Goal: Task Accomplishment & Management: Manage account settings

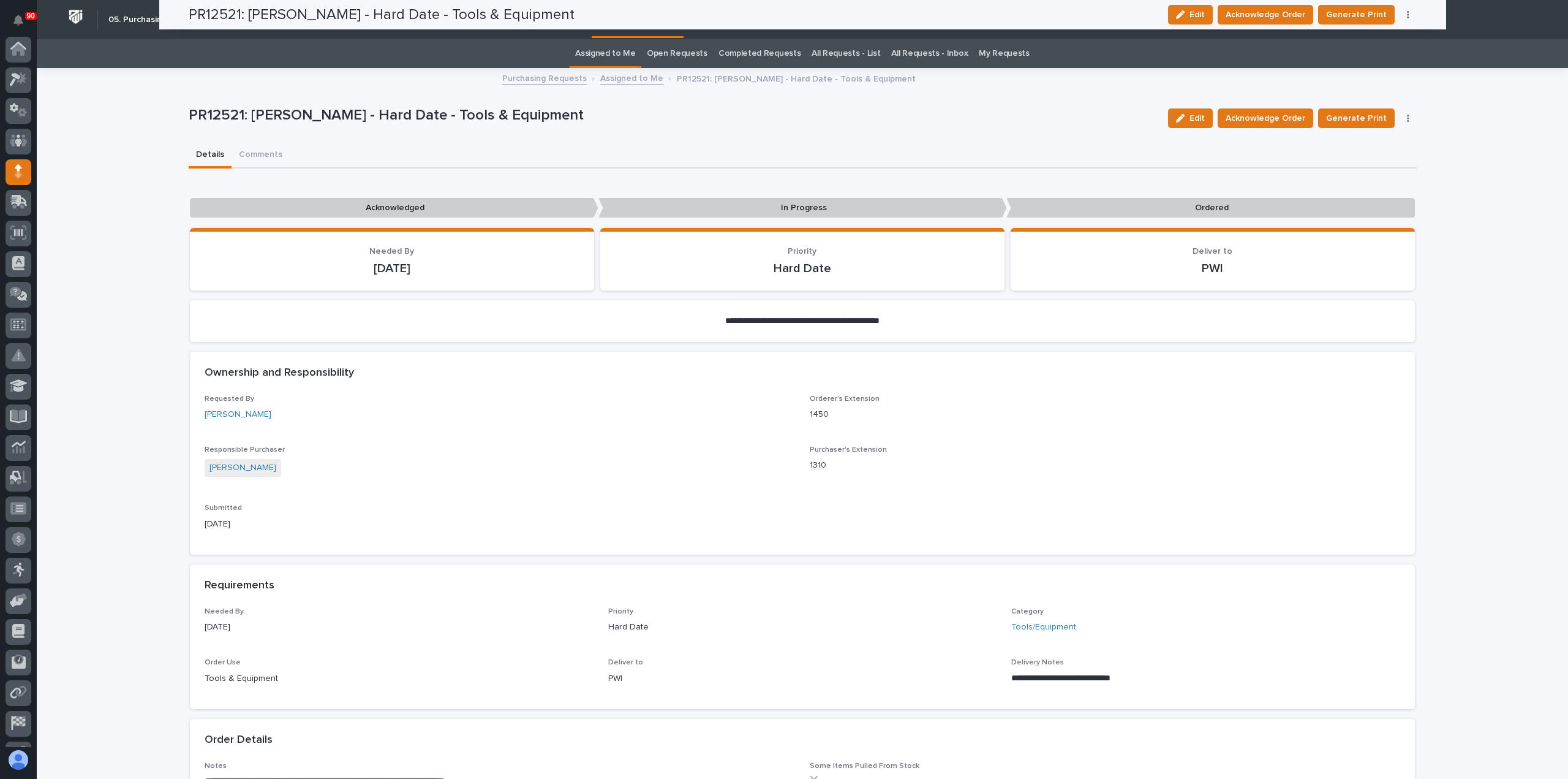
scroll to position [86, 0]
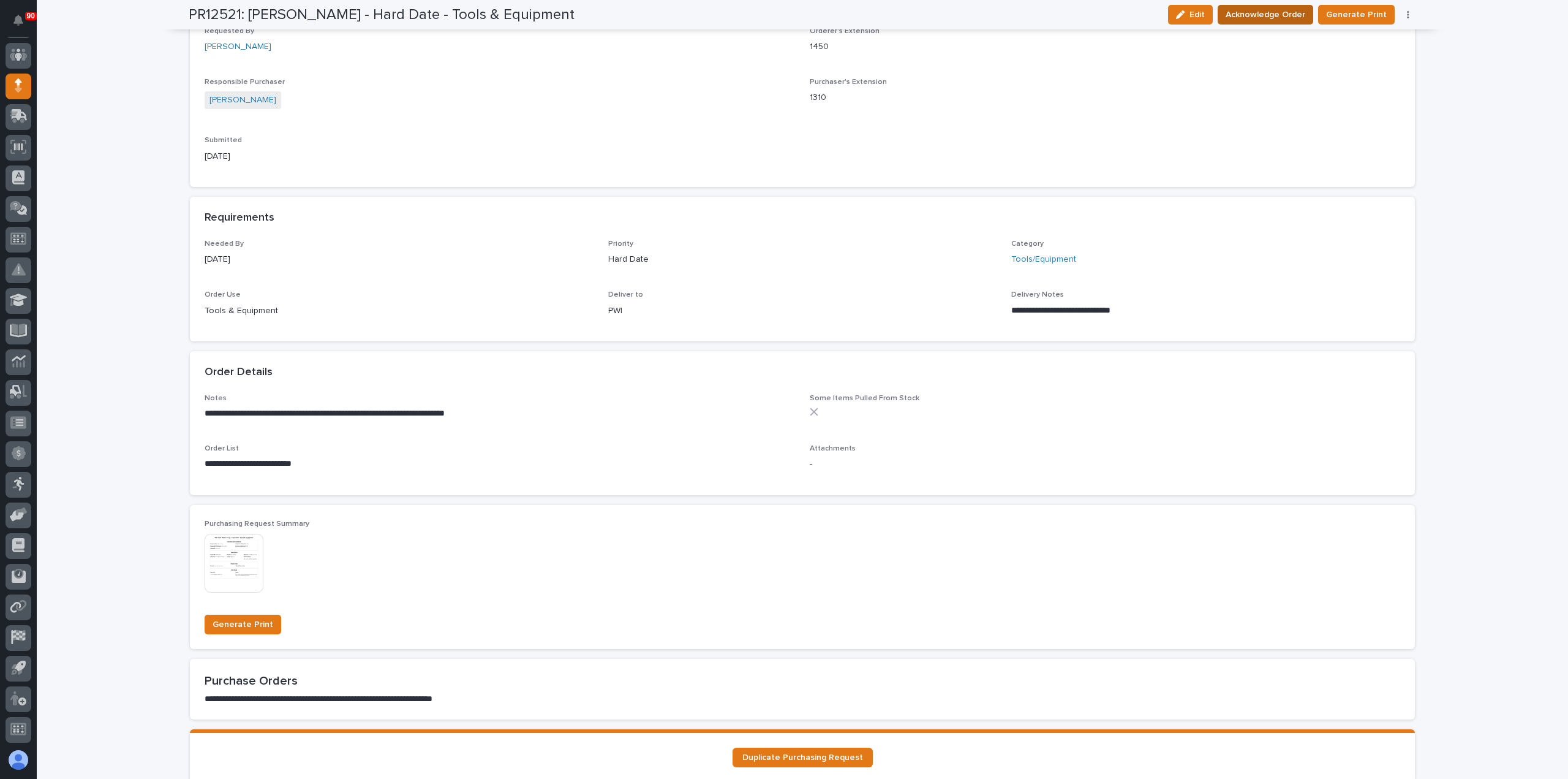
click at [1265, 19] on span "Acknowledge Order" at bounding box center [1266, 14] width 80 height 15
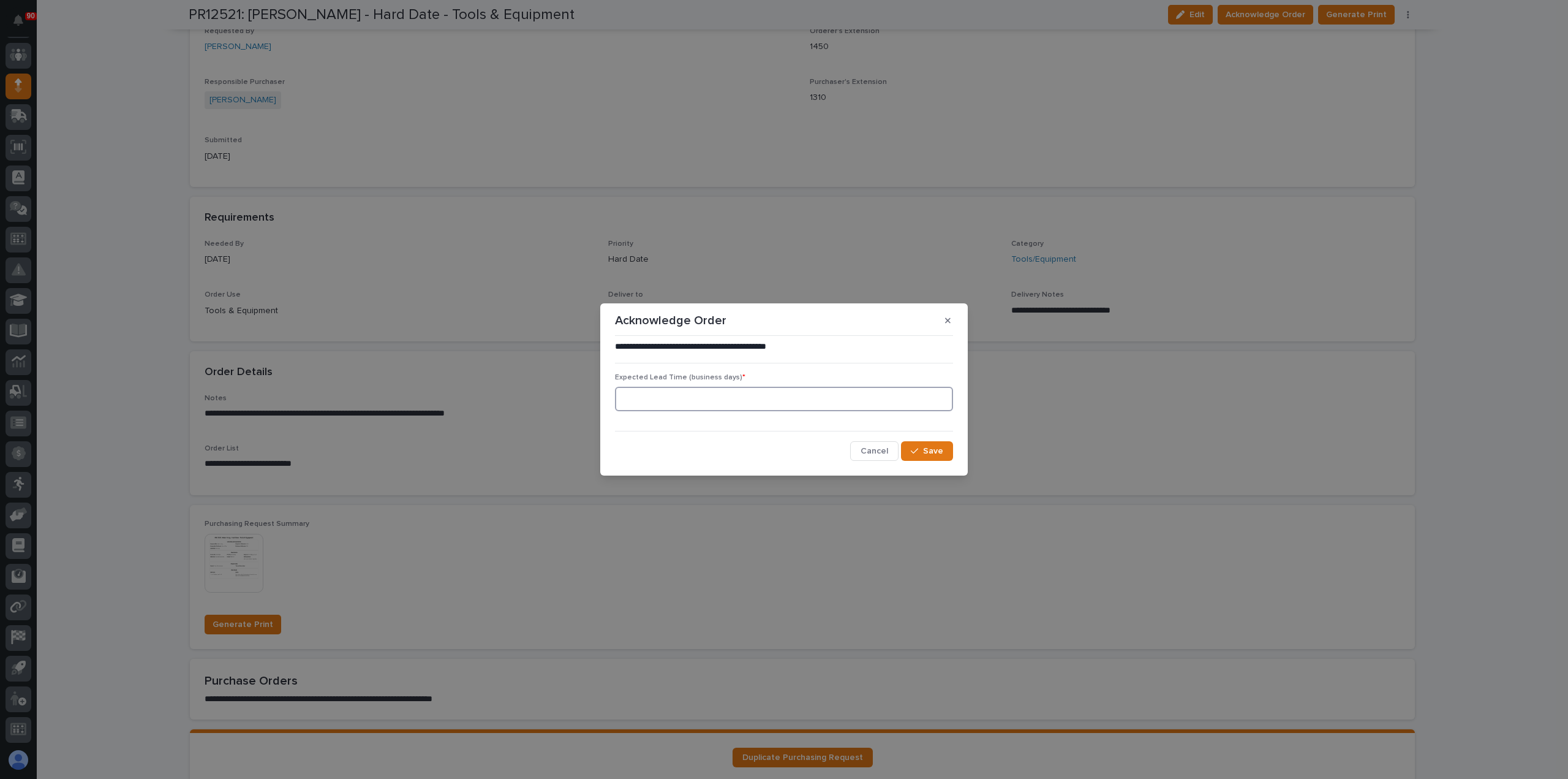
click at [732, 397] on input at bounding box center [784, 399] width 338 height 24
type input "1"
click at [921, 451] on div "button" at bounding box center [916, 451] width 12 height 9
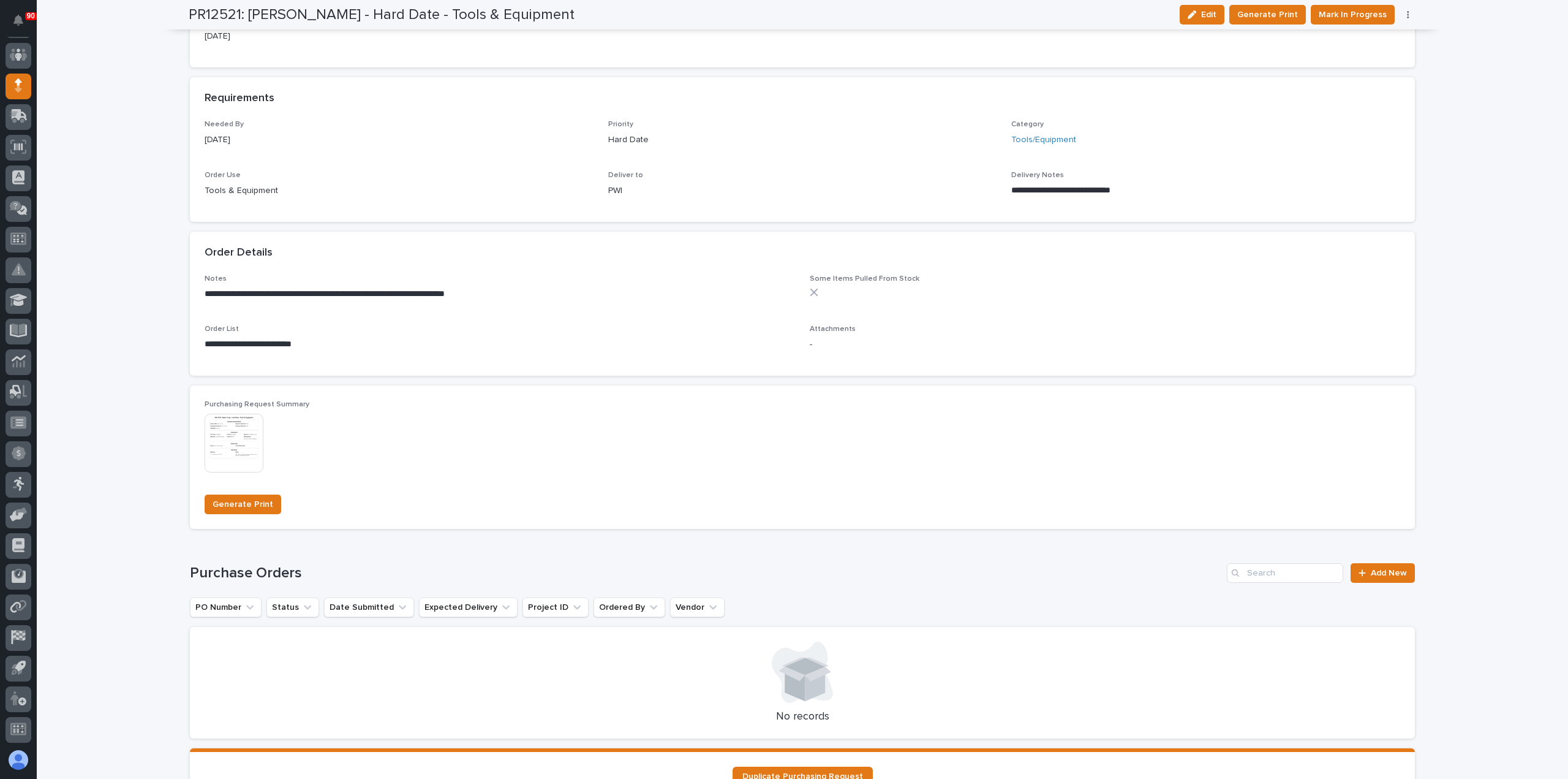
scroll to position [626, 0]
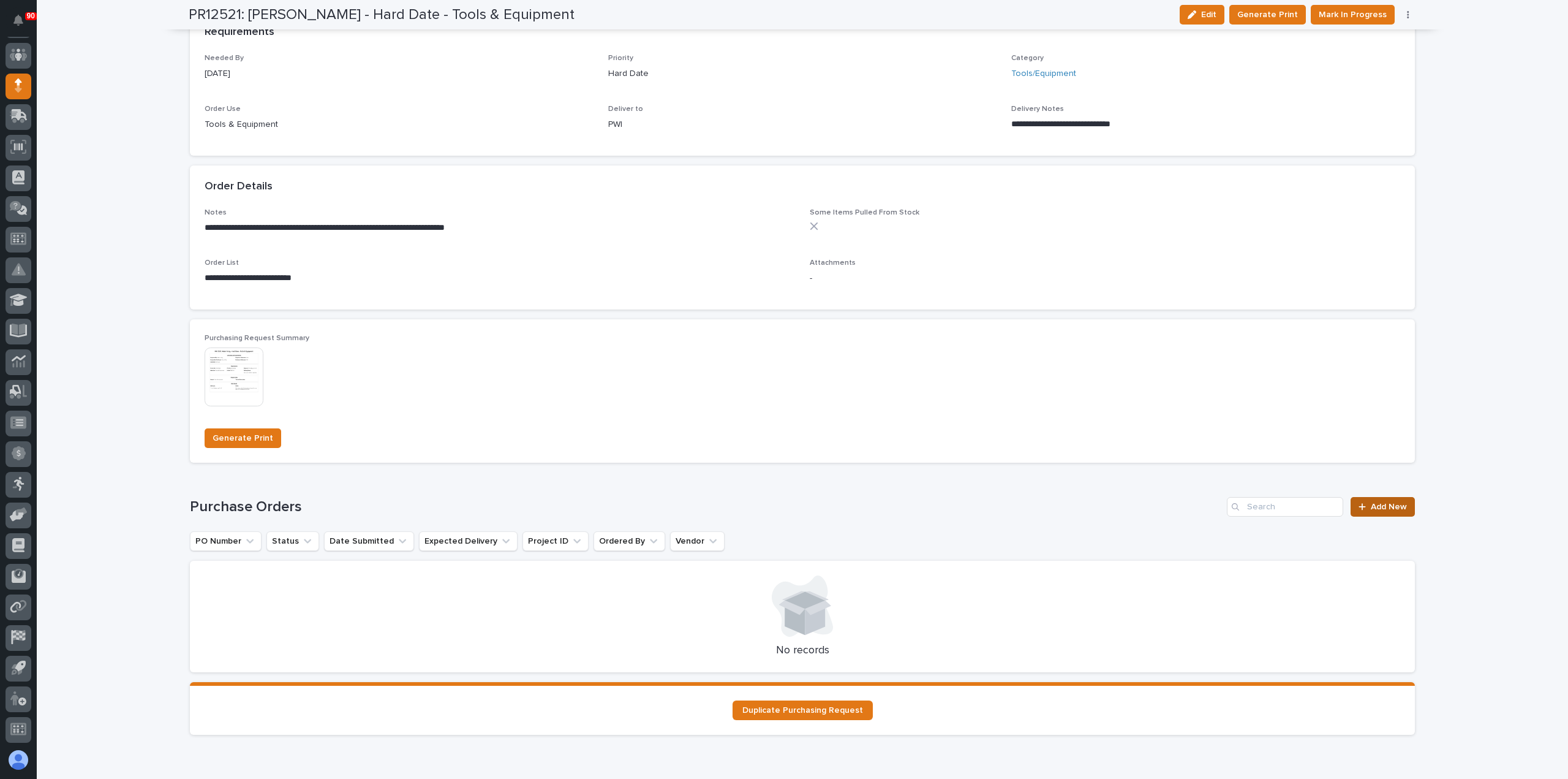
click at [1379, 501] on link "Add New" at bounding box center [1383, 506] width 64 height 19
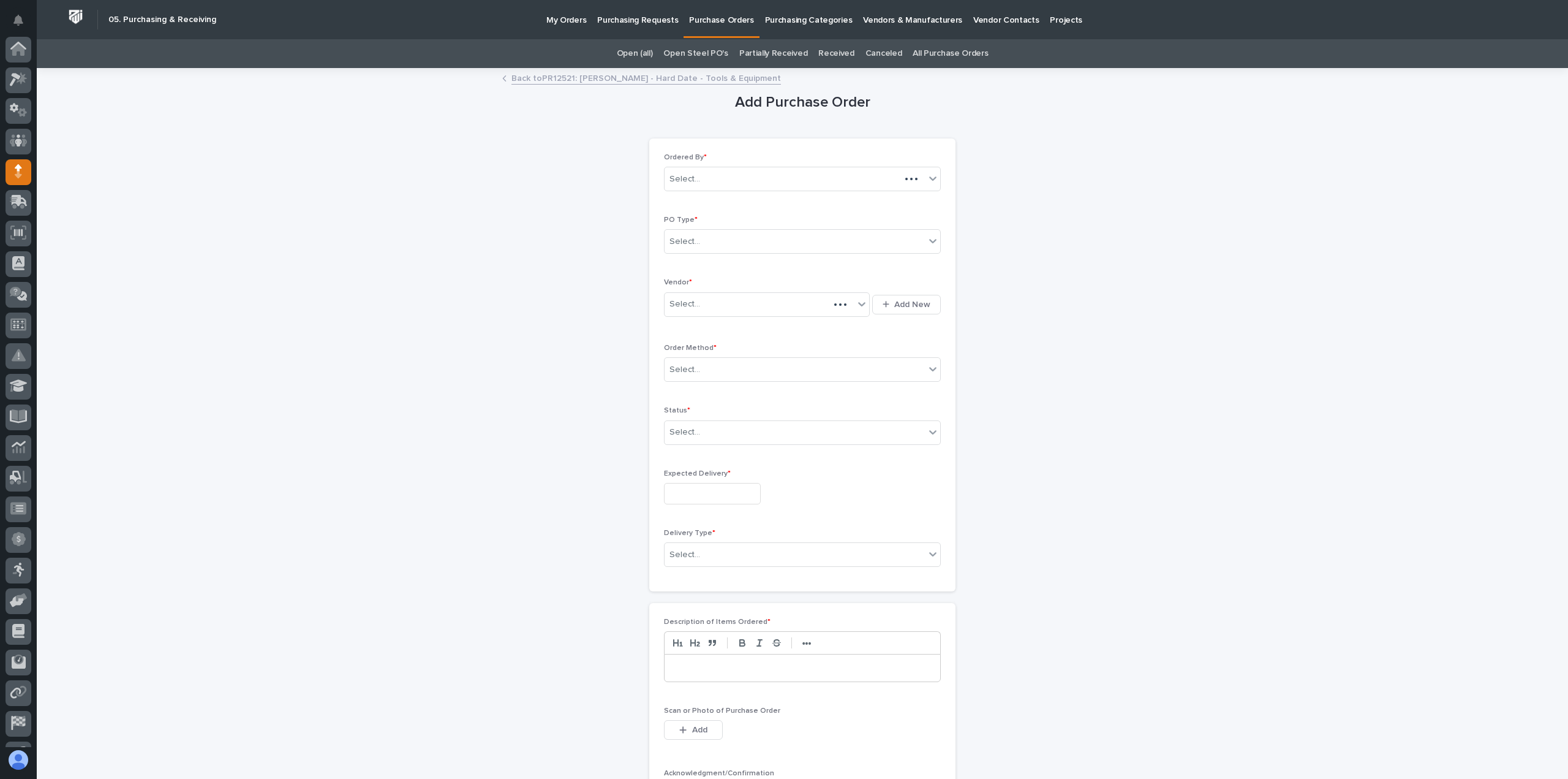
scroll to position [86, 0]
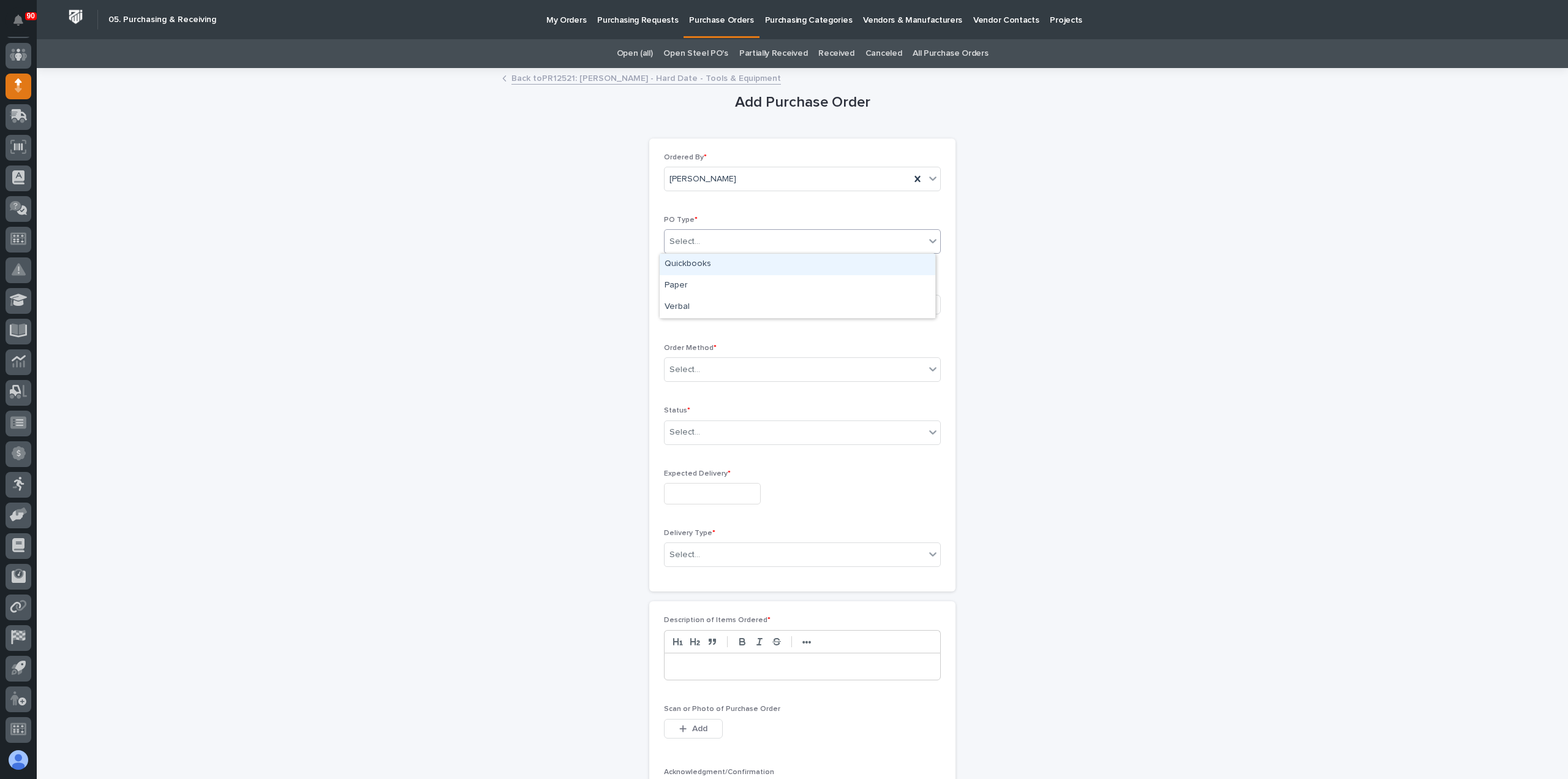
click at [720, 238] on div "Select..." at bounding box center [794, 242] width 260 height 20
click at [704, 285] on div "Paper" at bounding box center [797, 286] width 275 height 21
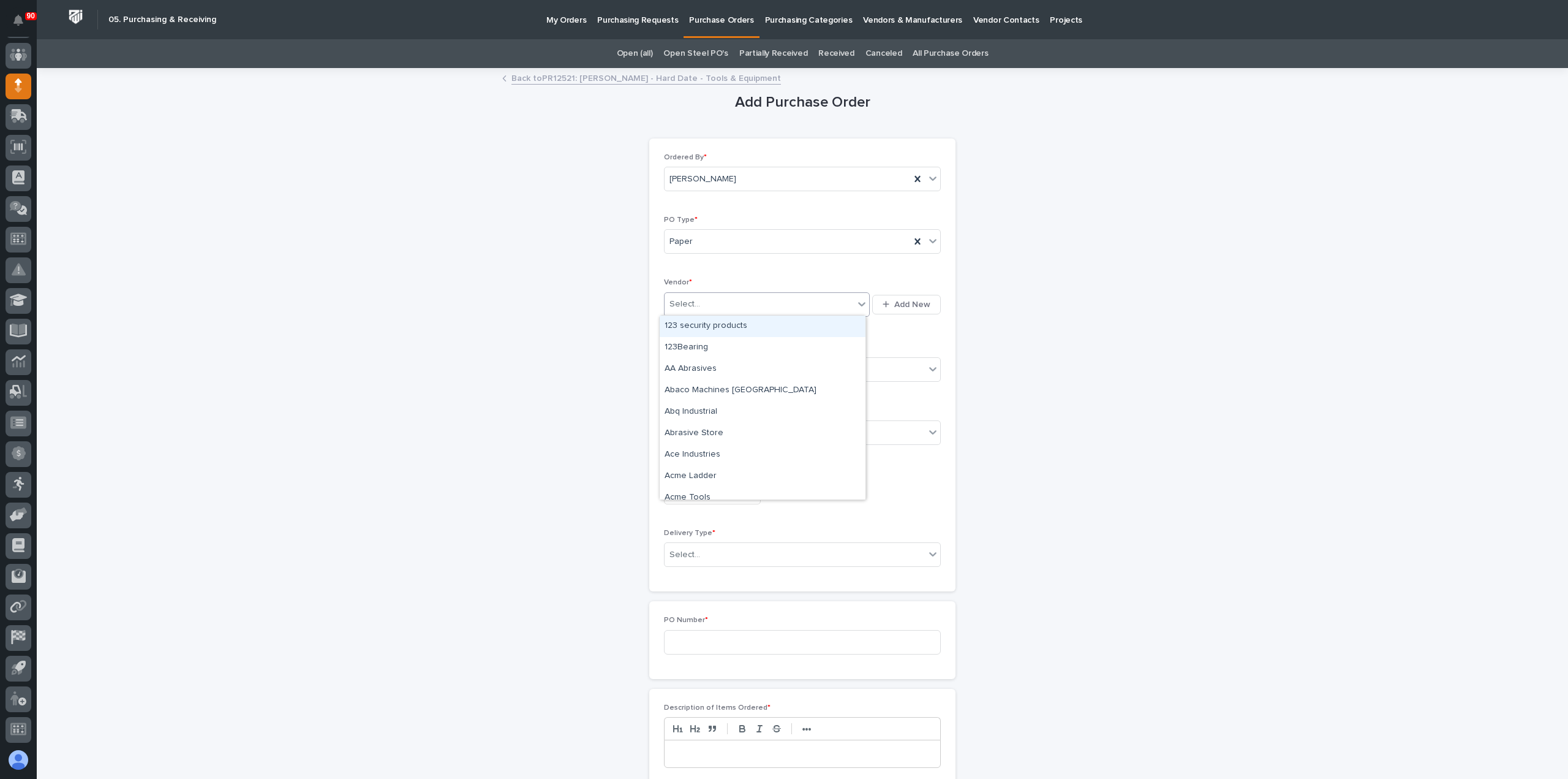
click at [756, 305] on div "Select..." at bounding box center [759, 304] width 189 height 20
type input "*****"
click at [703, 327] on div "Uline" at bounding box center [762, 326] width 206 height 21
click at [740, 367] on div "Select..." at bounding box center [794, 370] width 260 height 20
click at [700, 388] on div "Online Order" at bounding box center [797, 391] width 275 height 21
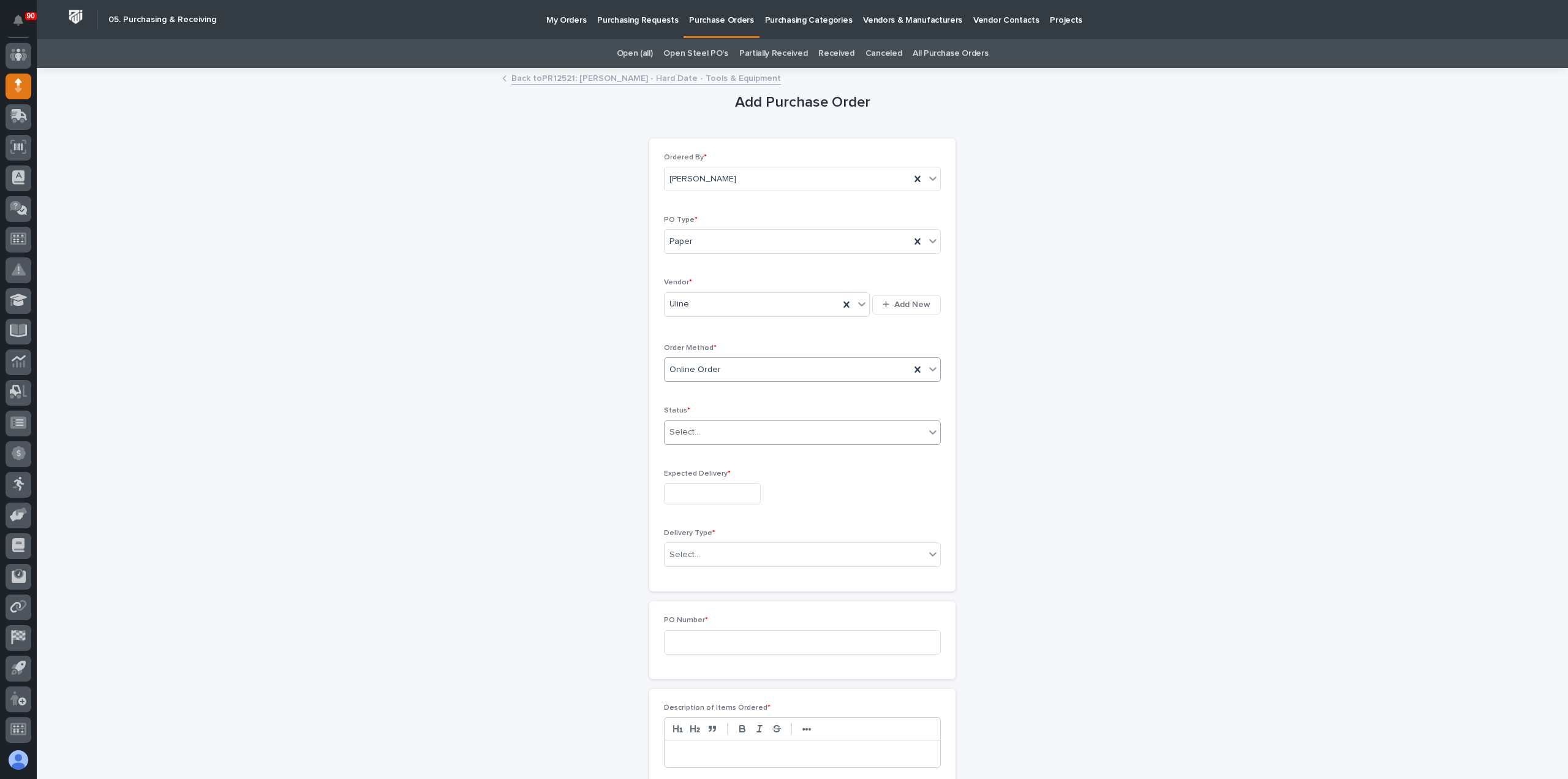
drag, startPoint x: 732, startPoint y: 427, endPoint x: 732, endPoint y: 439, distance: 12.0
click at [732, 427] on div "Select..." at bounding box center [794, 432] width 260 height 20
drag, startPoint x: 701, startPoint y: 475, endPoint x: 722, endPoint y: 484, distance: 22.8
click at [702, 475] on div "Submitted" at bounding box center [797, 475] width 275 height 21
click at [692, 492] on input "text" at bounding box center [712, 494] width 97 height 21
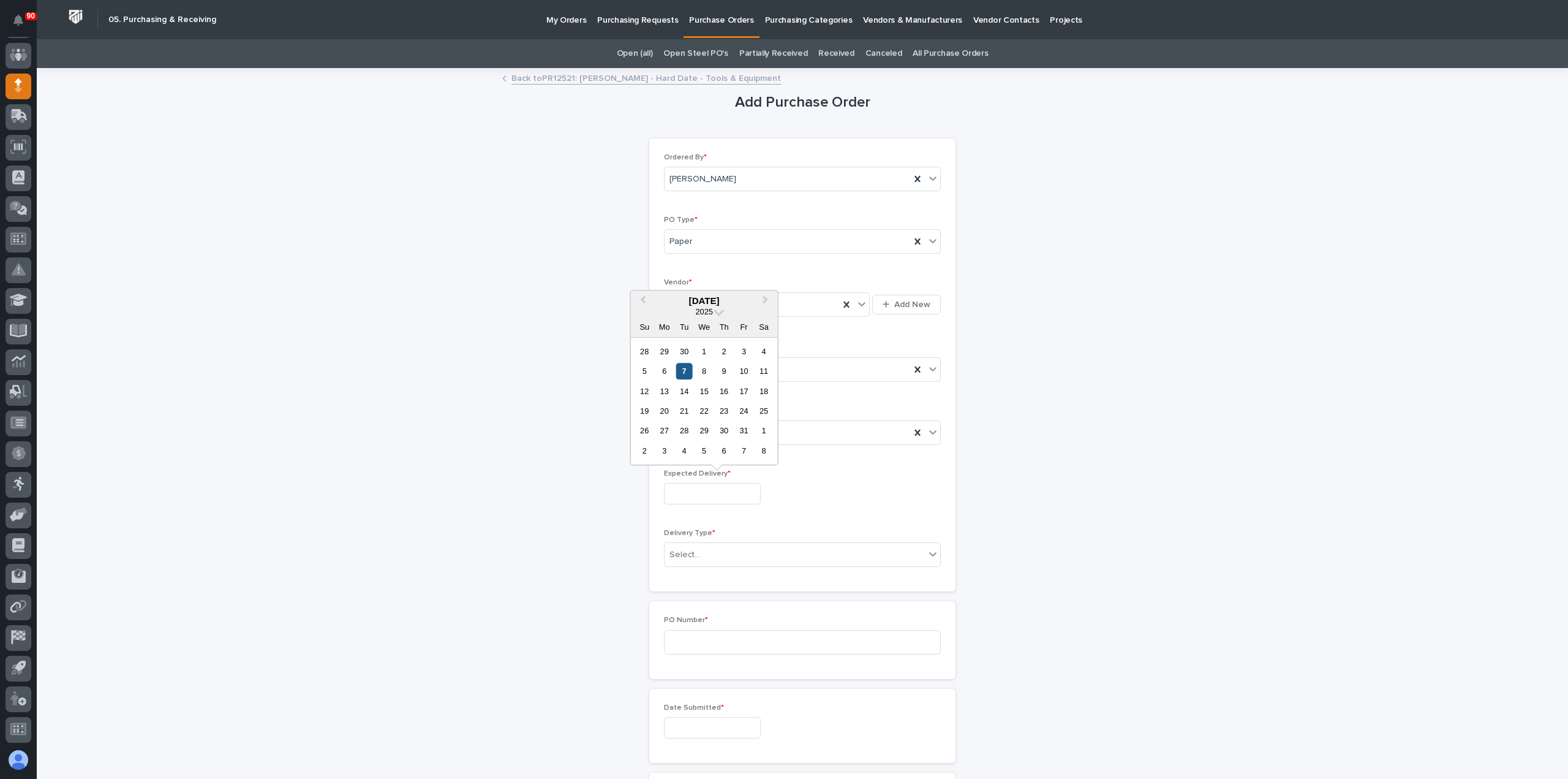
click at [685, 372] on div "7" at bounding box center [684, 370] width 16 height 16
type input "**********"
click at [710, 550] on div "Select..." at bounding box center [794, 555] width 260 height 20
drag, startPoint x: 714, startPoint y: 571, endPoint x: 722, endPoint y: 575, distance: 8.9
click at [712, 571] on div "Deliver to PWI" at bounding box center [797, 575] width 275 height 21
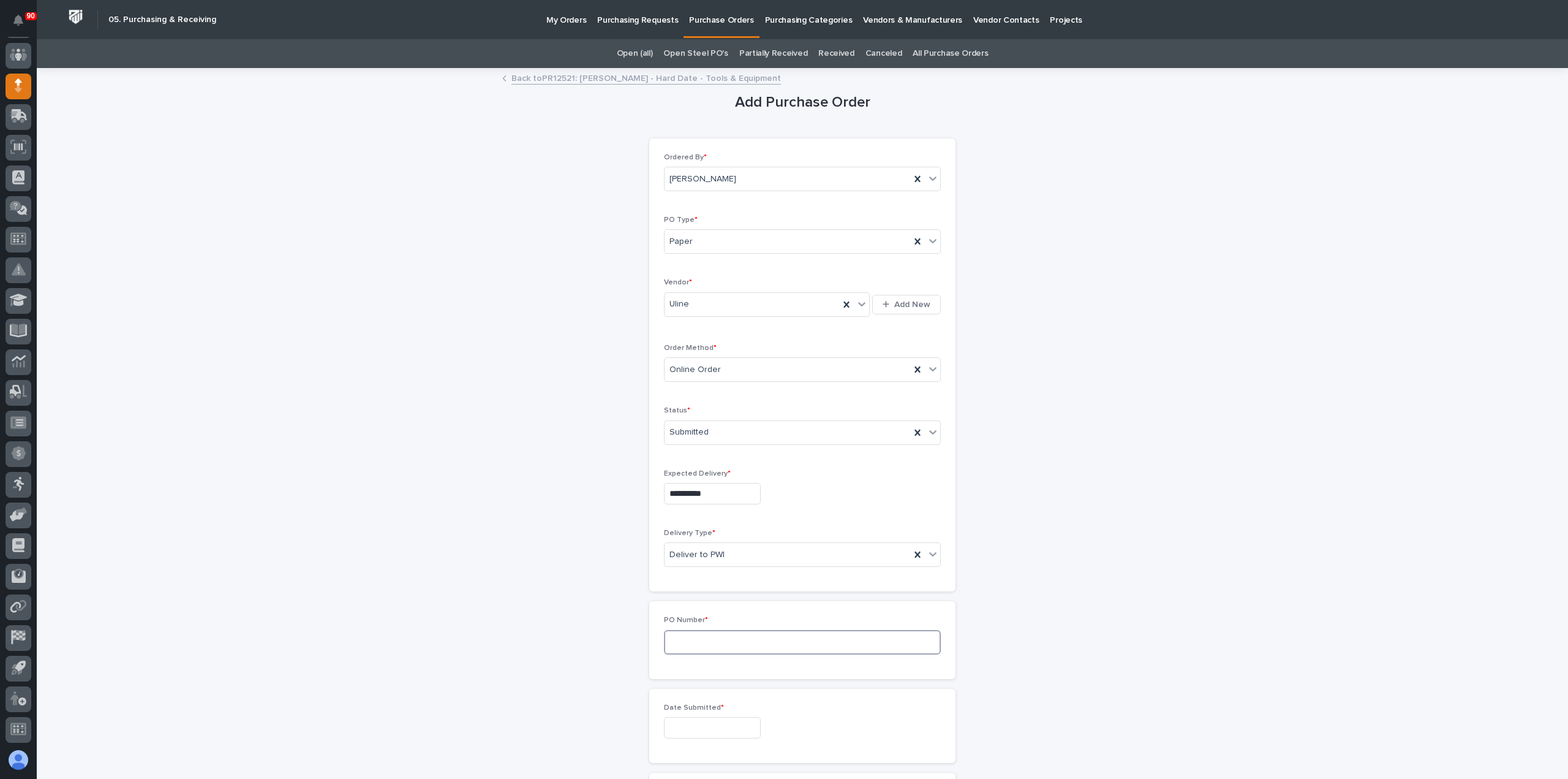
drag, startPoint x: 713, startPoint y: 639, endPoint x: 775, endPoint y: 650, distance: 63.0
click at [717, 641] on input at bounding box center [802, 642] width 277 height 24
type input "19065"
click at [692, 724] on input "text" at bounding box center [712, 728] width 97 height 21
click at [681, 602] on div "7" at bounding box center [684, 604] width 16 height 16
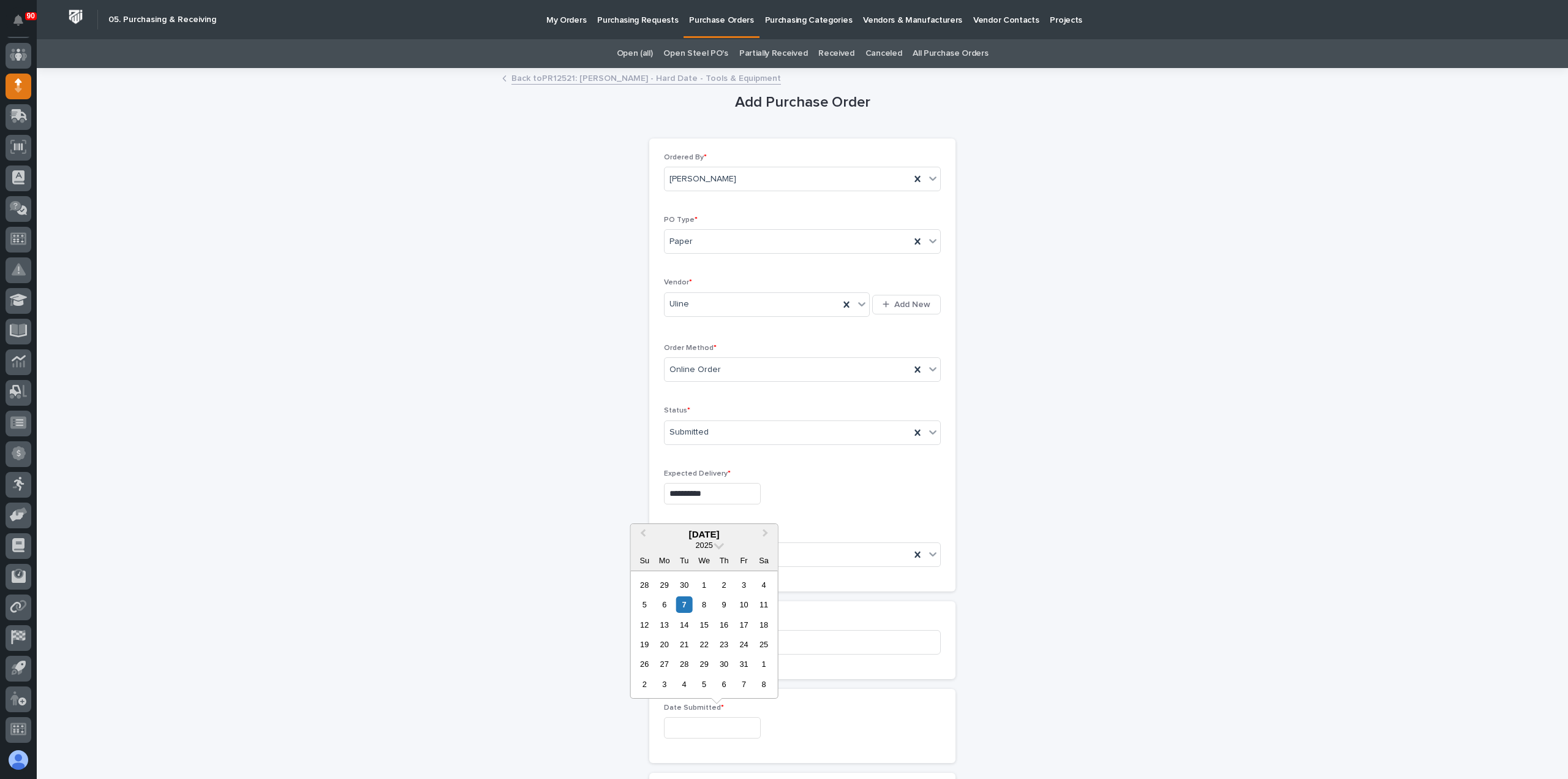
type input "**********"
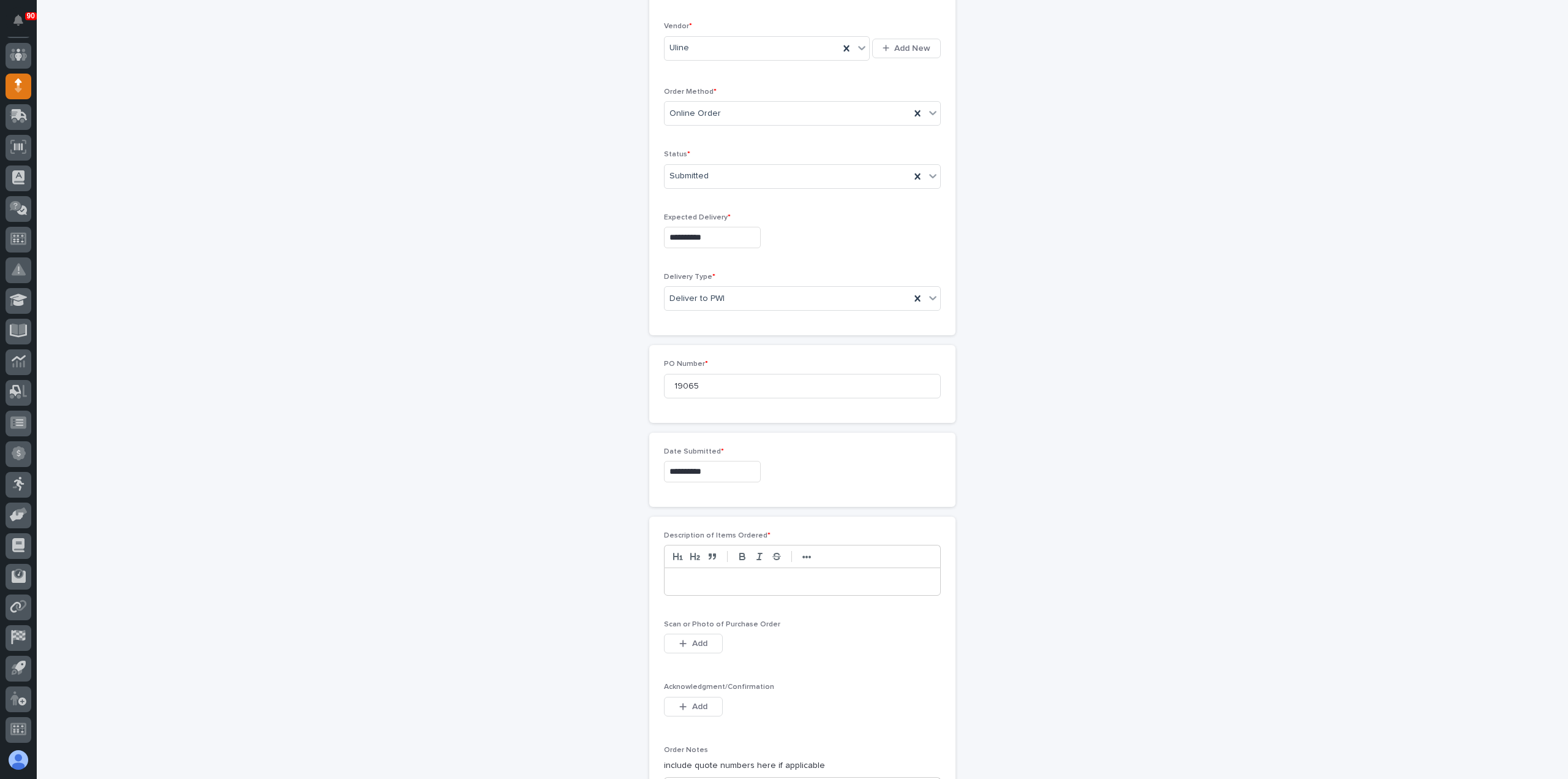
scroll to position [367, 0]
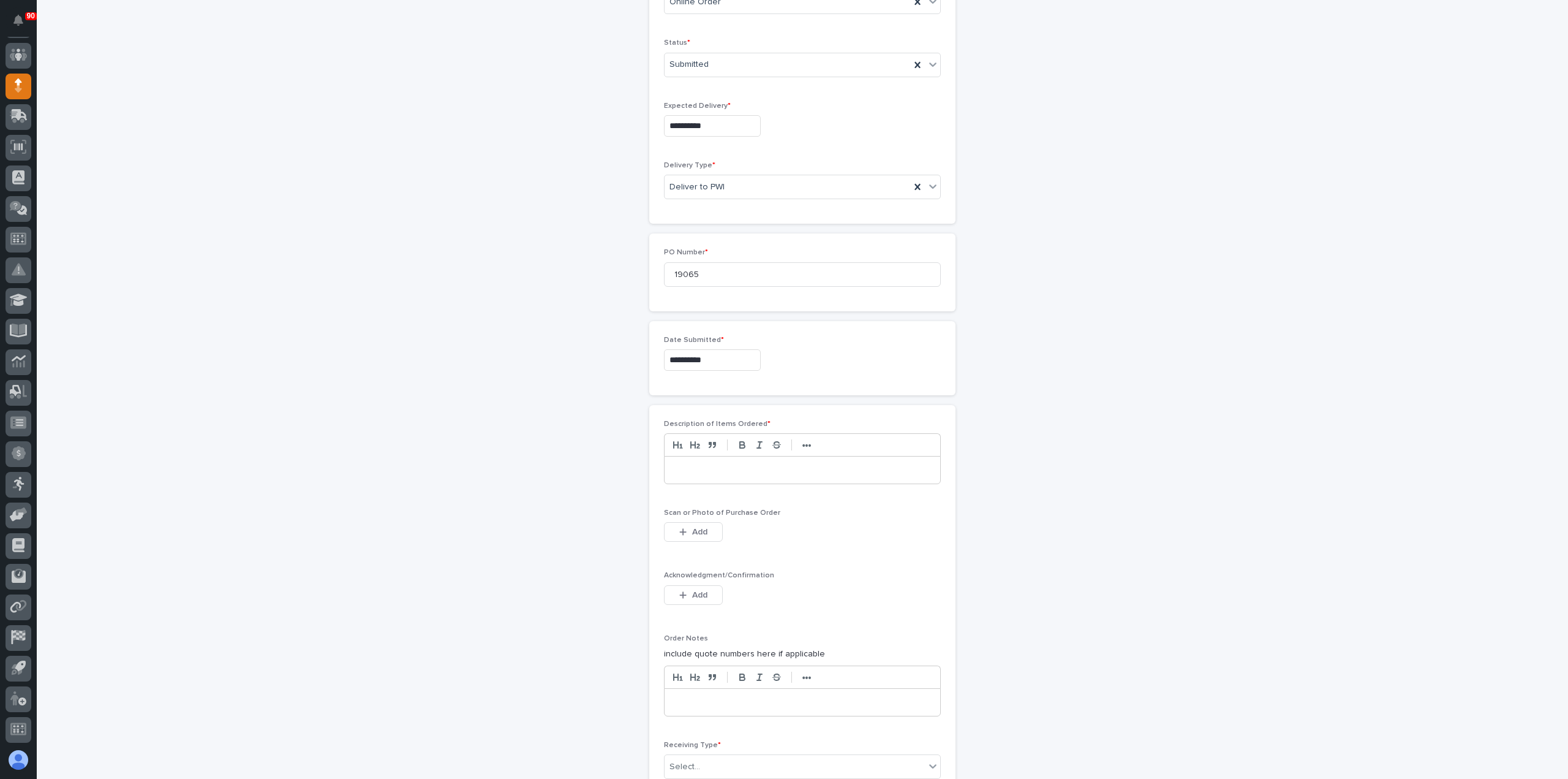
click at [708, 464] on p at bounding box center [802, 469] width 257 height 12
click at [695, 522] on button "Add" at bounding box center [693, 531] width 58 height 19
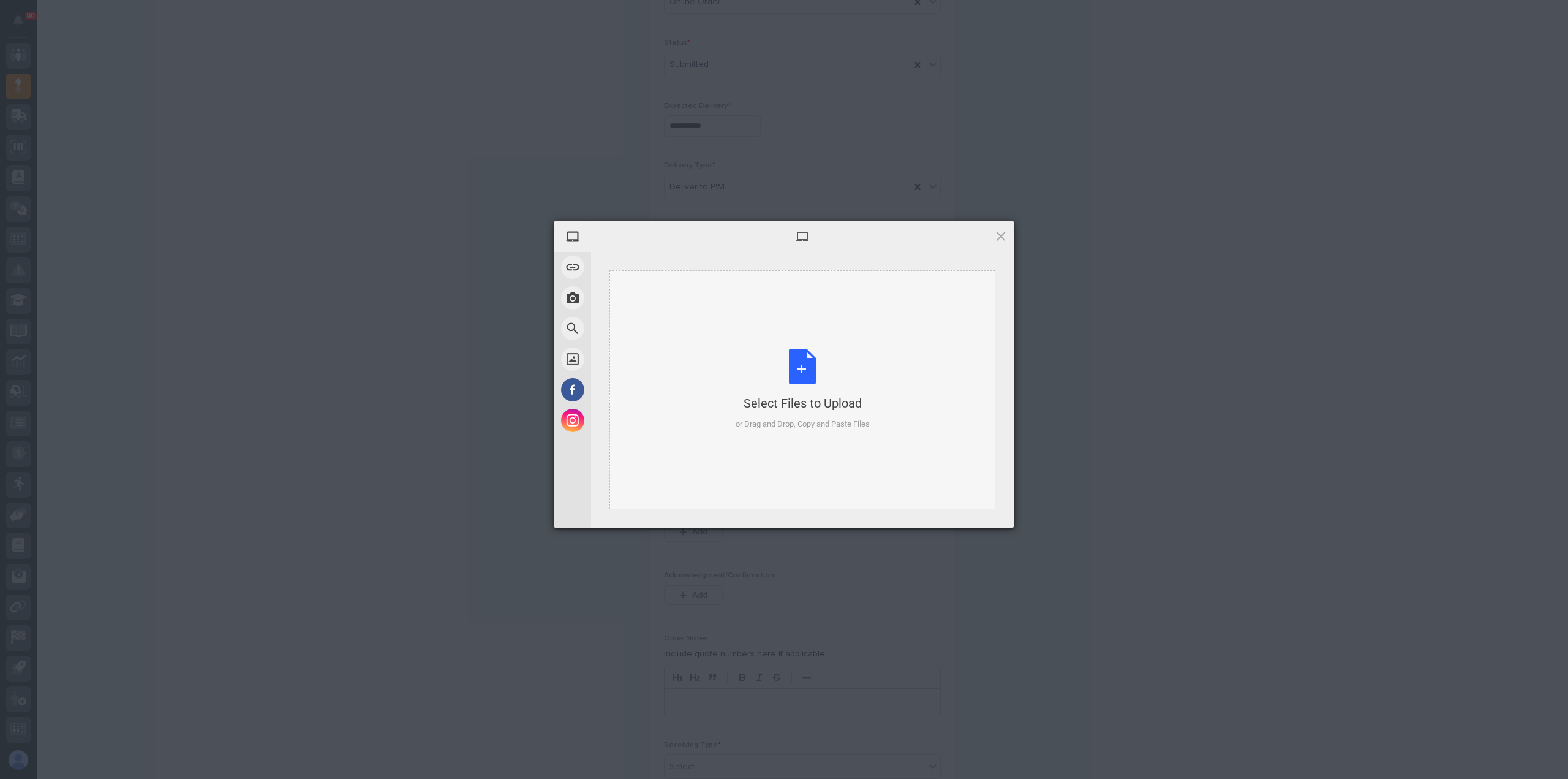
click at [794, 372] on div "Select Files to Upload or Drag and Drop, Copy and Paste Files" at bounding box center [802, 390] width 134 height 81
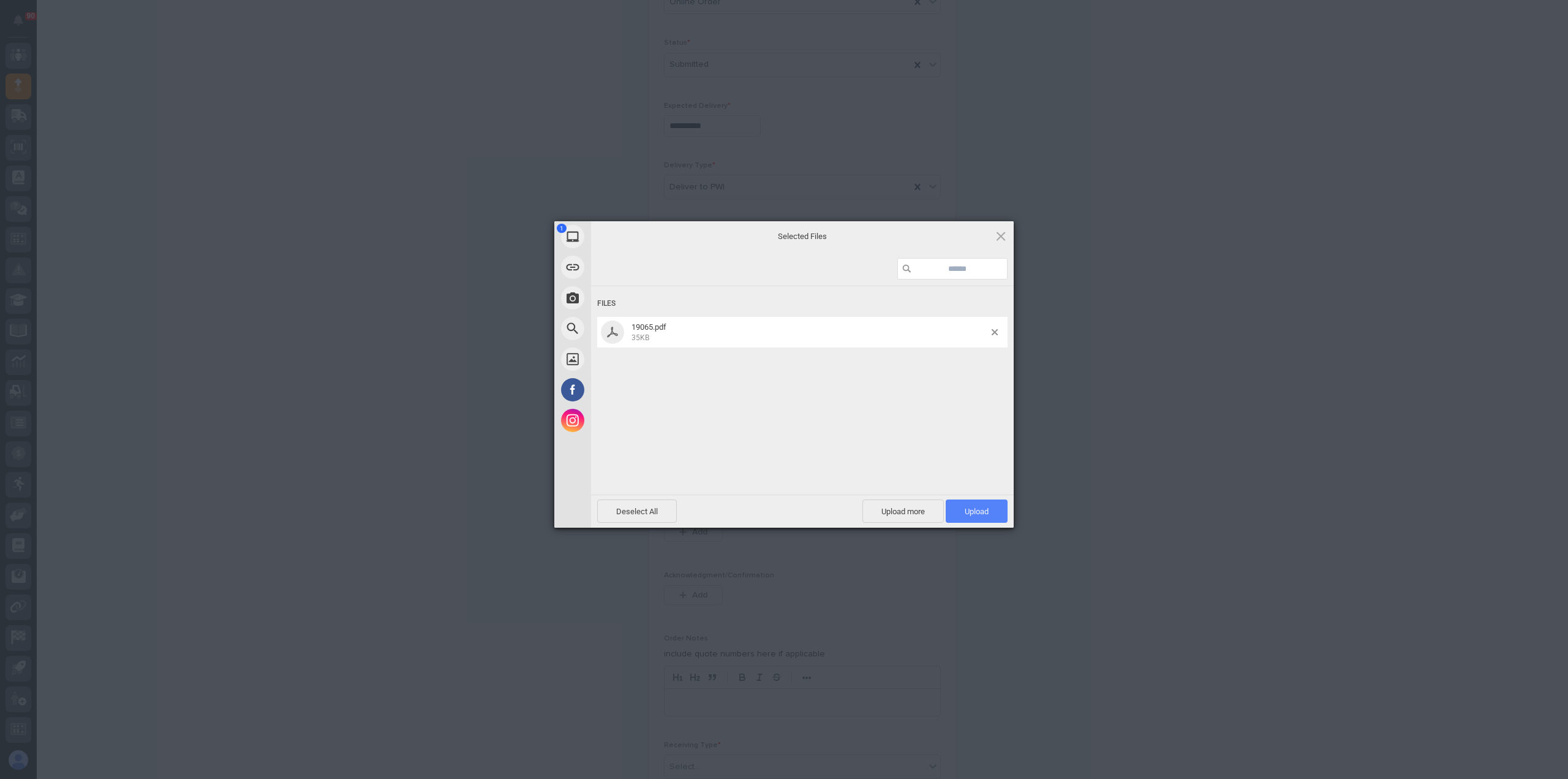
click at [960, 513] on span "Upload 1" at bounding box center [976, 511] width 62 height 24
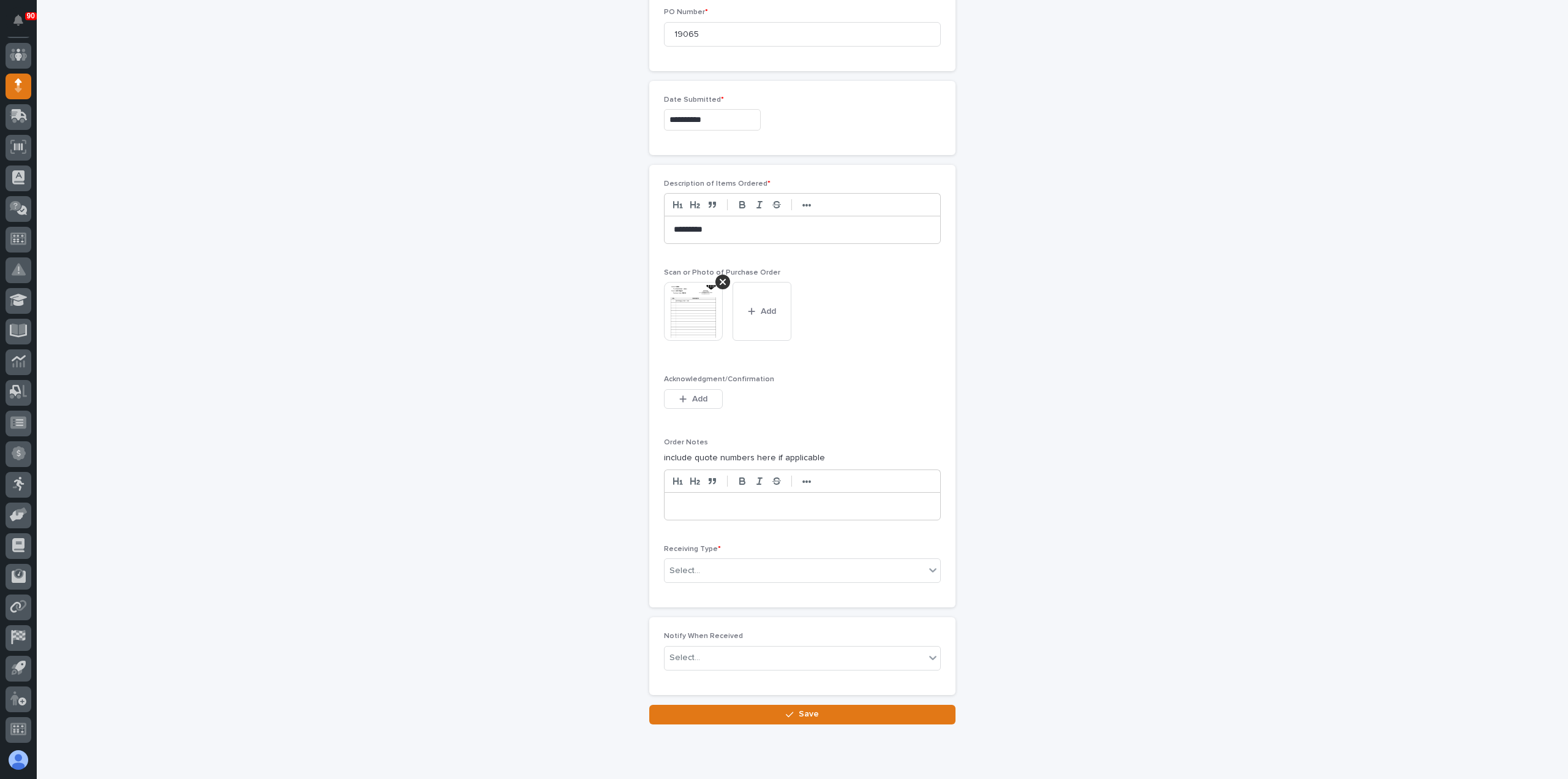
scroll to position [635, 0]
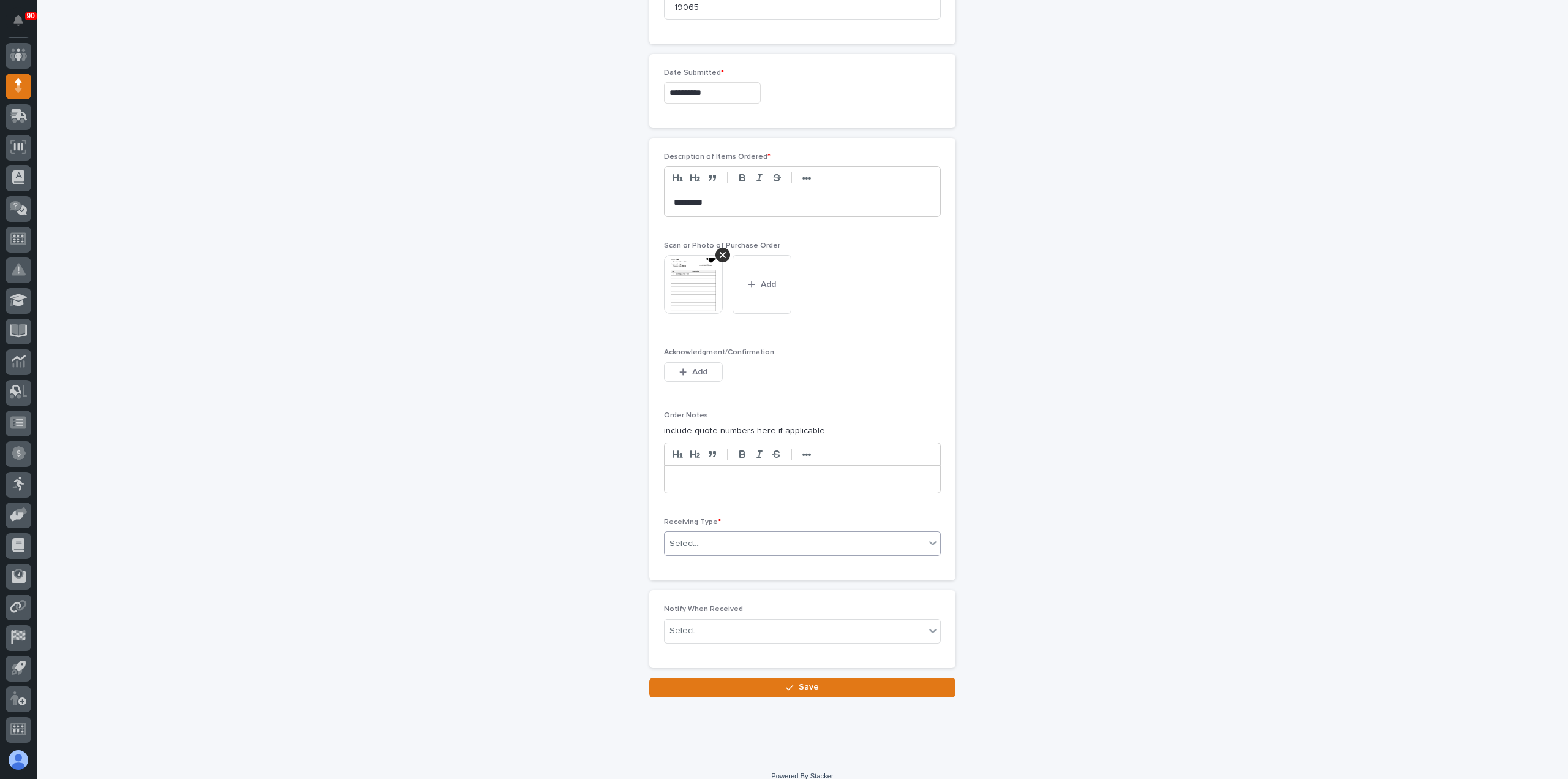
click at [791, 539] on div "Select..." at bounding box center [794, 544] width 260 height 20
click at [704, 622] on div "Deliver to" at bounding box center [797, 626] width 275 height 21
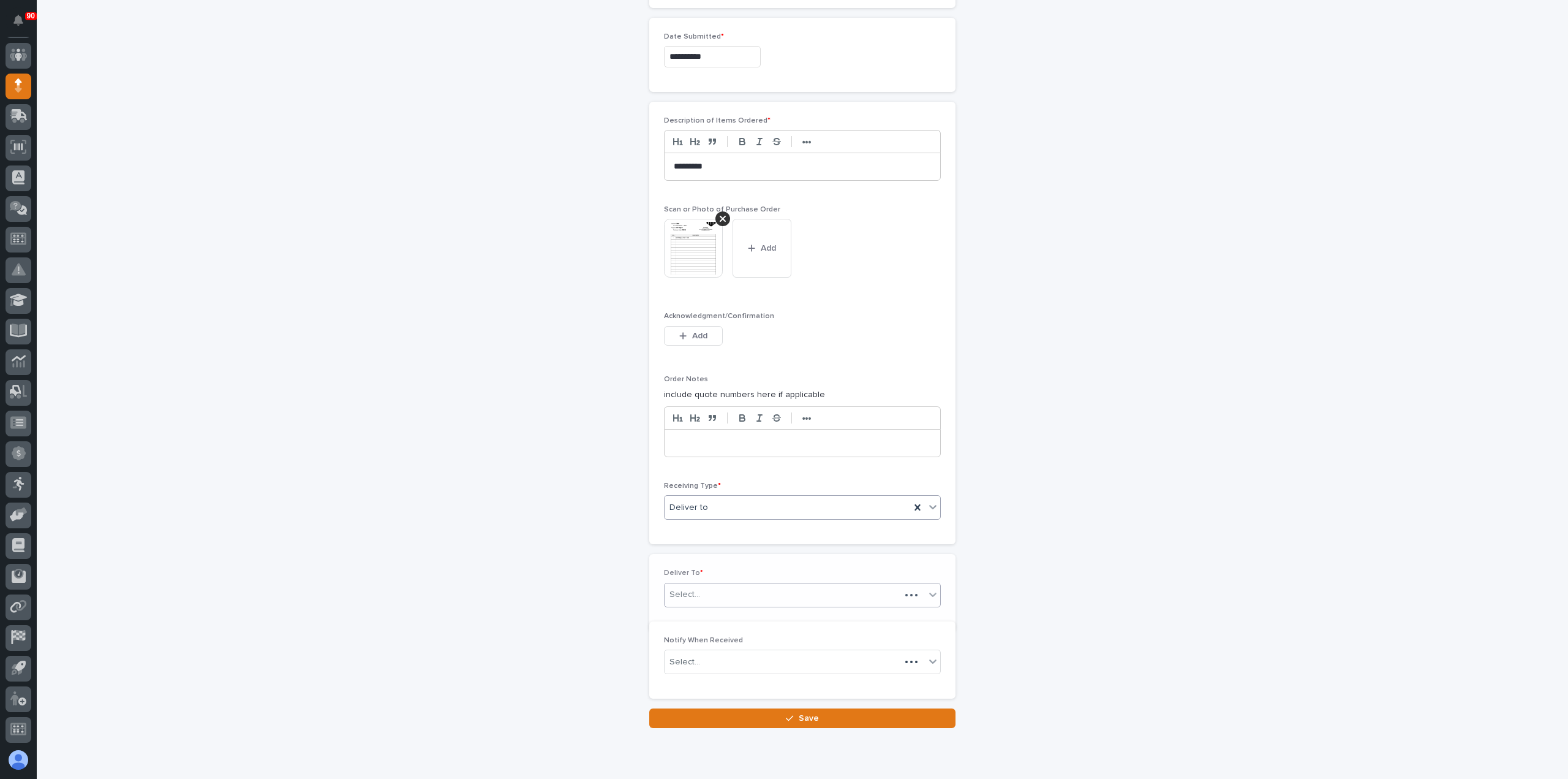
scroll to position [678, 0]
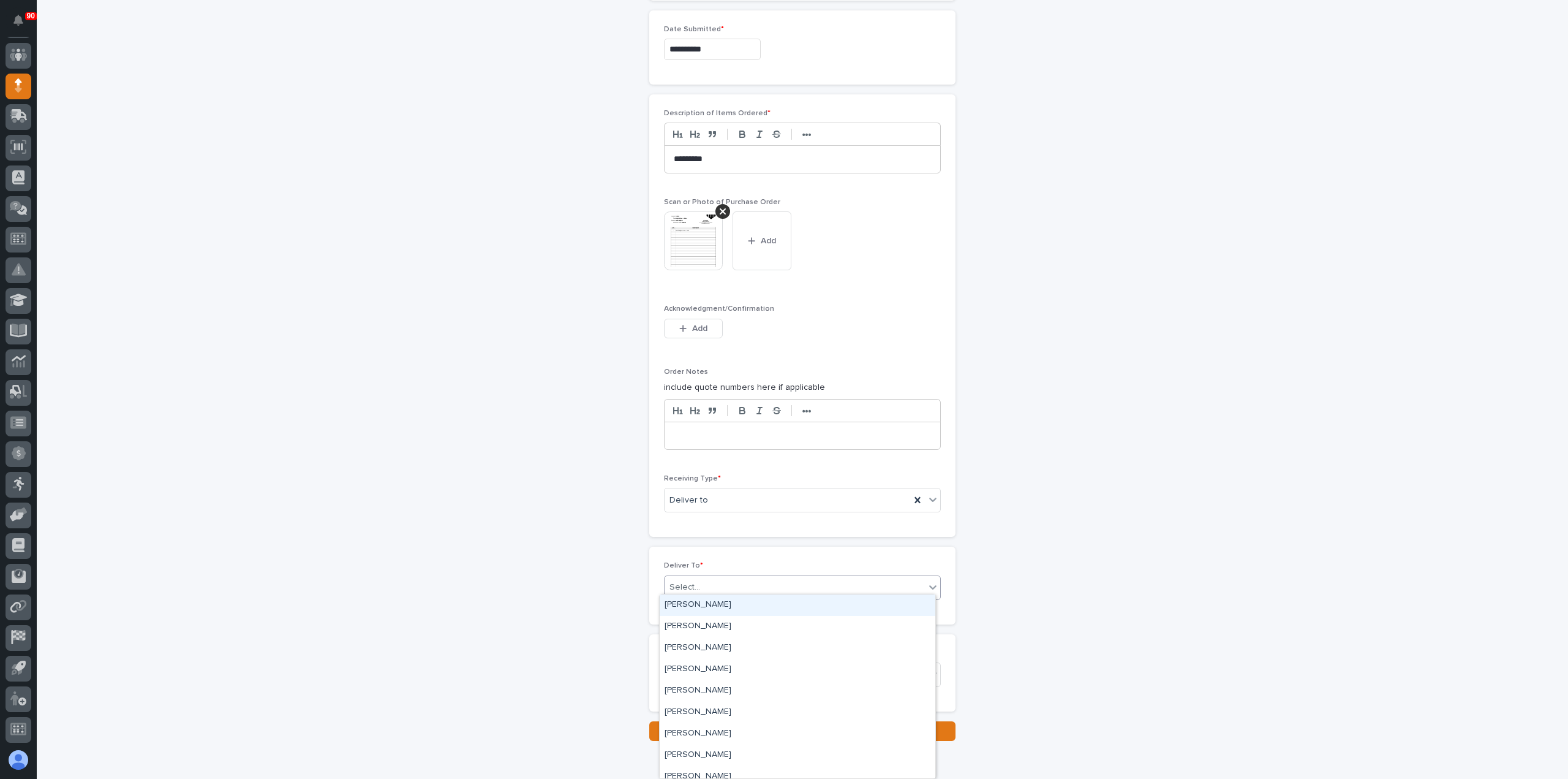
click at [724, 578] on div "Select..." at bounding box center [794, 587] width 260 height 20
type input "****"
click at [711, 619] on div "[PERSON_NAME]" at bounding box center [797, 626] width 275 height 21
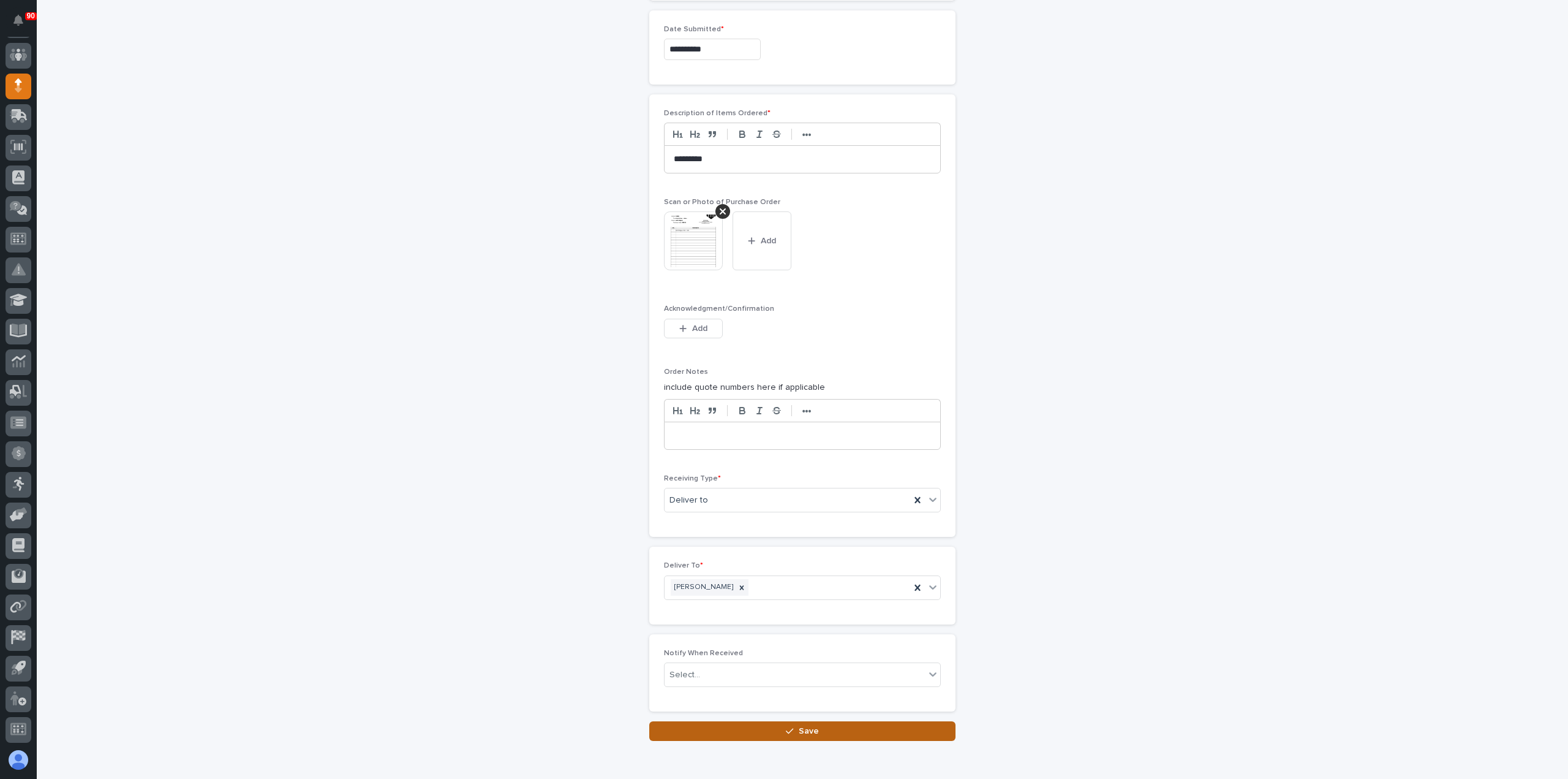
click at [806, 725] on span "Save" at bounding box center [809, 730] width 20 height 11
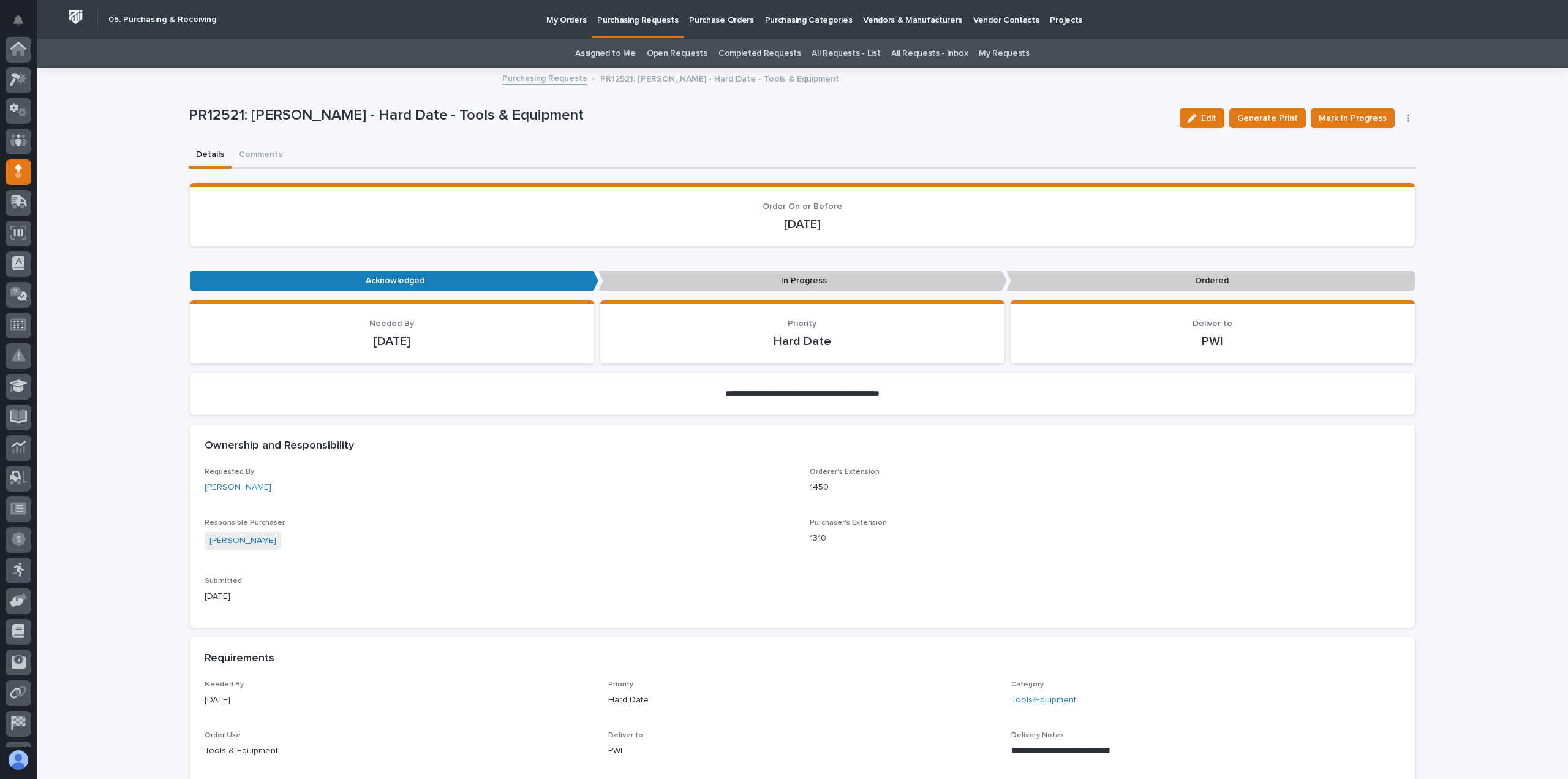
scroll to position [86, 0]
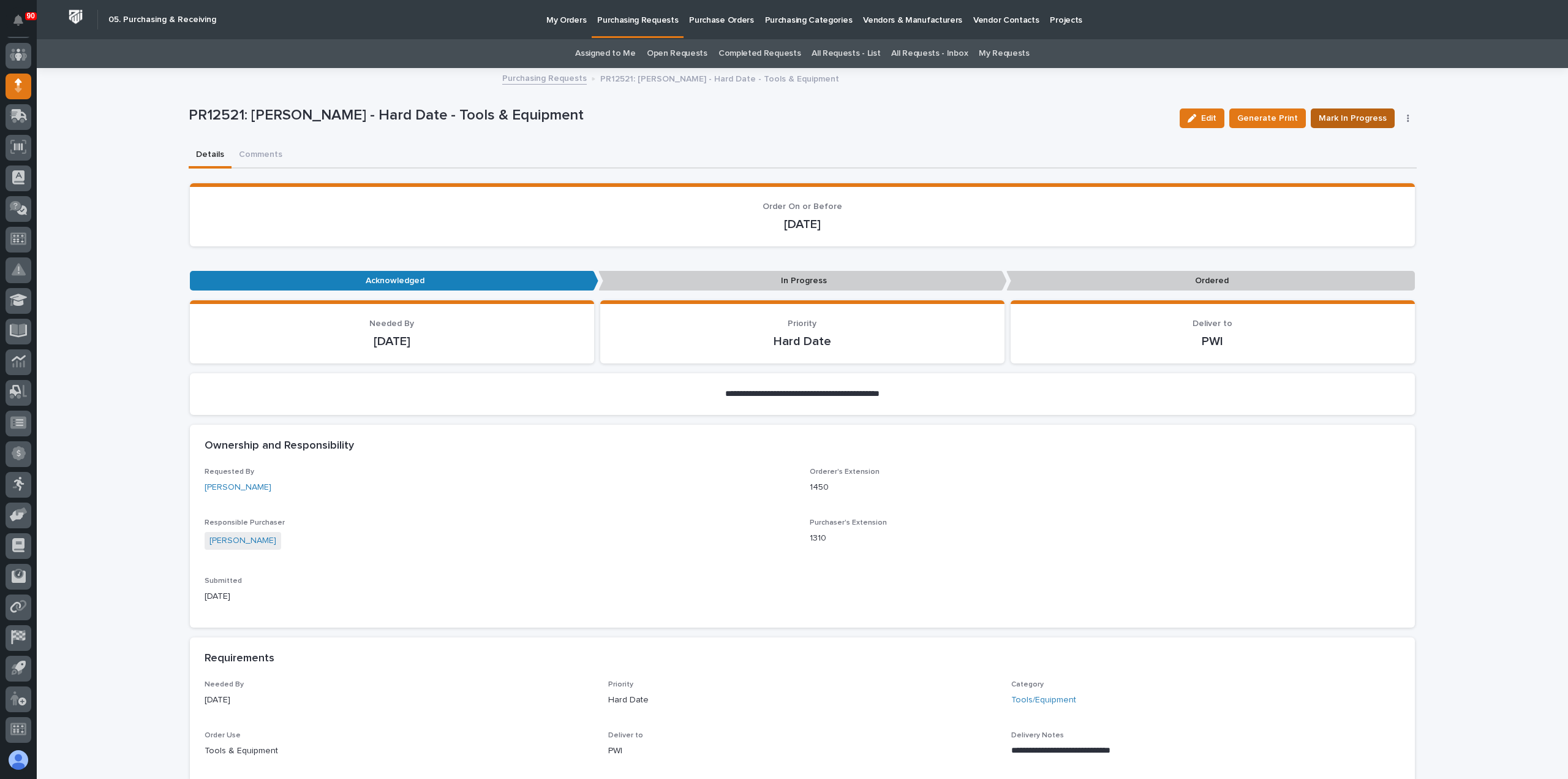
click at [1351, 117] on span "Mark In Progress" at bounding box center [1352, 118] width 68 height 15
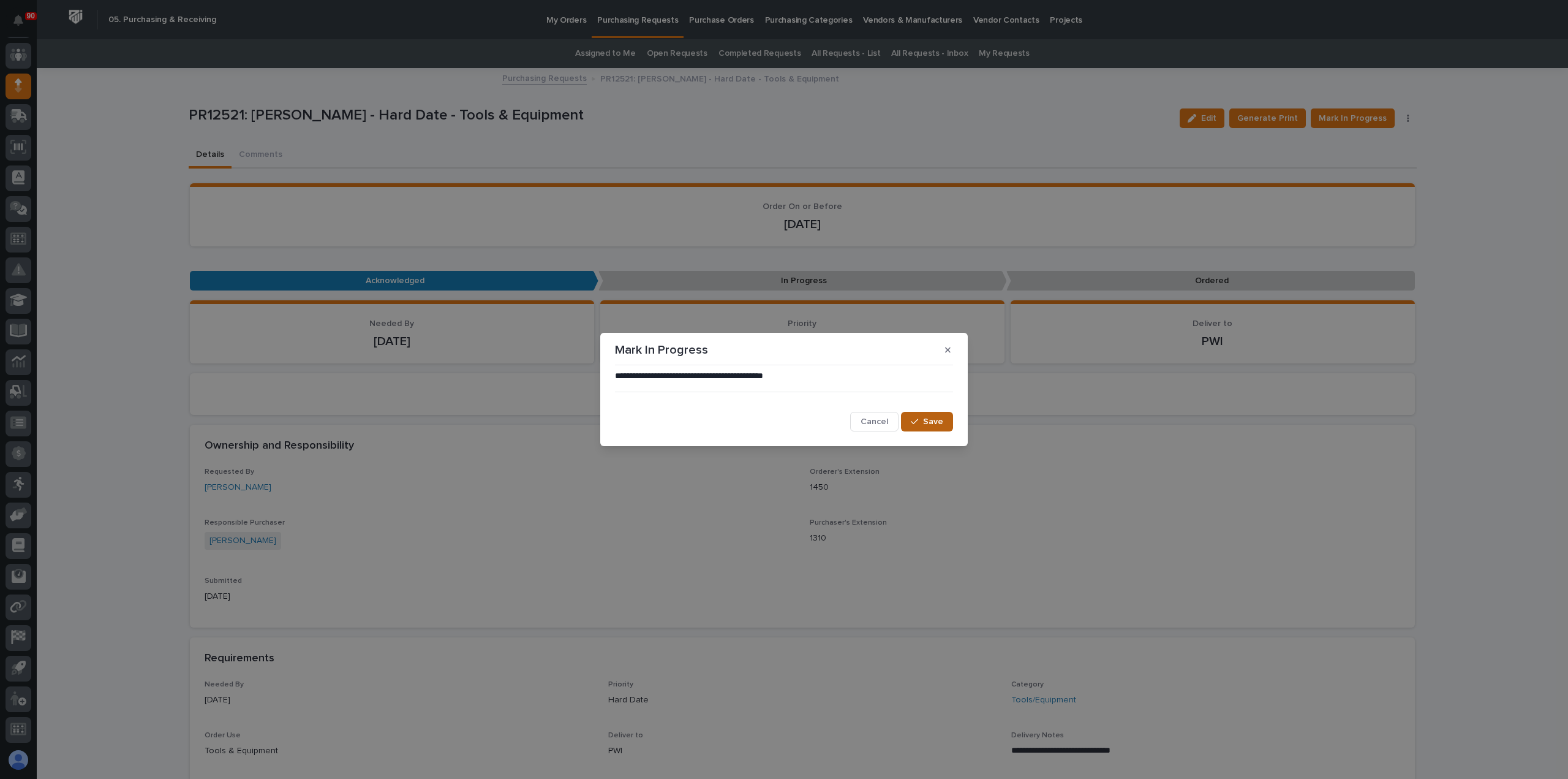
drag, startPoint x: 931, startPoint y: 420, endPoint x: 939, endPoint y: 418, distance: 8.2
click at [932, 419] on span "Save" at bounding box center [933, 421] width 20 height 11
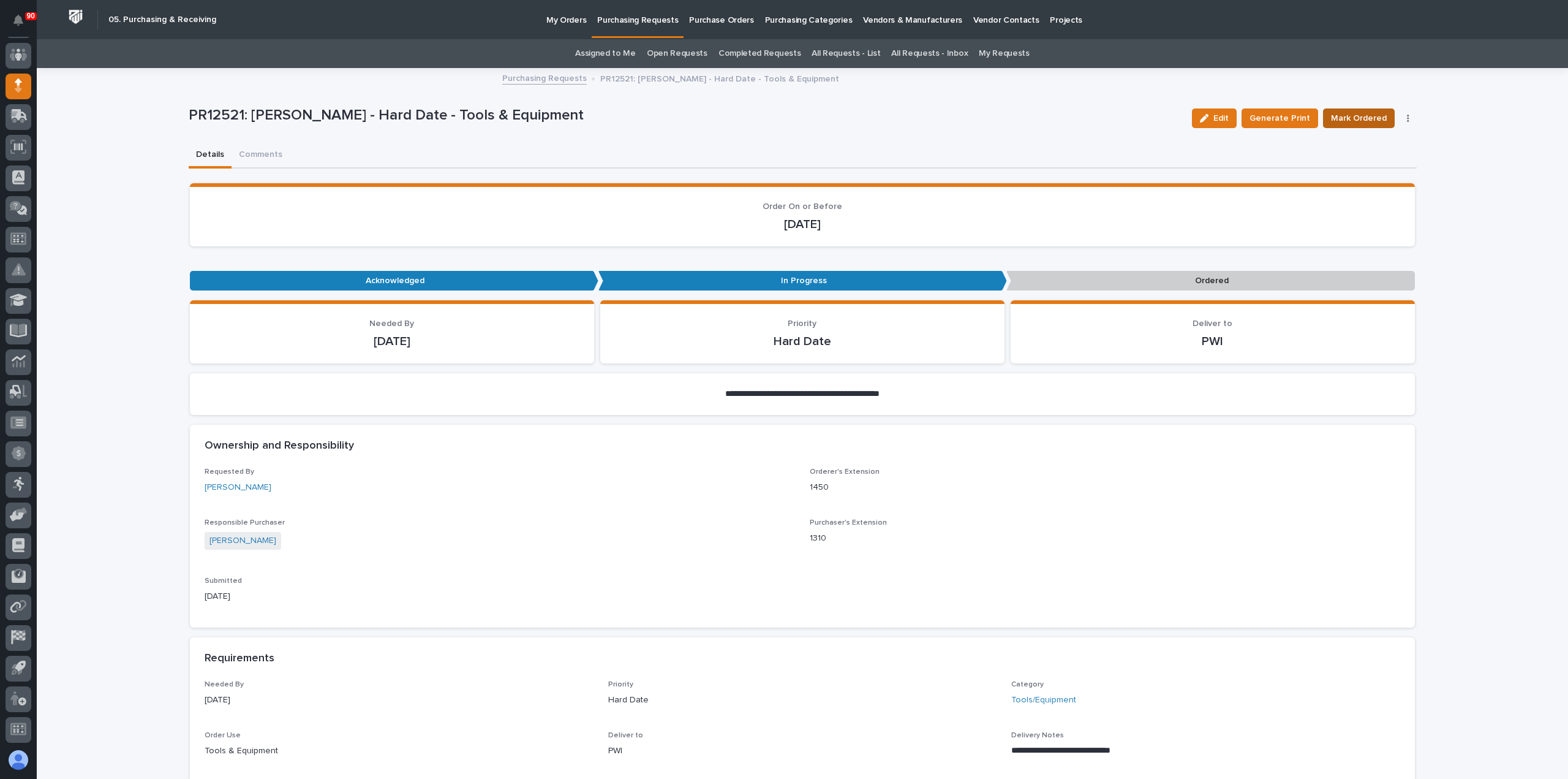
click at [1368, 117] on span "Mark Ordered" at bounding box center [1358, 118] width 56 height 15
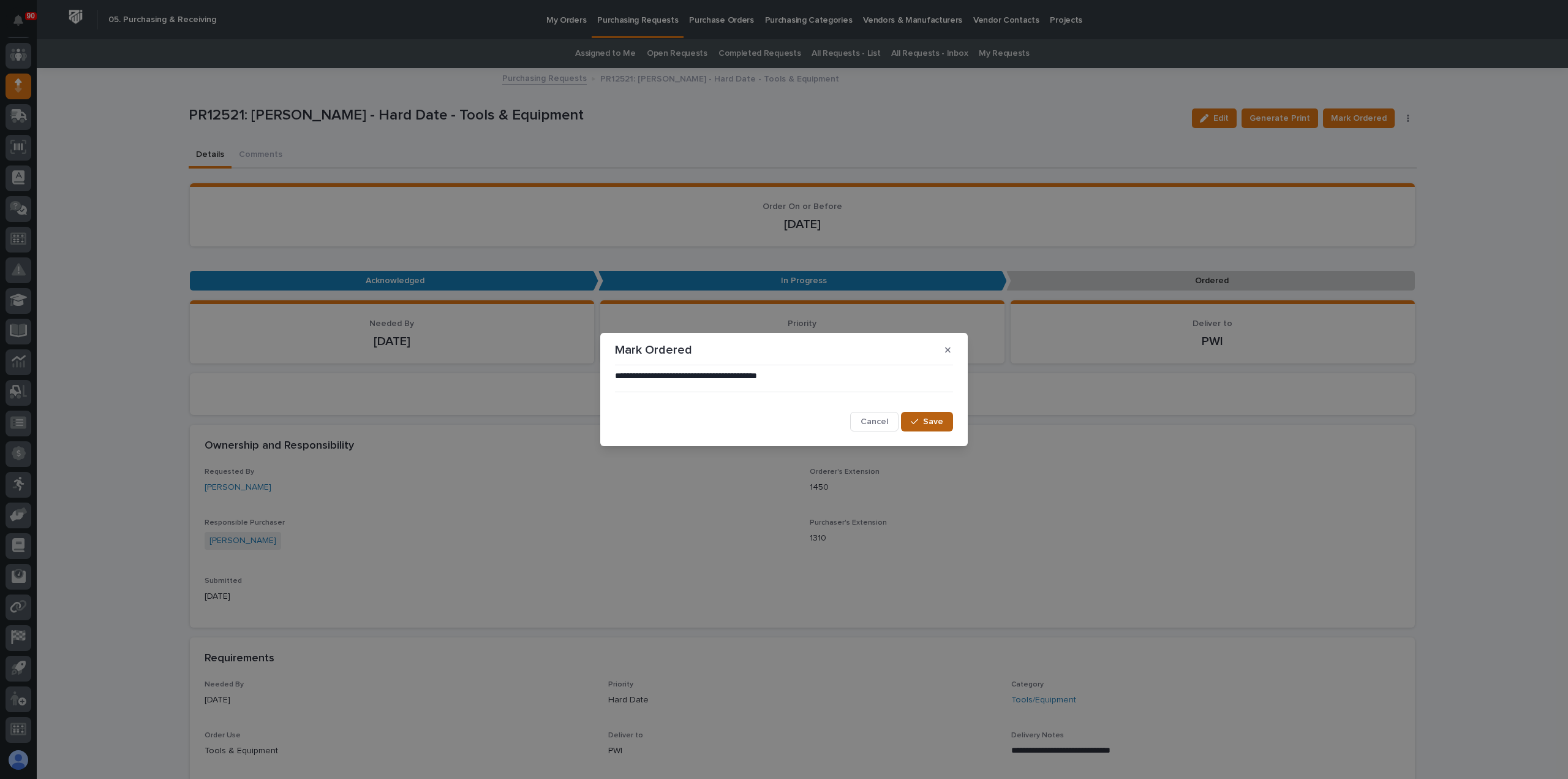
click at [935, 414] on button "Save" at bounding box center [926, 421] width 52 height 19
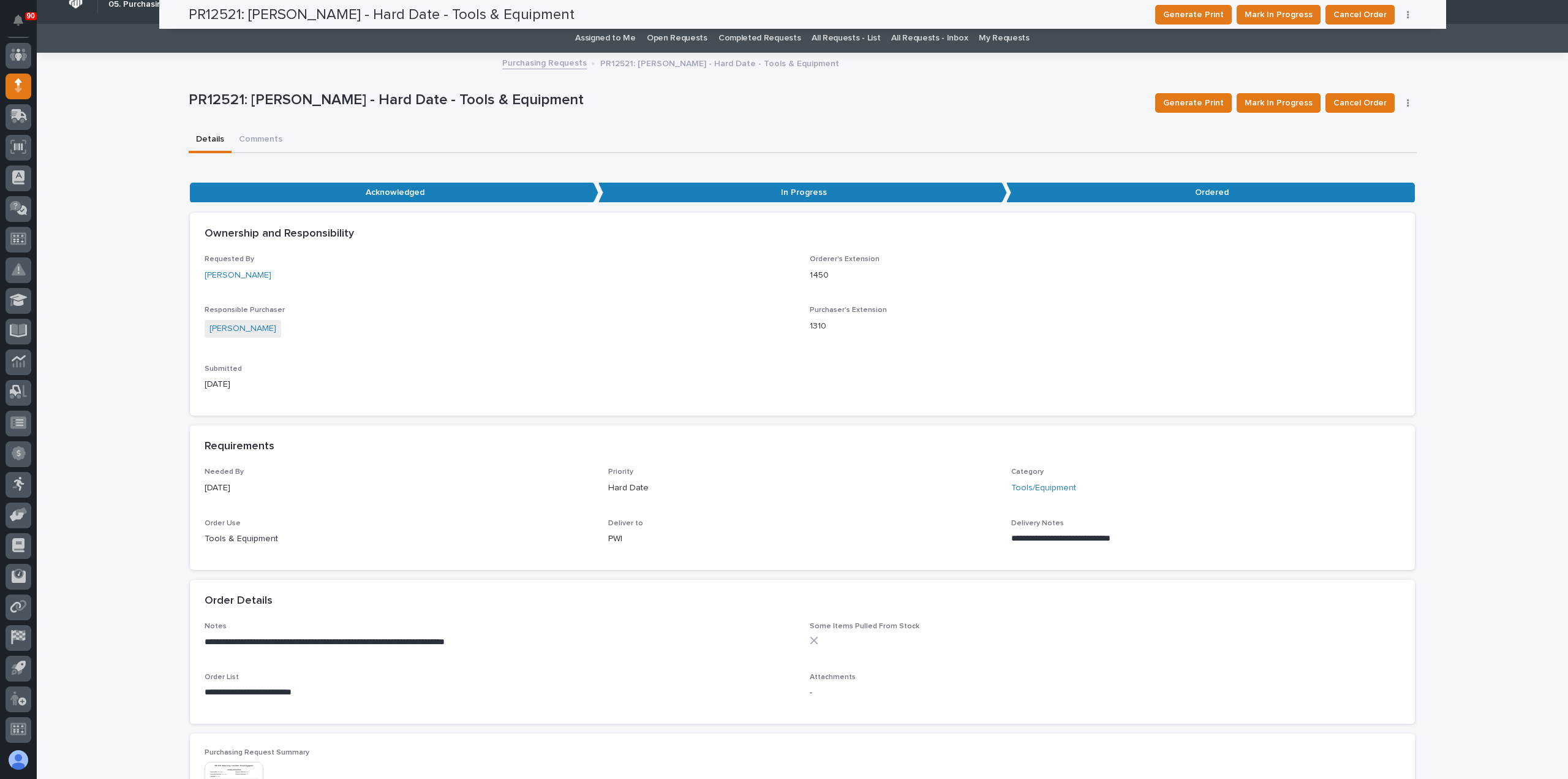
scroll to position [0, 0]
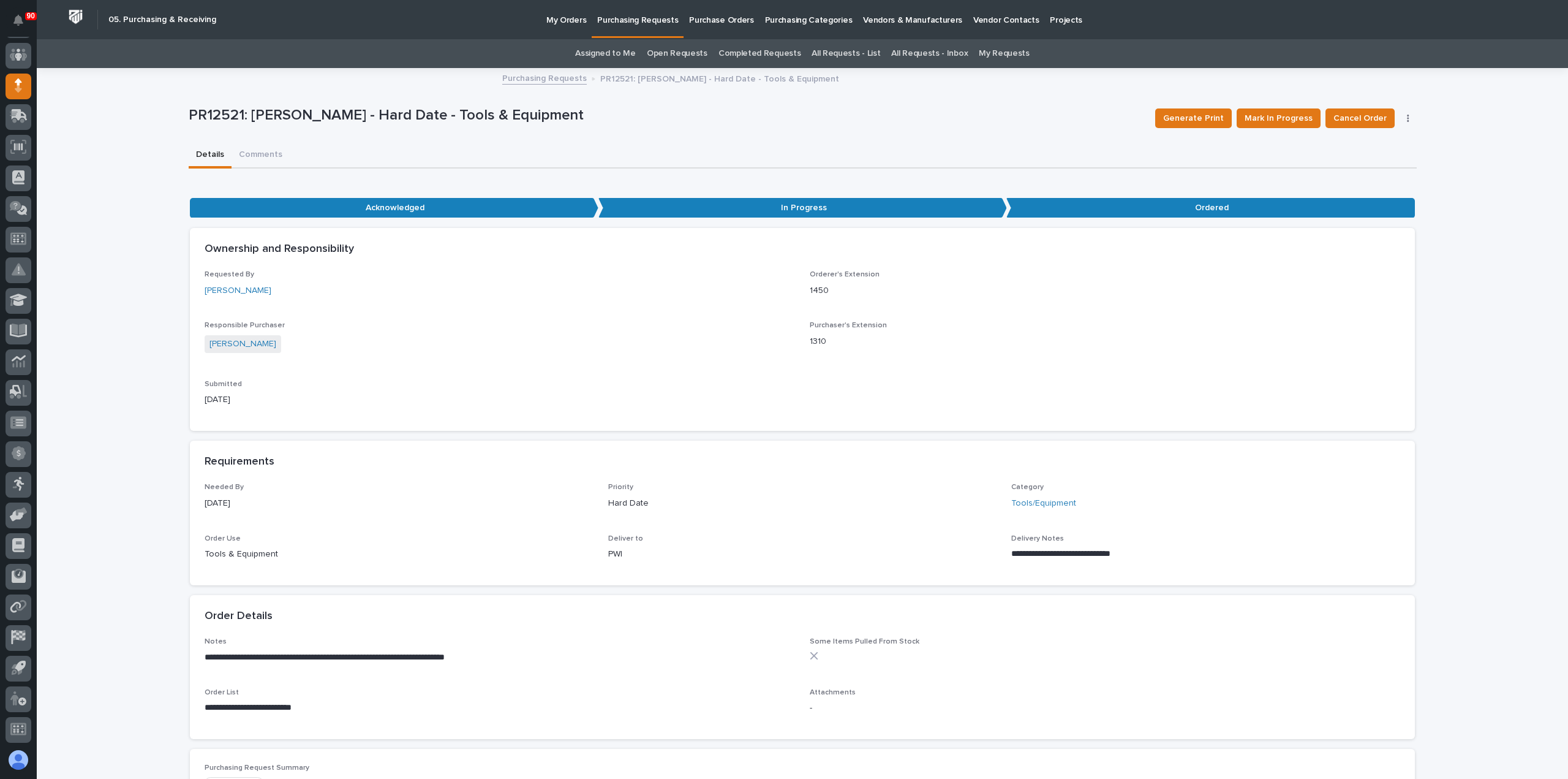
click at [644, 16] on p "Purchasing Requests" at bounding box center [637, 13] width 81 height 26
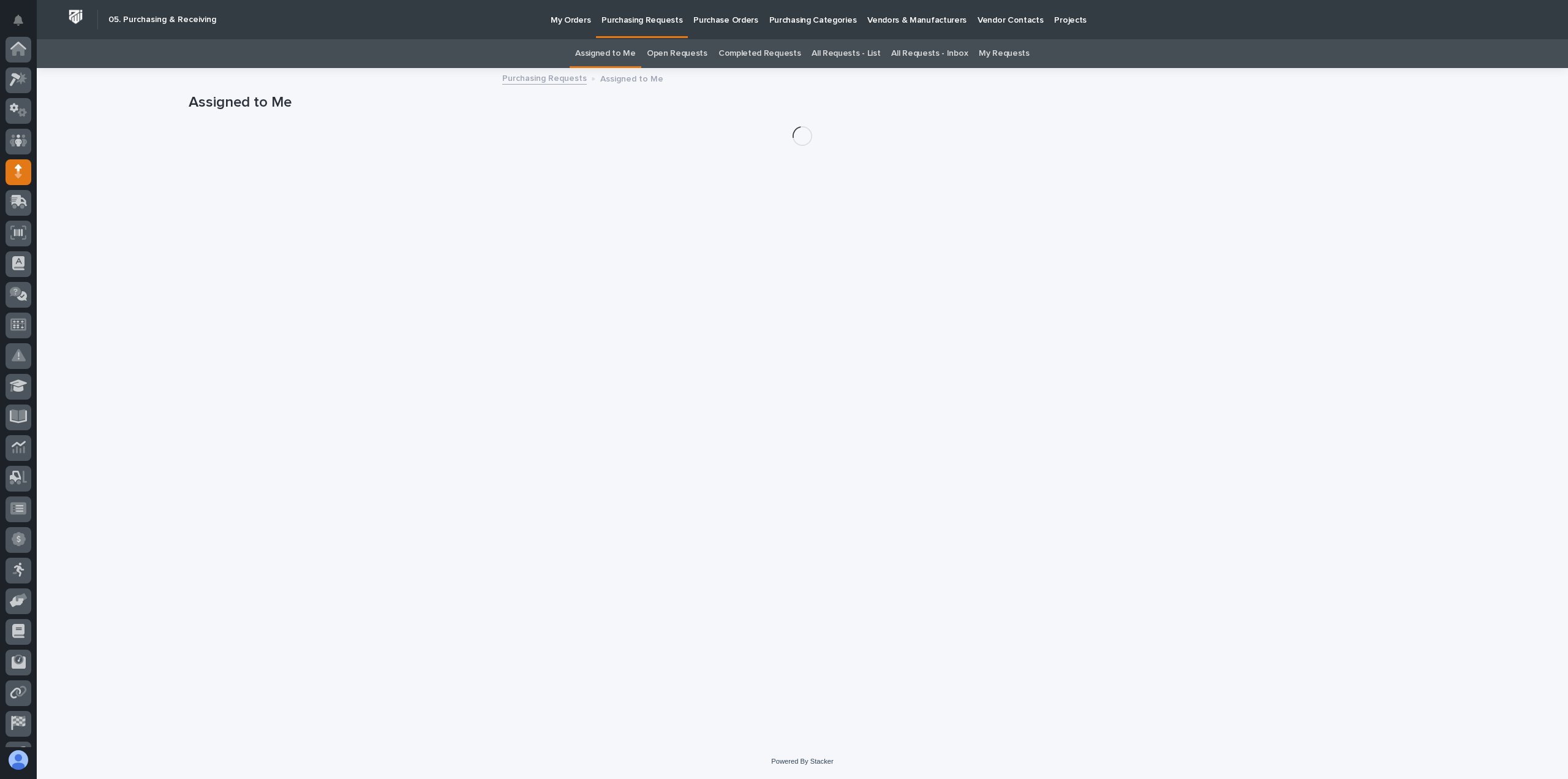
scroll to position [86, 0]
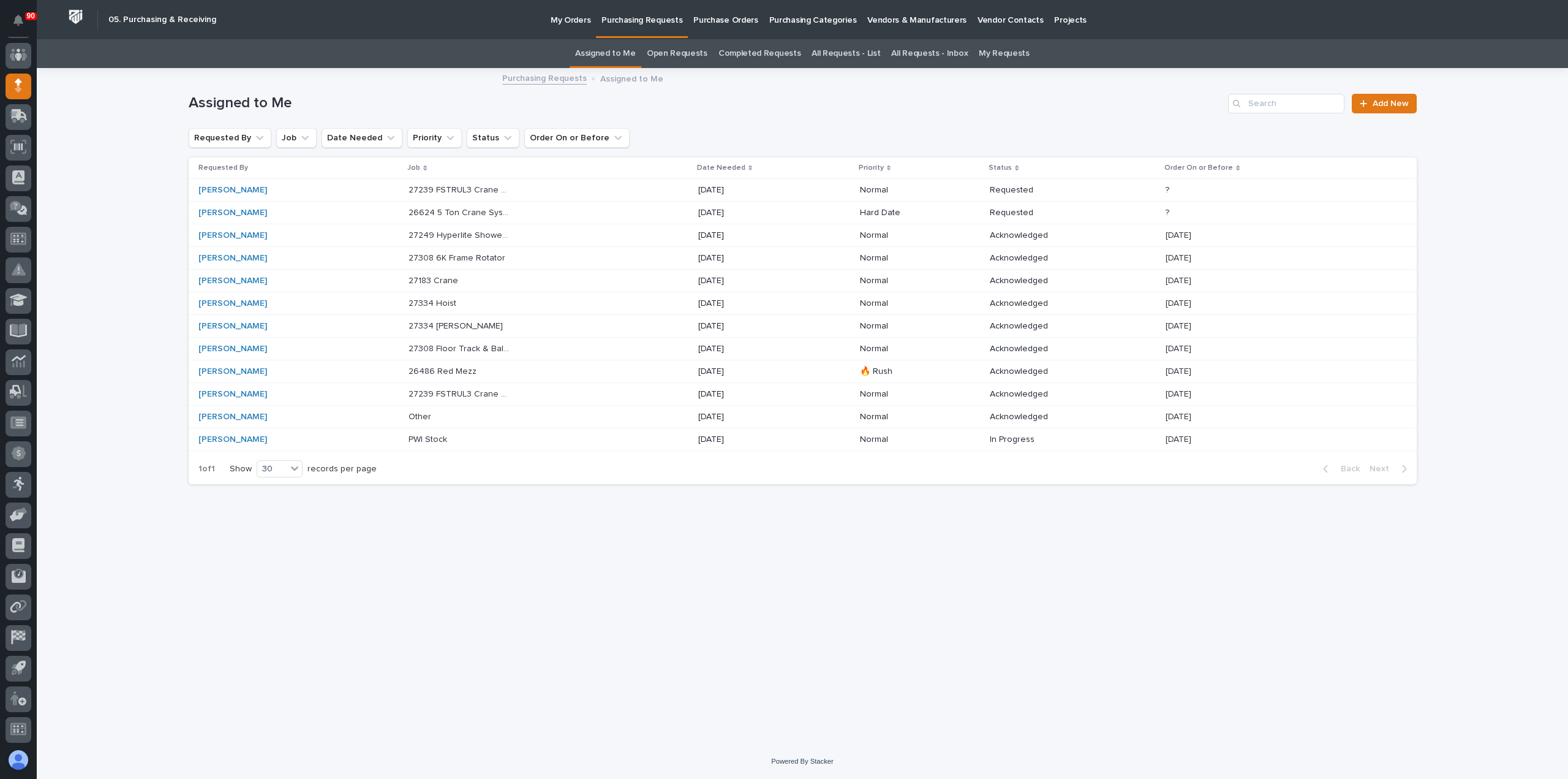
click at [495, 345] on p "27308 Floor Track & Ball Hitch Rotator" at bounding box center [461, 347] width 105 height 13
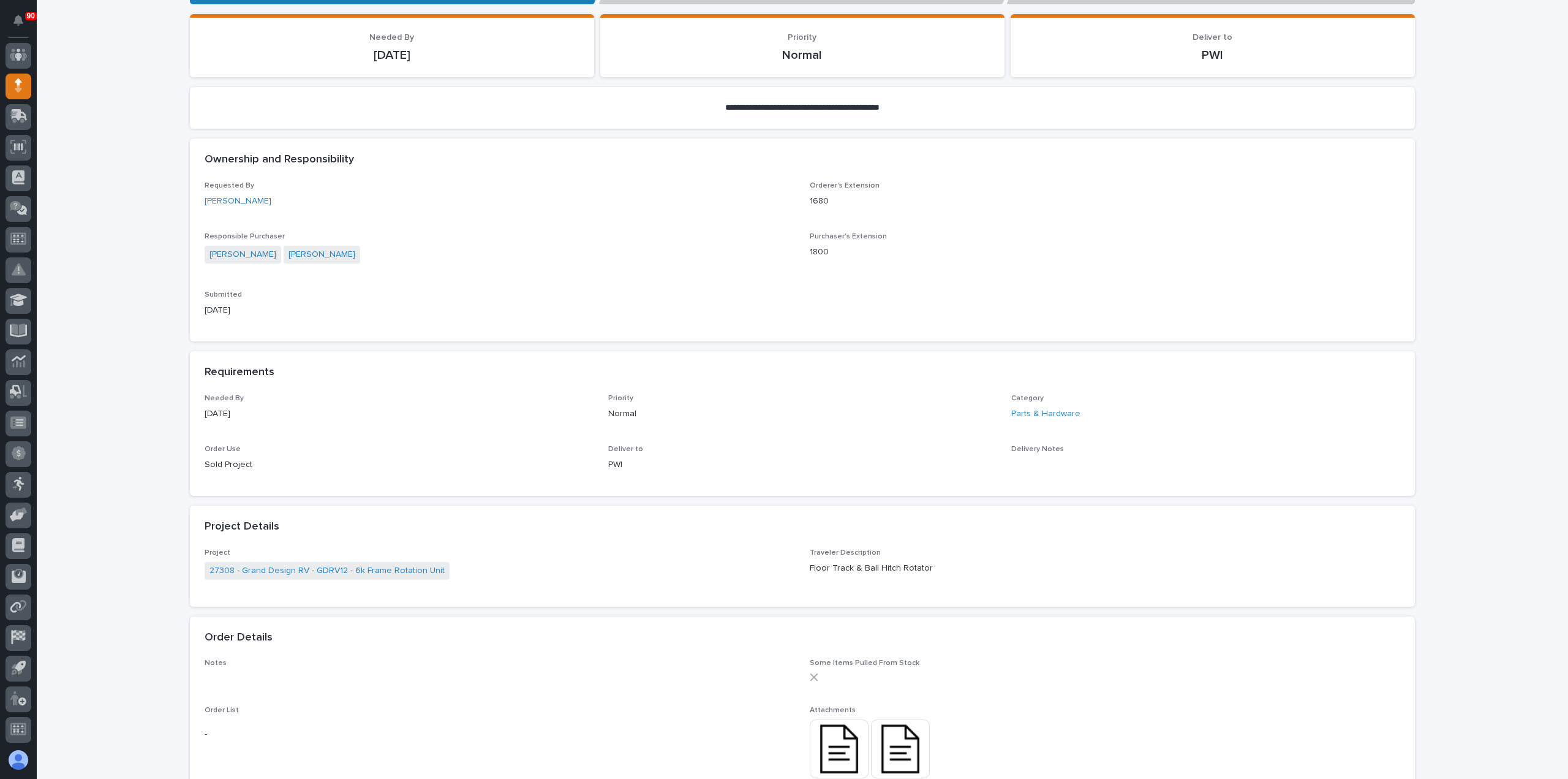
scroll to position [429, 0]
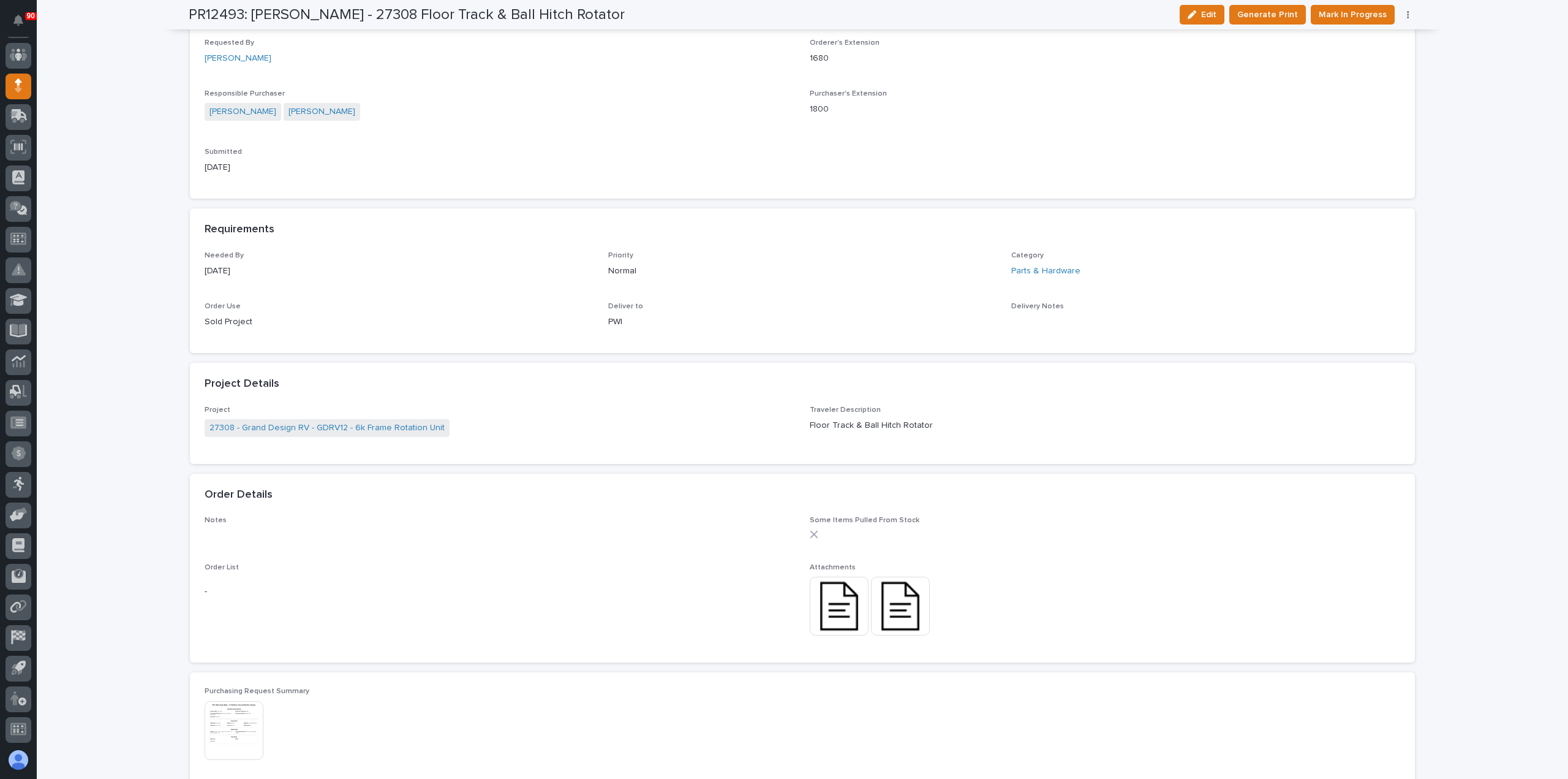
click at [897, 598] on img at bounding box center [900, 606] width 58 height 58
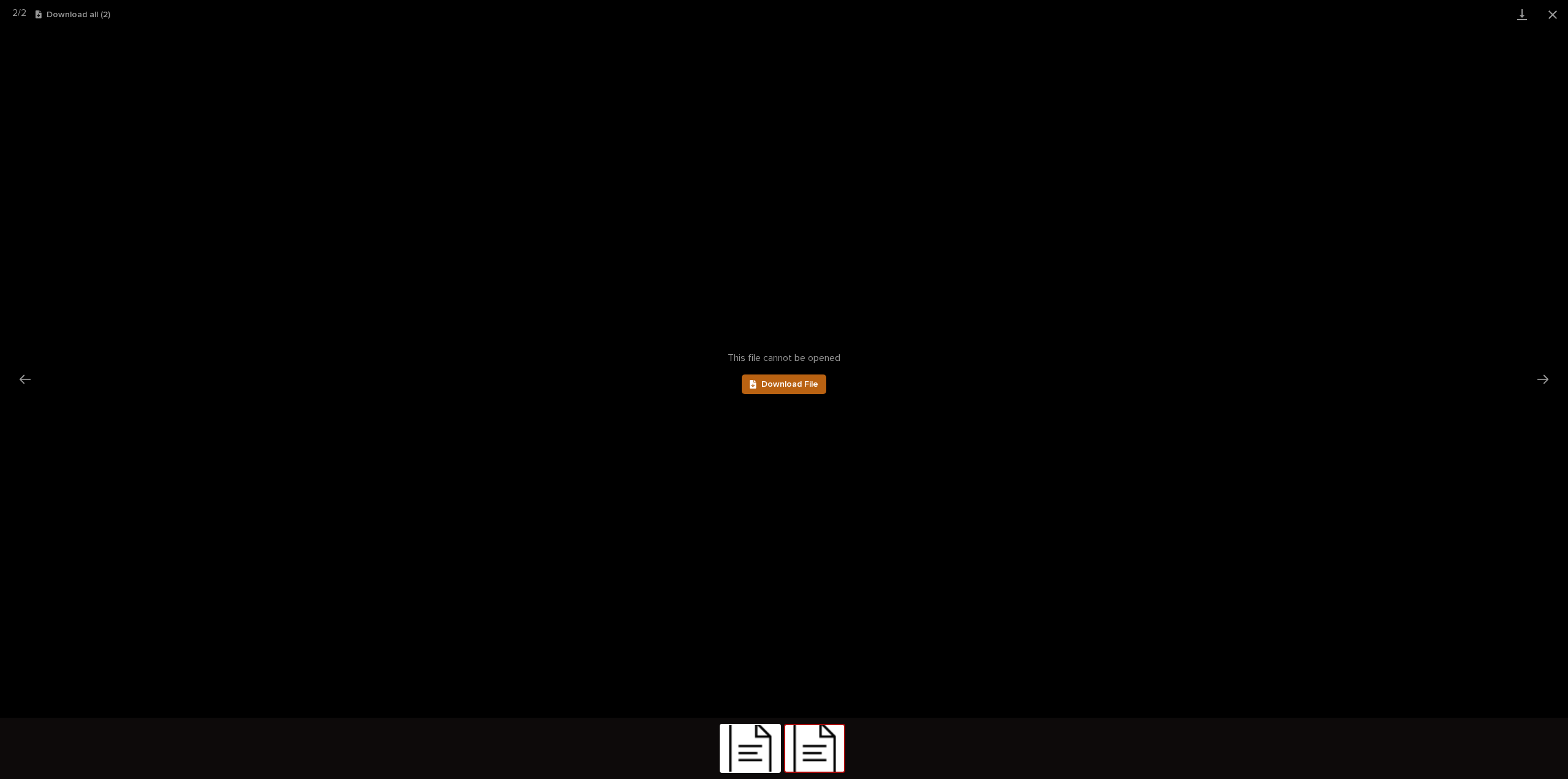
click at [804, 382] on span "Download File" at bounding box center [790, 384] width 57 height 9
click at [1557, 11] on button "Close gallery" at bounding box center [1552, 14] width 31 height 29
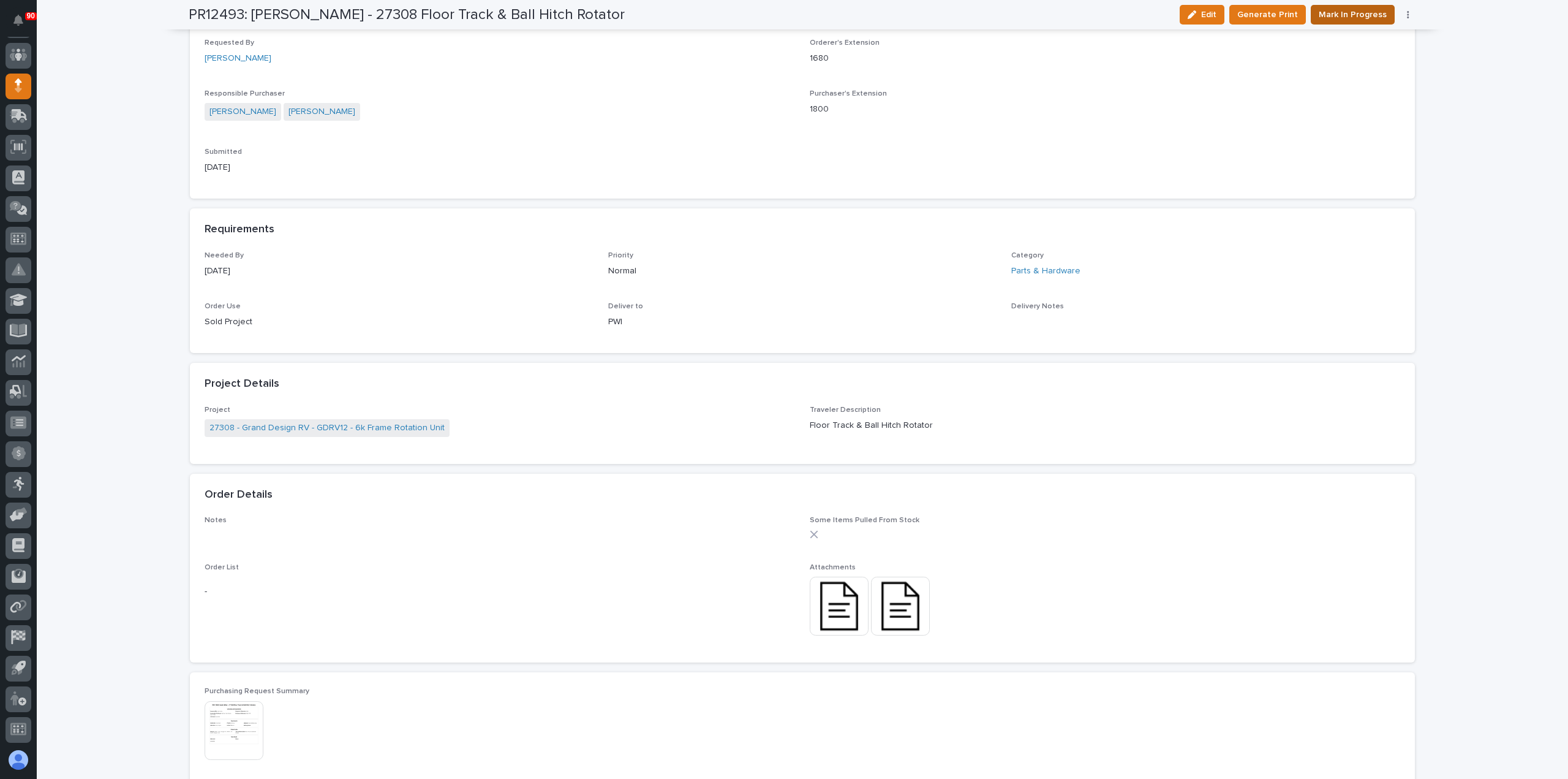
click at [1343, 9] on span "Mark In Progress" at bounding box center [1352, 14] width 68 height 15
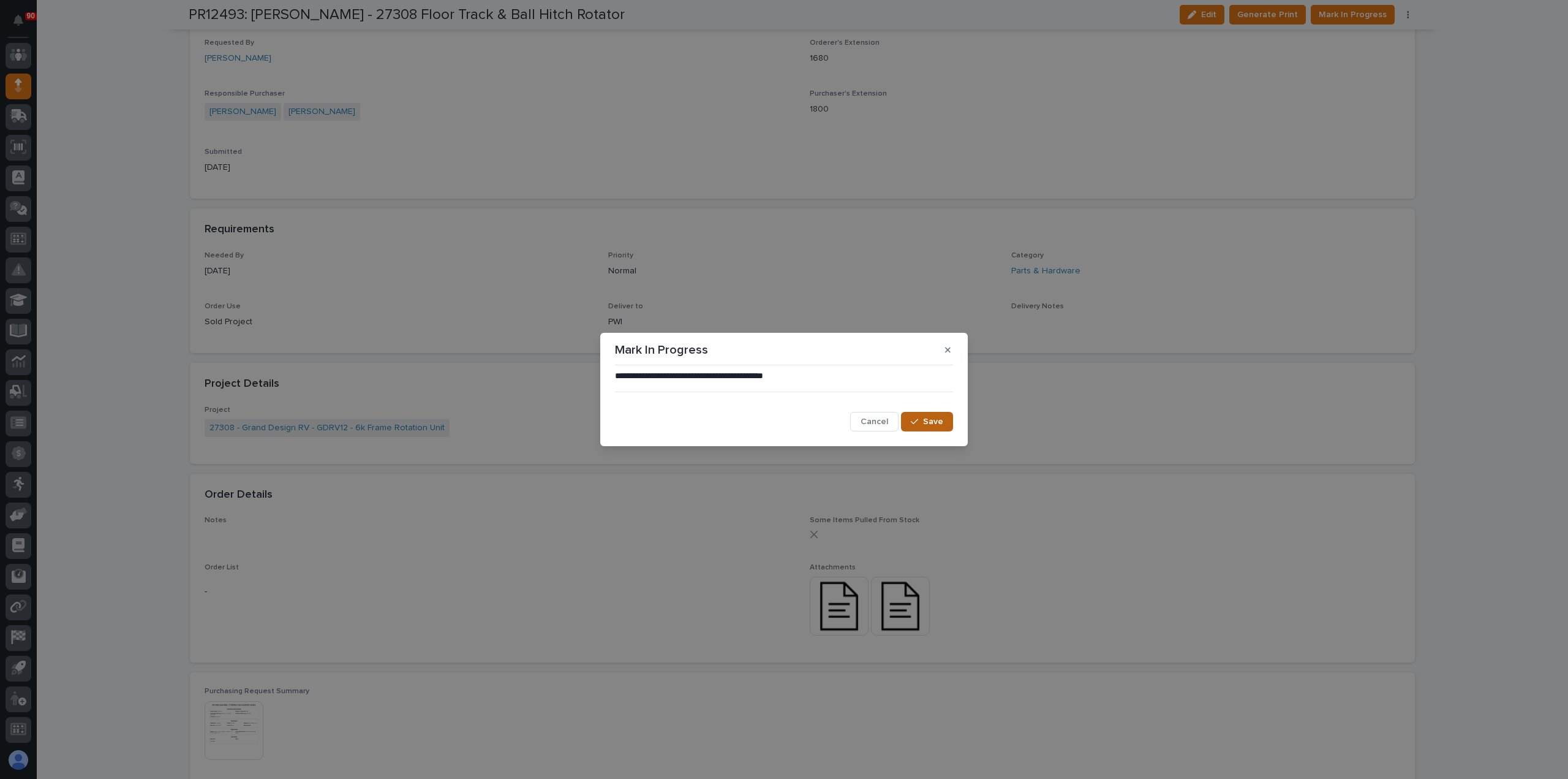
click at [922, 419] on div "button" at bounding box center [916, 422] width 12 height 9
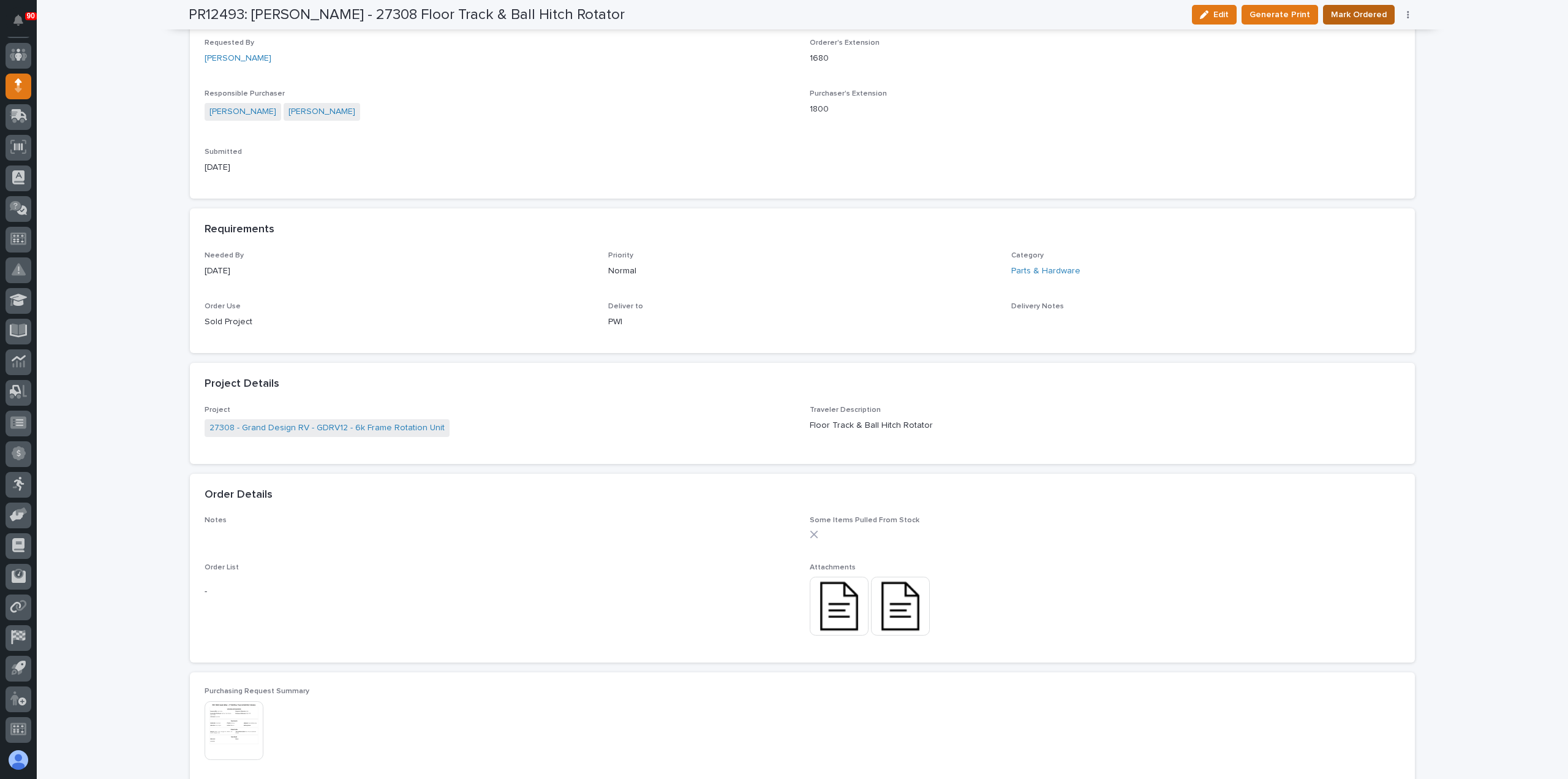
click at [1363, 11] on span "Mark Ordered" at bounding box center [1358, 14] width 56 height 15
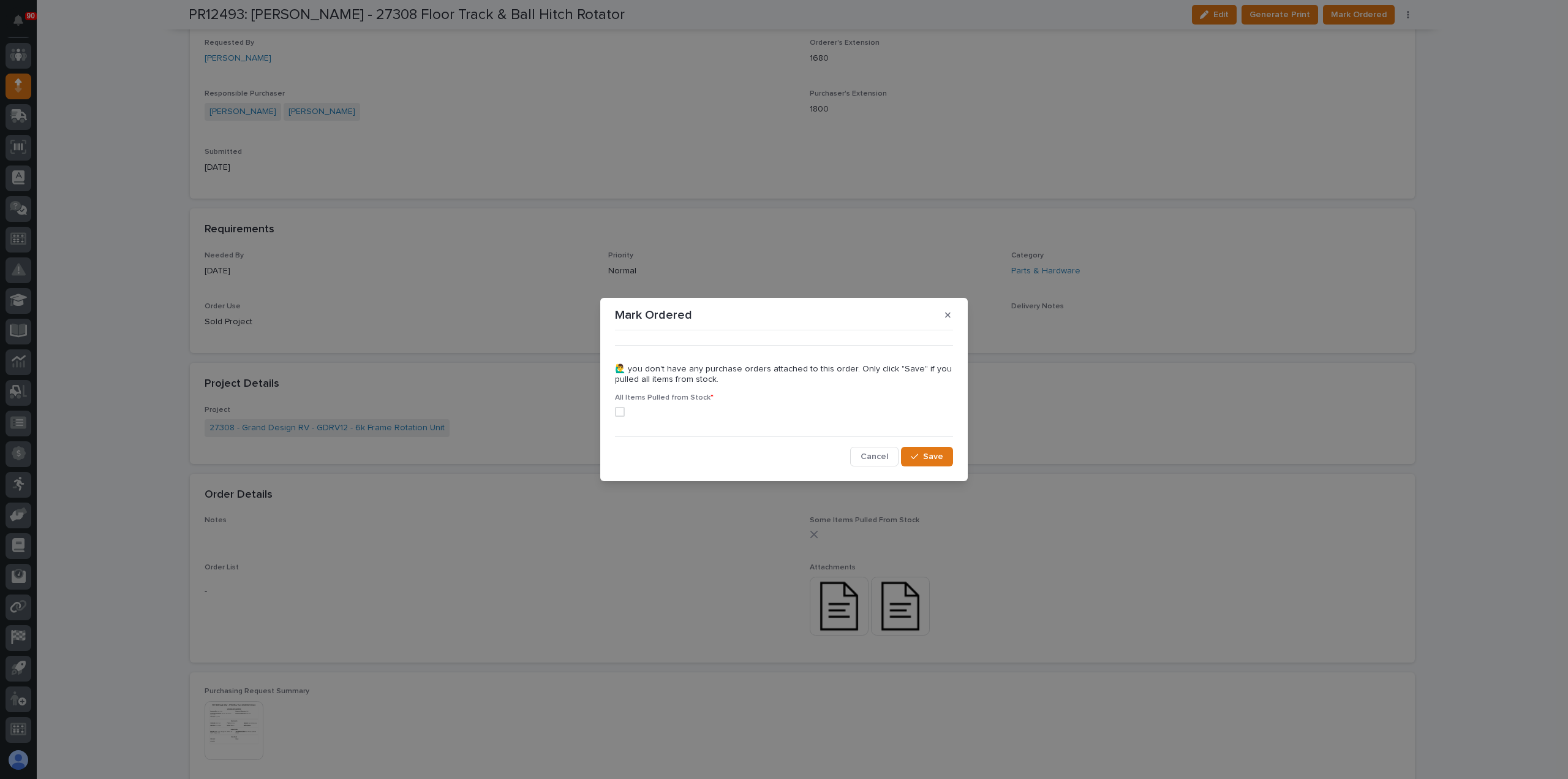
click at [615, 409] on span at bounding box center [620, 412] width 10 height 10
click at [921, 453] on div "button" at bounding box center [916, 457] width 12 height 9
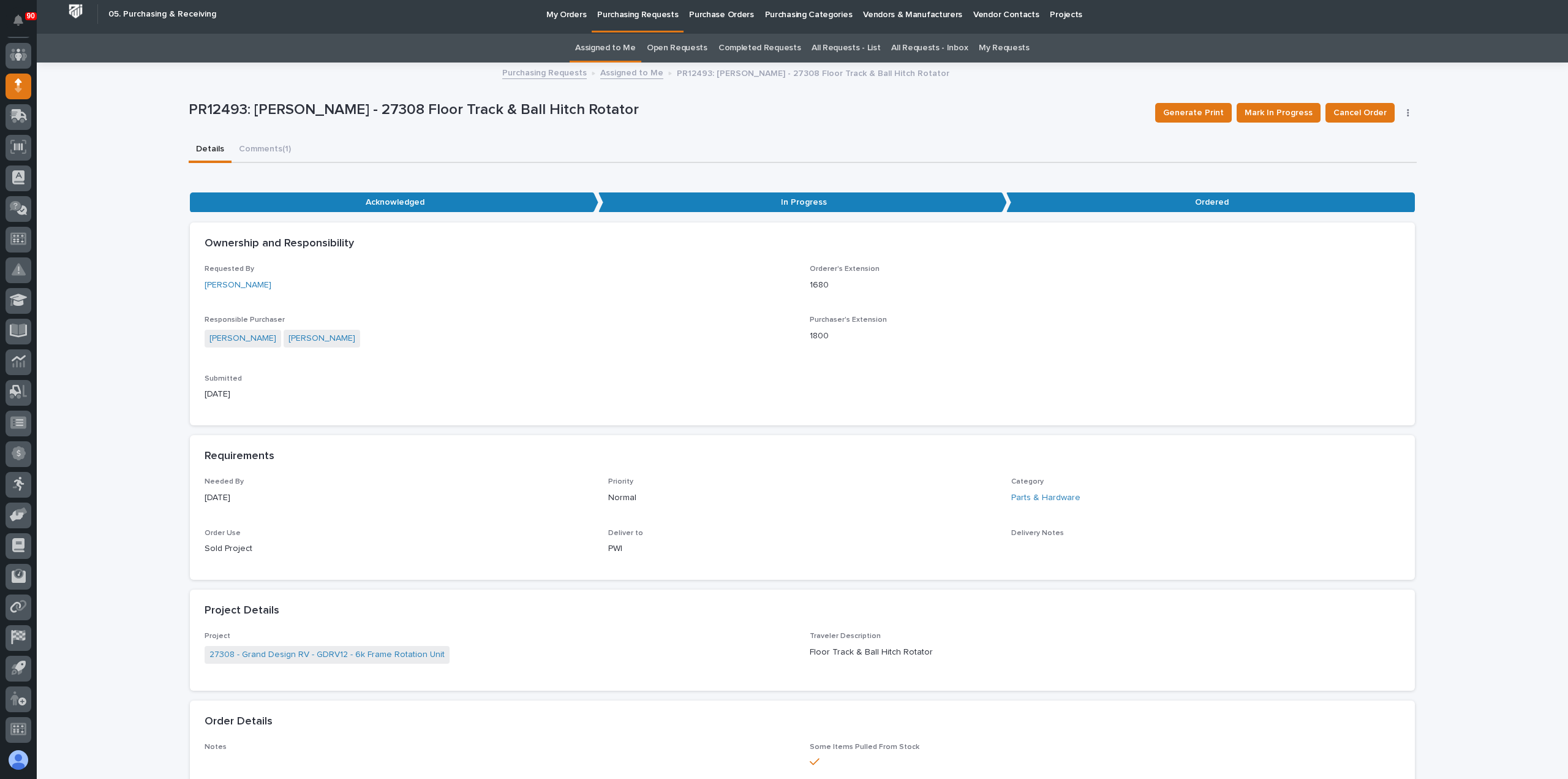
scroll to position [0, 0]
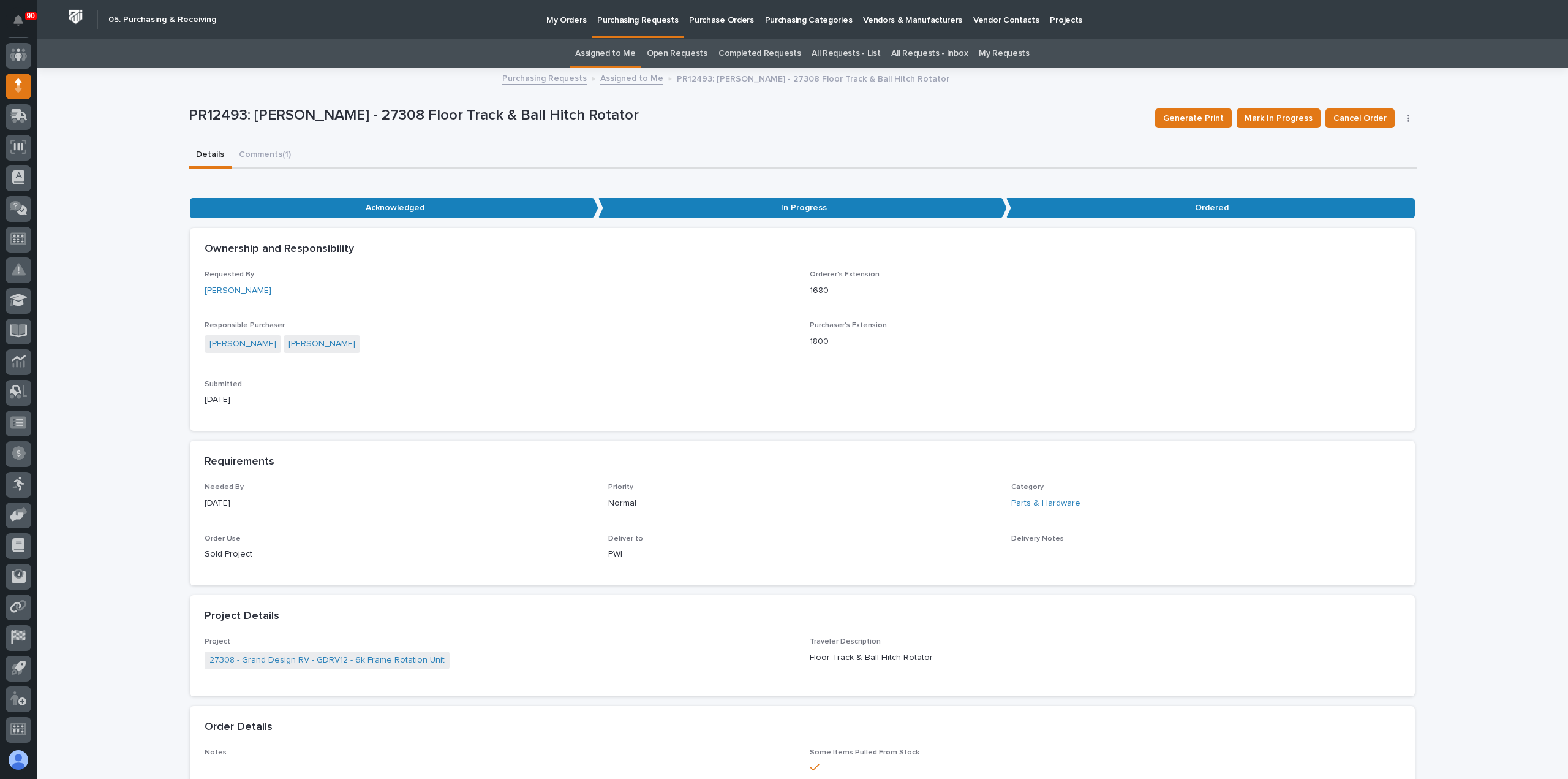
click at [645, 20] on p "Purchasing Requests" at bounding box center [637, 13] width 81 height 26
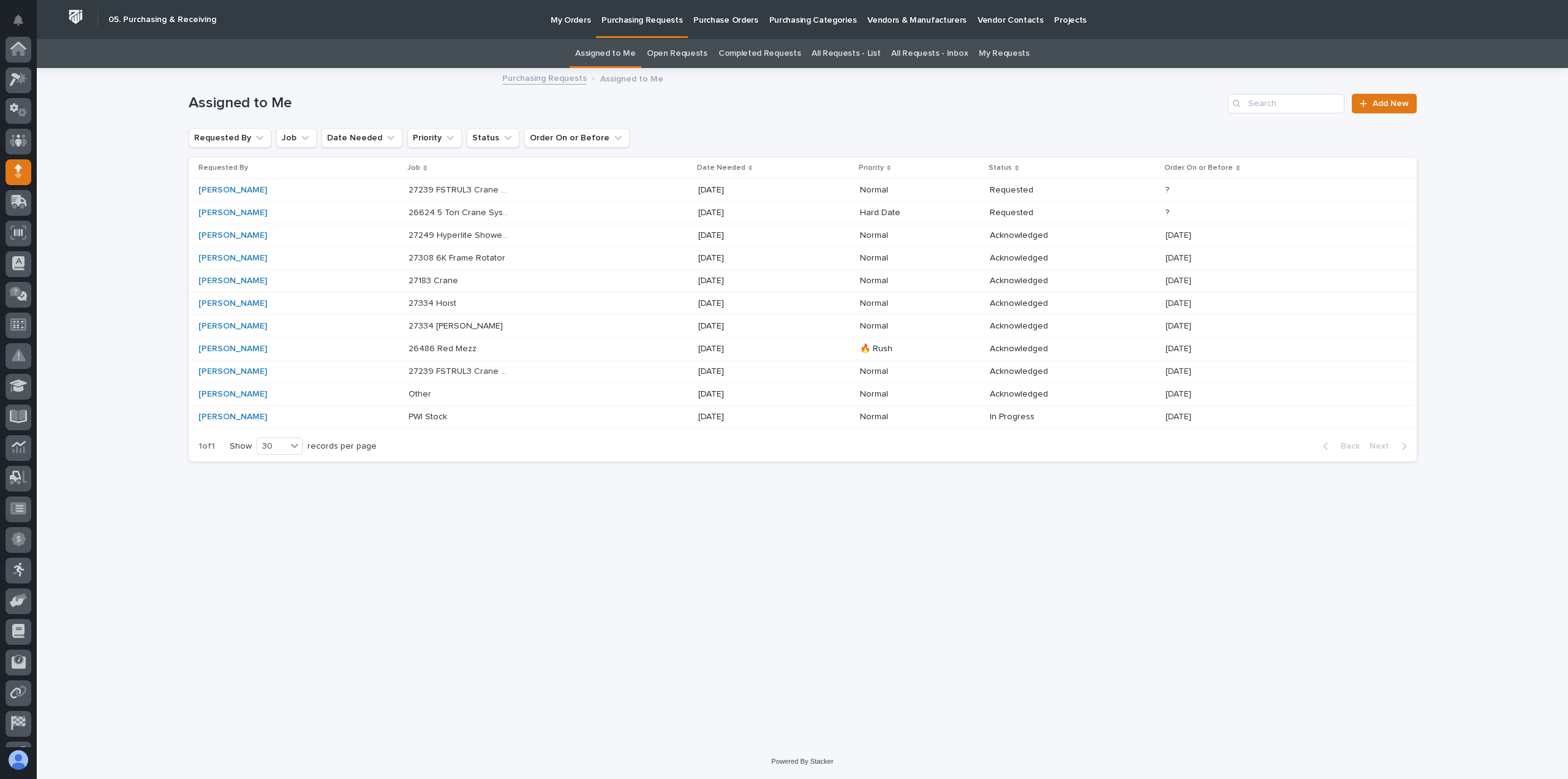
scroll to position [86, 0]
click at [454, 324] on p "27334 [PERSON_NAME]" at bounding box center [457, 325] width 97 height 13
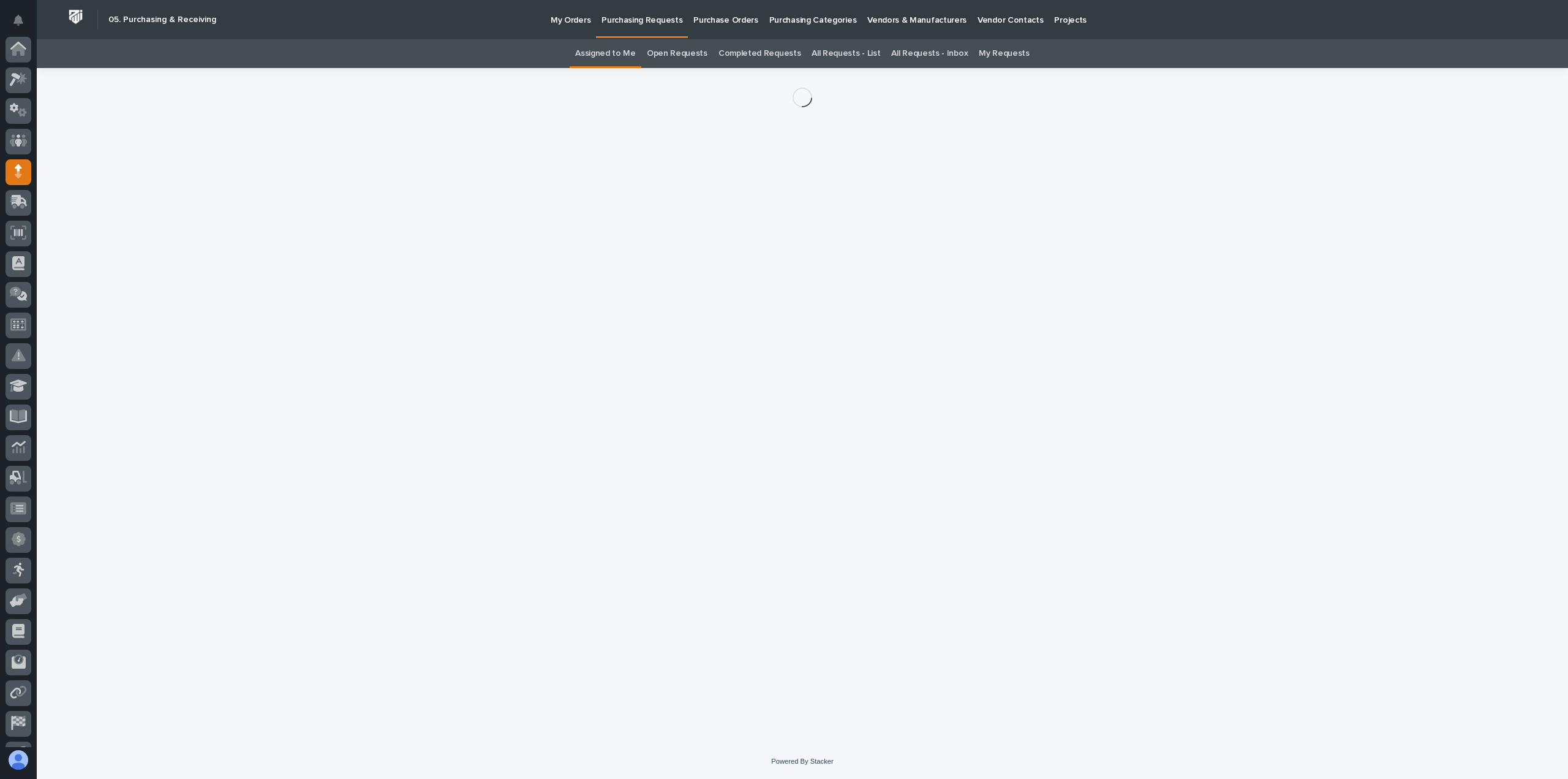
scroll to position [86, 0]
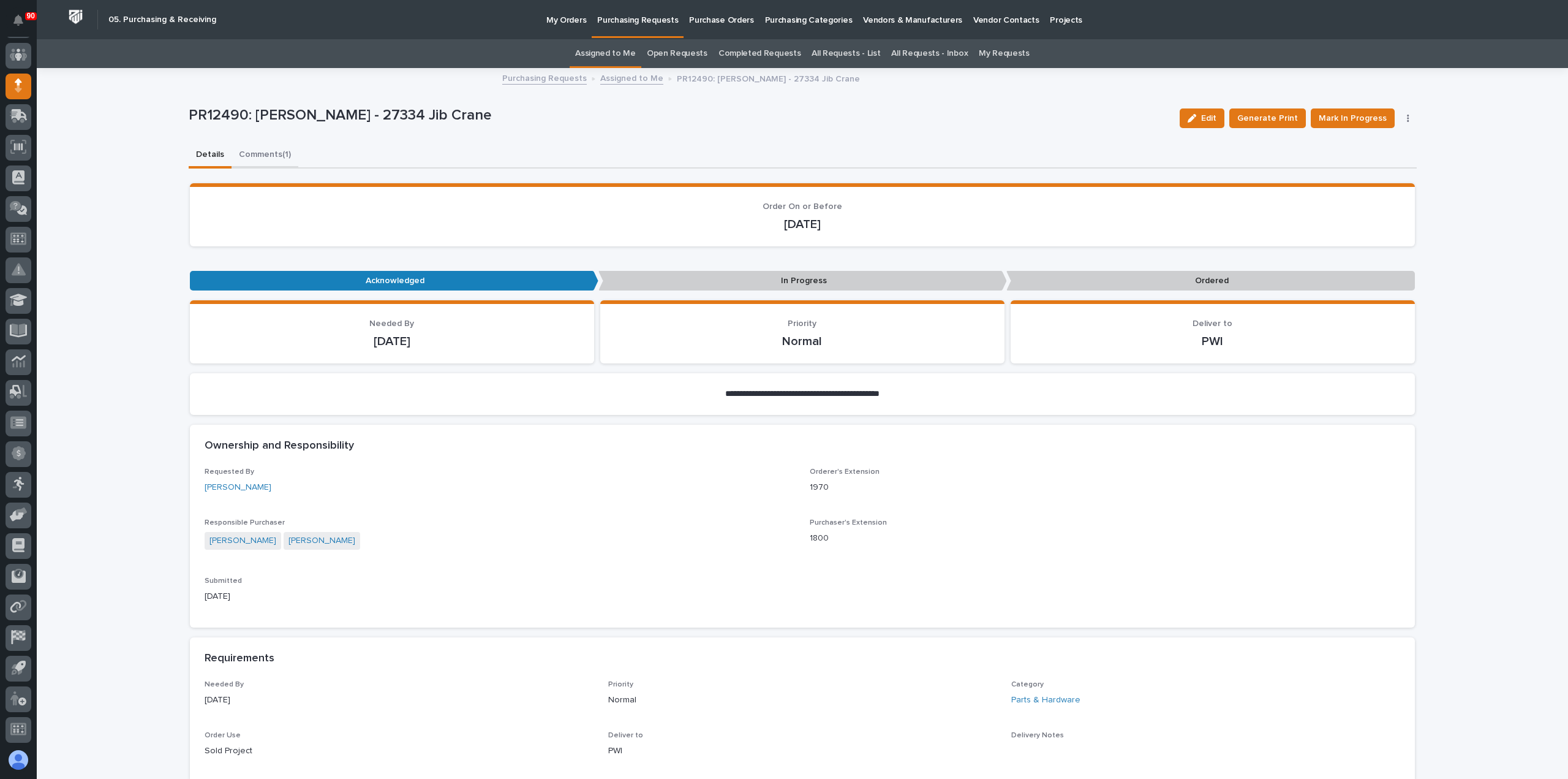
click at [261, 154] on button "Comments (1)" at bounding box center [265, 156] width 67 height 26
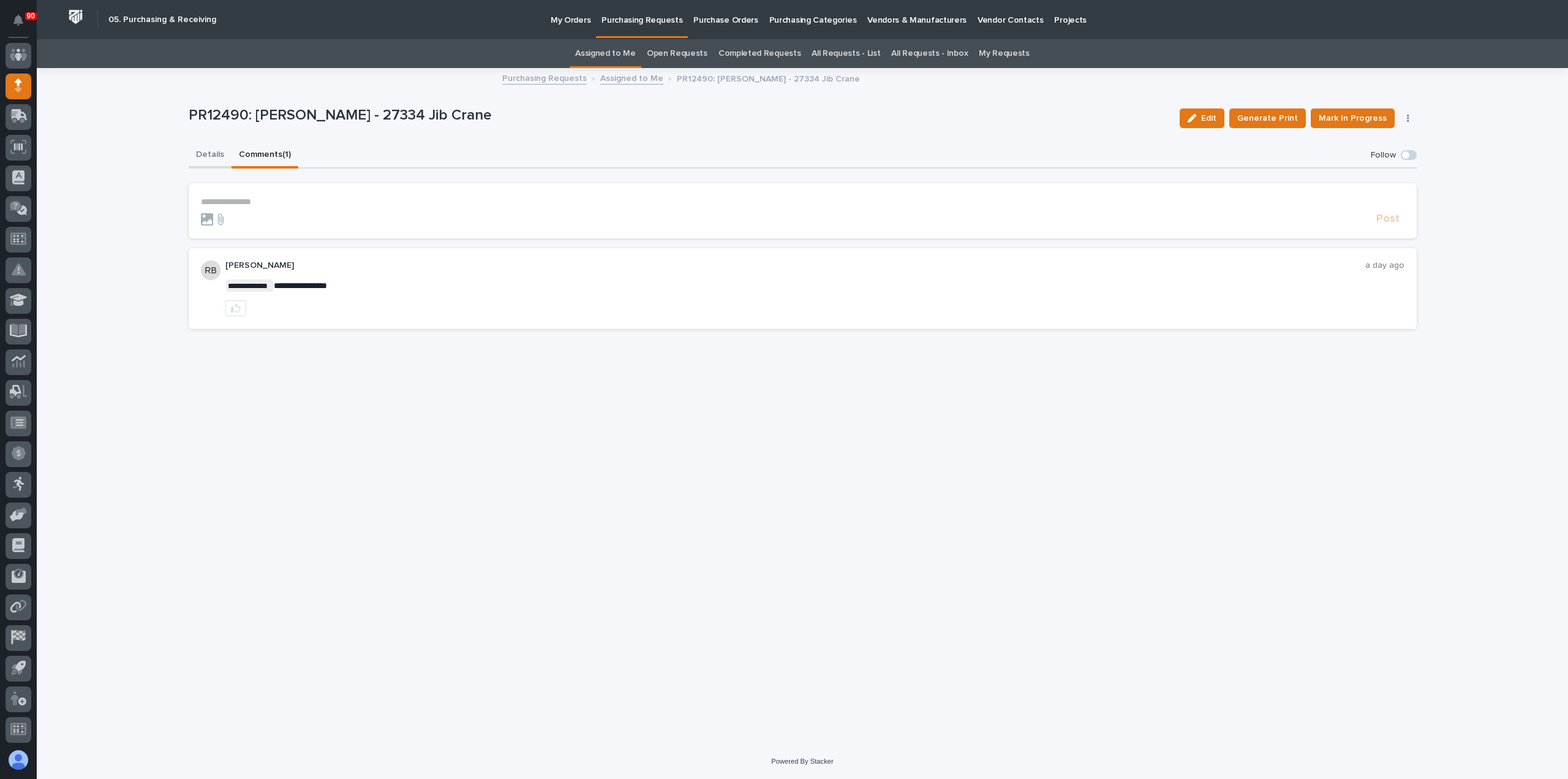
click at [205, 149] on button "Details" at bounding box center [210, 156] width 43 height 26
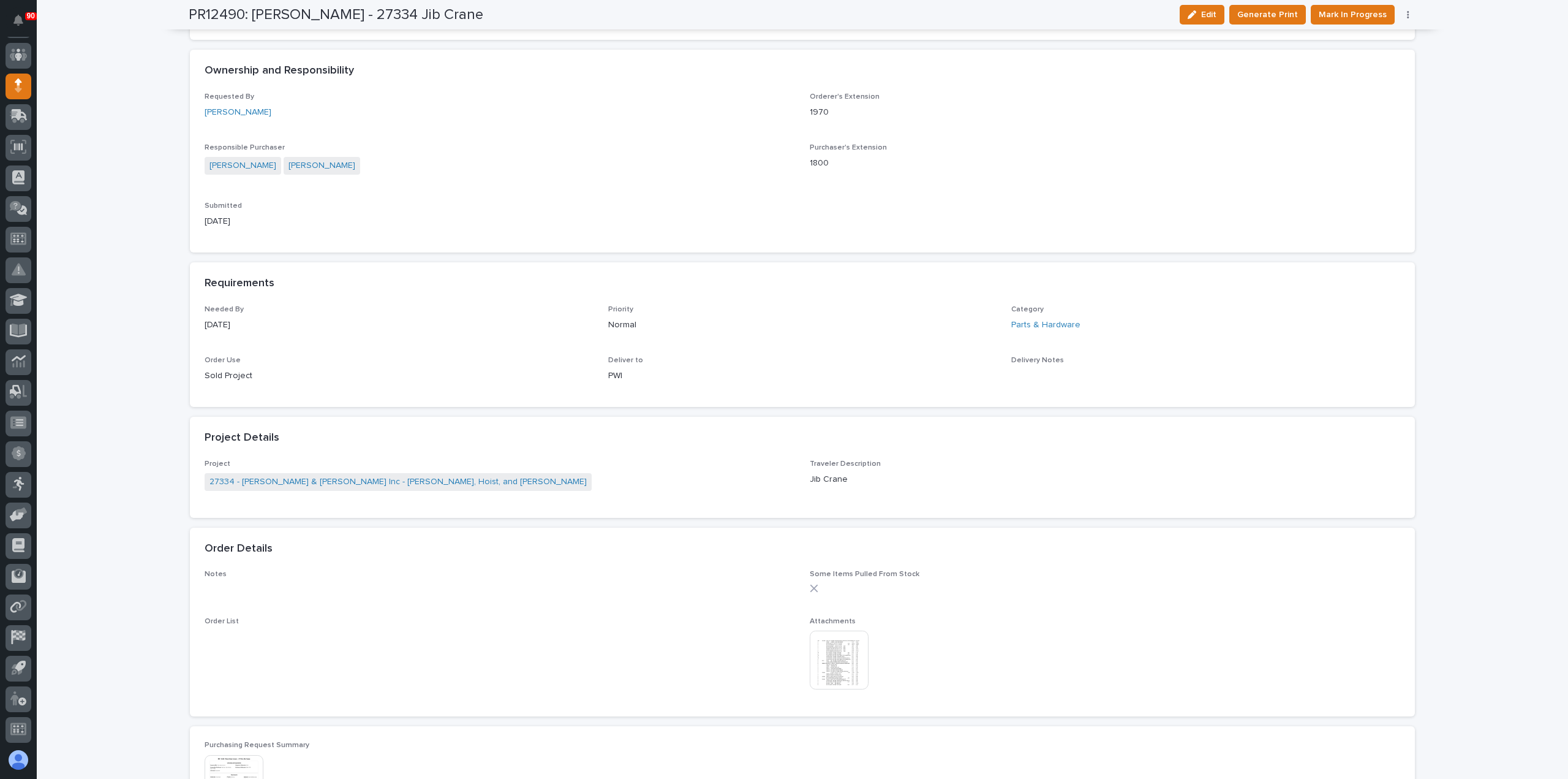
scroll to position [490, 0]
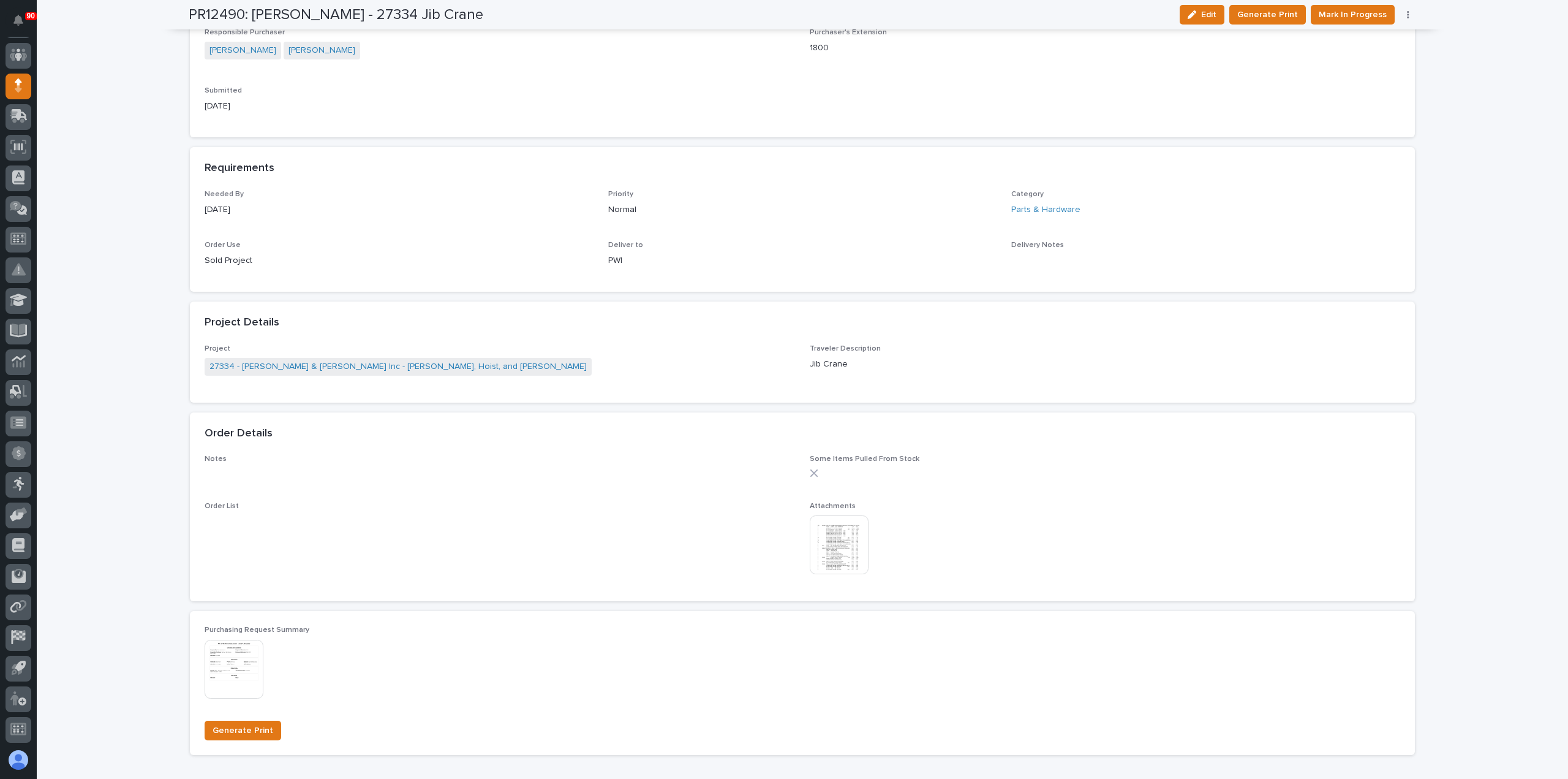
click at [846, 545] on img at bounding box center [839, 544] width 58 height 58
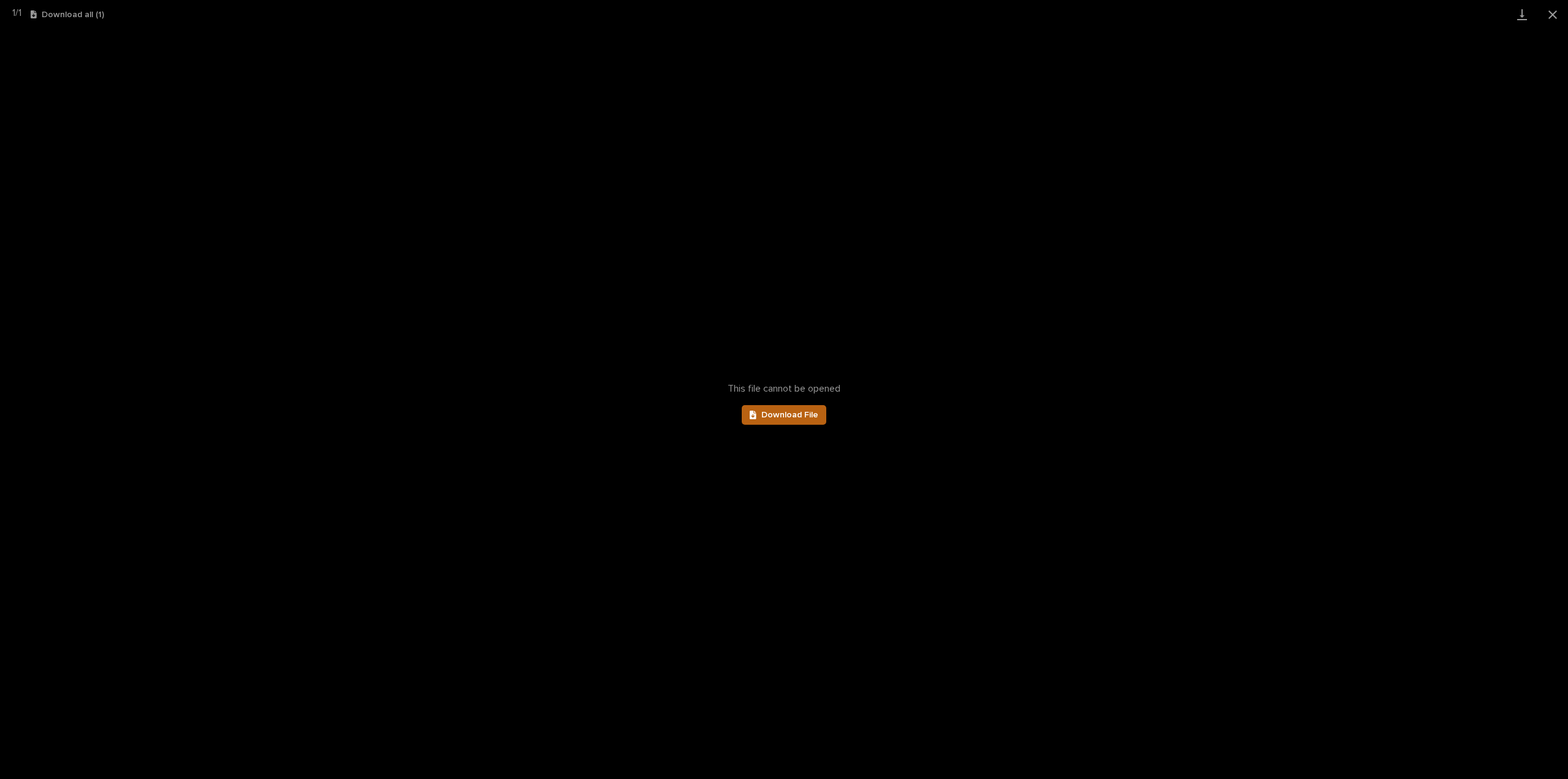
click at [801, 414] on span "Download File" at bounding box center [790, 414] width 57 height 9
click at [1549, 8] on button "Close gallery" at bounding box center [1552, 14] width 31 height 29
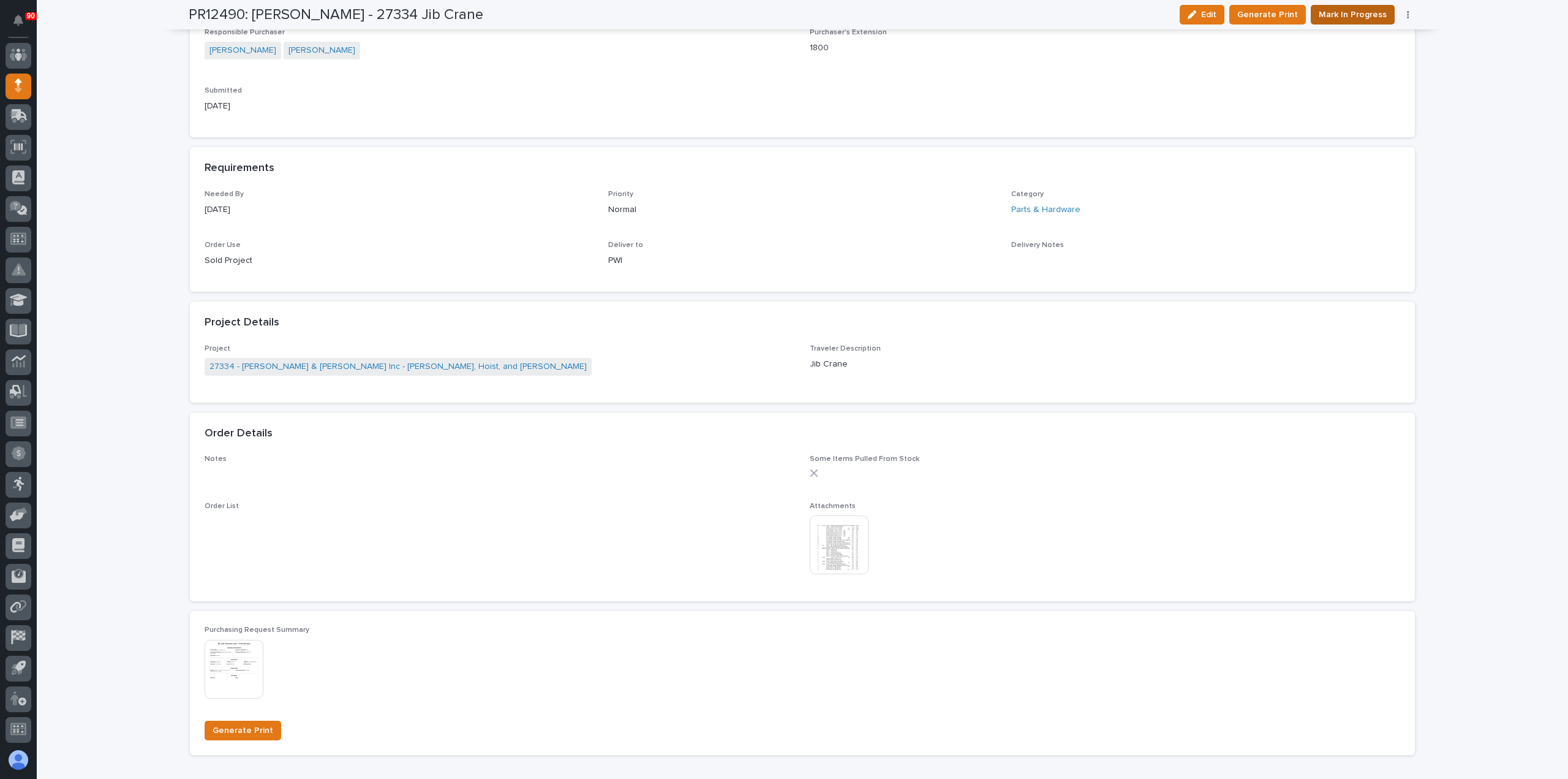
click at [1352, 12] on span "Mark In Progress" at bounding box center [1352, 14] width 68 height 15
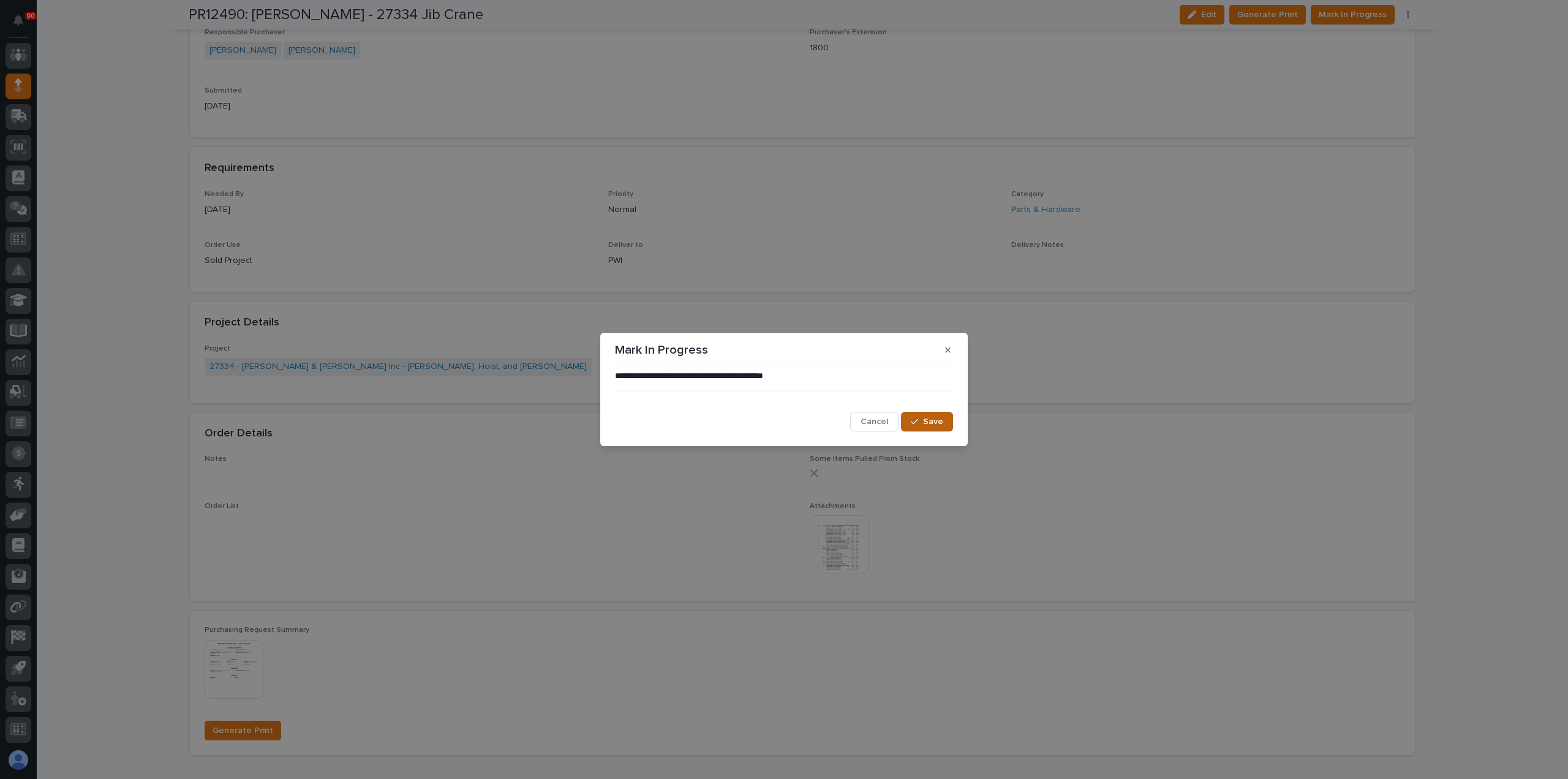
click at [930, 422] on span "Save" at bounding box center [933, 421] width 20 height 11
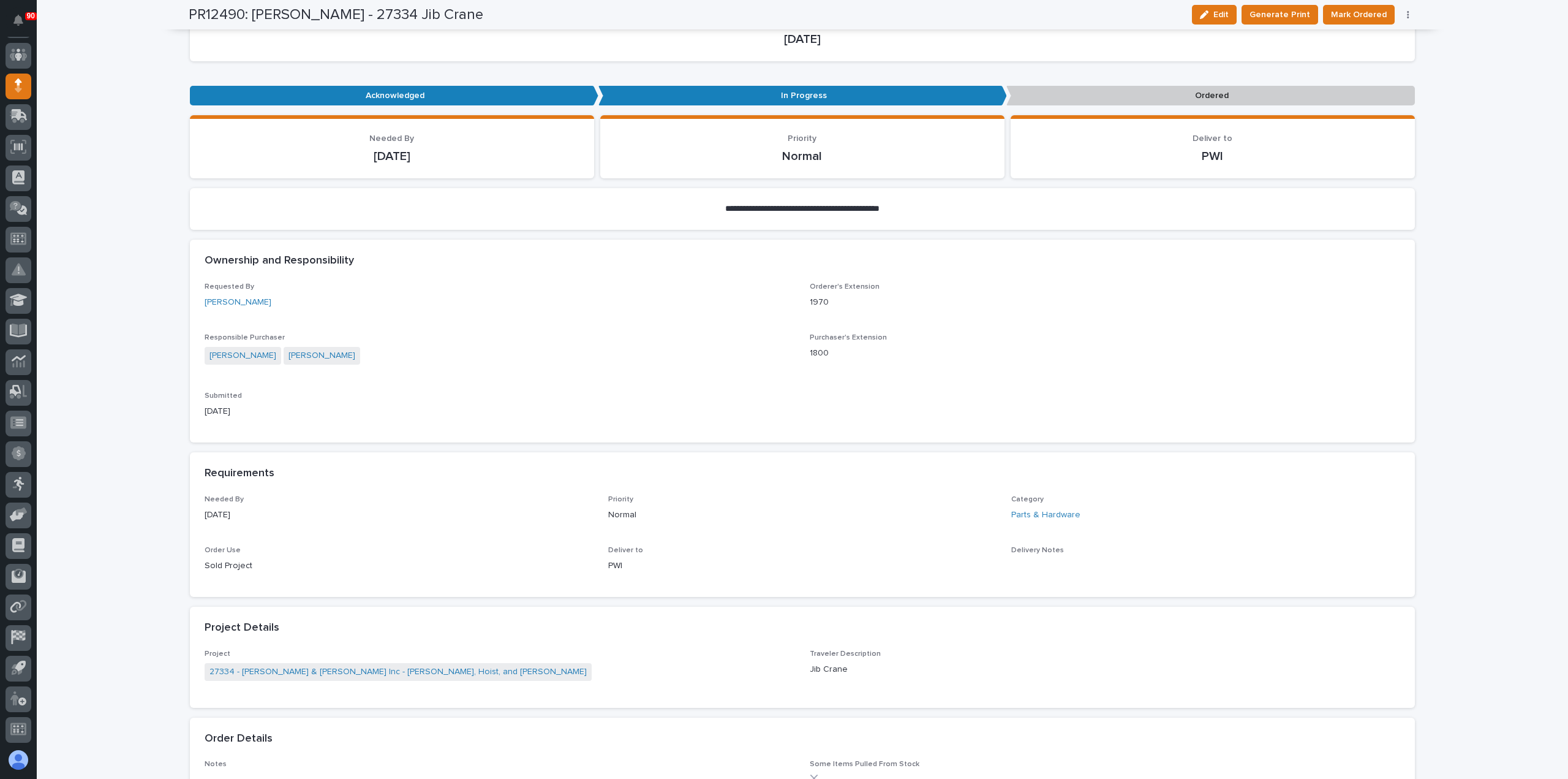
scroll to position [184, 0]
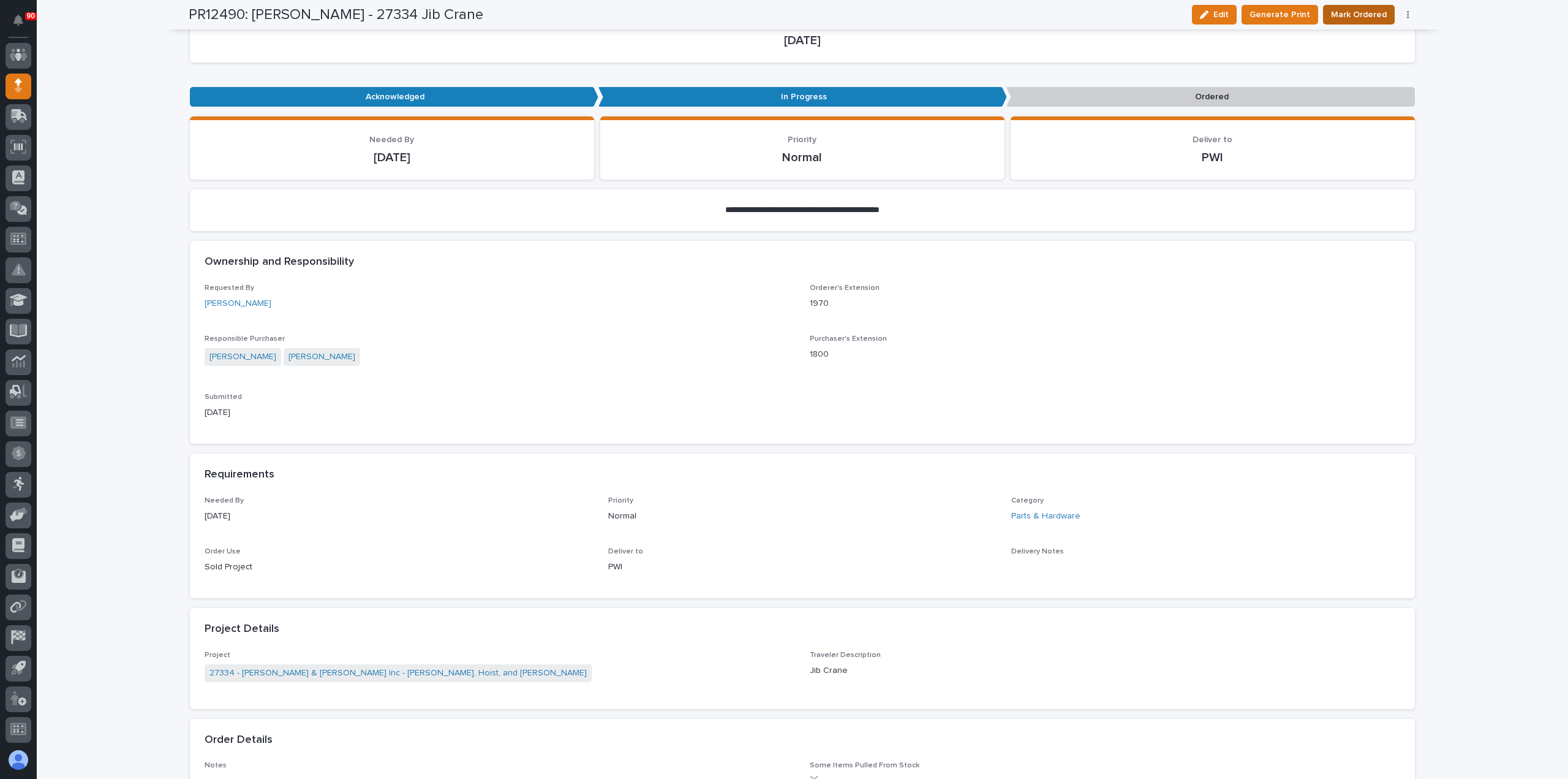
click at [1361, 16] on span "Mark Ordered" at bounding box center [1358, 14] width 56 height 15
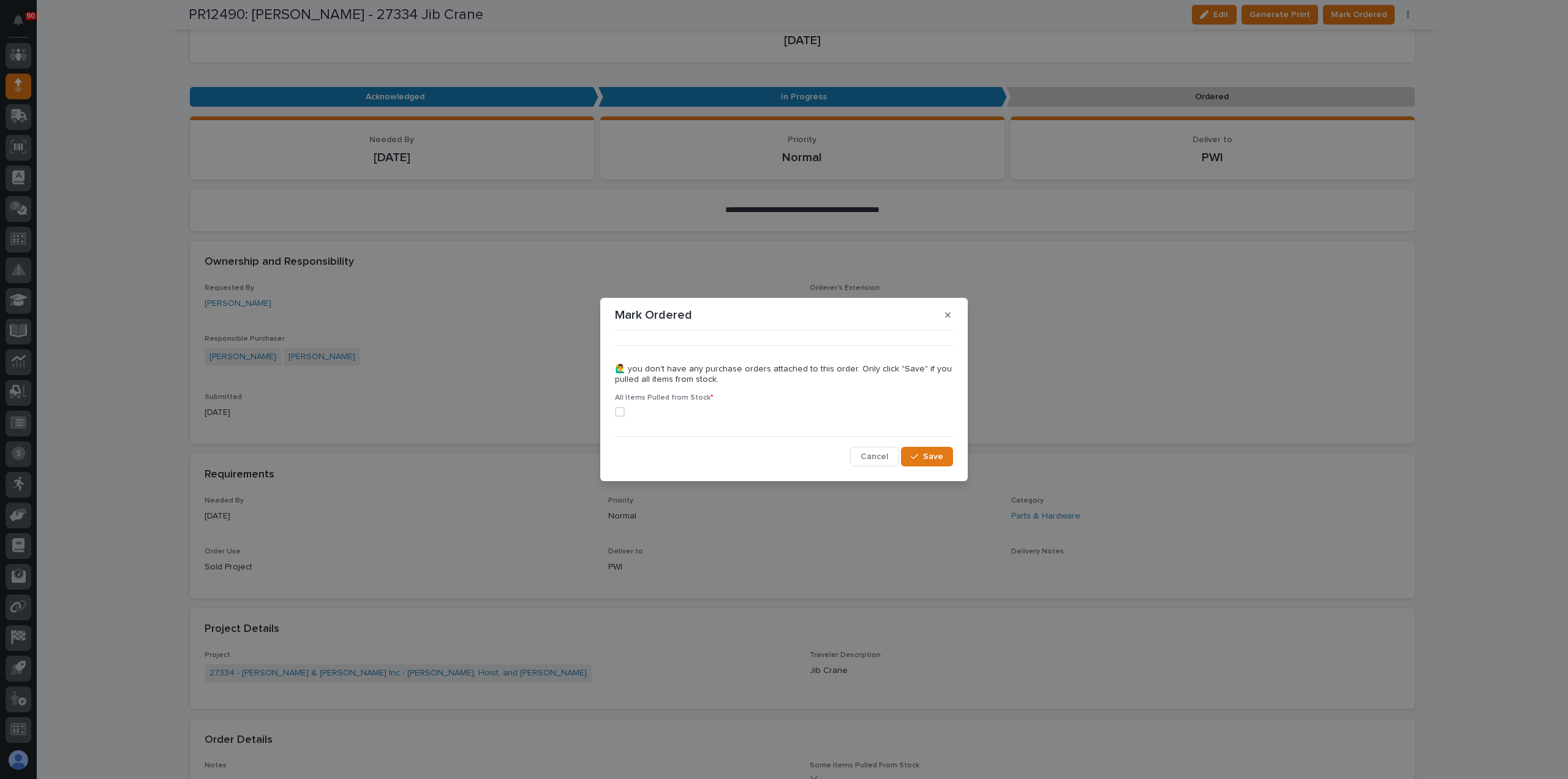
click at [616, 410] on span at bounding box center [620, 412] width 10 height 10
click at [915, 459] on icon "button" at bounding box center [914, 457] width 7 height 9
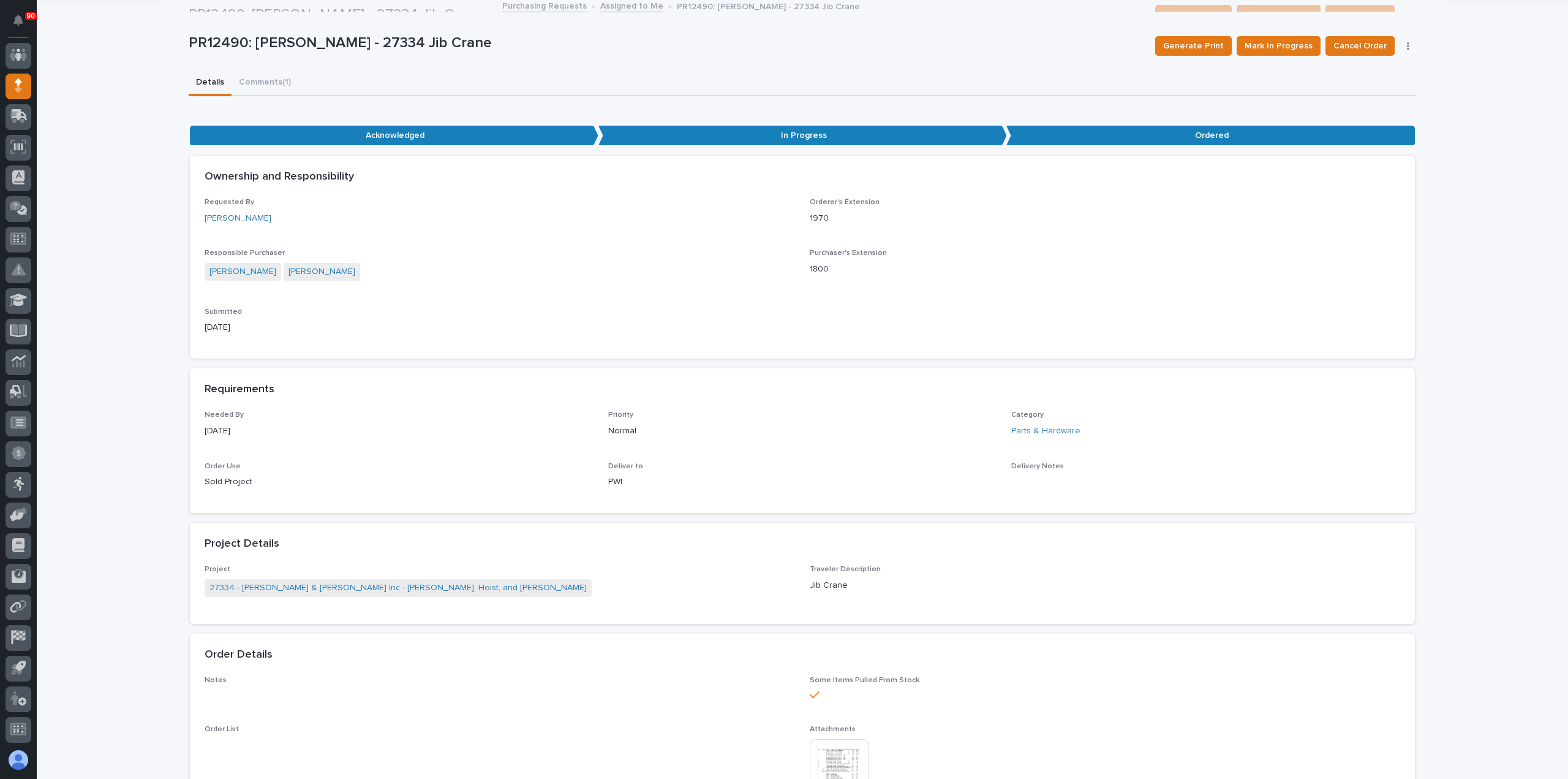
scroll to position [0, 0]
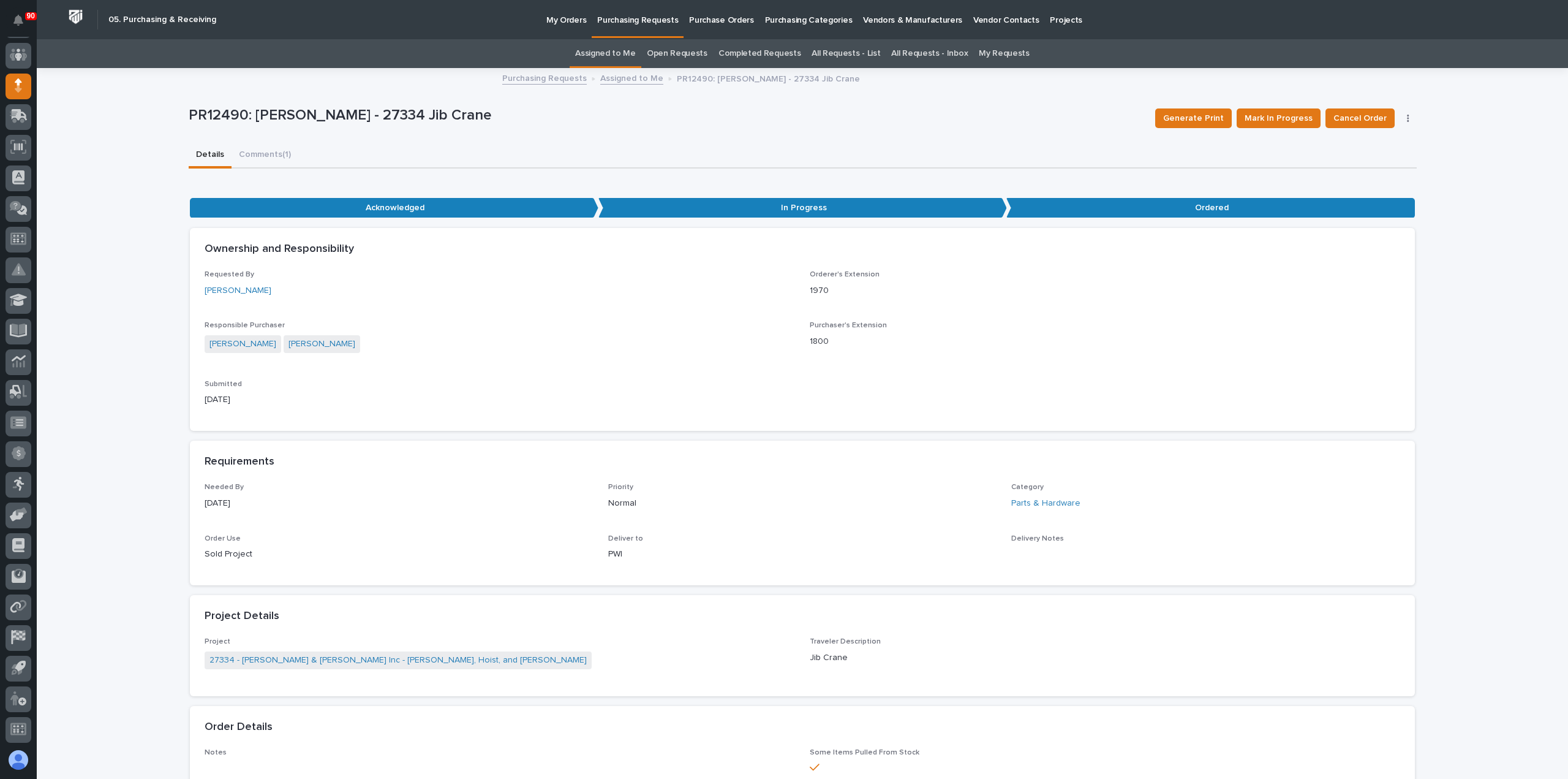
click at [631, 15] on p "Purchasing Requests" at bounding box center [637, 13] width 81 height 26
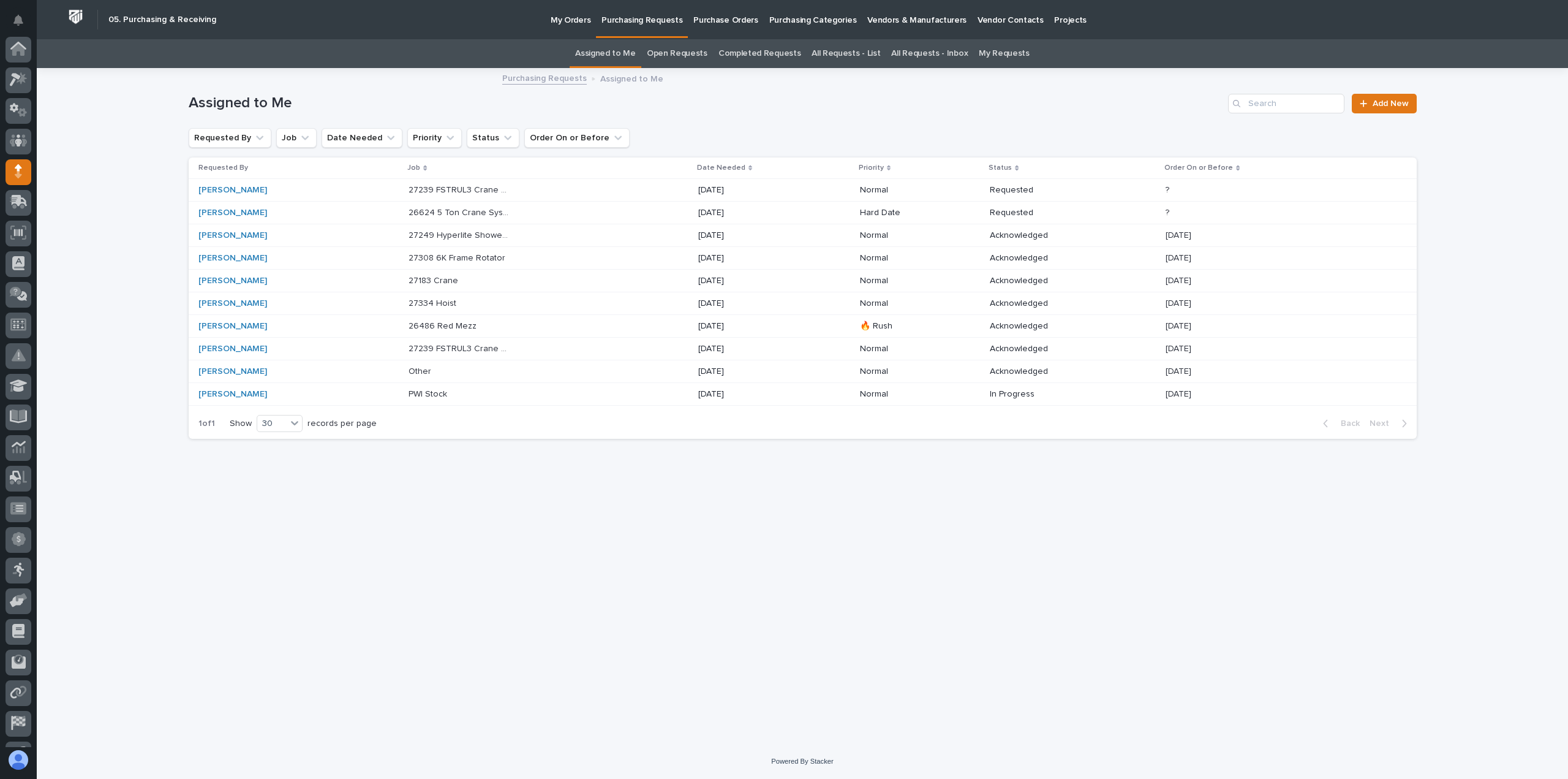
scroll to position [86, 0]
click at [476, 298] on p at bounding box center [459, 303] width 102 height 11
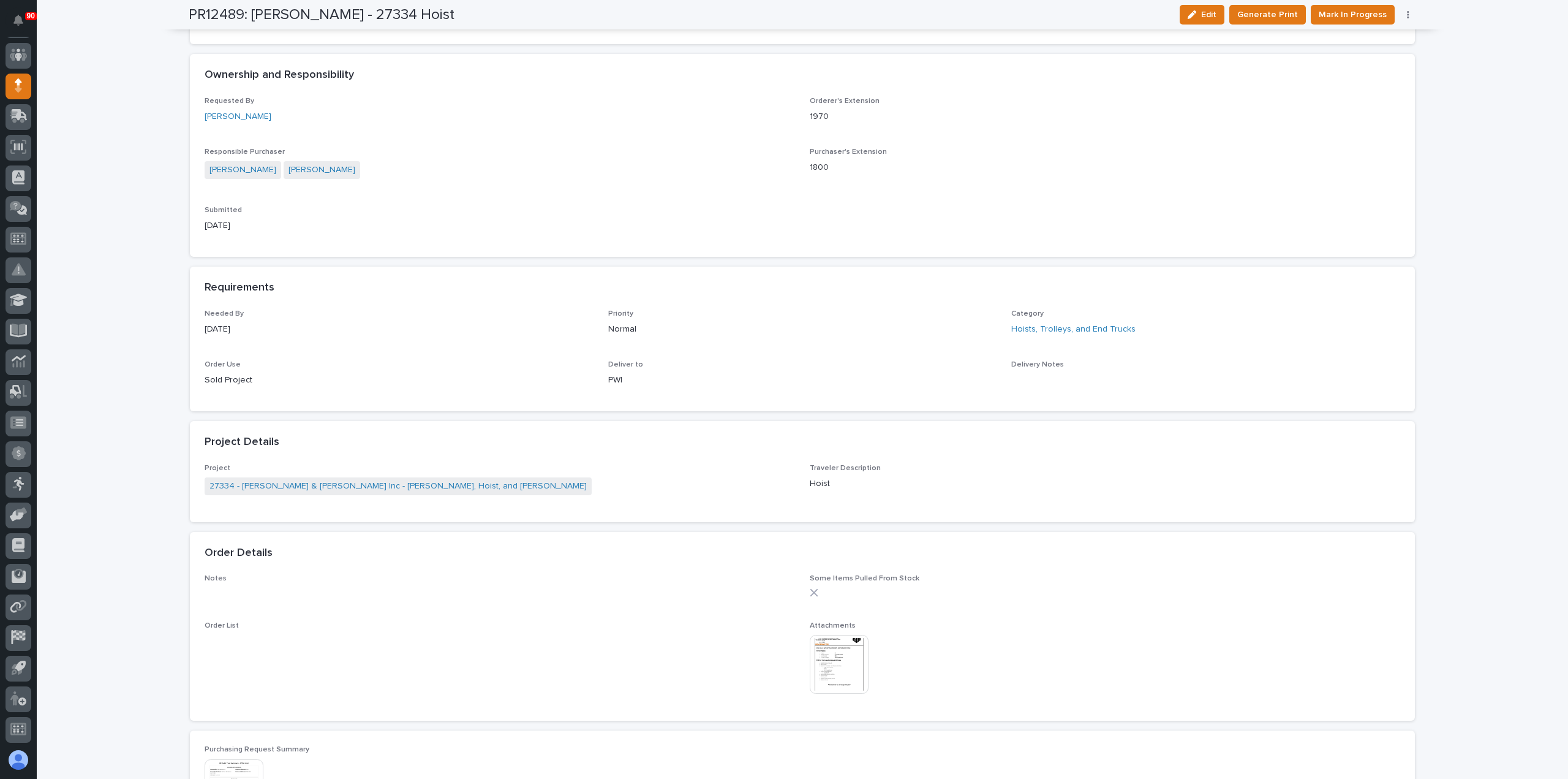
scroll to position [429, 0]
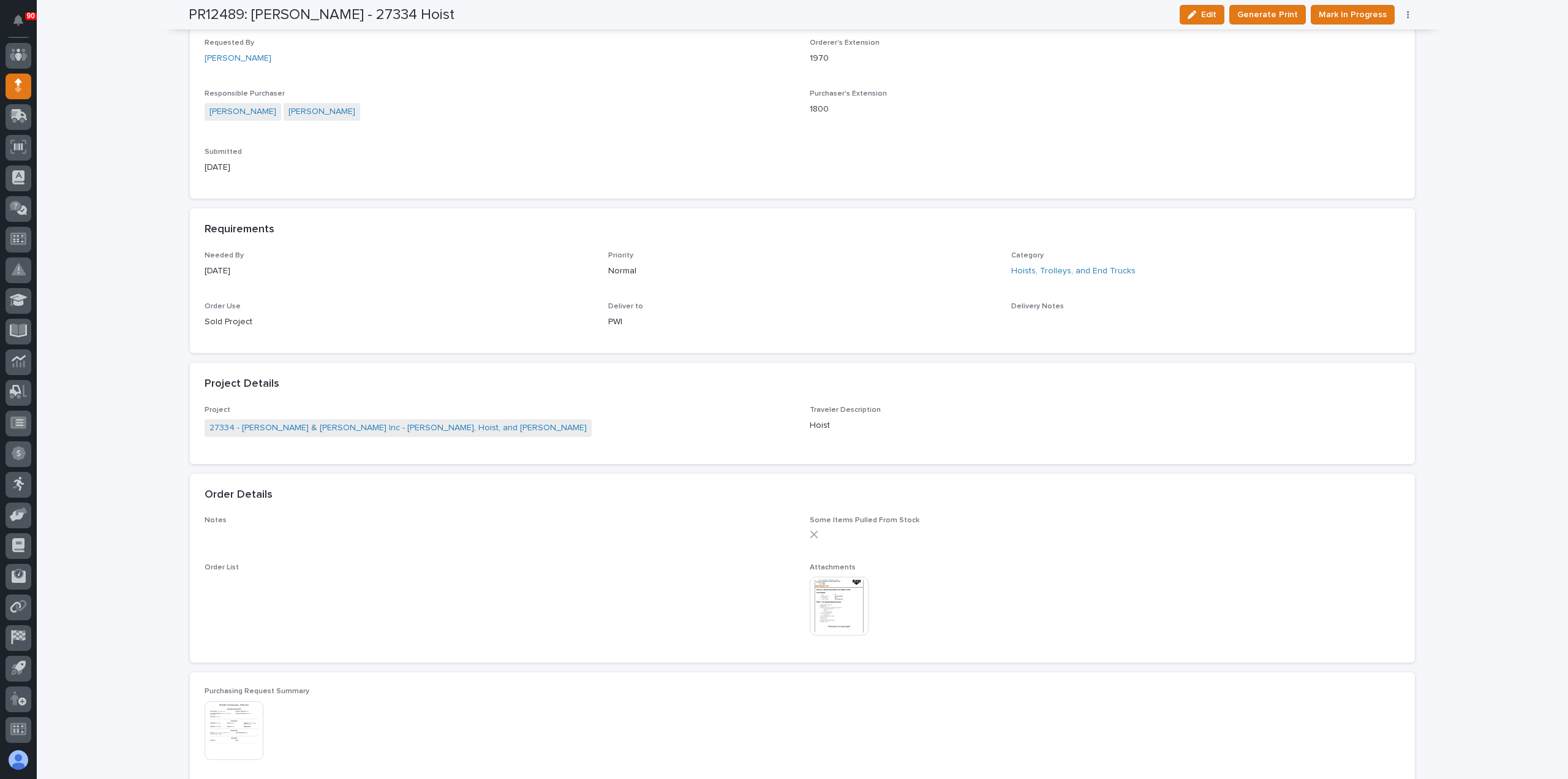
click at [839, 604] on img at bounding box center [839, 606] width 58 height 58
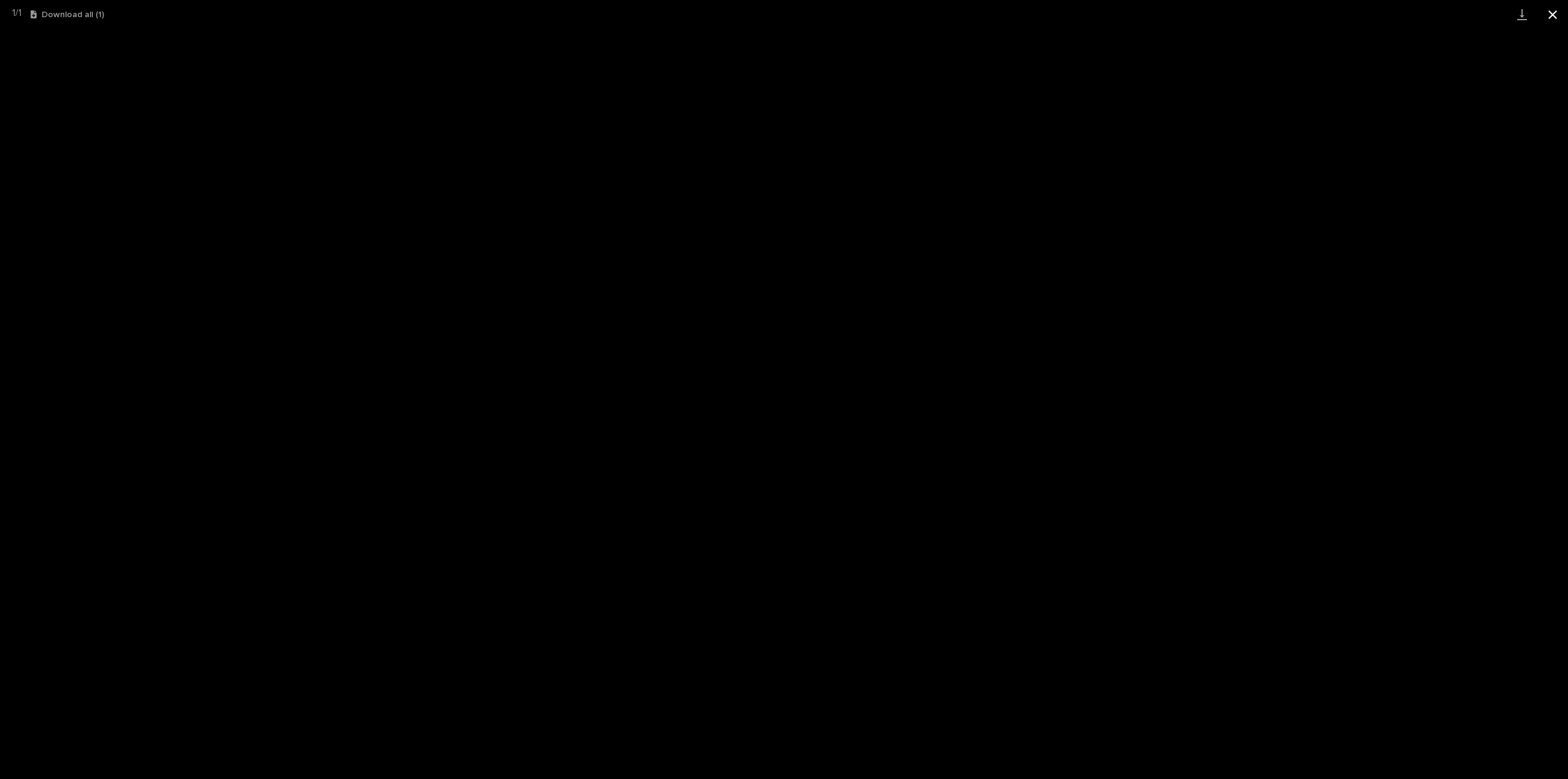
click at [1553, 14] on button "Close gallery" at bounding box center [1552, 14] width 31 height 29
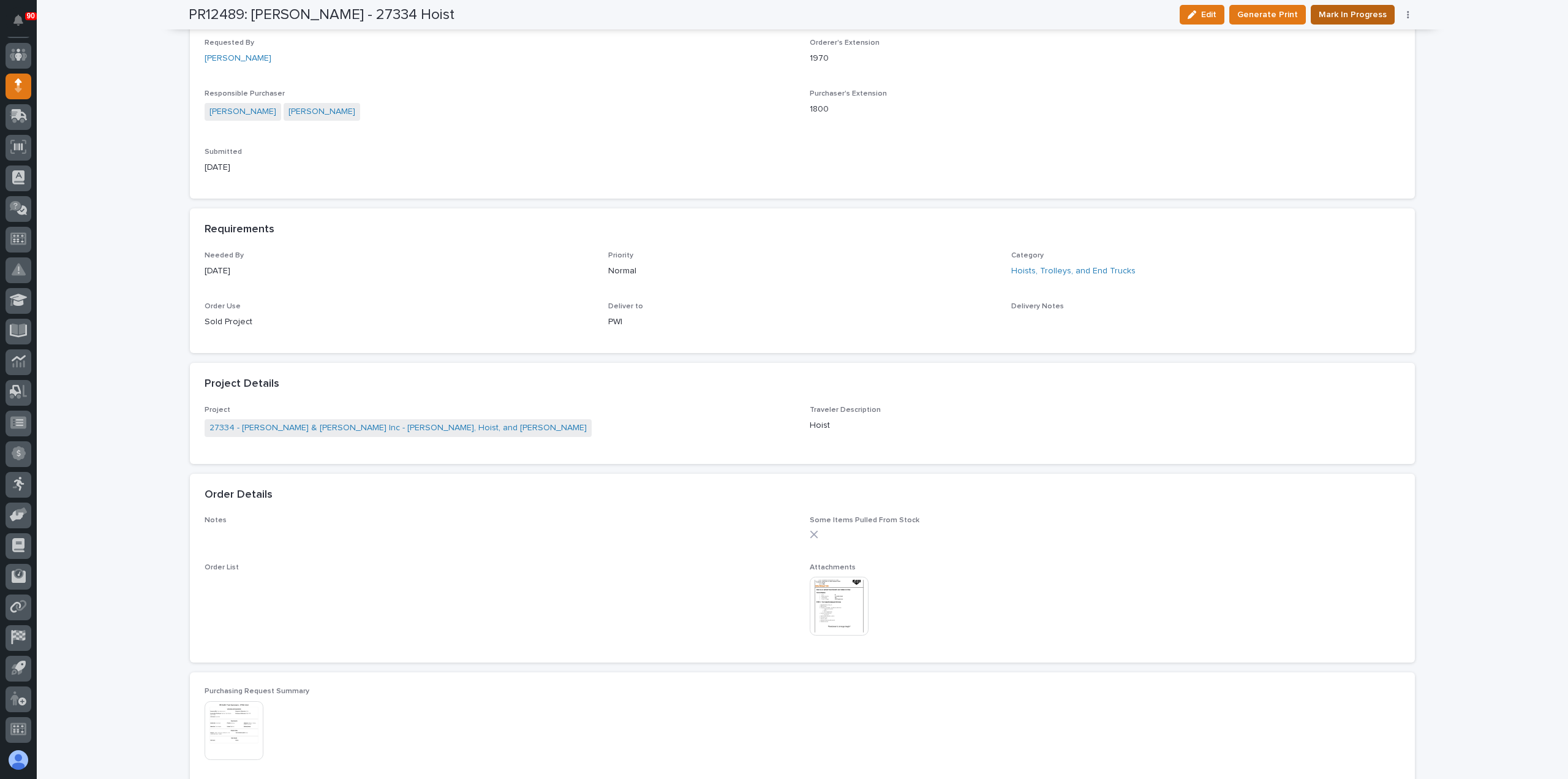
click at [1351, 9] on span "Mark In Progress" at bounding box center [1352, 14] width 68 height 15
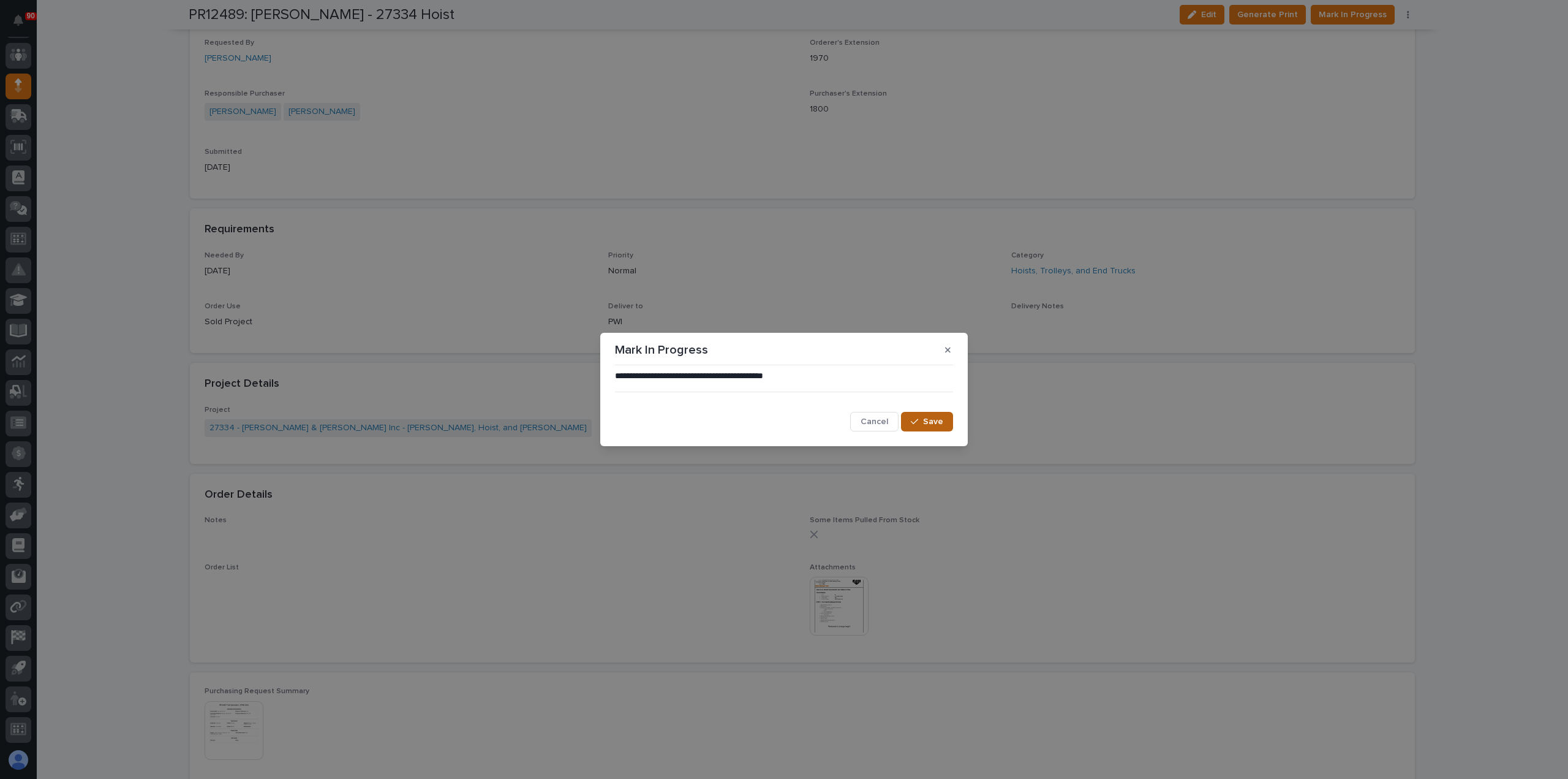
drag, startPoint x: 933, startPoint y: 421, endPoint x: 946, endPoint y: 414, distance: 14.8
click at [933, 421] on span "Save" at bounding box center [933, 421] width 20 height 11
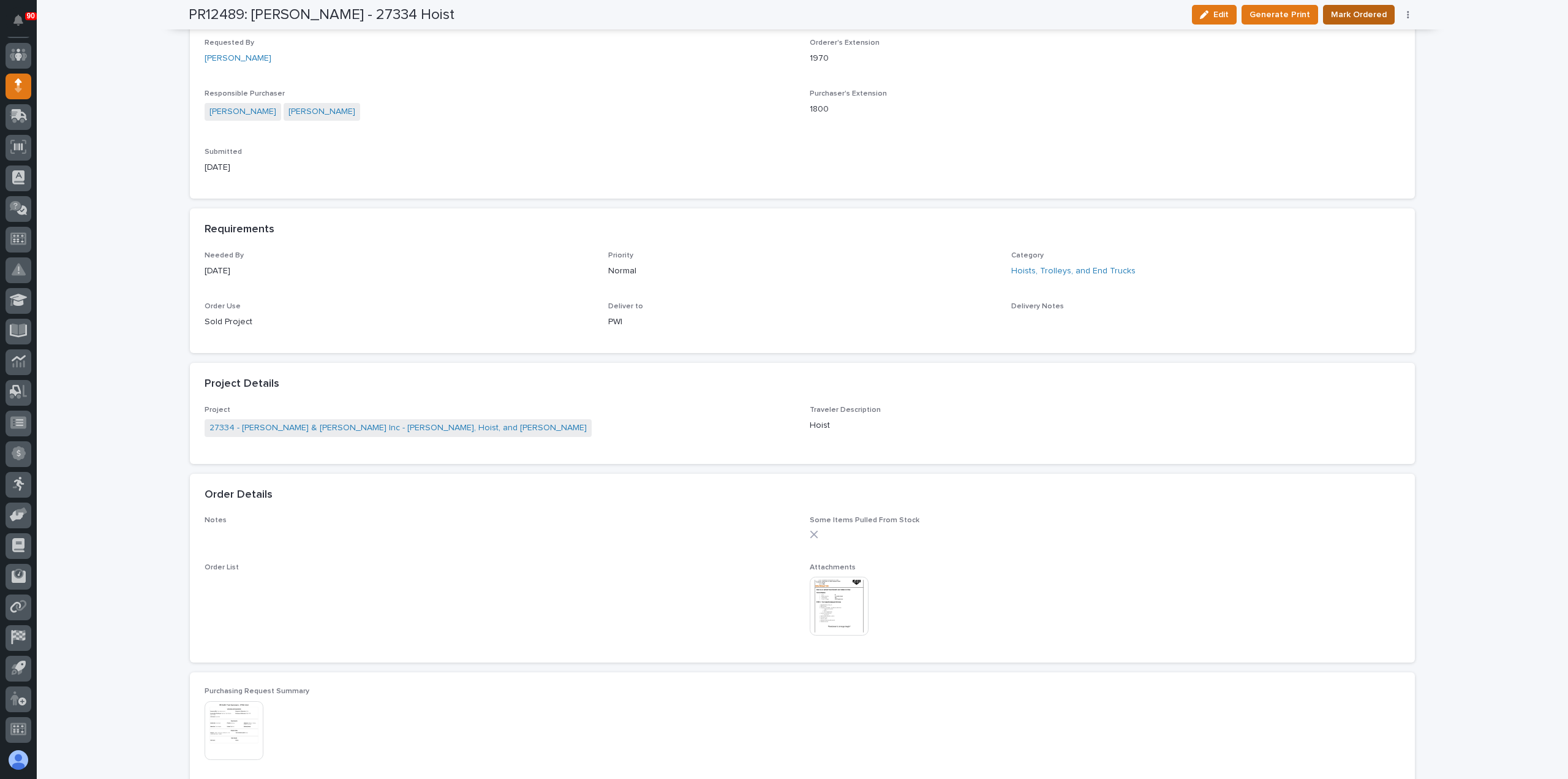
click at [1357, 14] on span "Mark Ordered" at bounding box center [1358, 14] width 56 height 15
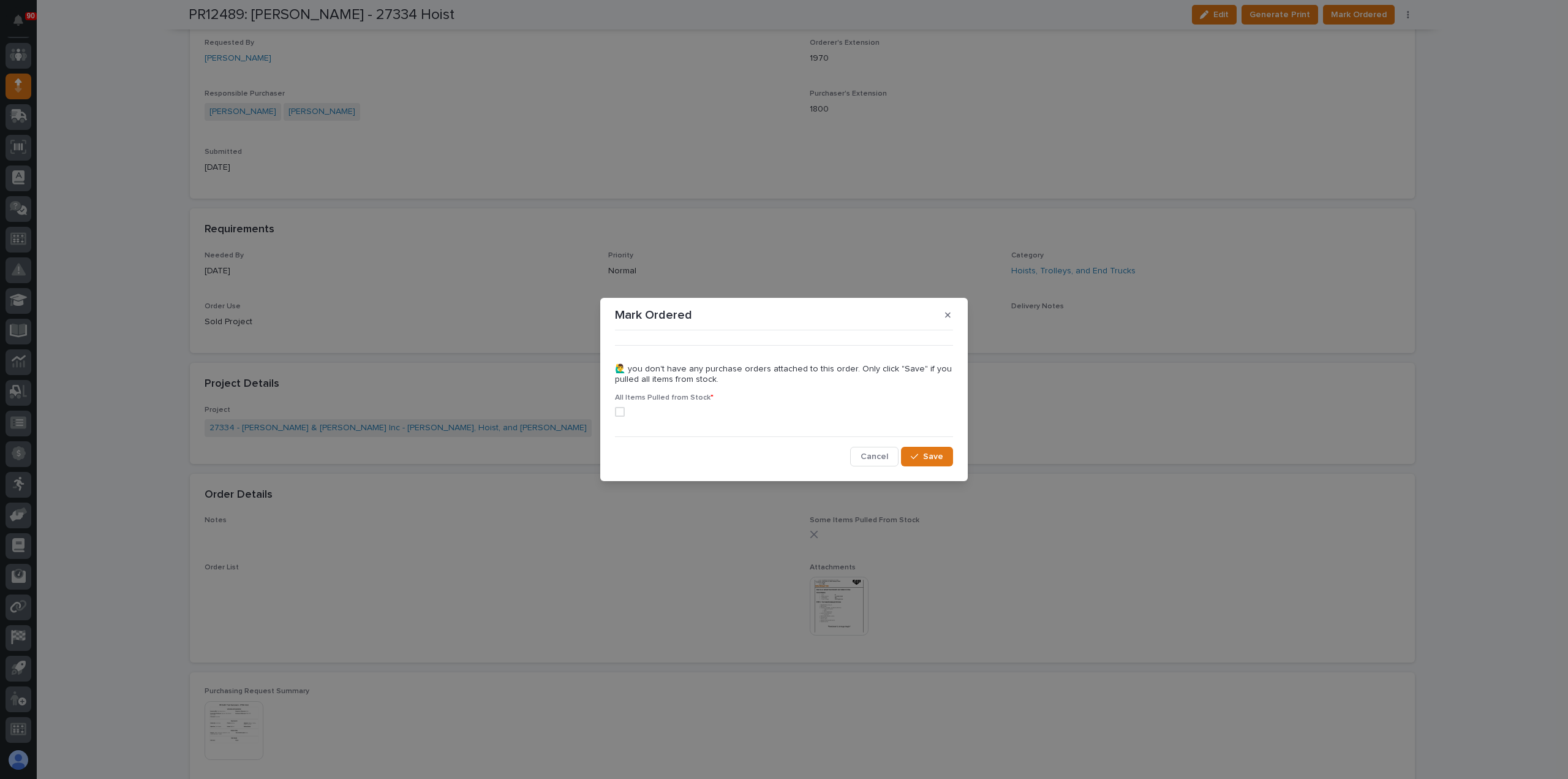
click at [622, 410] on span at bounding box center [620, 412] width 10 height 10
click at [927, 460] on span "Save" at bounding box center [933, 456] width 20 height 11
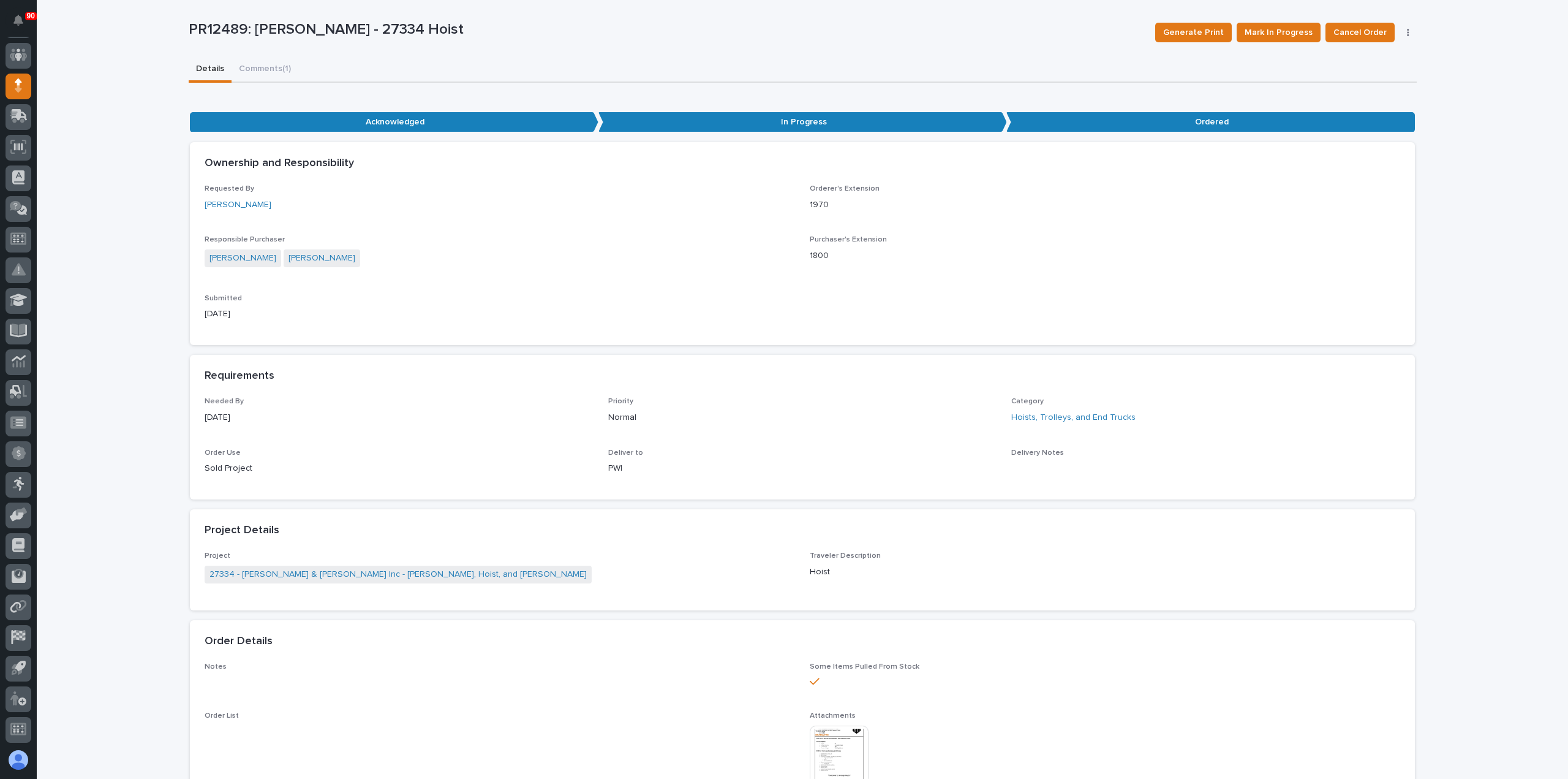
scroll to position [0, 0]
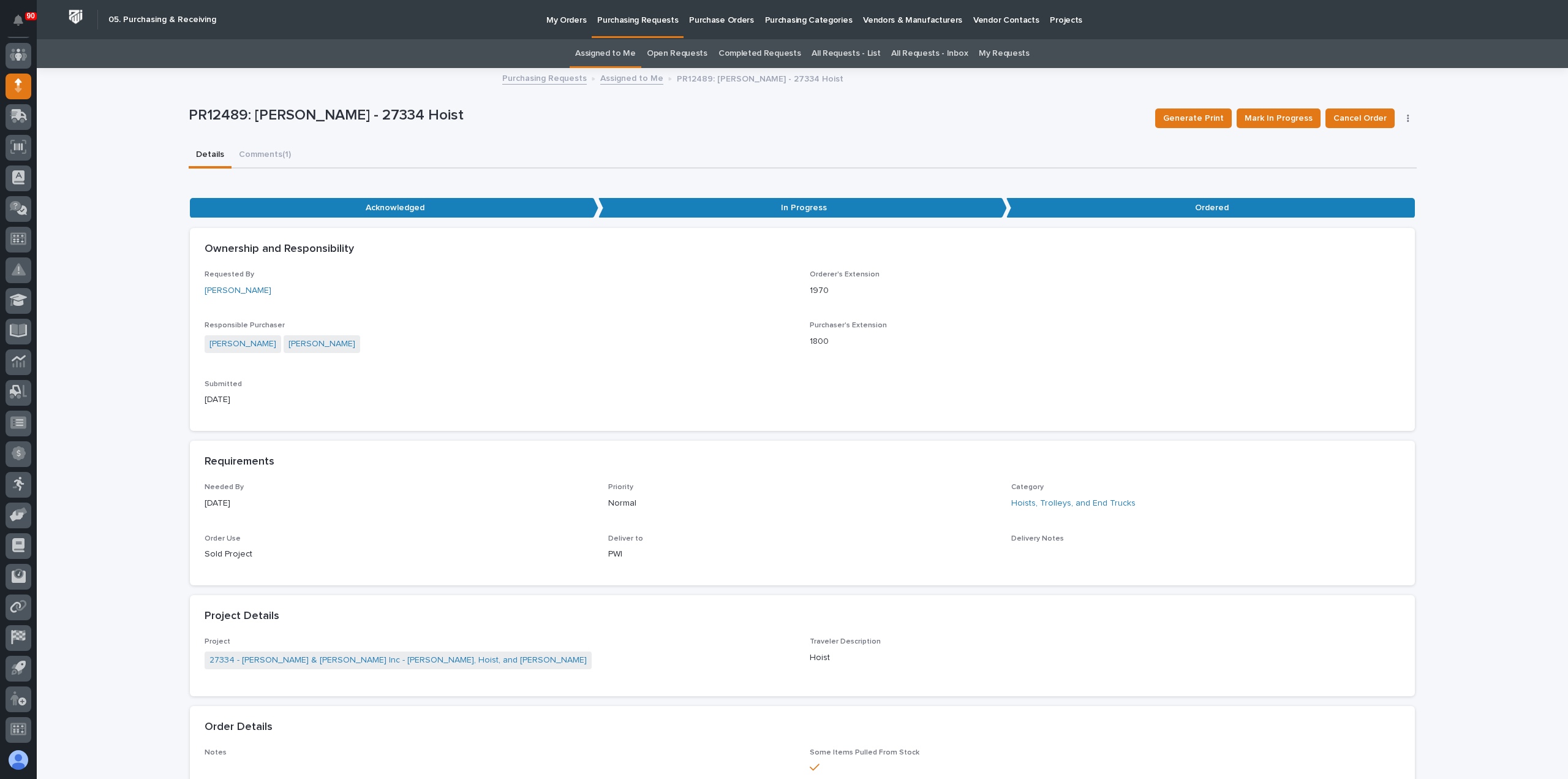
click at [626, 19] on p "Purchasing Requests" at bounding box center [637, 13] width 81 height 26
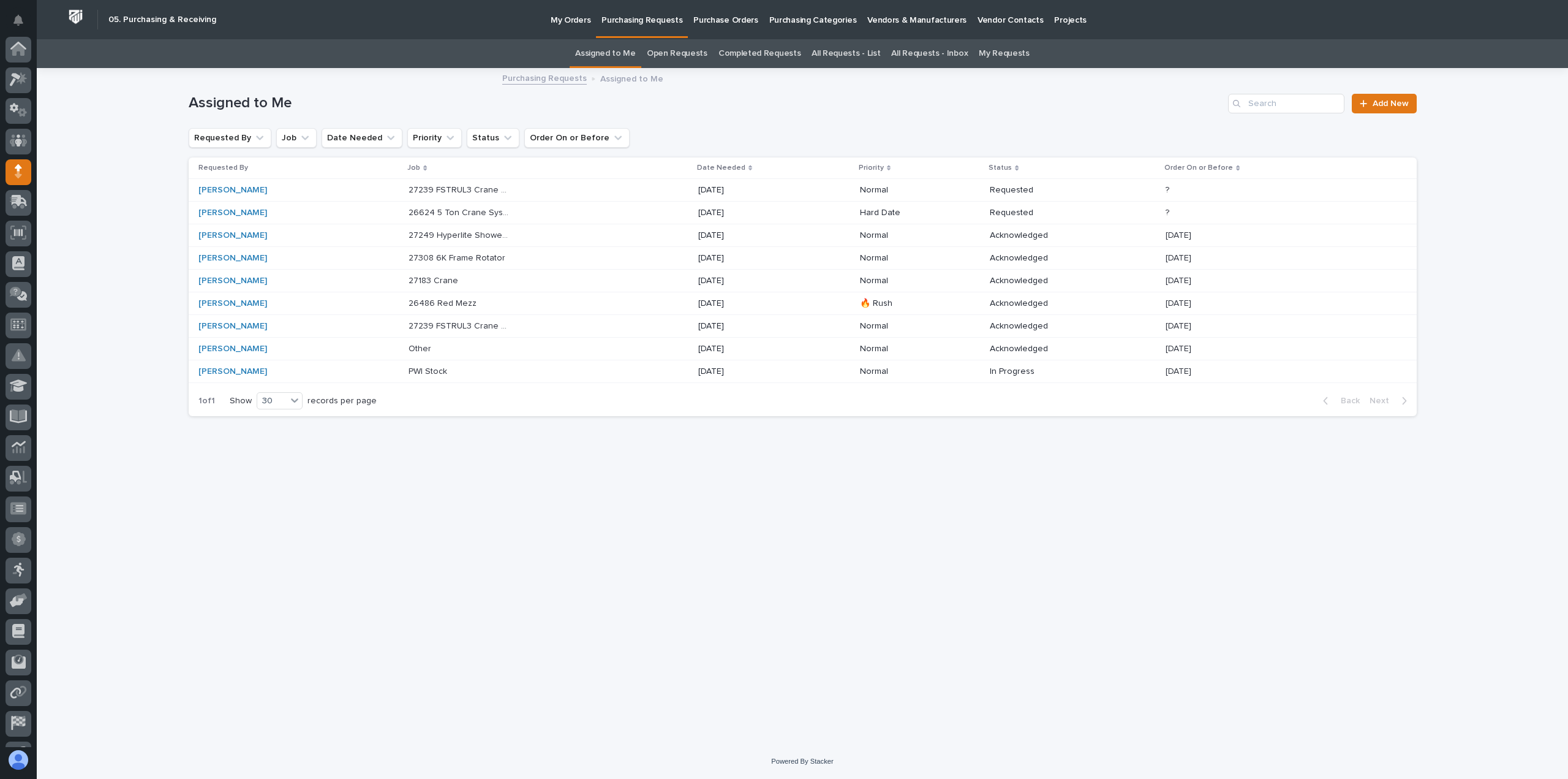
scroll to position [86, 0]
click at [449, 279] on p "27183 Crane" at bounding box center [434, 280] width 52 height 13
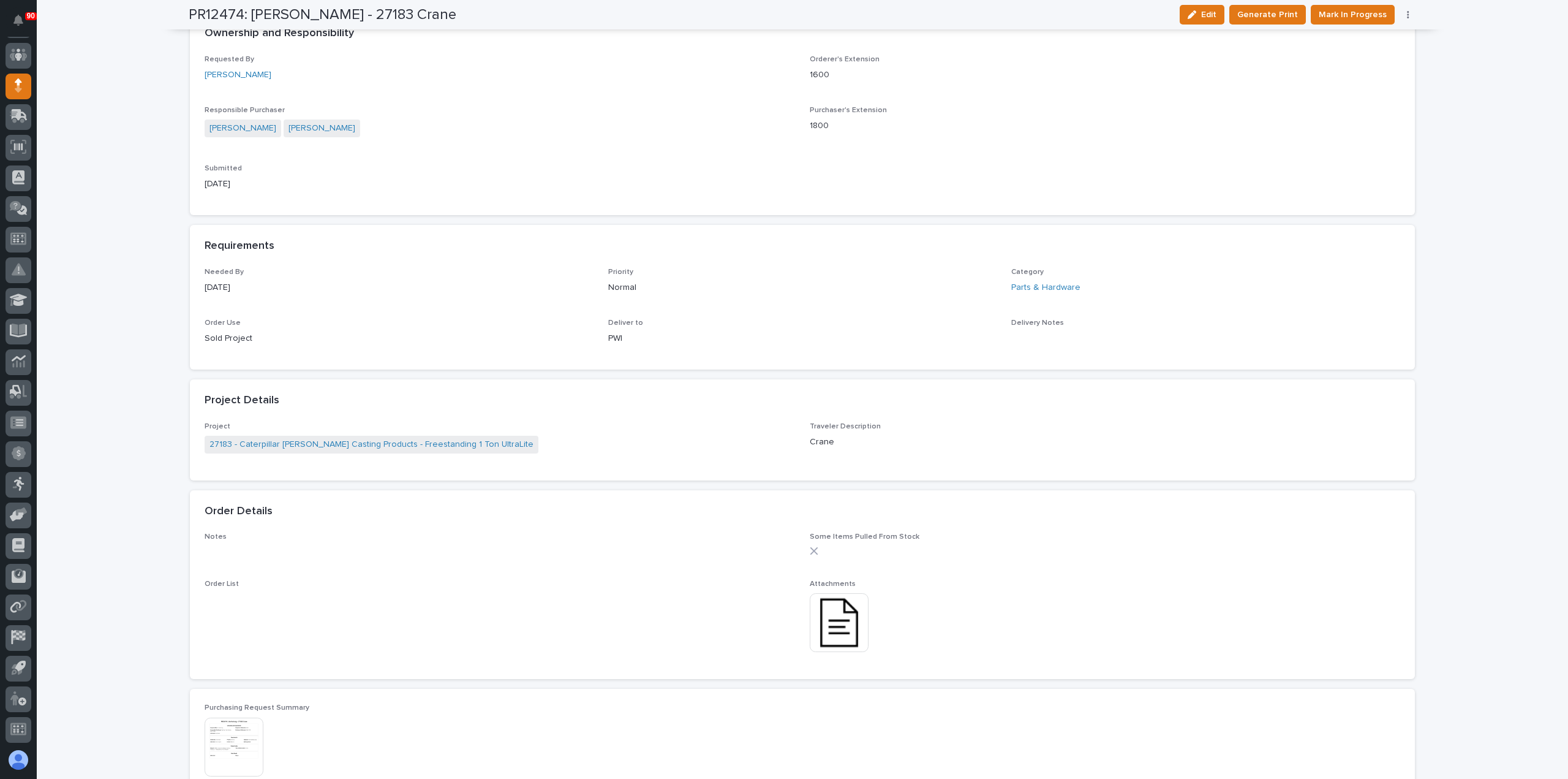
scroll to position [490, 0]
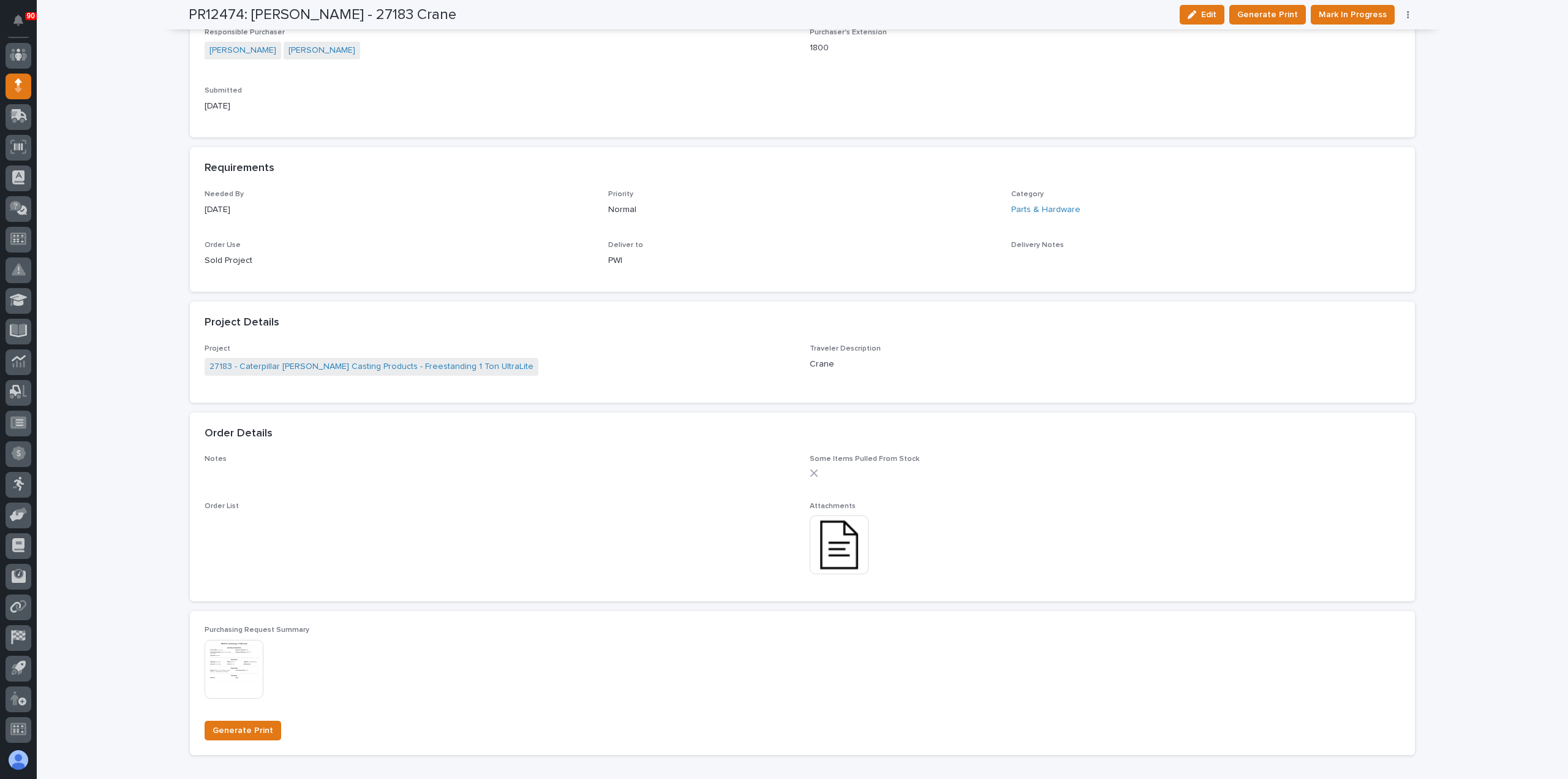
click at [836, 541] on img at bounding box center [839, 544] width 58 height 58
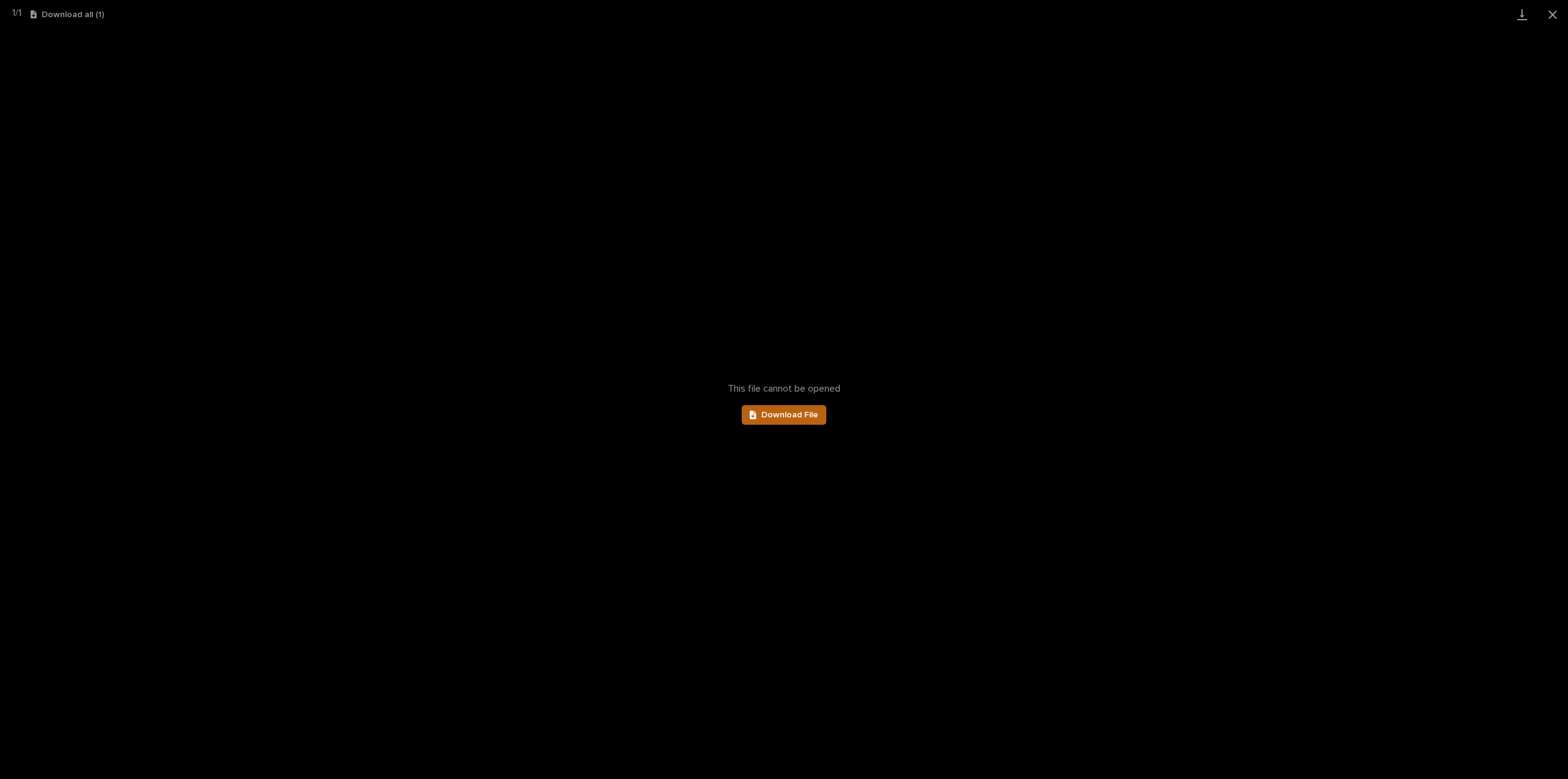
click at [796, 414] on span "Download File" at bounding box center [790, 414] width 57 height 9
click at [1549, 16] on button "Close gallery" at bounding box center [1552, 14] width 31 height 29
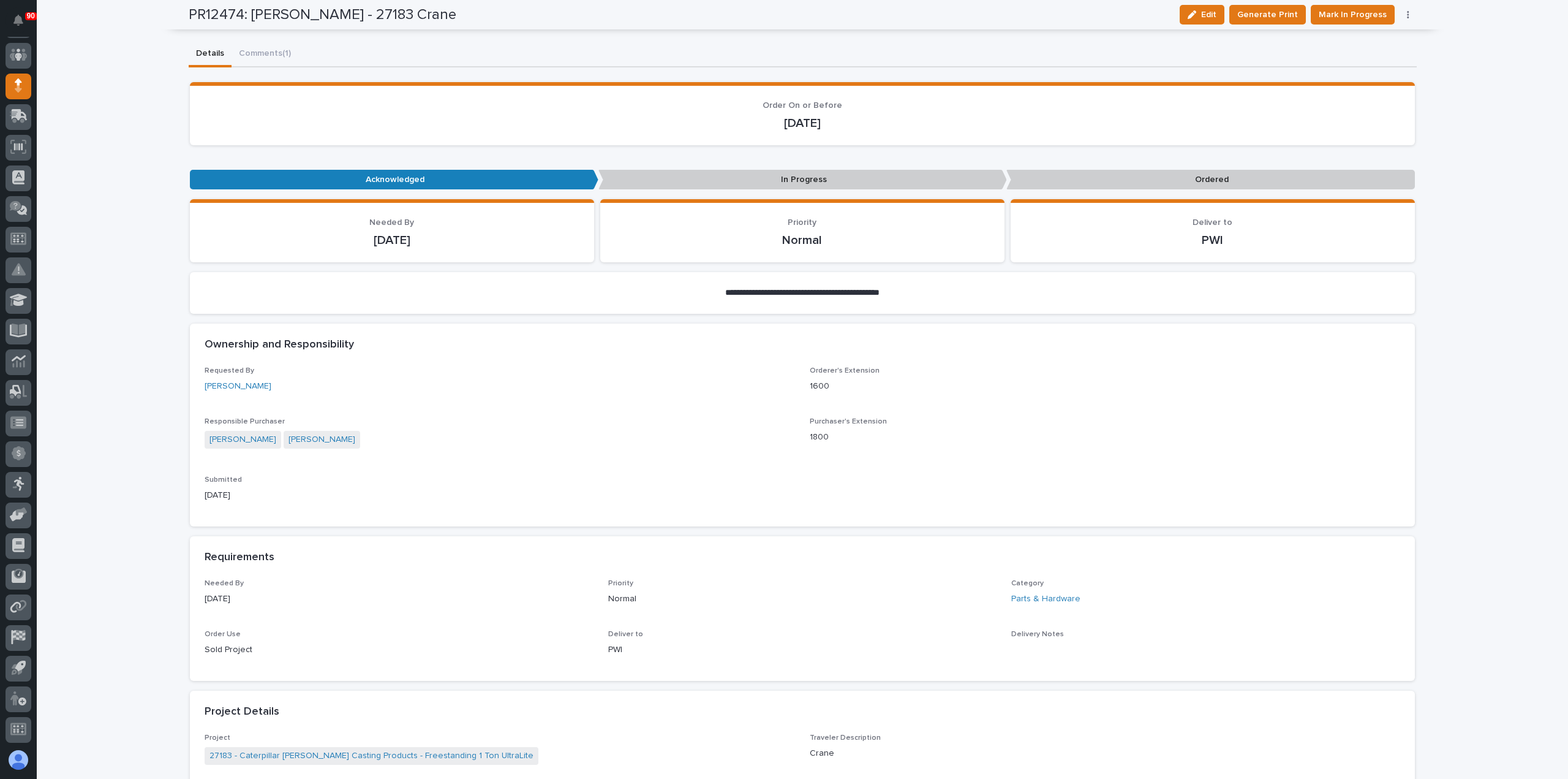
scroll to position [0, 0]
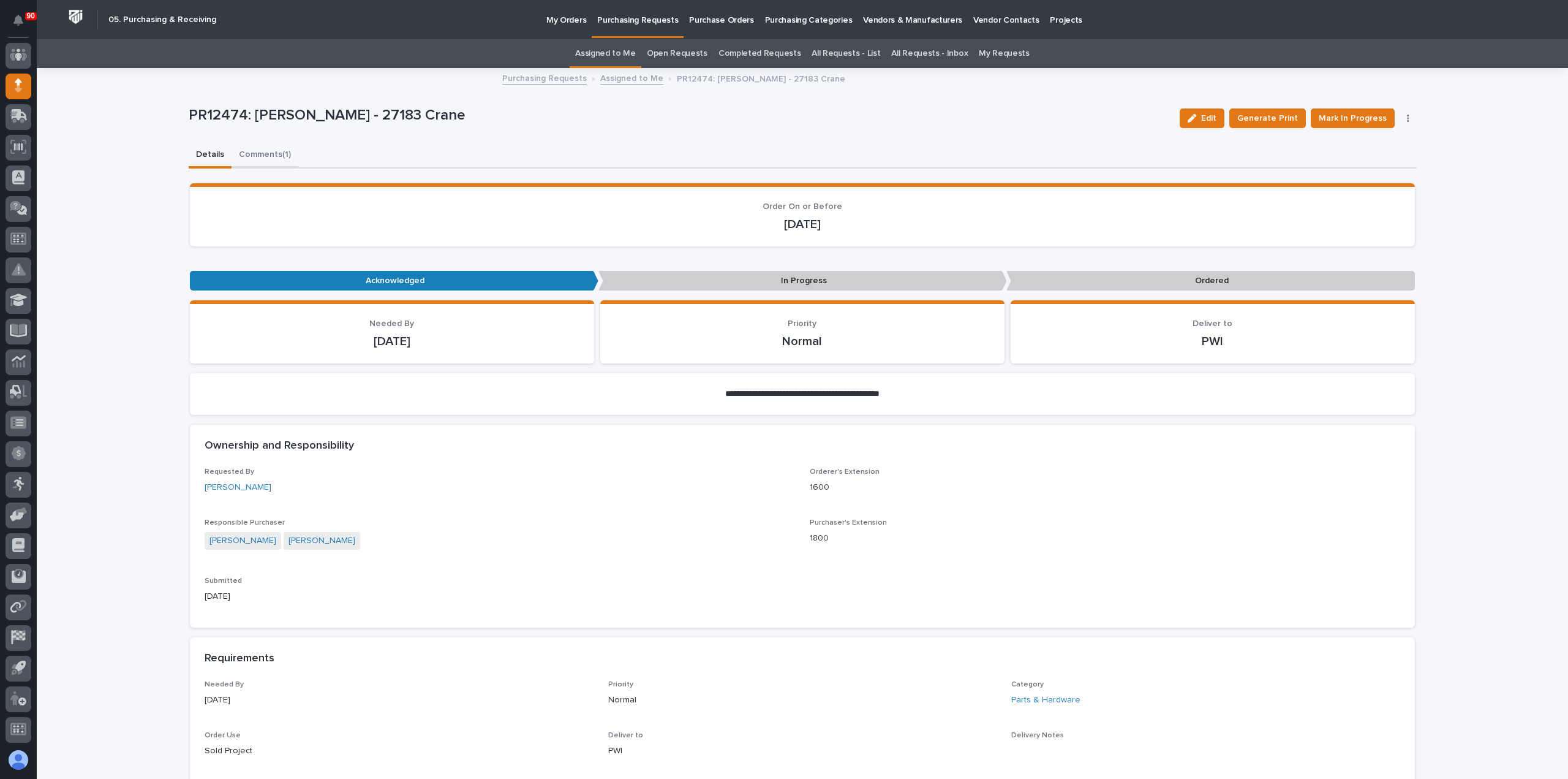
click at [266, 149] on button "Comments (1)" at bounding box center [265, 156] width 67 height 26
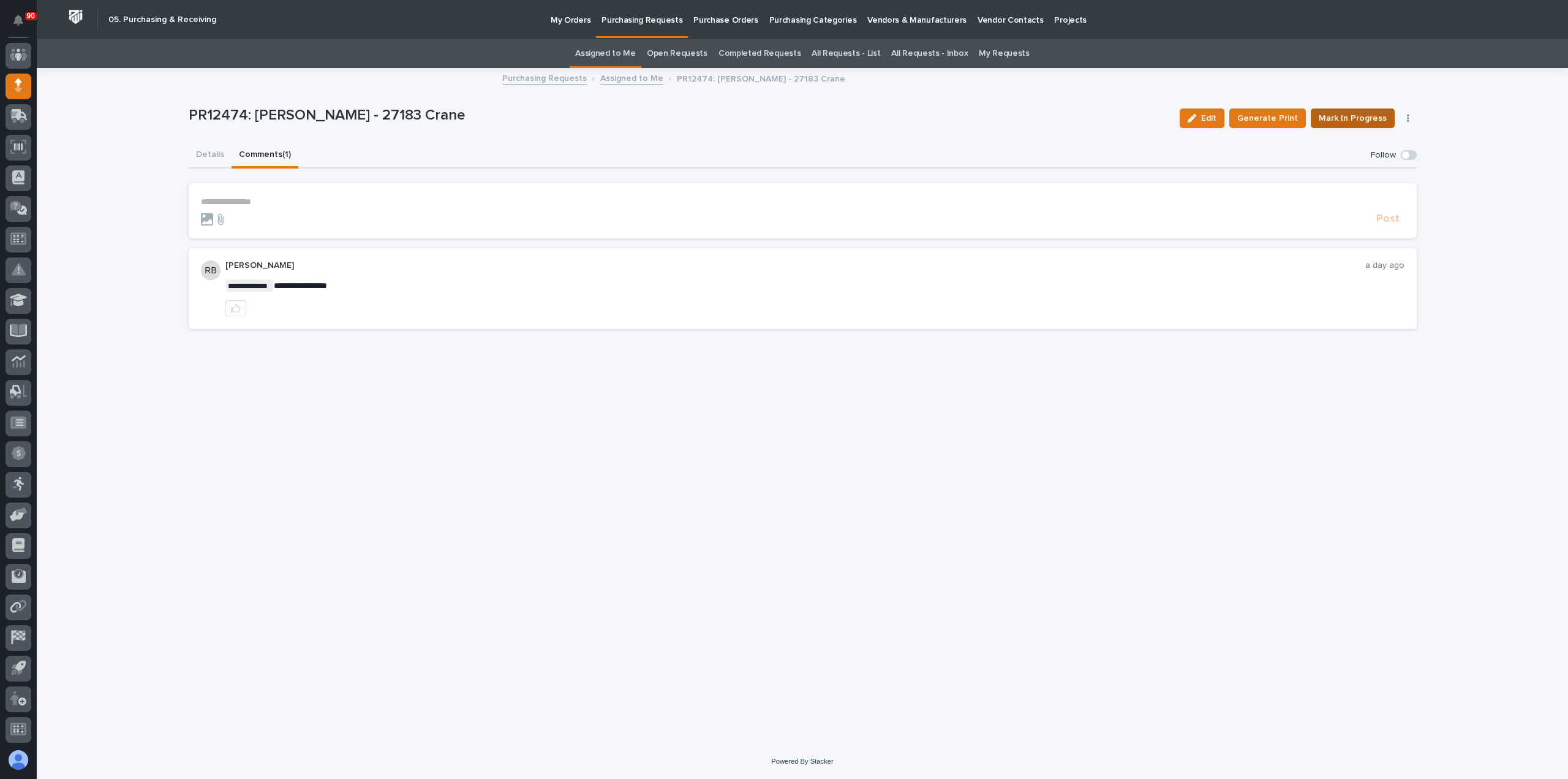
click at [1348, 111] on span "Mark In Progress" at bounding box center [1352, 118] width 68 height 15
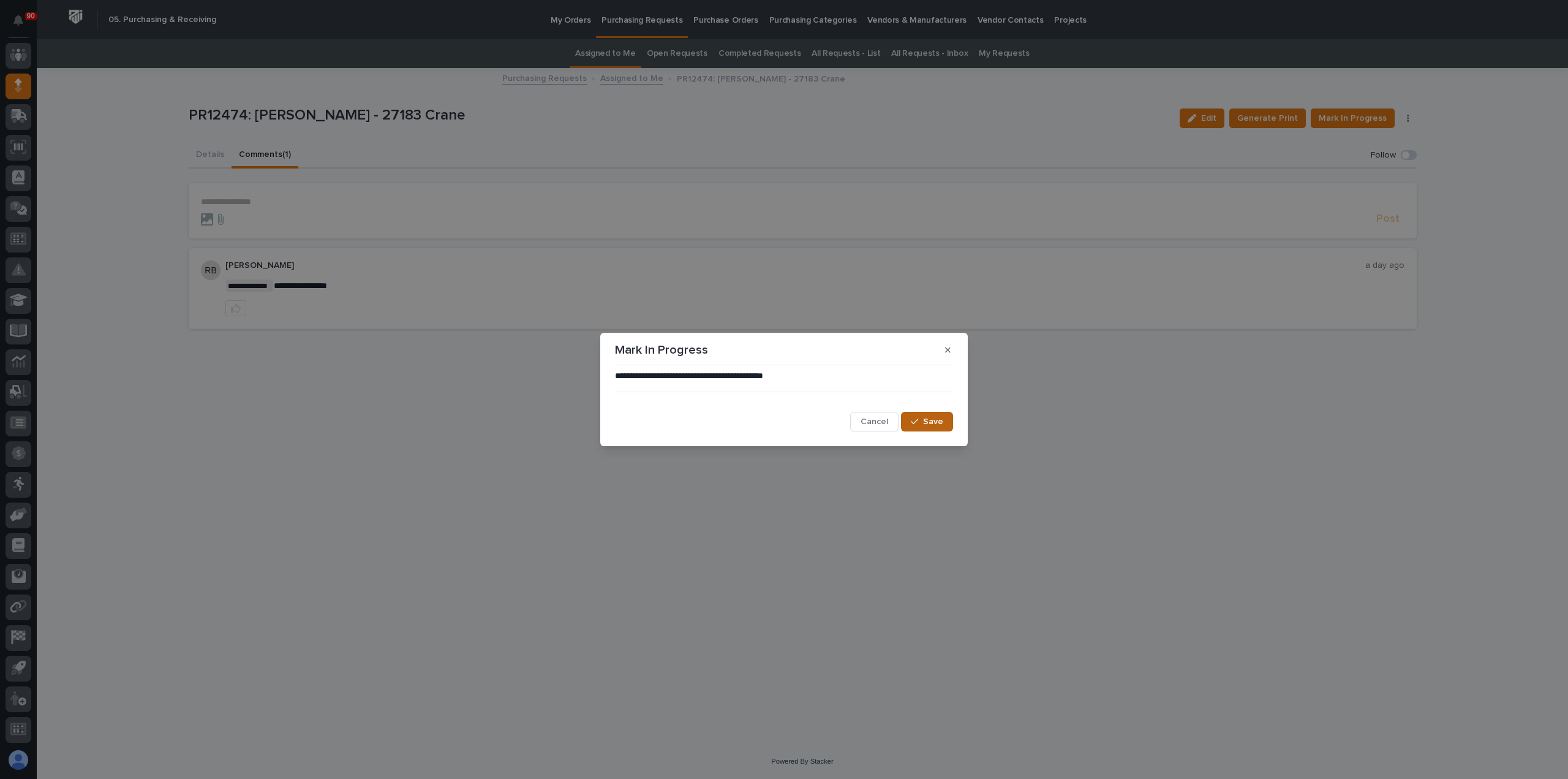
click at [926, 417] on span "Save" at bounding box center [933, 421] width 20 height 11
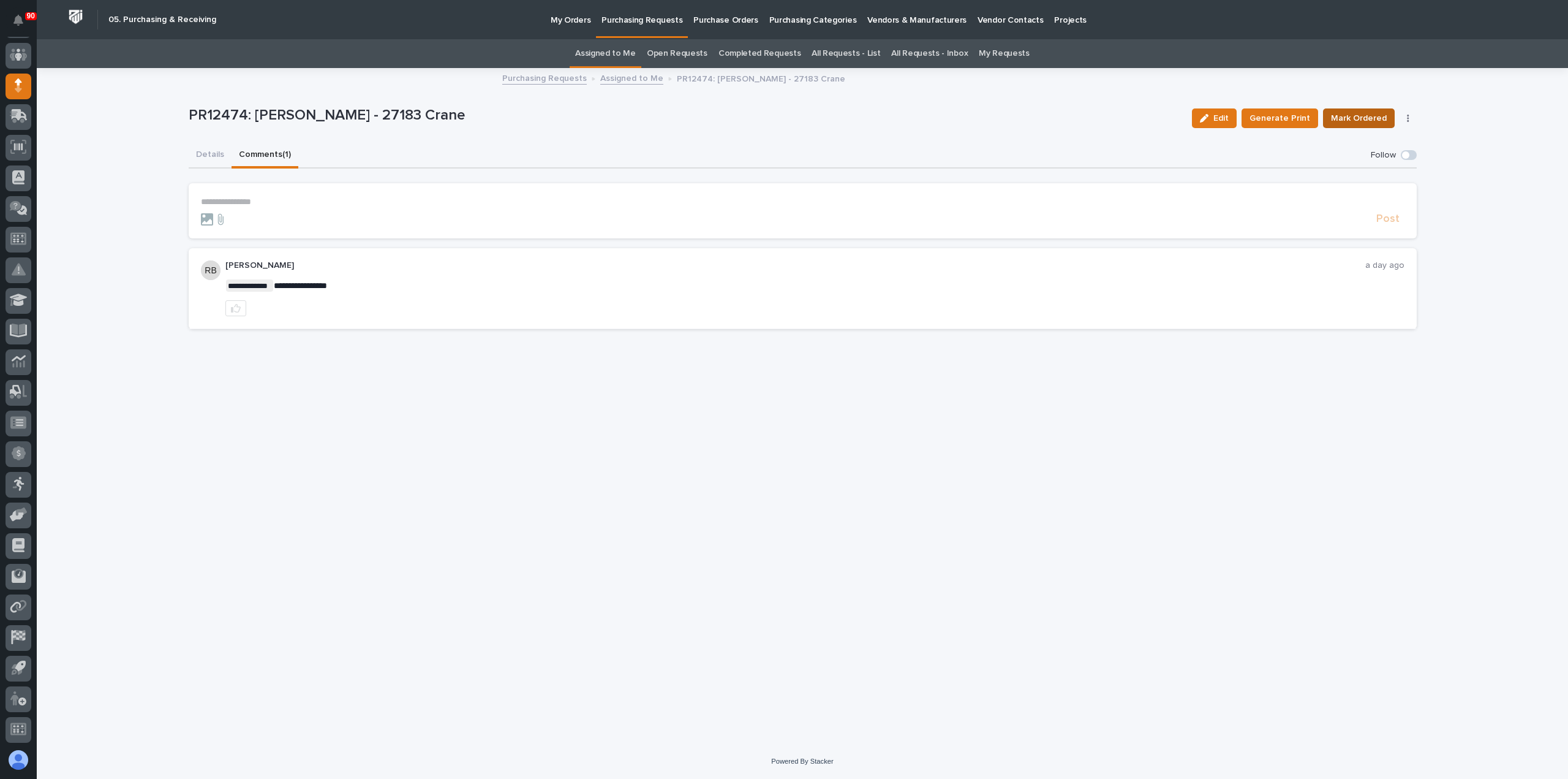
click at [1361, 116] on span "Mark Ordered" at bounding box center [1358, 118] width 56 height 15
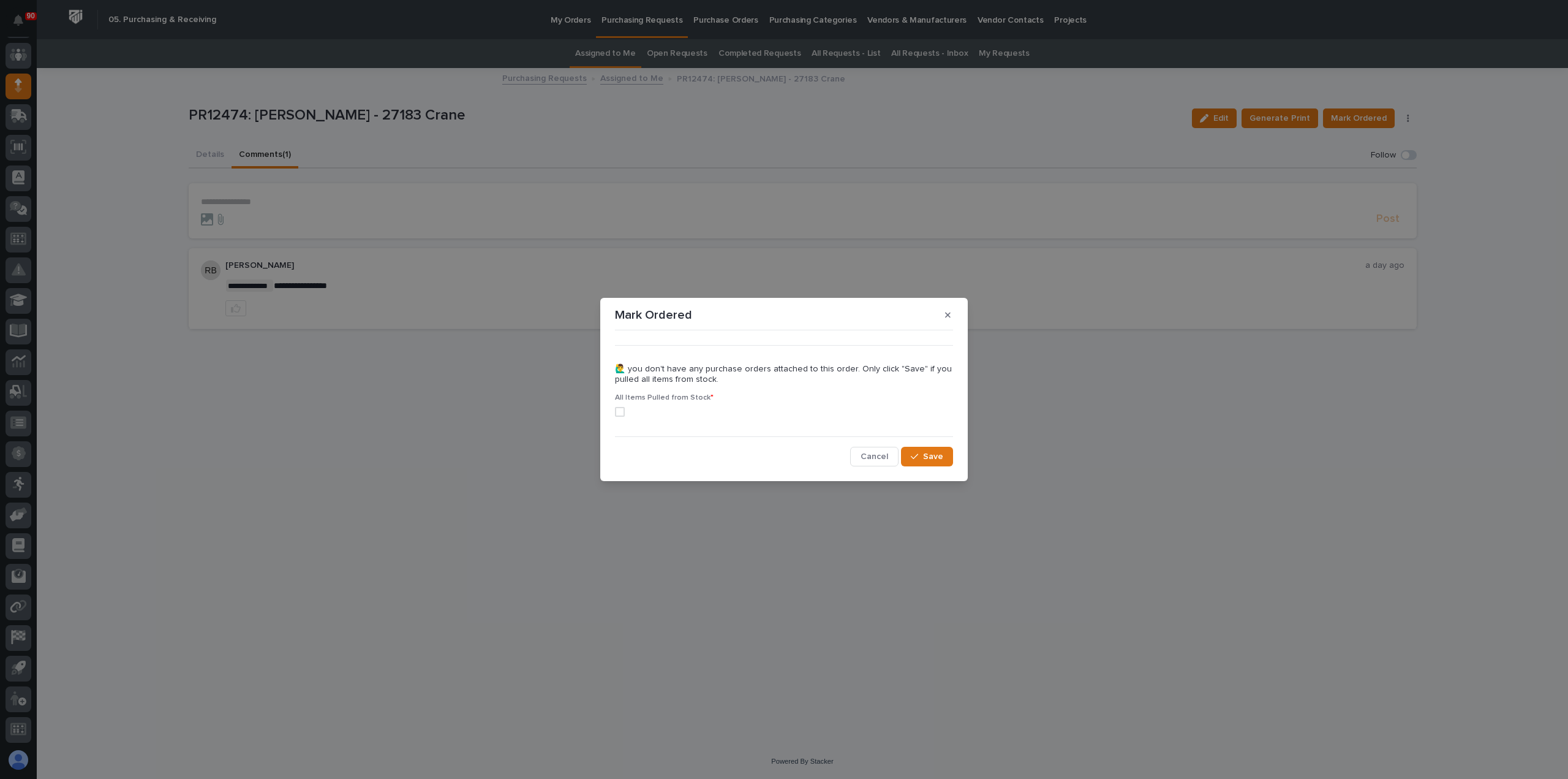
drag, startPoint x: 620, startPoint y: 409, endPoint x: 660, endPoint y: 422, distance: 42.1
click at [620, 409] on span at bounding box center [620, 412] width 10 height 10
click at [923, 454] on button "Save" at bounding box center [926, 456] width 52 height 19
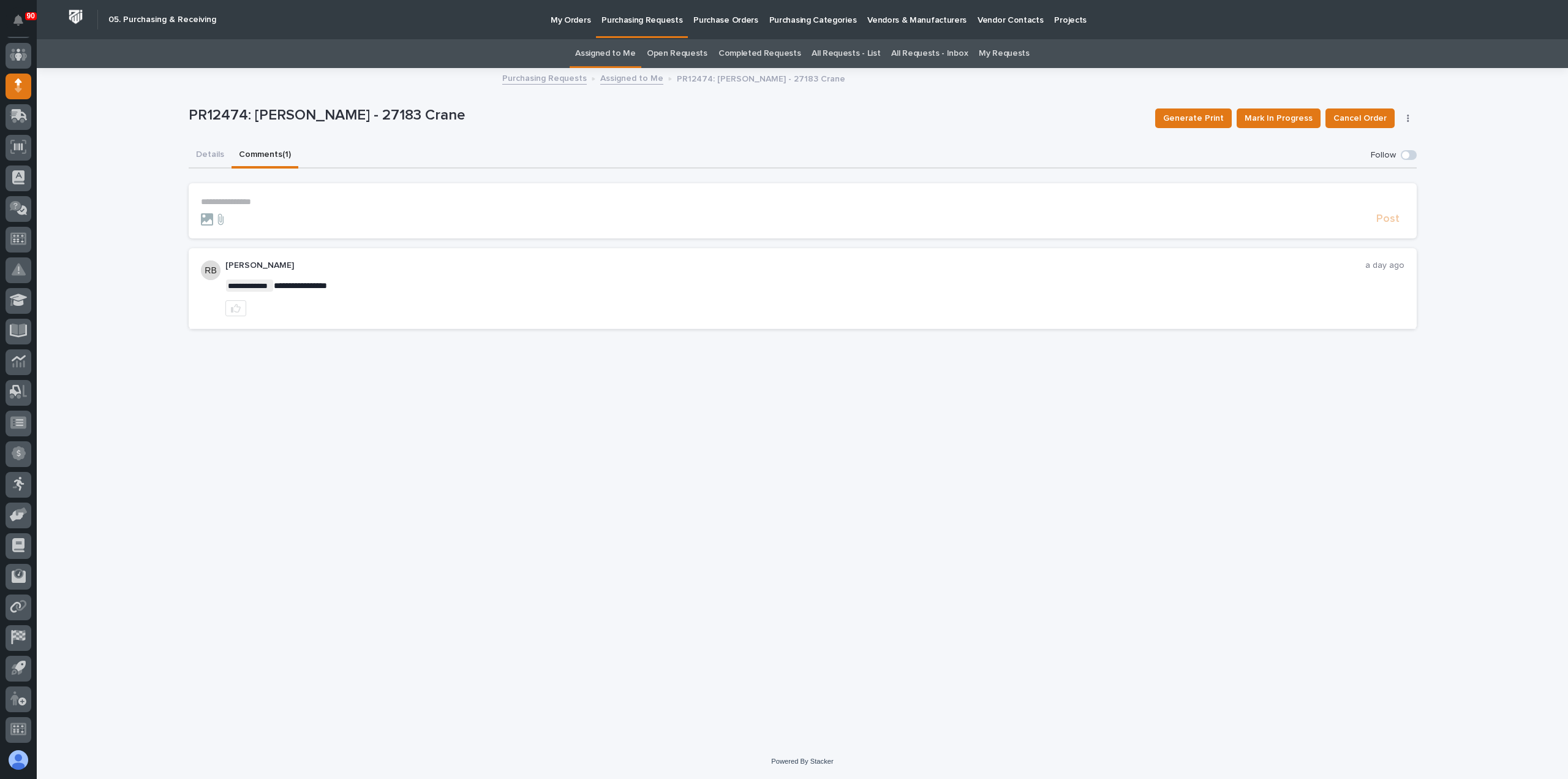
click at [651, 19] on p "Purchasing Requests" at bounding box center [641, 13] width 81 height 26
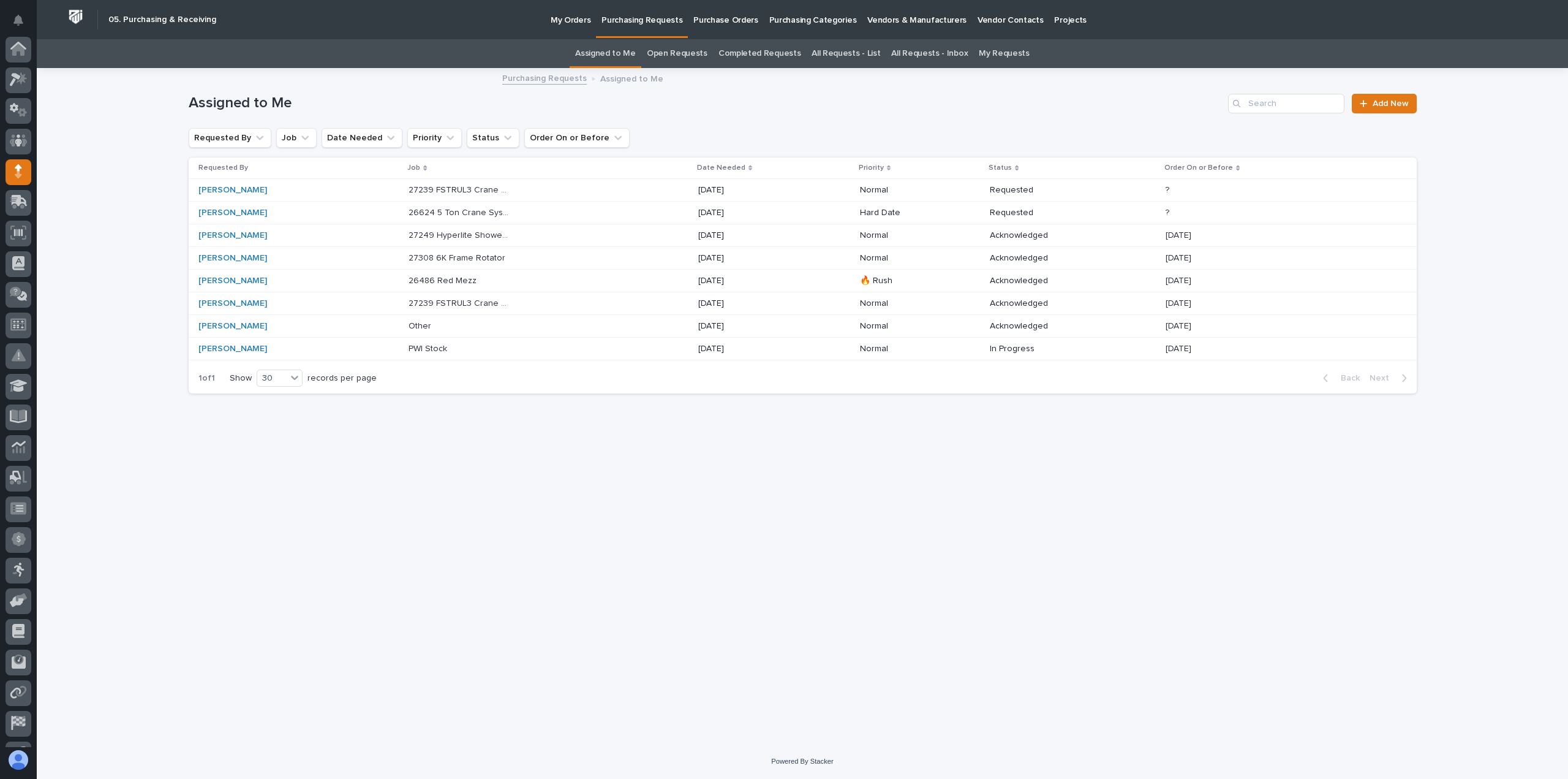
scroll to position [86, 0]
click at [471, 254] on p "27308 6K Frame Rotator" at bounding box center [458, 257] width 99 height 13
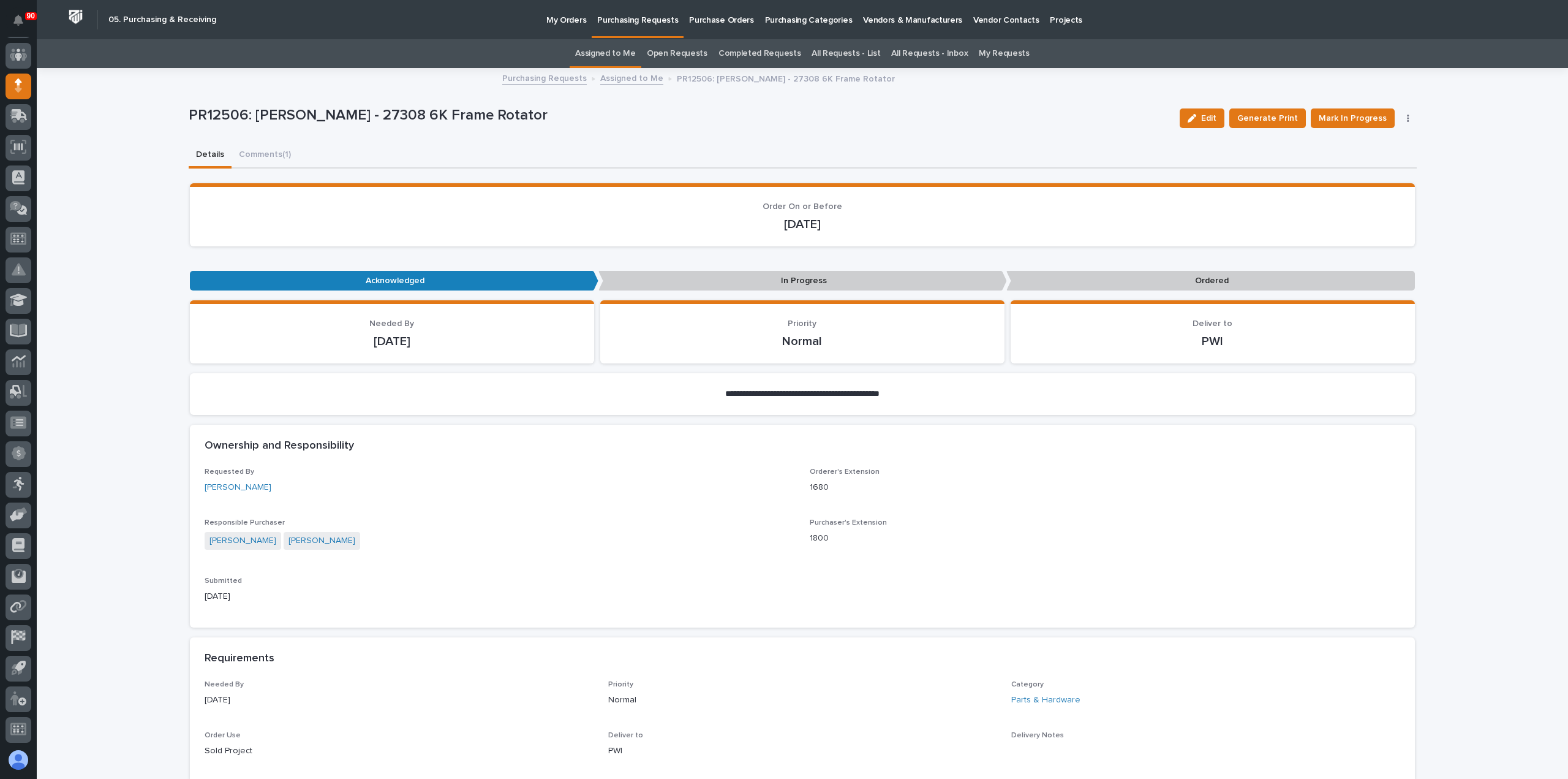
click at [577, 19] on p "My Orders" at bounding box center [566, 13] width 40 height 26
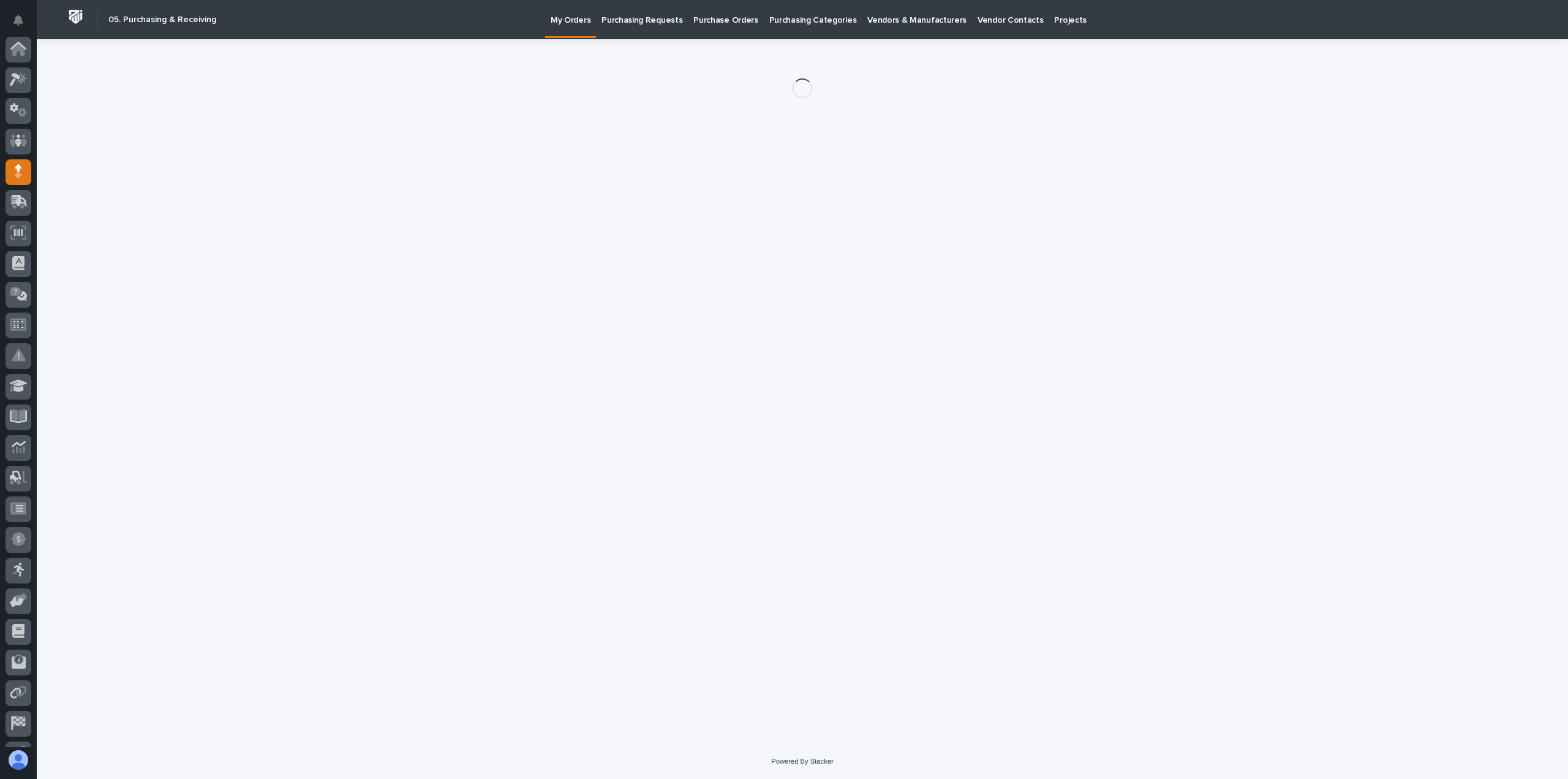
scroll to position [86, 0]
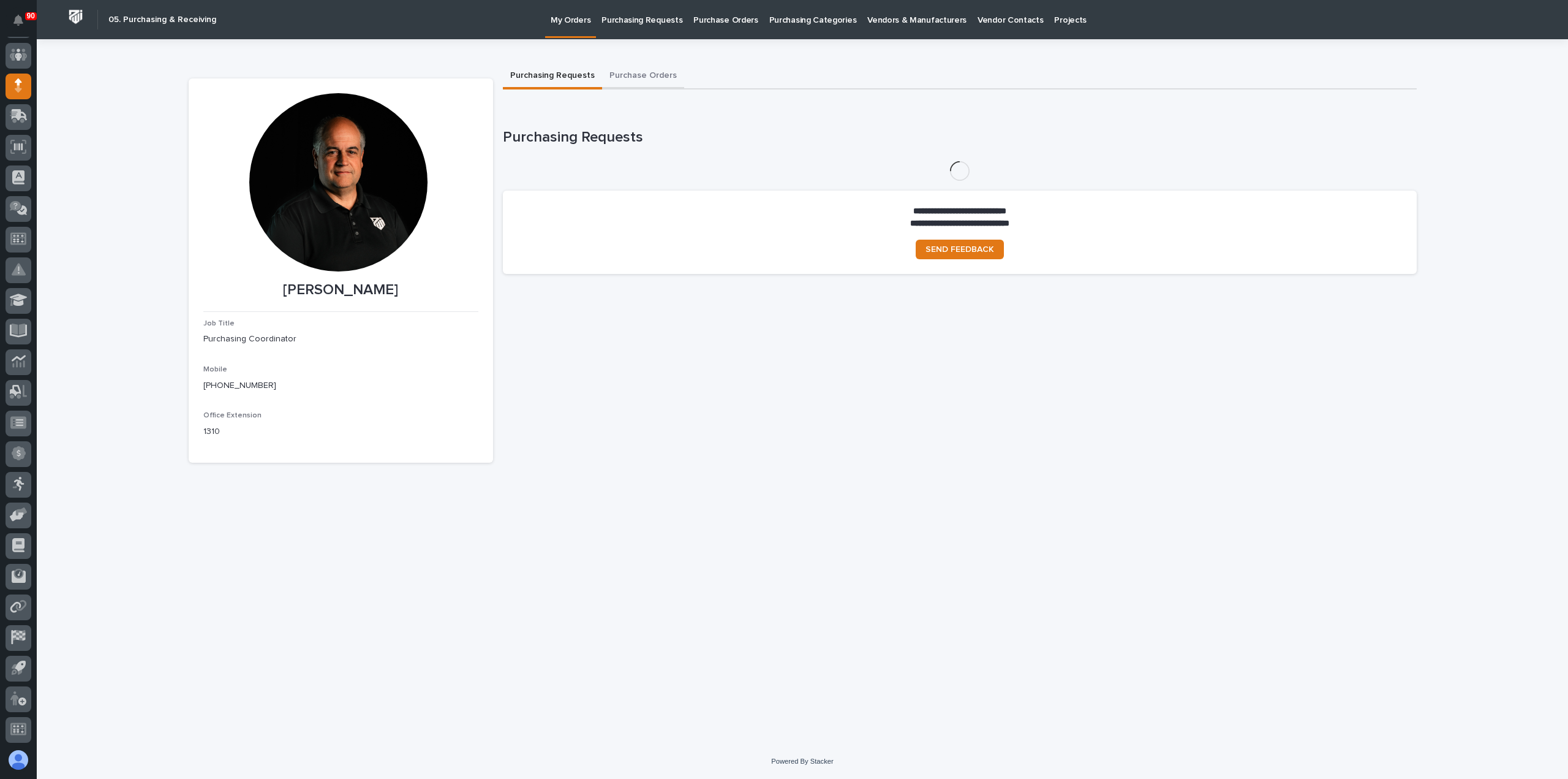
click at [654, 76] on button "Purchase Orders" at bounding box center [642, 76] width 82 height 26
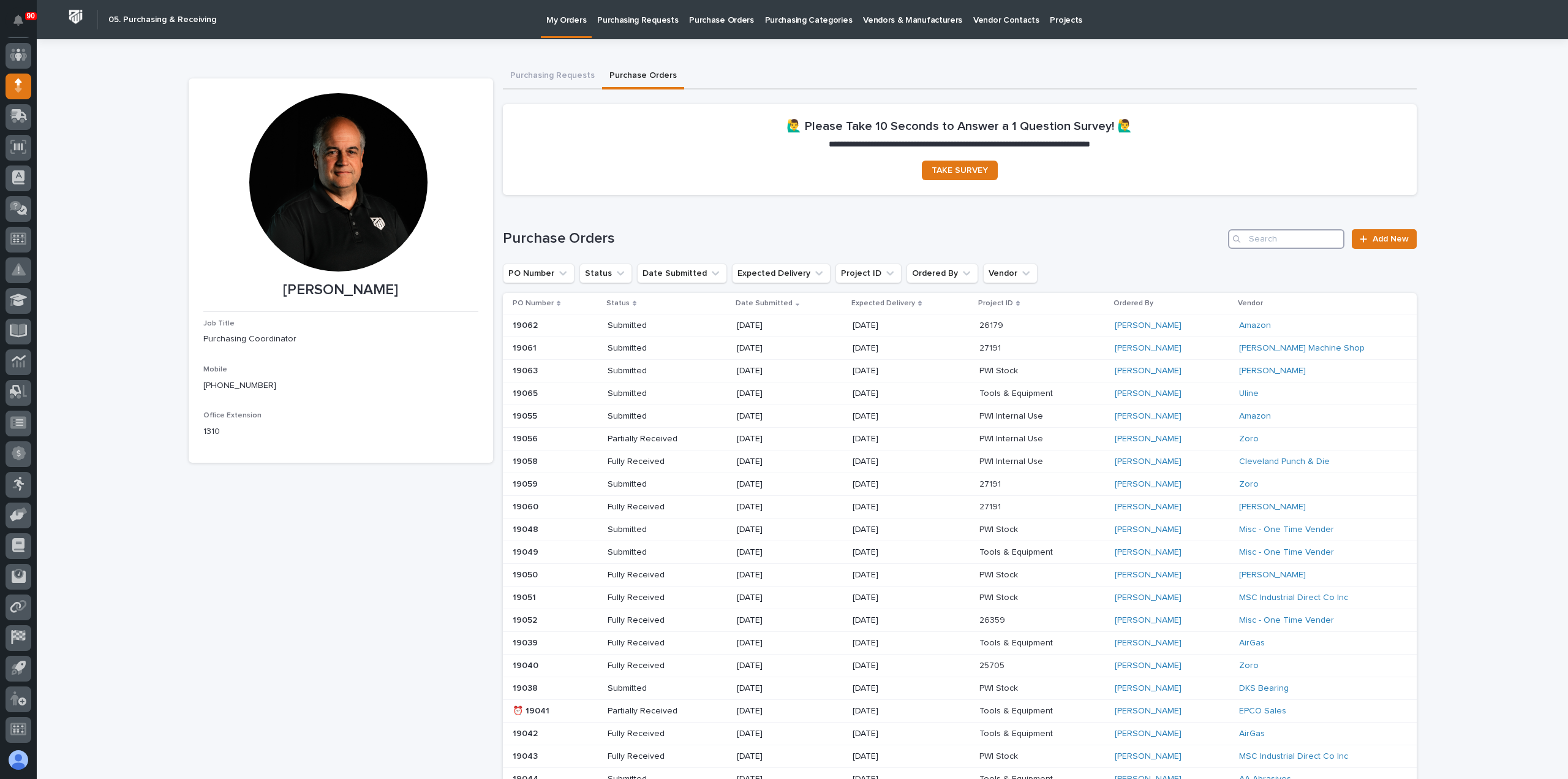
click at [1278, 242] on input "Search" at bounding box center [1286, 238] width 116 height 19
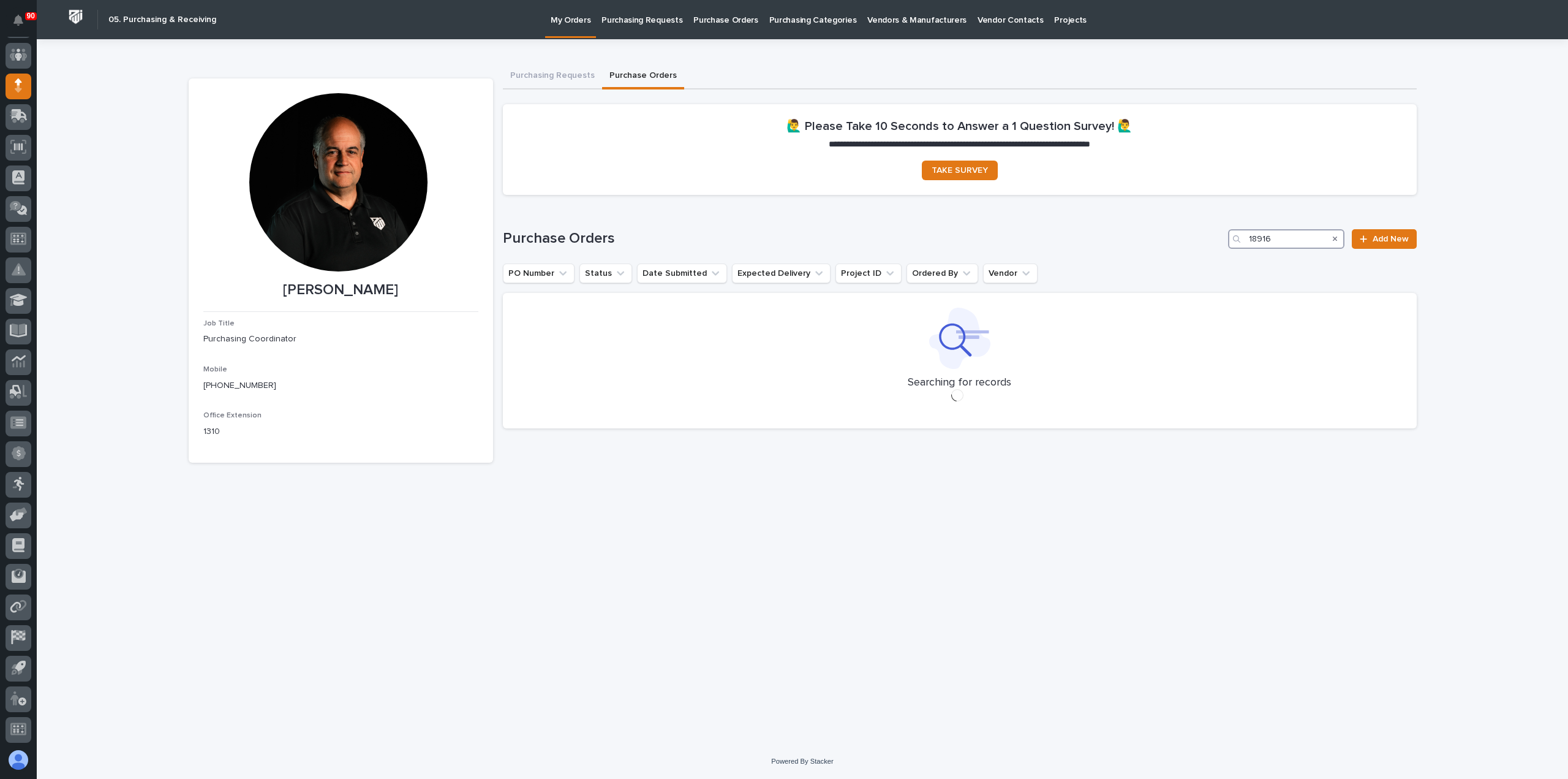
type input "18916"
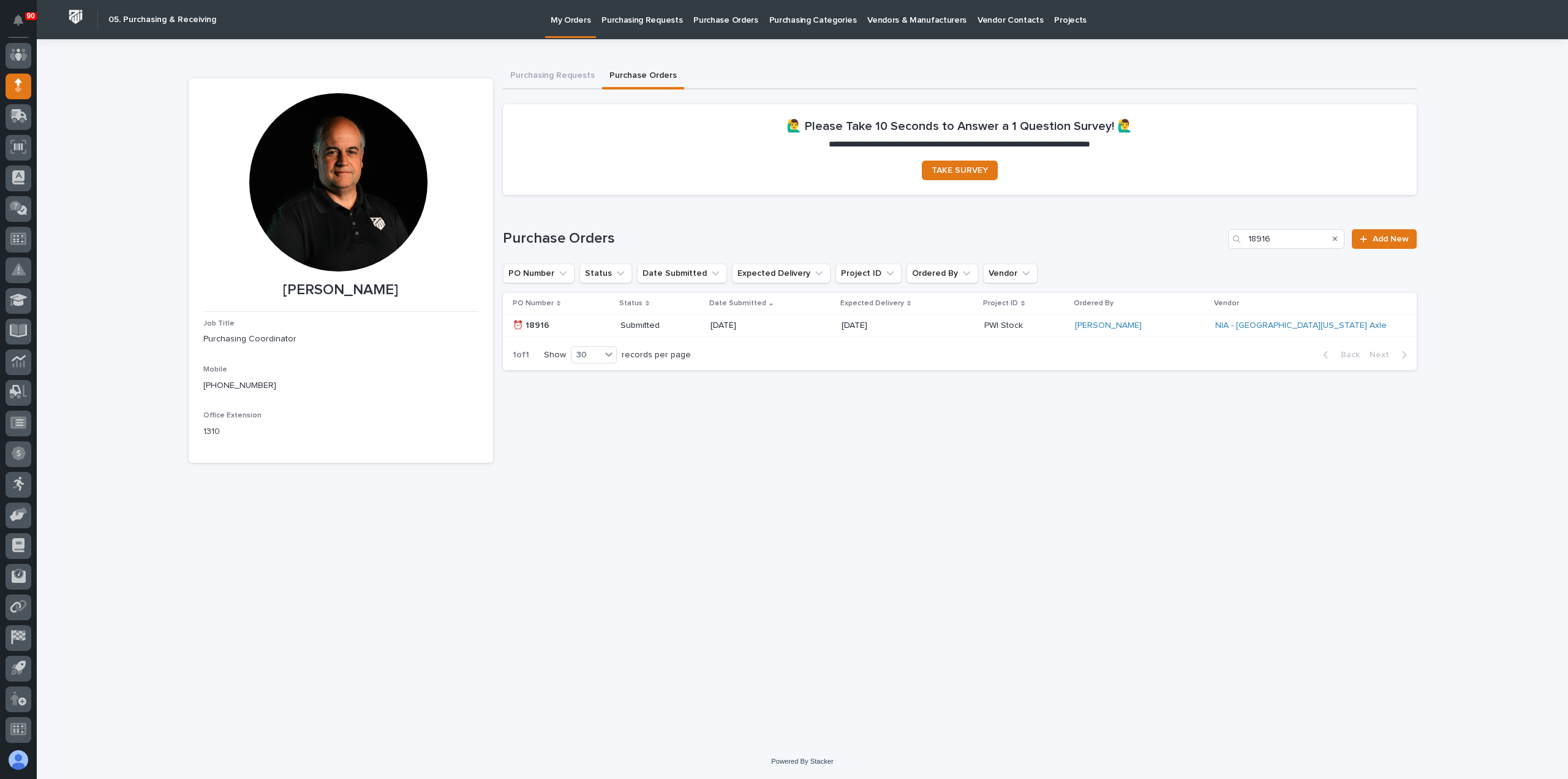
click at [627, 20] on p "Purchasing Requests" at bounding box center [641, 13] width 81 height 26
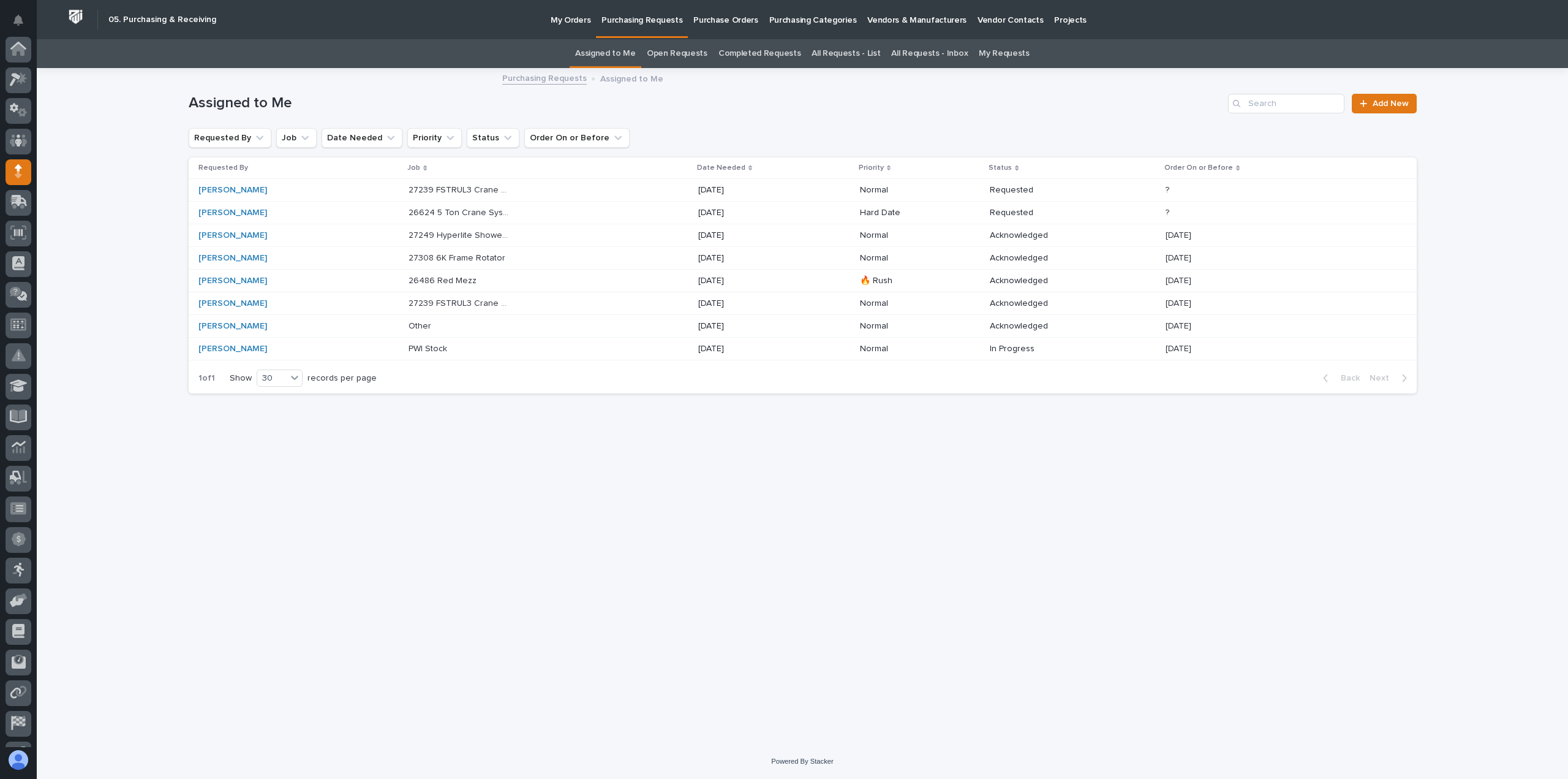
scroll to position [86, 0]
click at [483, 256] on p "27308 6K Frame Rotator" at bounding box center [458, 257] width 99 height 13
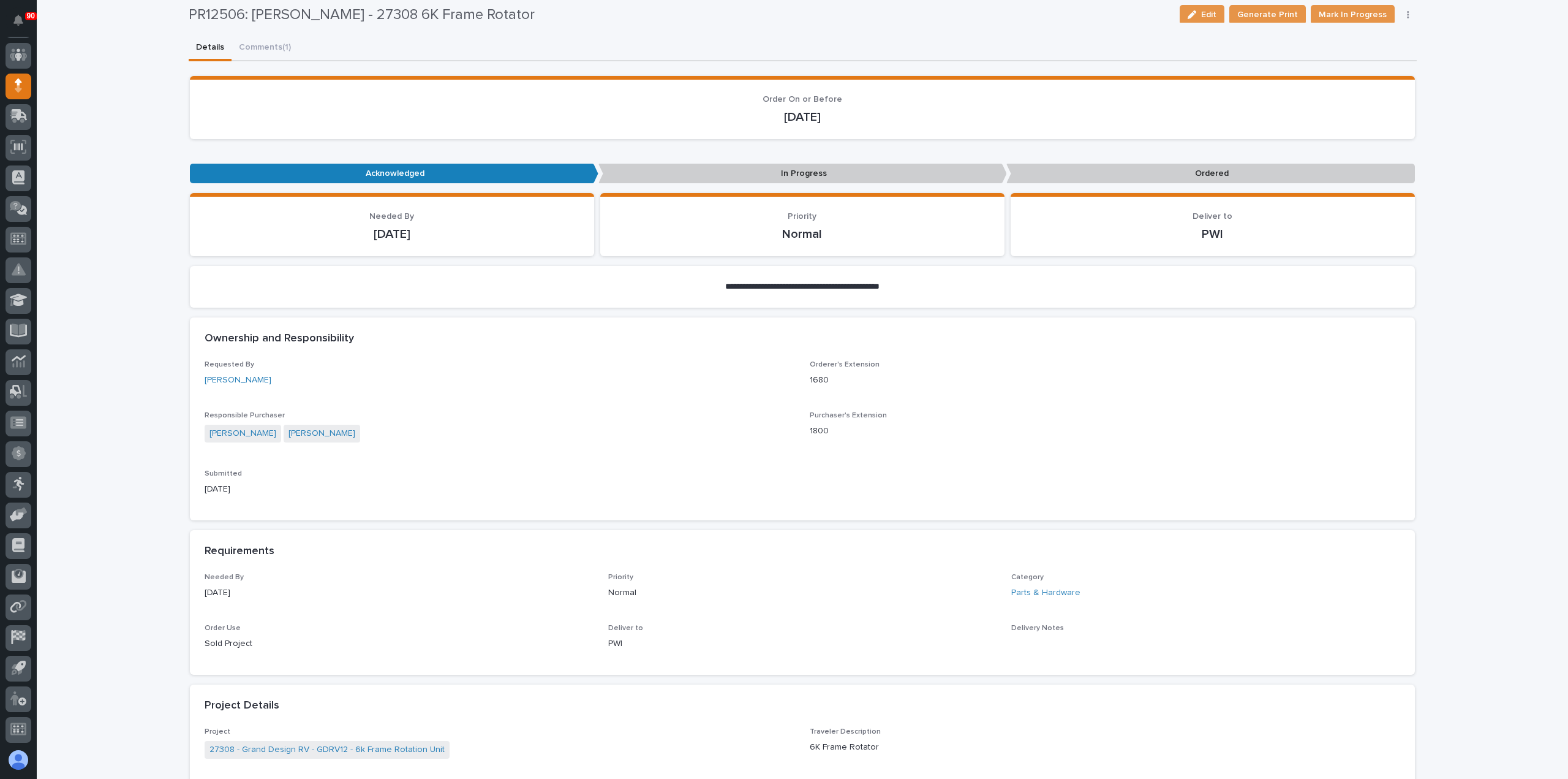
scroll to position [101, 0]
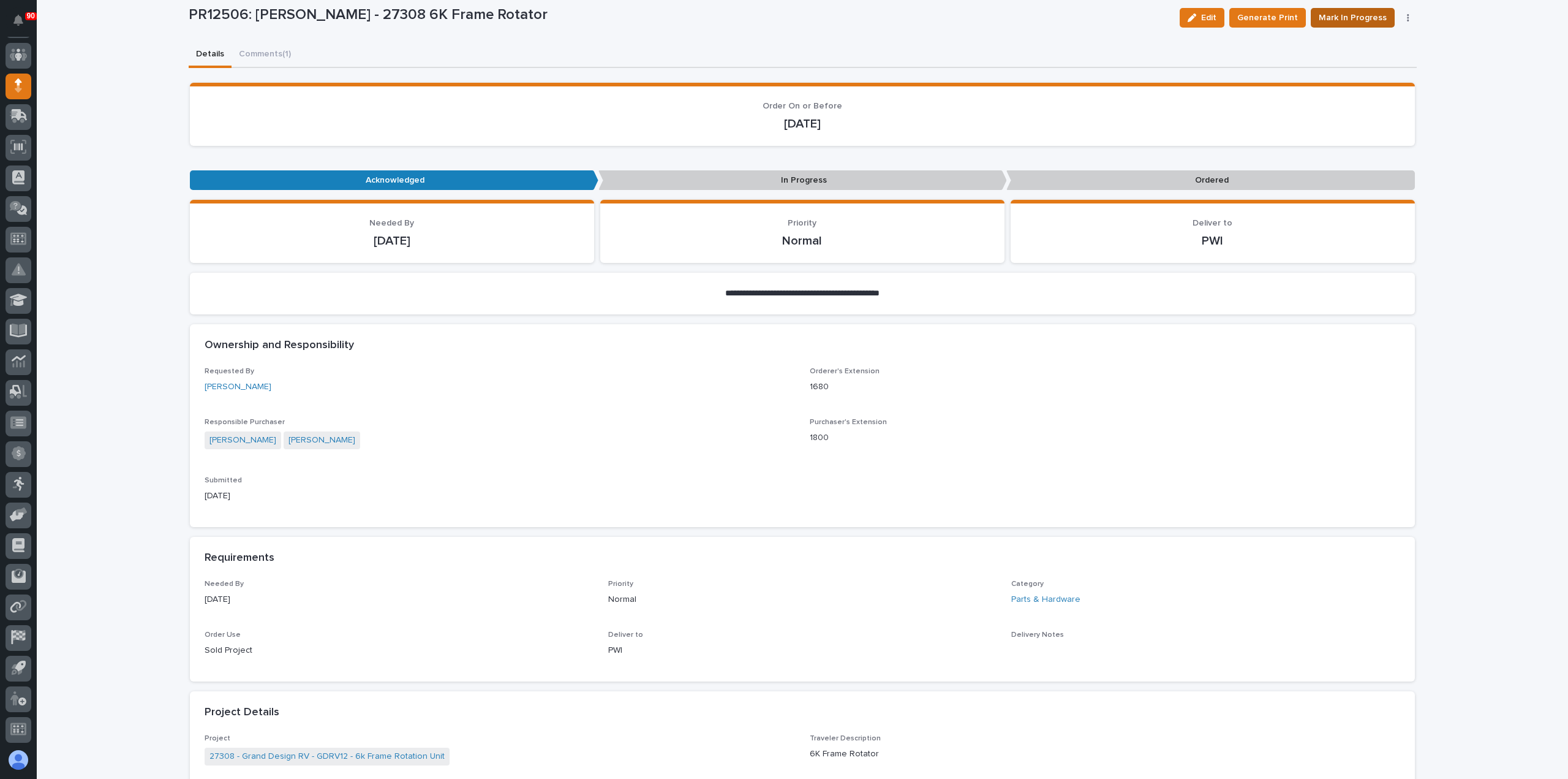
click at [1360, 14] on span "Mark In Progress" at bounding box center [1352, 18] width 68 height 15
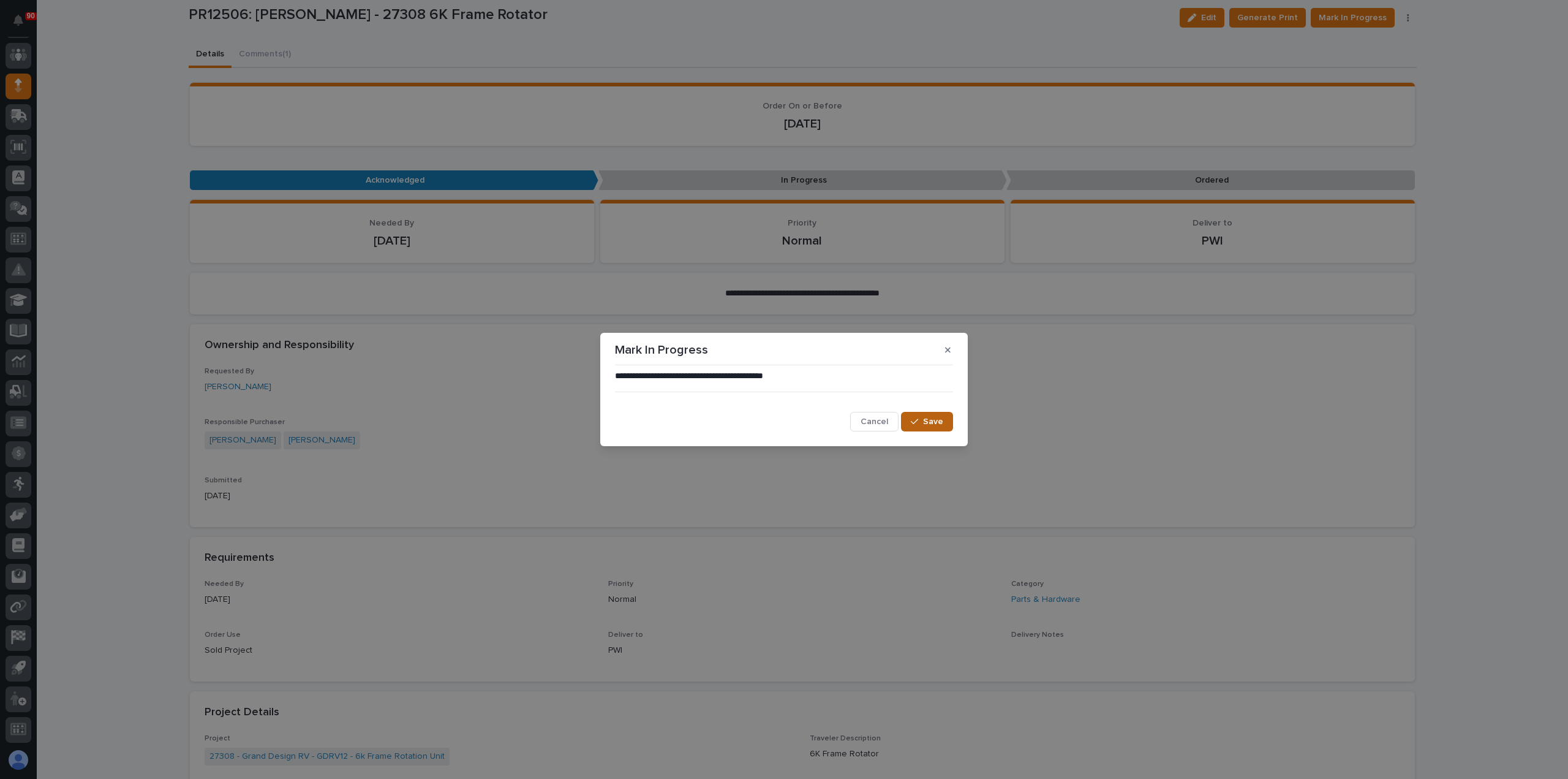
click at [922, 419] on div "button" at bounding box center [916, 422] width 12 height 9
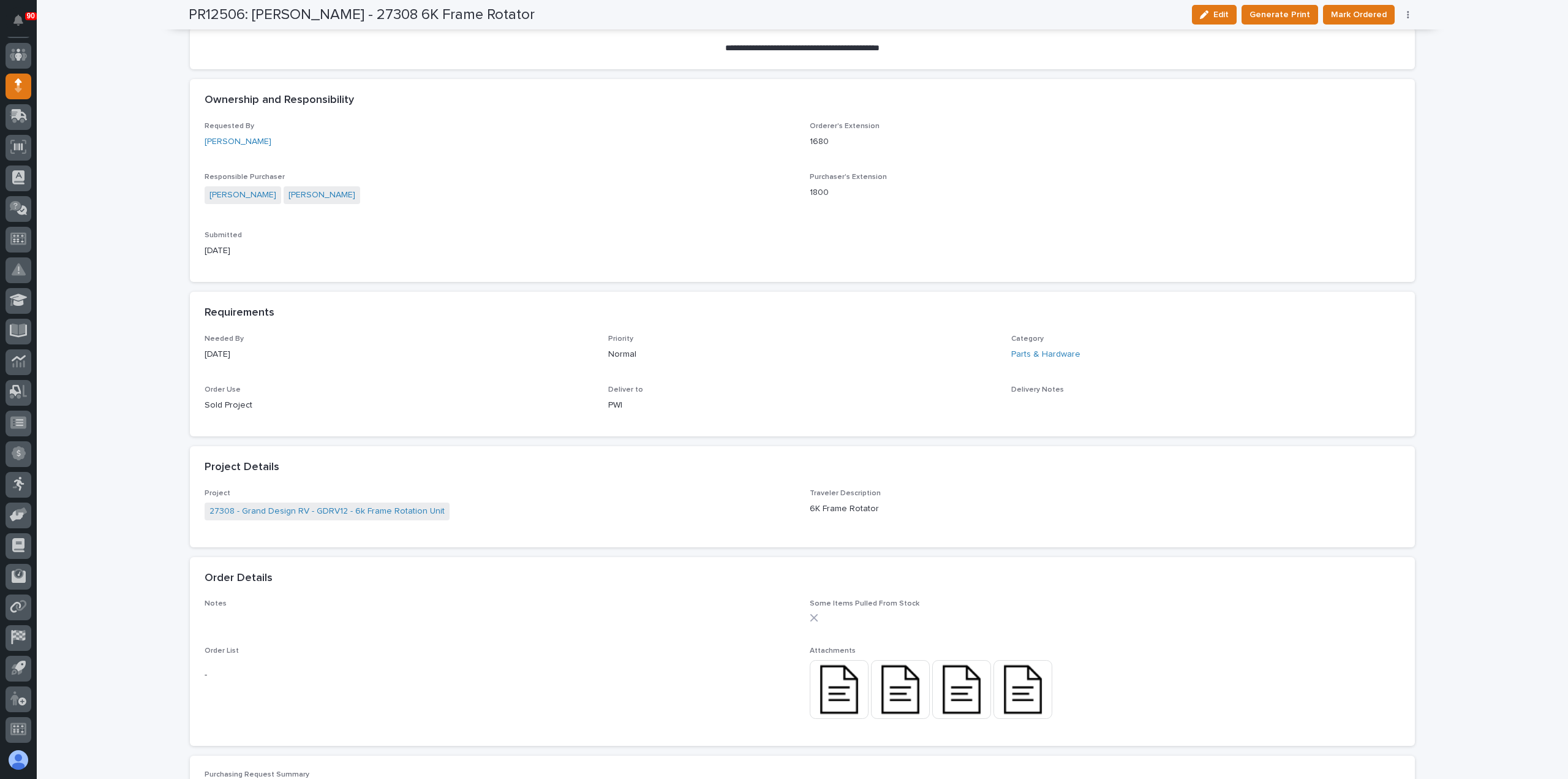
scroll to position [0, 0]
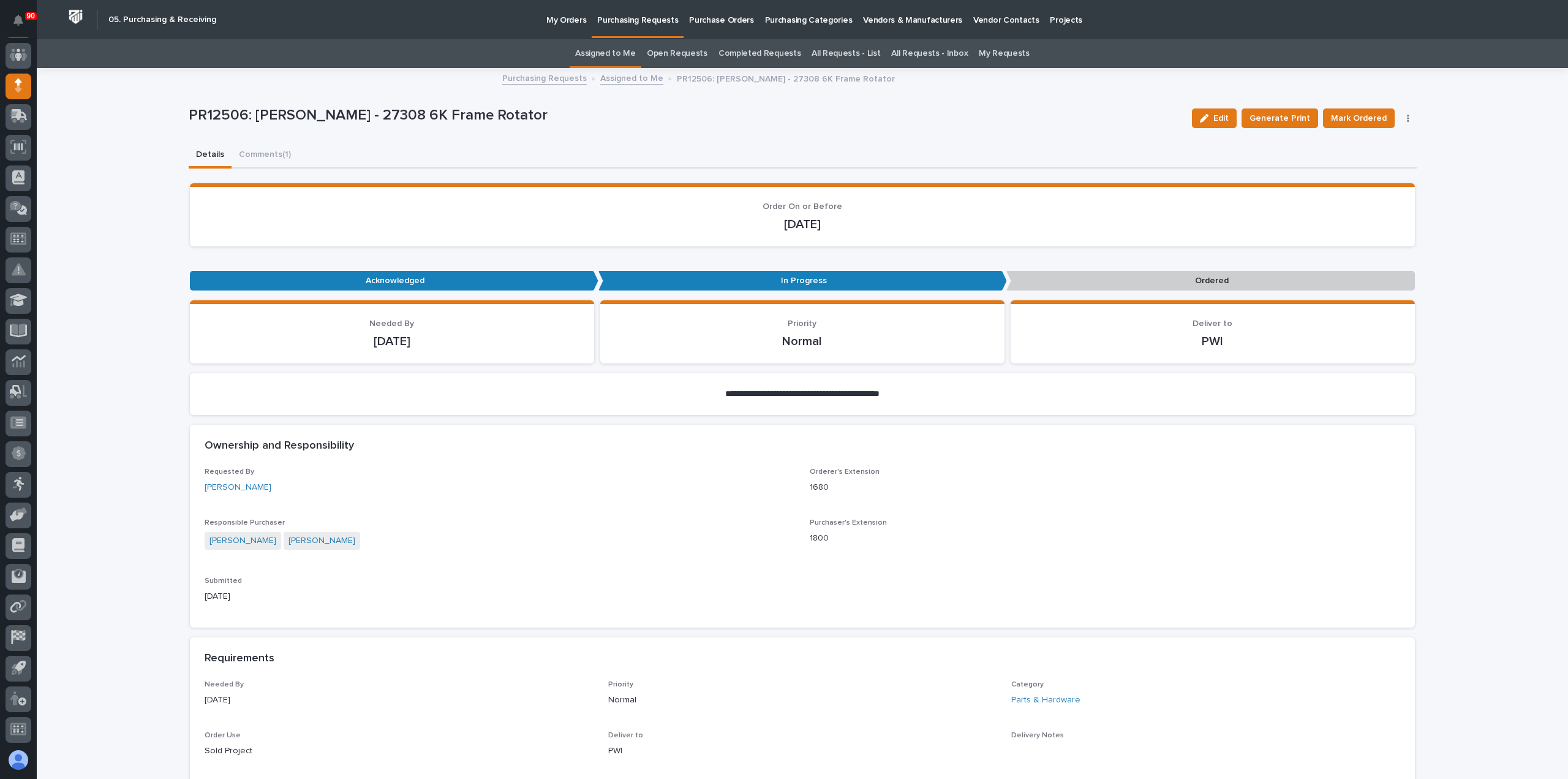
click at [1400, 121] on button "button" at bounding box center [1408, 118] width 17 height 9
click at [1365, 161] on span "Edit Linked PO's" at bounding box center [1369, 162] width 63 height 15
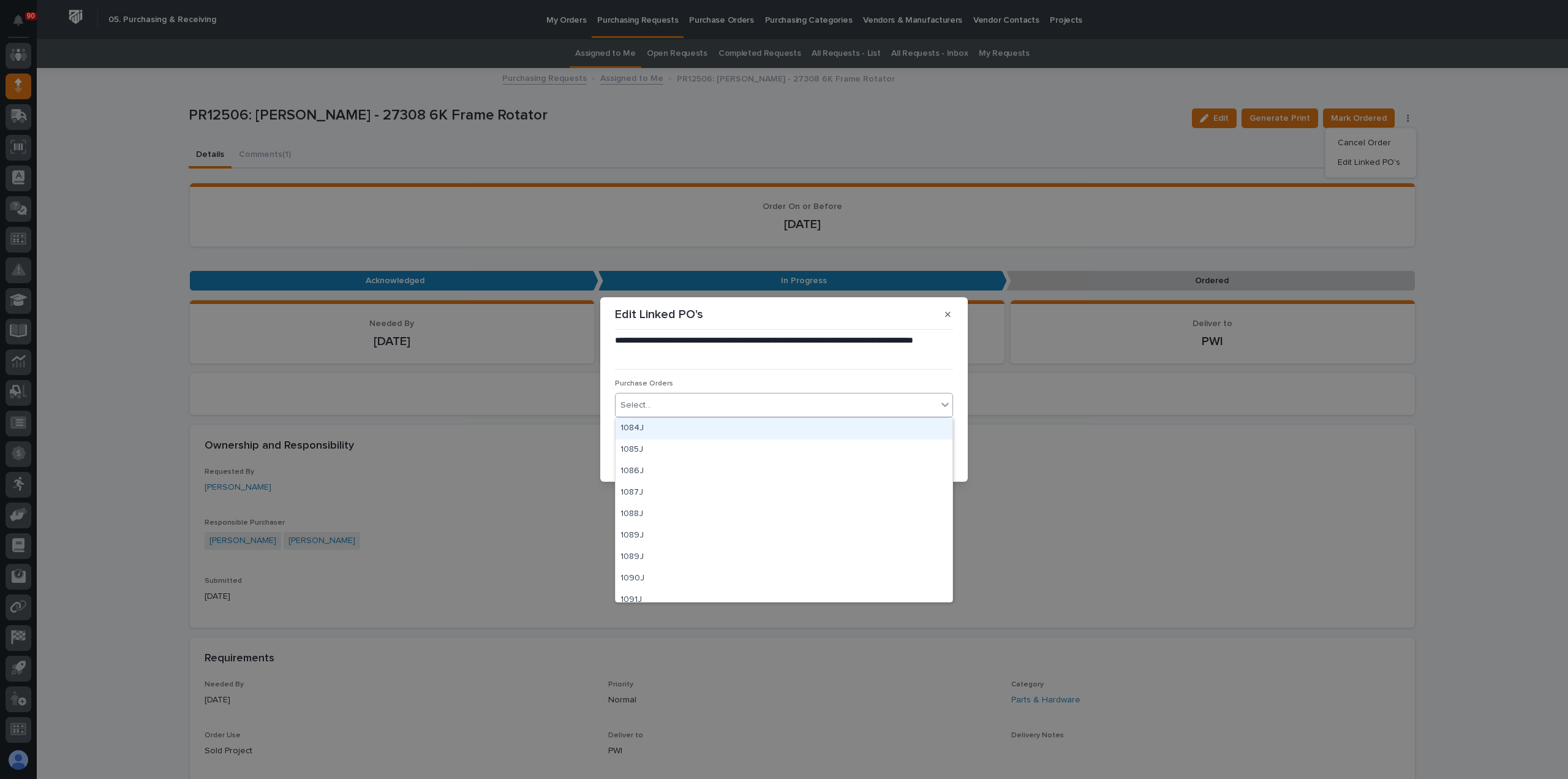
click at [683, 404] on div "Select..." at bounding box center [776, 405] width 322 height 20
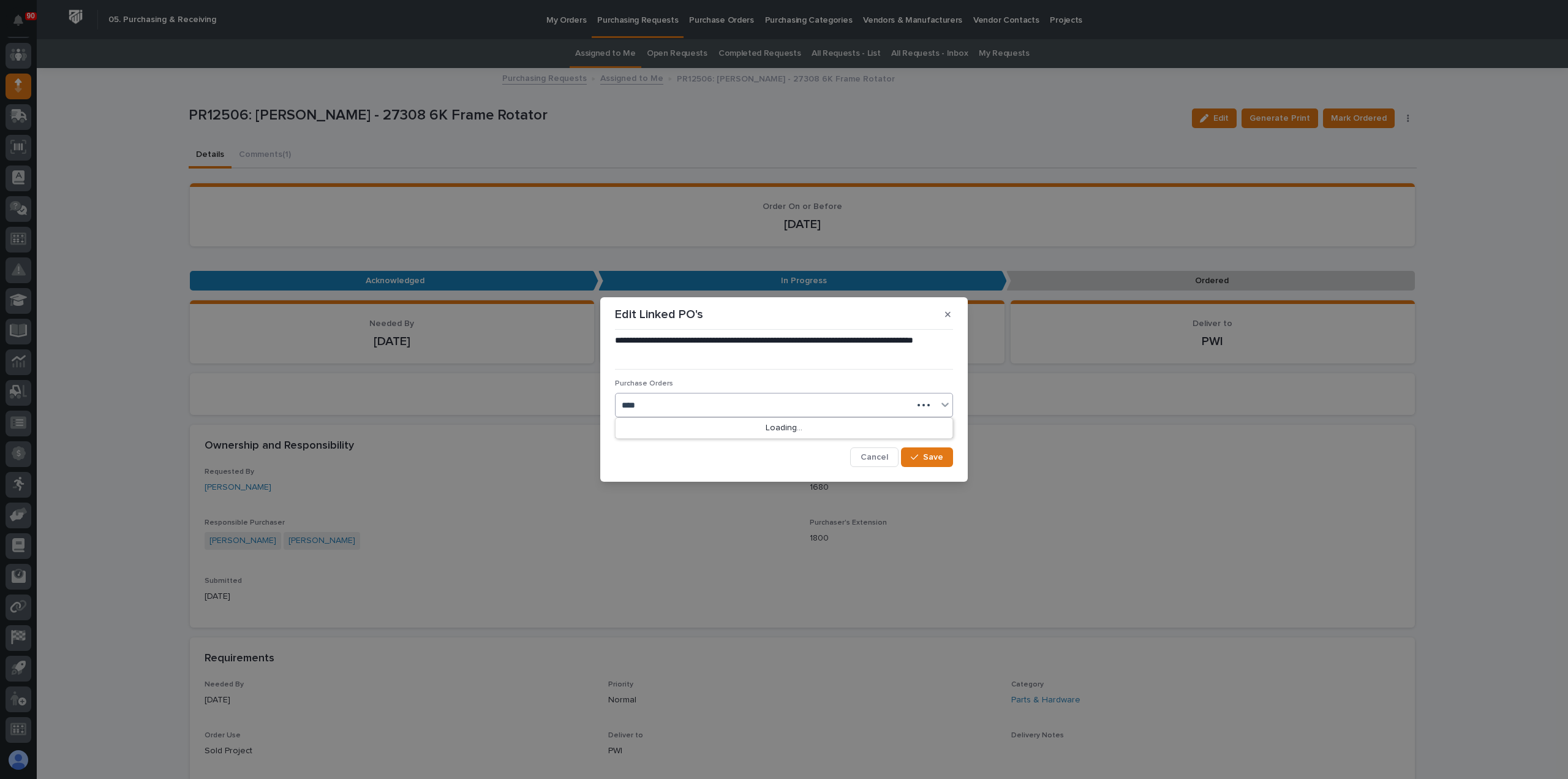
type input "*****"
click at [670, 427] on div "⏰ 18916" at bounding box center [784, 429] width 337 height 21
click at [928, 458] on span "Save" at bounding box center [933, 457] width 20 height 11
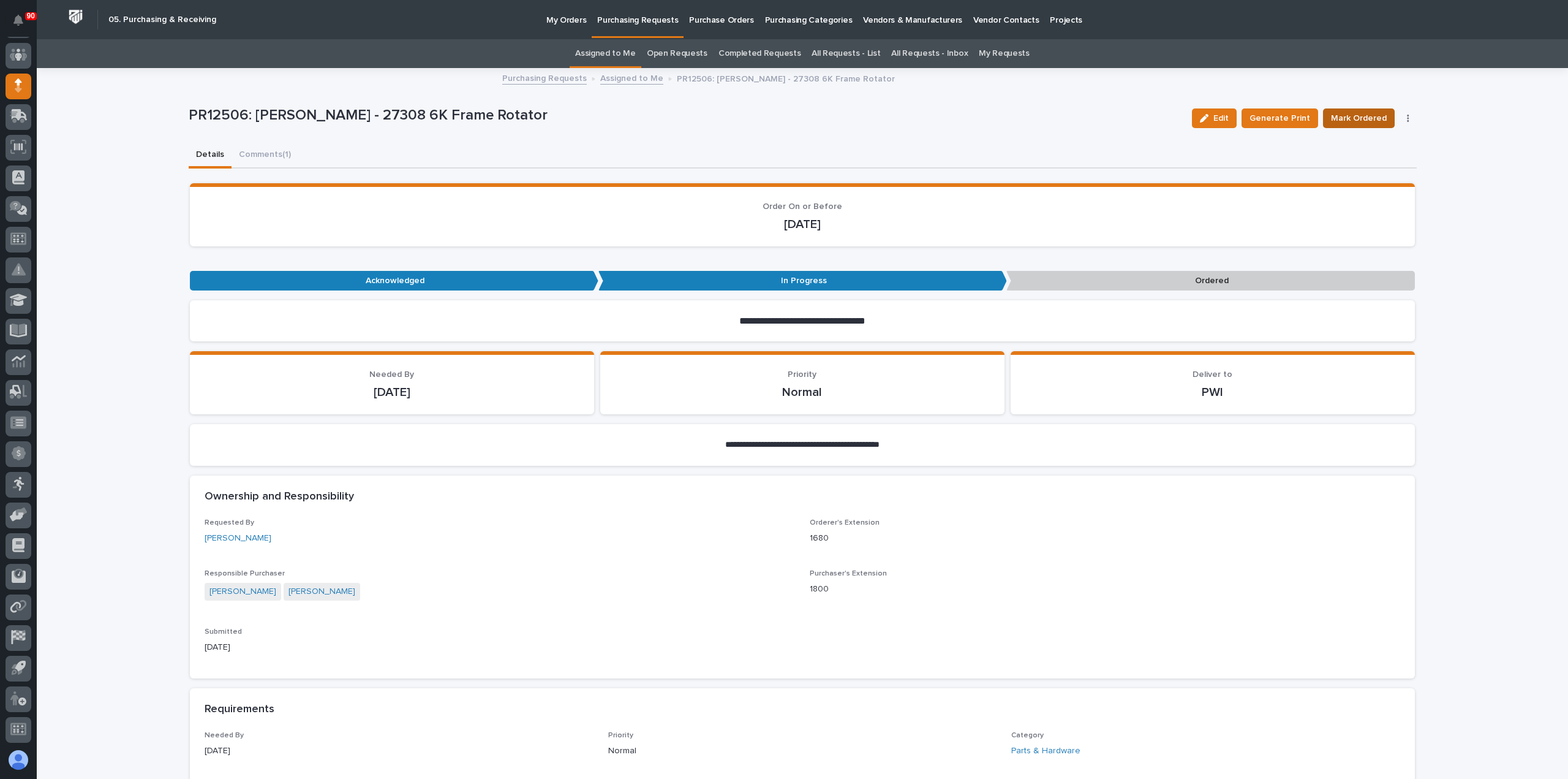
click at [1361, 115] on span "Mark Ordered" at bounding box center [1358, 118] width 56 height 15
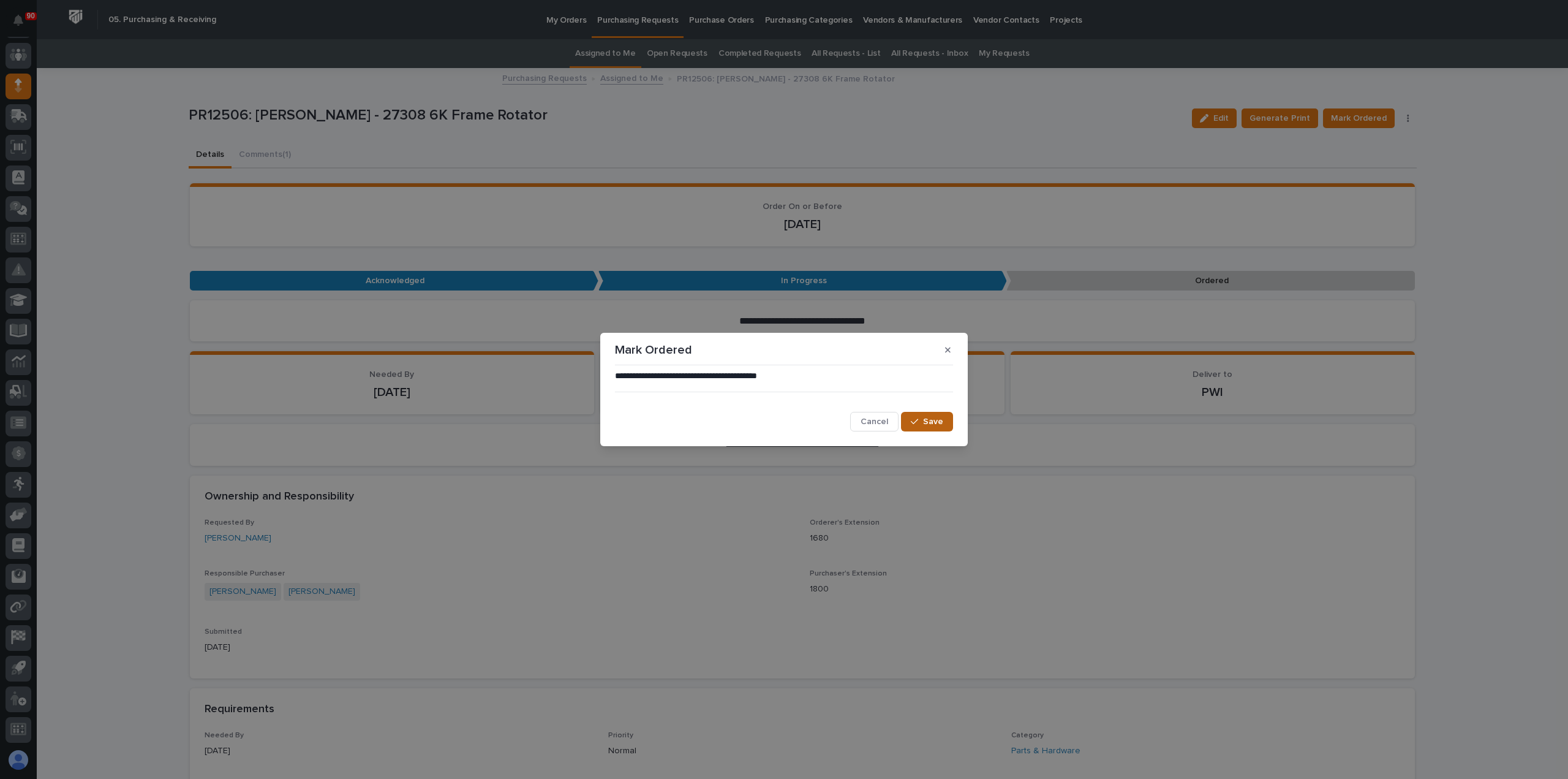
click at [935, 420] on span "Save" at bounding box center [933, 421] width 20 height 11
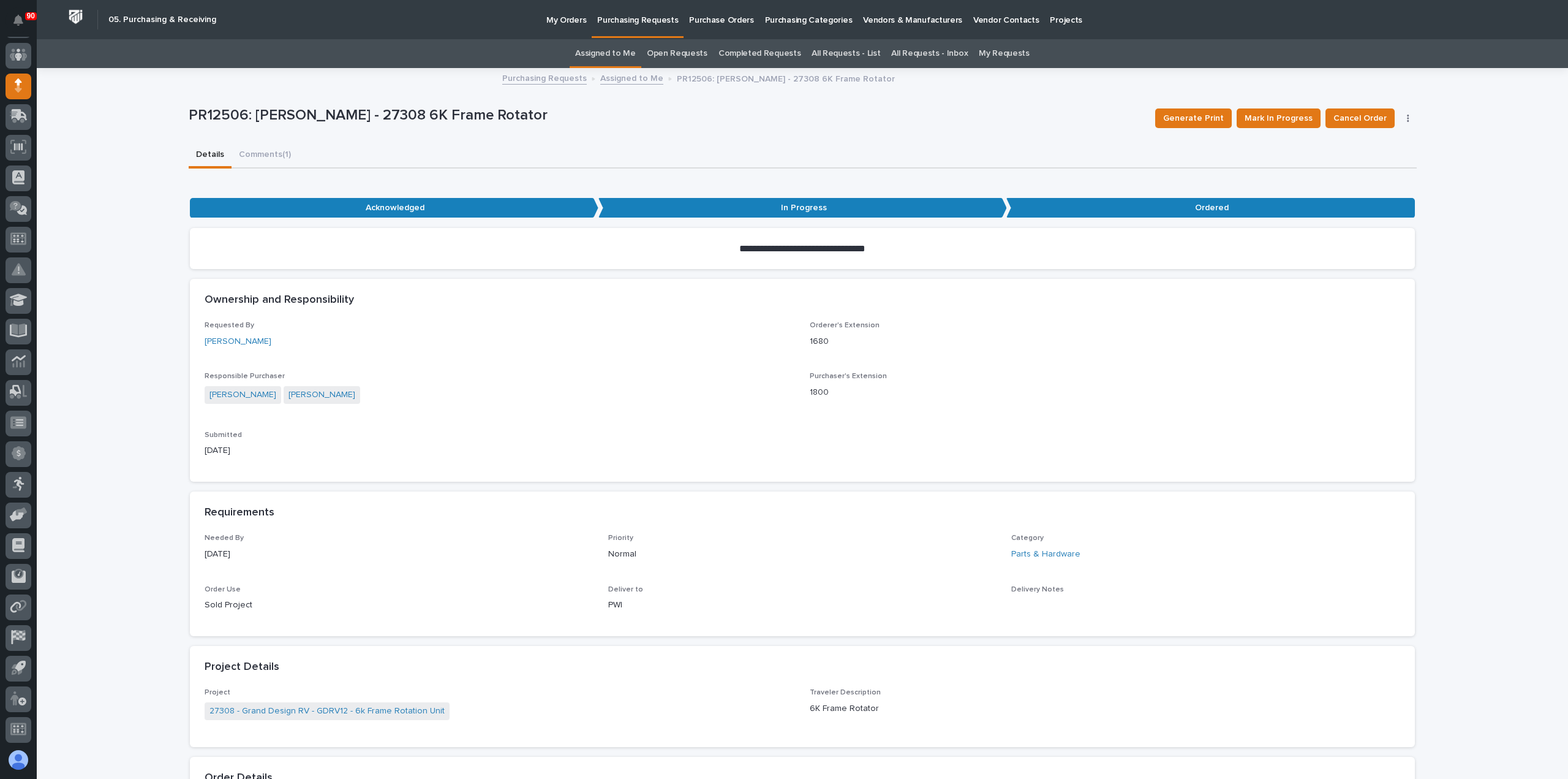
click at [1407, 118] on icon "button" at bounding box center [1408, 118] width 2 height 7
click at [1365, 138] on span "Edit Linked PO's" at bounding box center [1369, 143] width 63 height 15
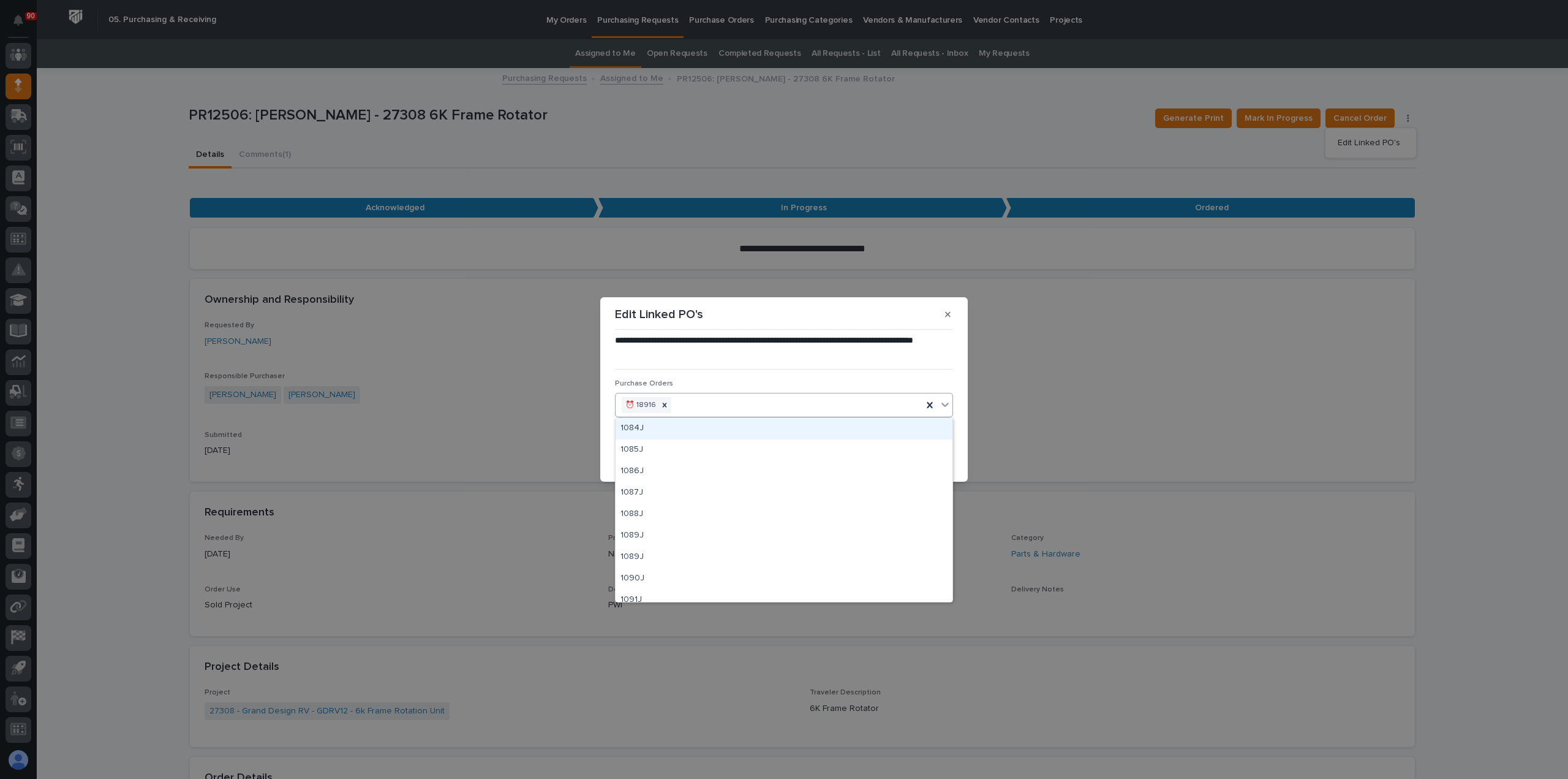
click at [796, 406] on div "⏰ 18916" at bounding box center [769, 405] width 307 height 21
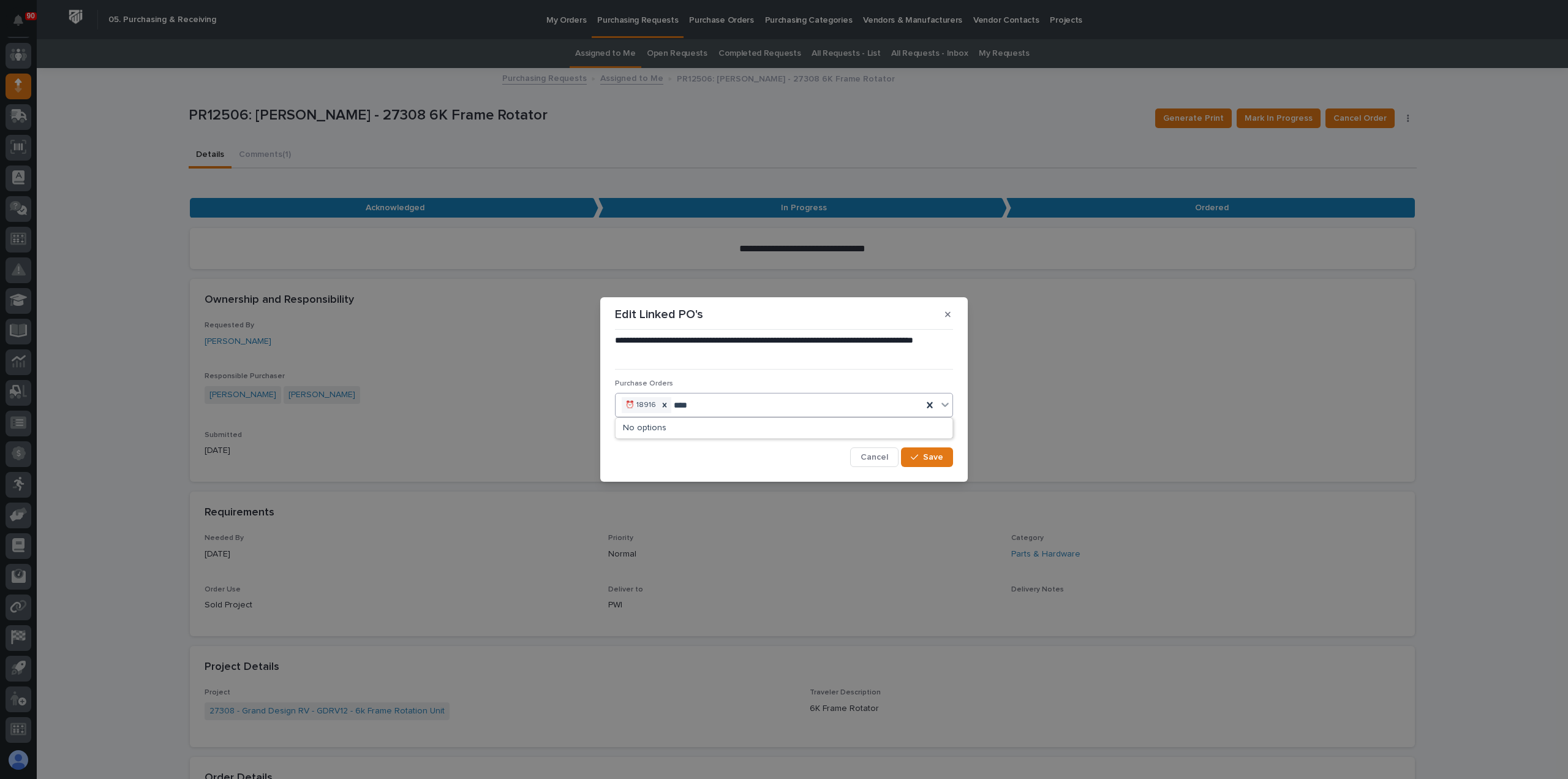
type input "*****"
click at [799, 427] on div "19037" at bounding box center [784, 429] width 337 height 21
click at [800, 406] on div "19037 ⏰ 18916" at bounding box center [769, 405] width 307 height 21
type input "*****"
click at [878, 457] on span "Cancel" at bounding box center [874, 457] width 28 height 11
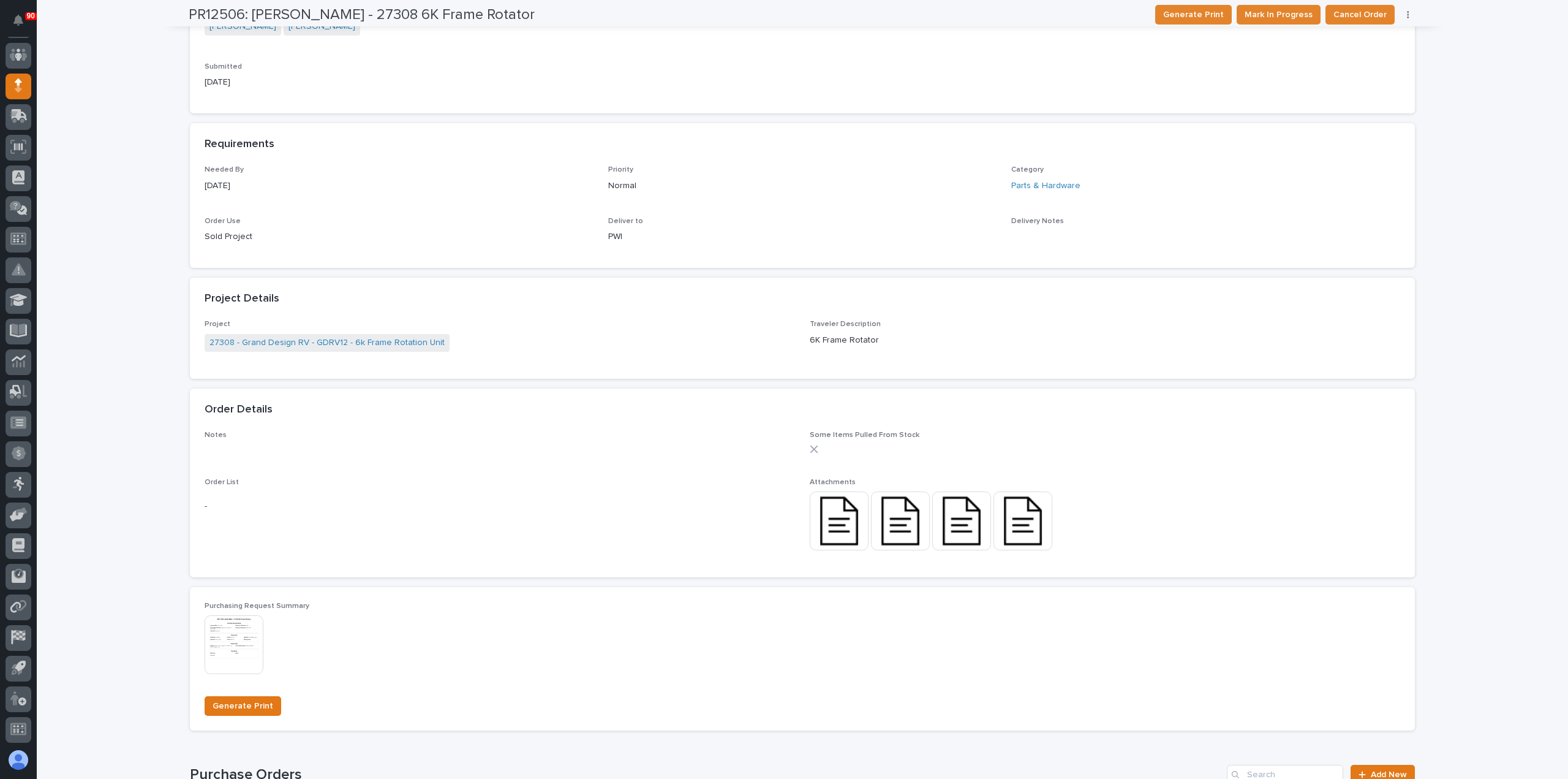
scroll to position [490, 0]
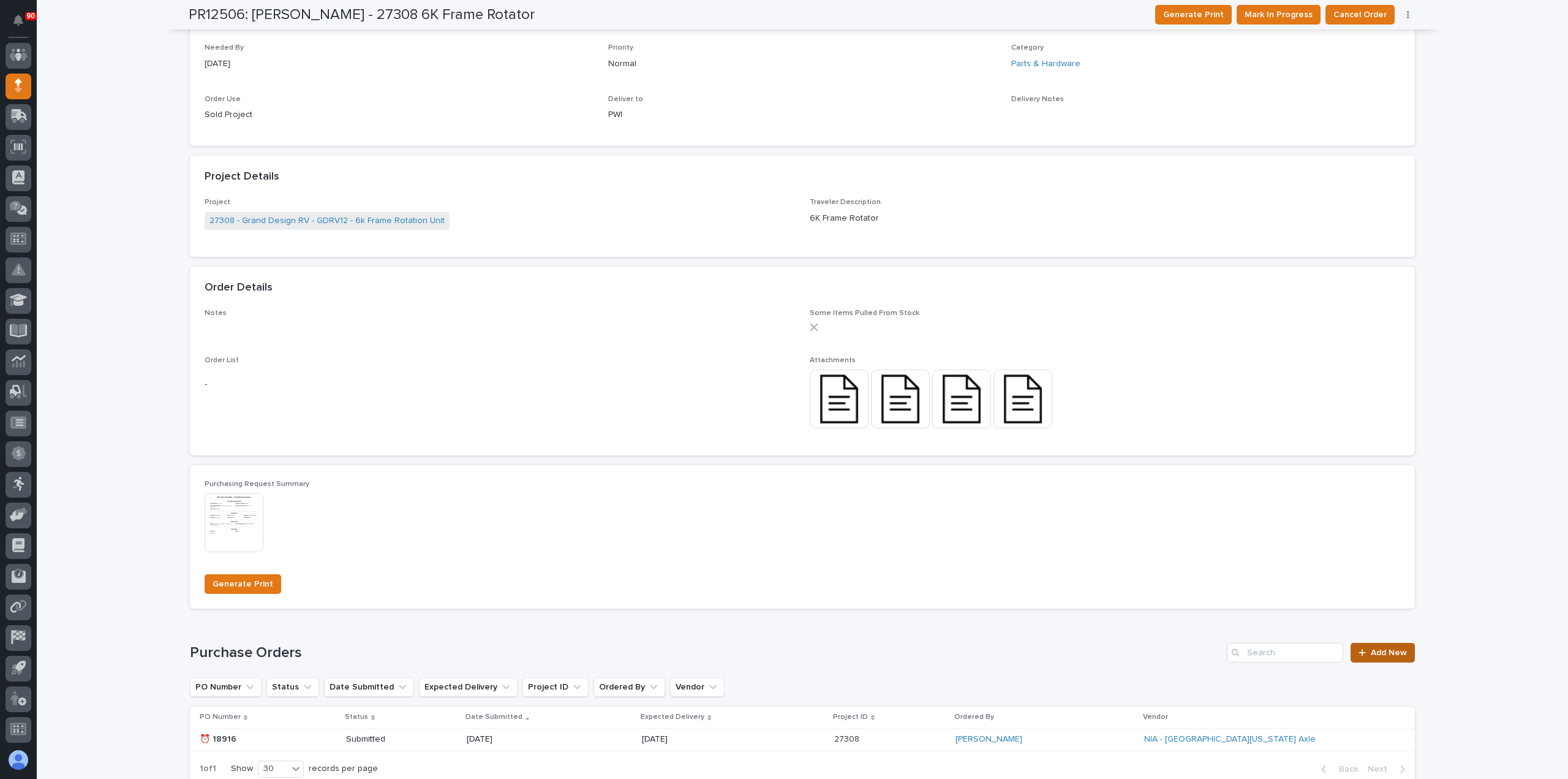
click at [1385, 650] on span "Add New" at bounding box center [1388, 653] width 36 height 9
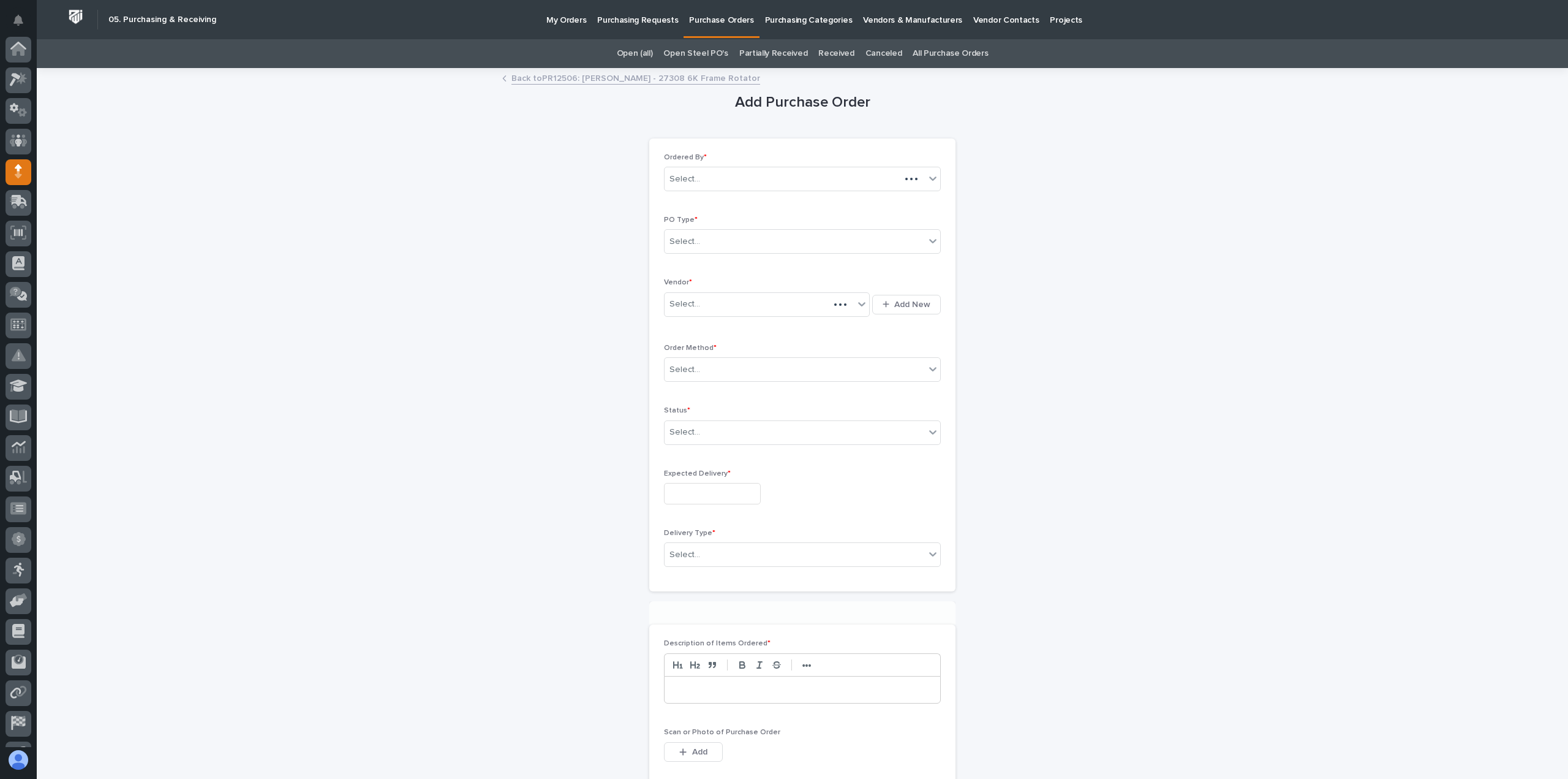
scroll to position [86, 0]
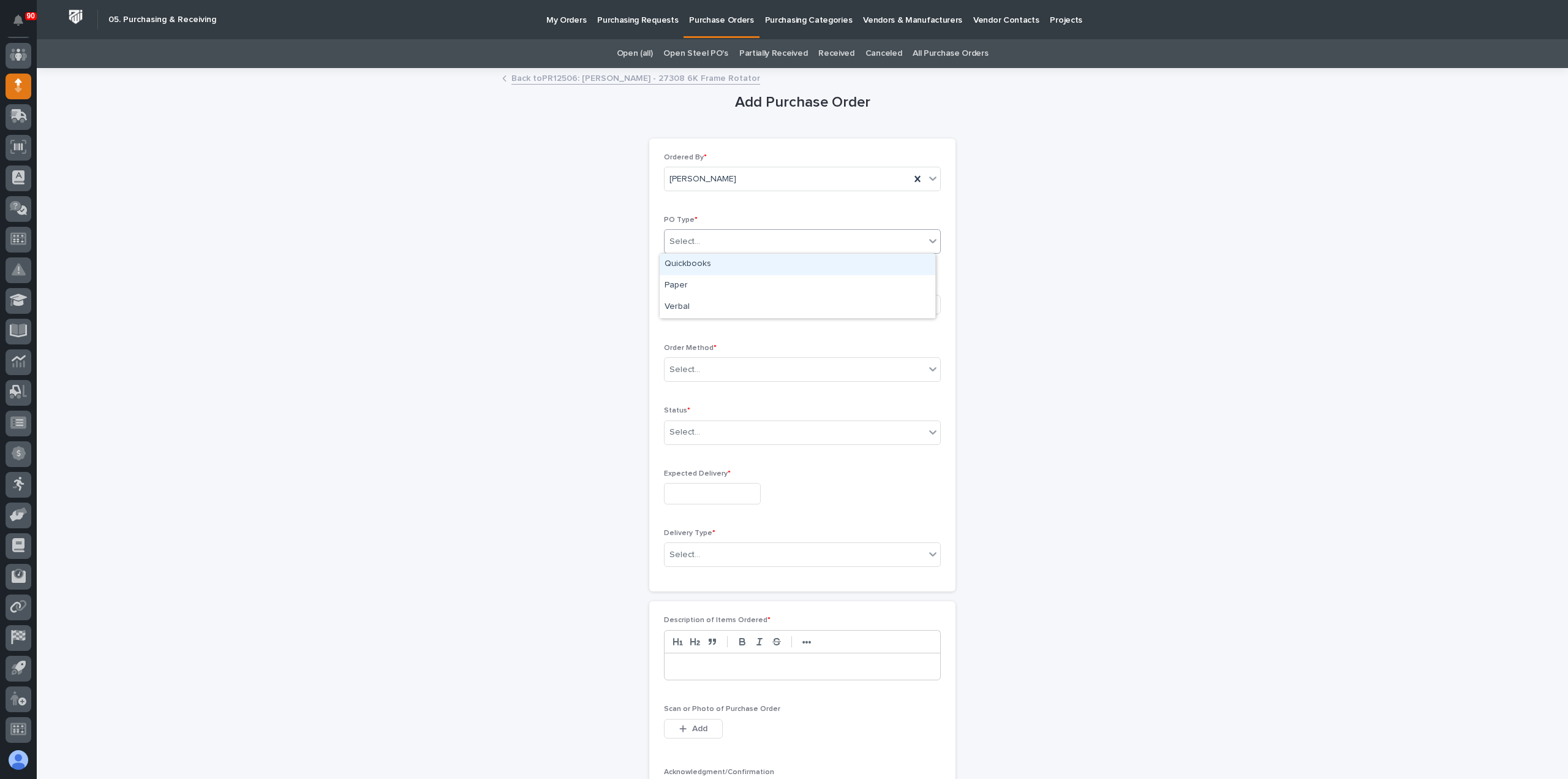
click at [740, 241] on div "Select..." at bounding box center [794, 242] width 260 height 20
click at [728, 287] on div "Paper" at bounding box center [797, 286] width 275 height 21
click at [722, 302] on div "Select..." at bounding box center [759, 304] width 189 height 20
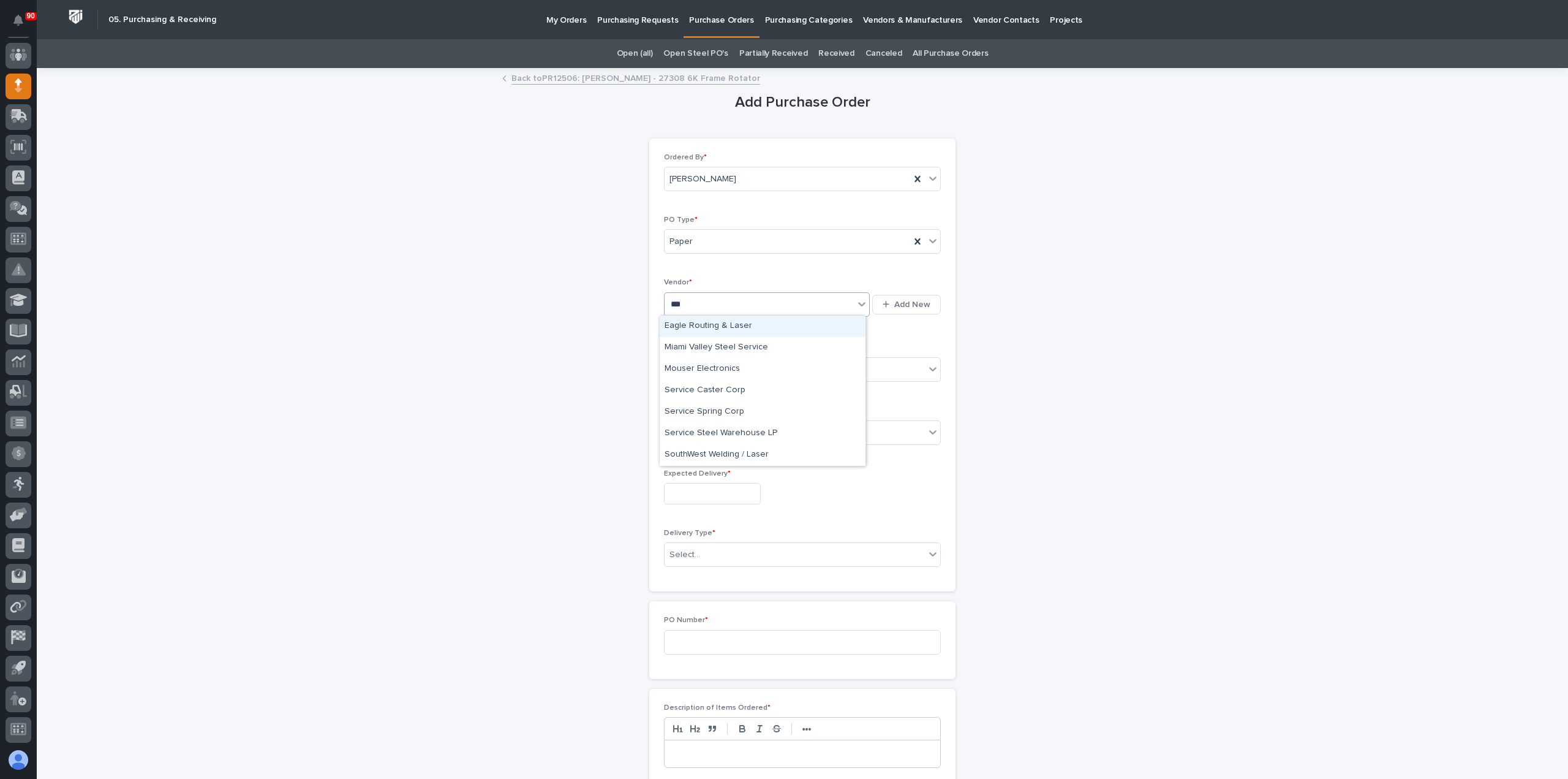
type input "****"
click at [744, 347] on div "Service Caster Corp" at bounding box center [762, 347] width 206 height 21
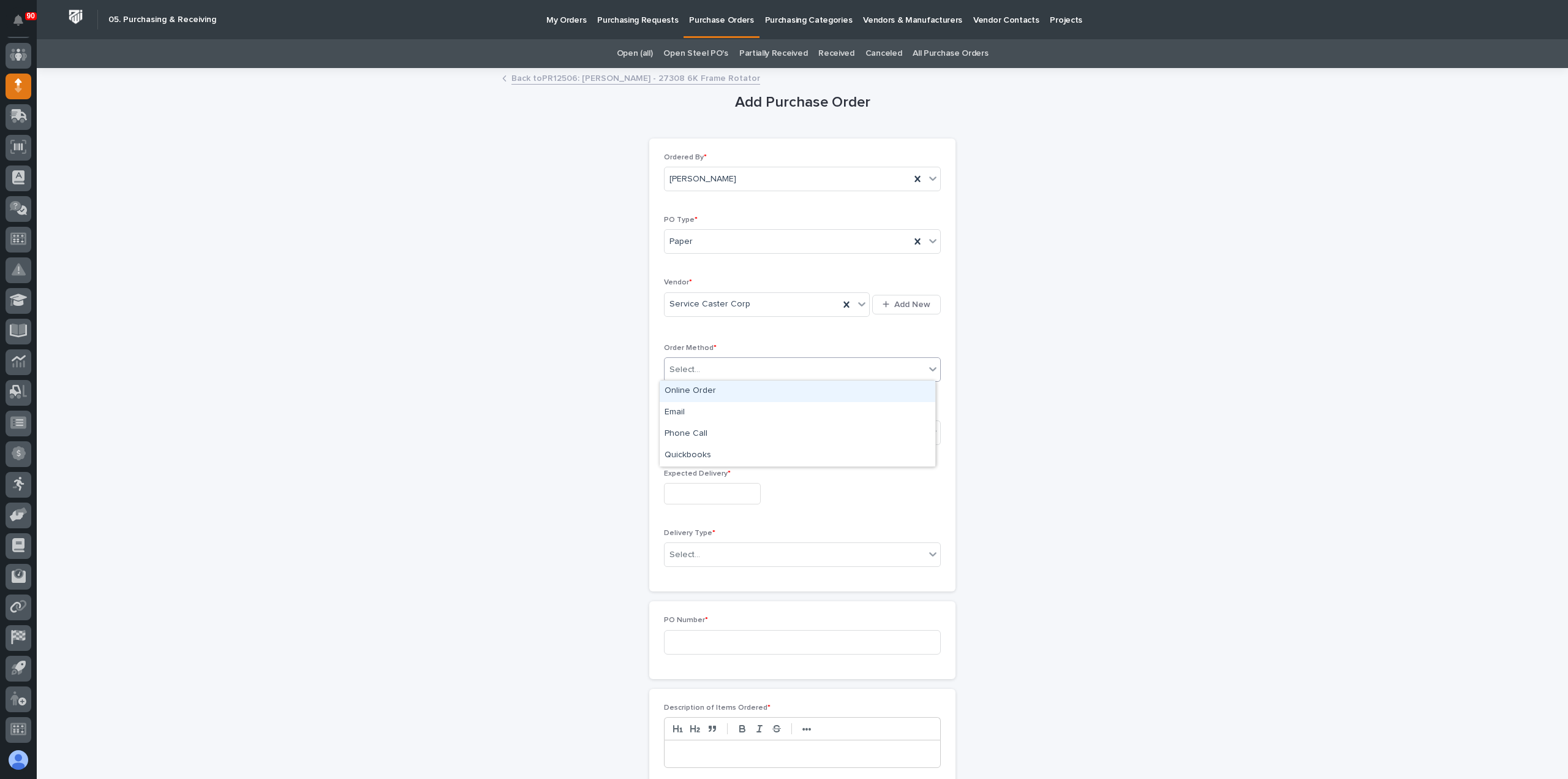
click at [744, 367] on div "Select..." at bounding box center [794, 370] width 260 height 20
drag, startPoint x: 693, startPoint y: 399, endPoint x: 690, endPoint y: 414, distance: 15.3
click at [689, 414] on div "Email" at bounding box center [797, 412] width 275 height 21
click at [707, 429] on div "Select..." at bounding box center [794, 432] width 260 height 20
click at [690, 471] on div "Submitted" at bounding box center [797, 475] width 275 height 21
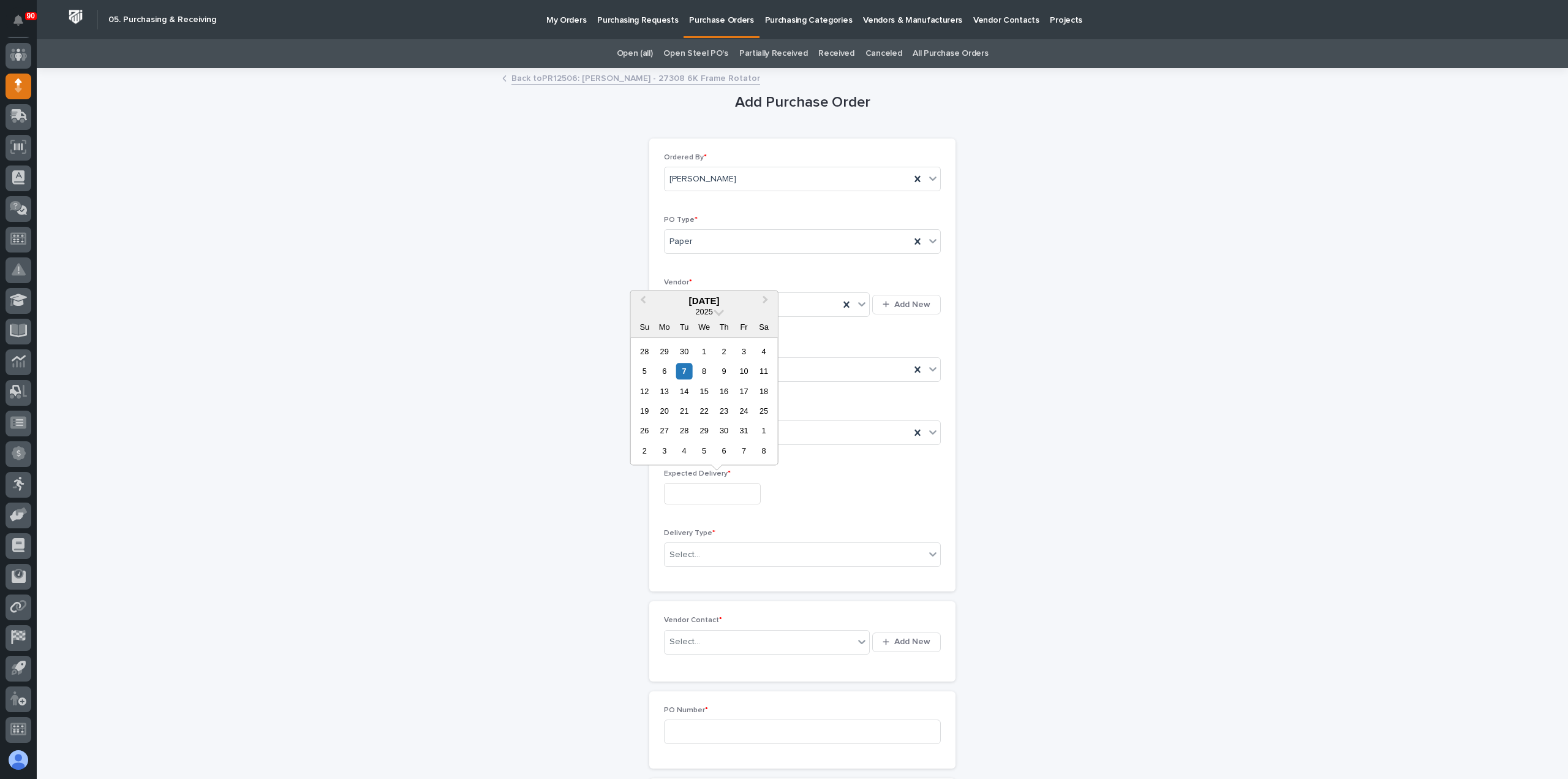
click at [696, 491] on input "text" at bounding box center [712, 494] width 97 height 21
click at [744, 432] on div "31" at bounding box center [743, 431] width 16 height 16
type input "**********"
drag, startPoint x: 732, startPoint y: 549, endPoint x: 749, endPoint y: 547, distance: 17.1
click at [734, 548] on div "Select..." at bounding box center [794, 555] width 260 height 20
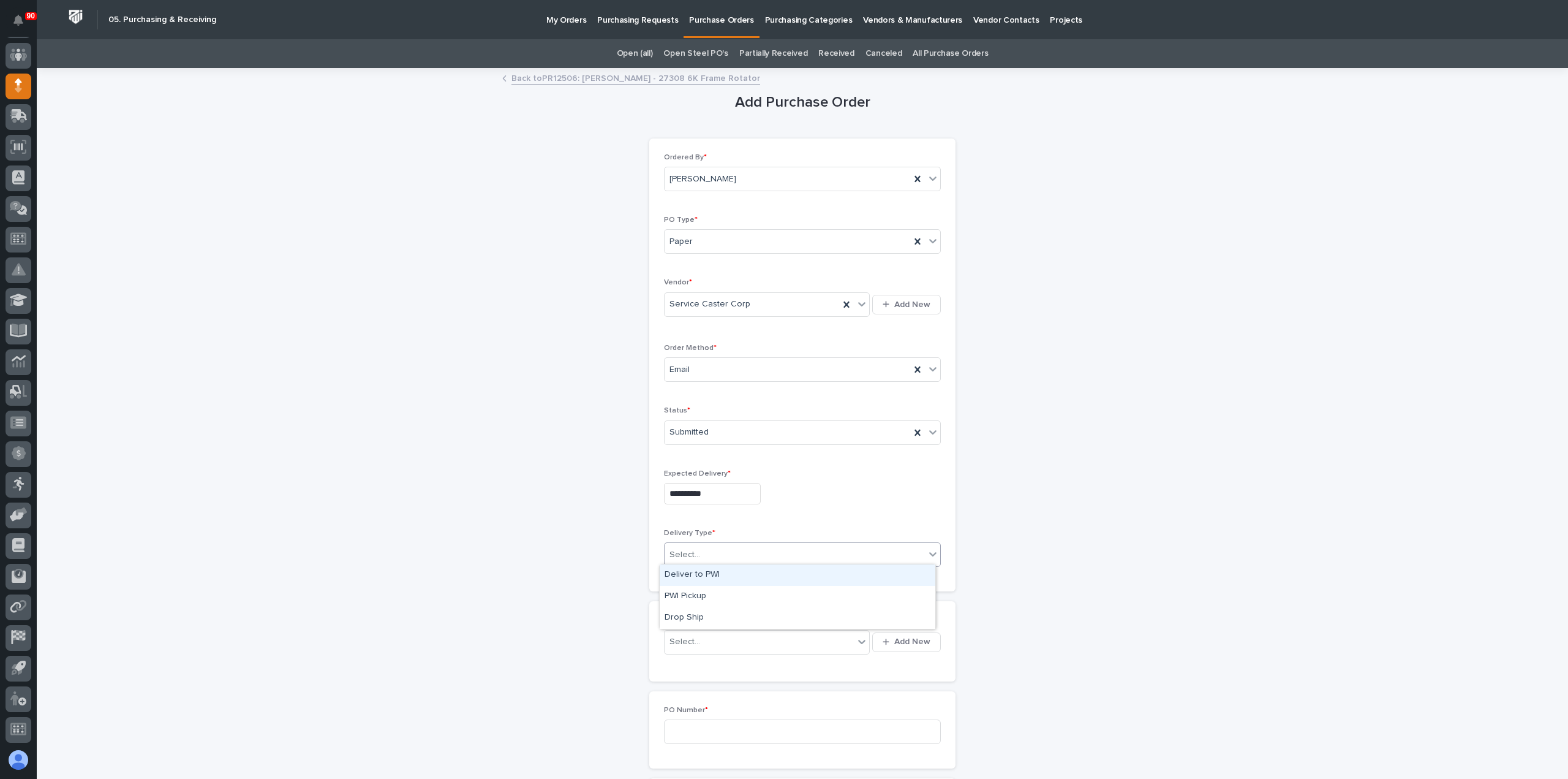
drag, startPoint x: 696, startPoint y: 571, endPoint x: 742, endPoint y: 590, distance: 49.8
click at [697, 571] on div "Deliver to PWI" at bounding box center [797, 575] width 275 height 21
drag, startPoint x: 735, startPoint y: 636, endPoint x: 752, endPoint y: 636, distance: 17.0
click at [739, 636] on div "Select..." at bounding box center [759, 641] width 189 height 20
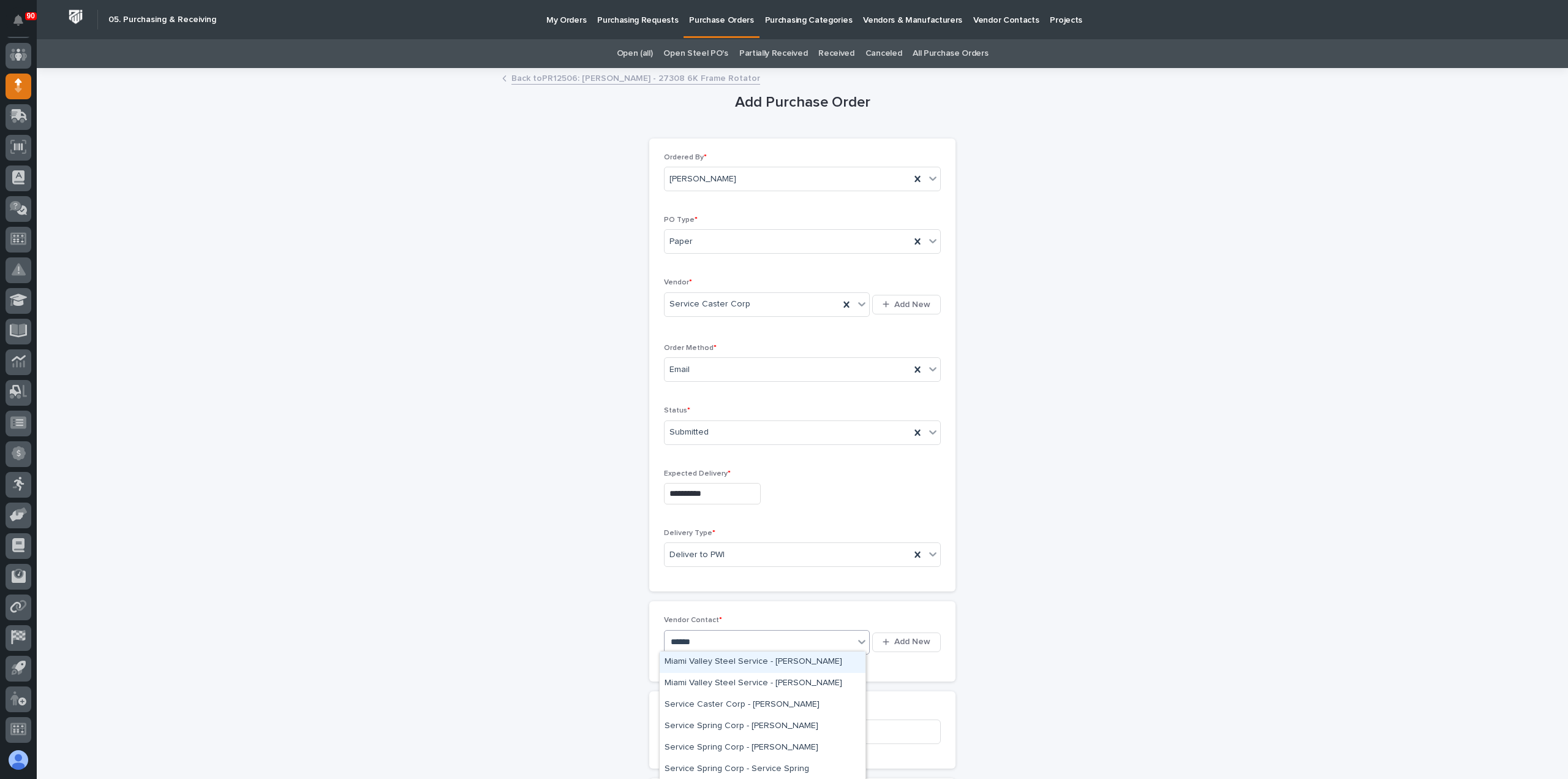
type input "*******"
click at [773, 701] on div "Service Caster Corp - [PERSON_NAME]" at bounding box center [762, 705] width 206 height 21
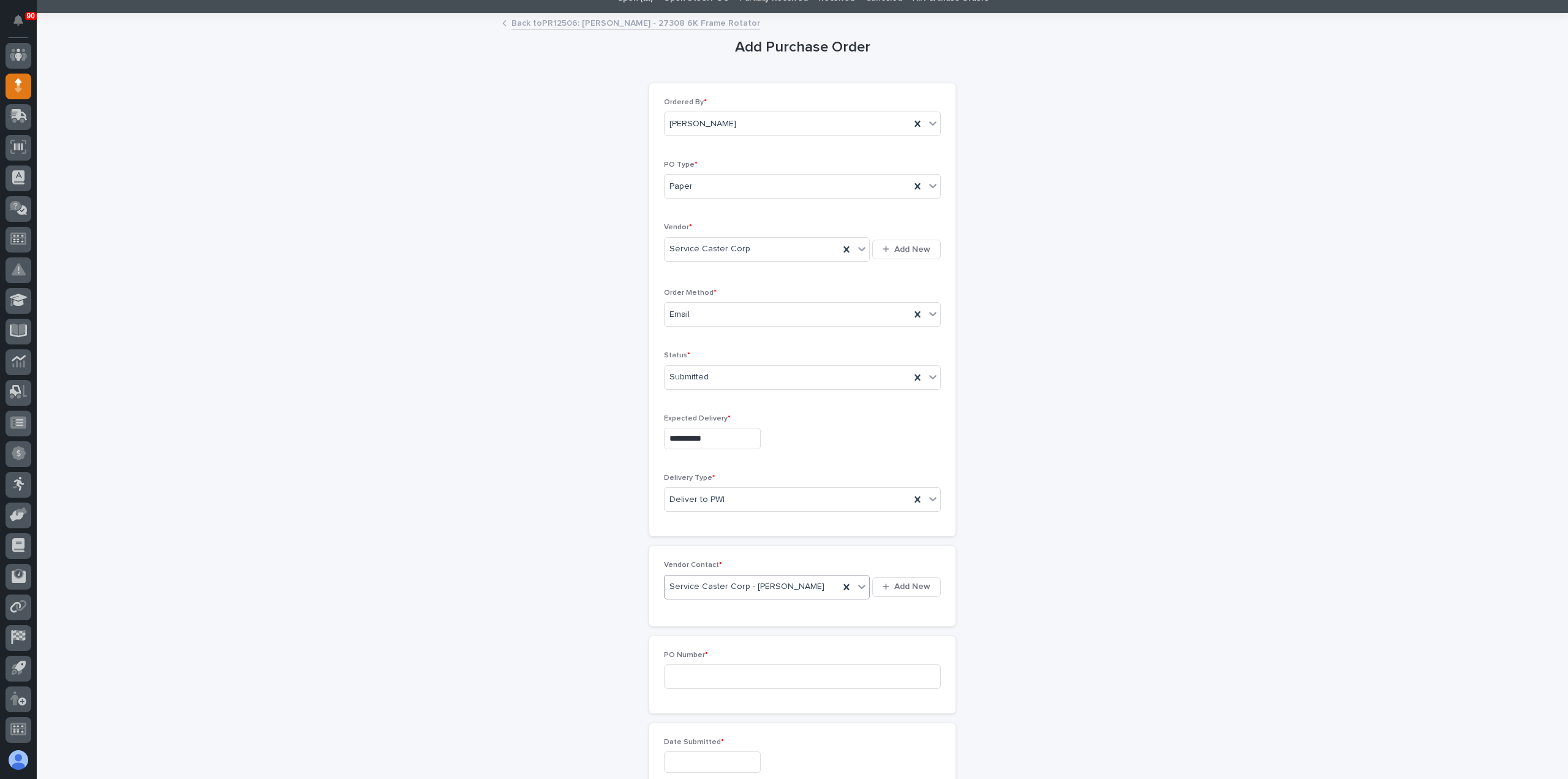
scroll to position [123, 0]
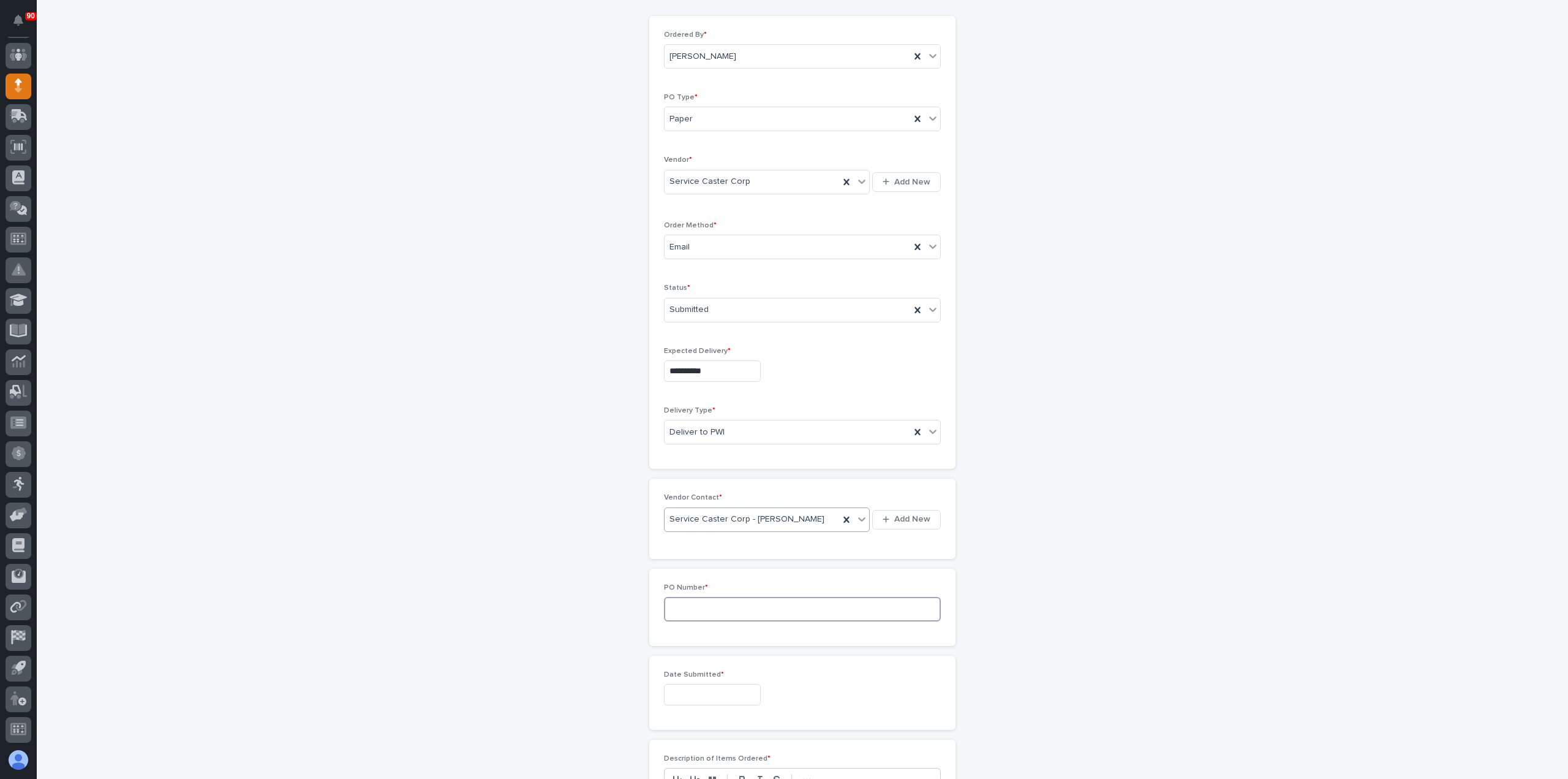
click at [761, 608] on input at bounding box center [802, 609] width 277 height 24
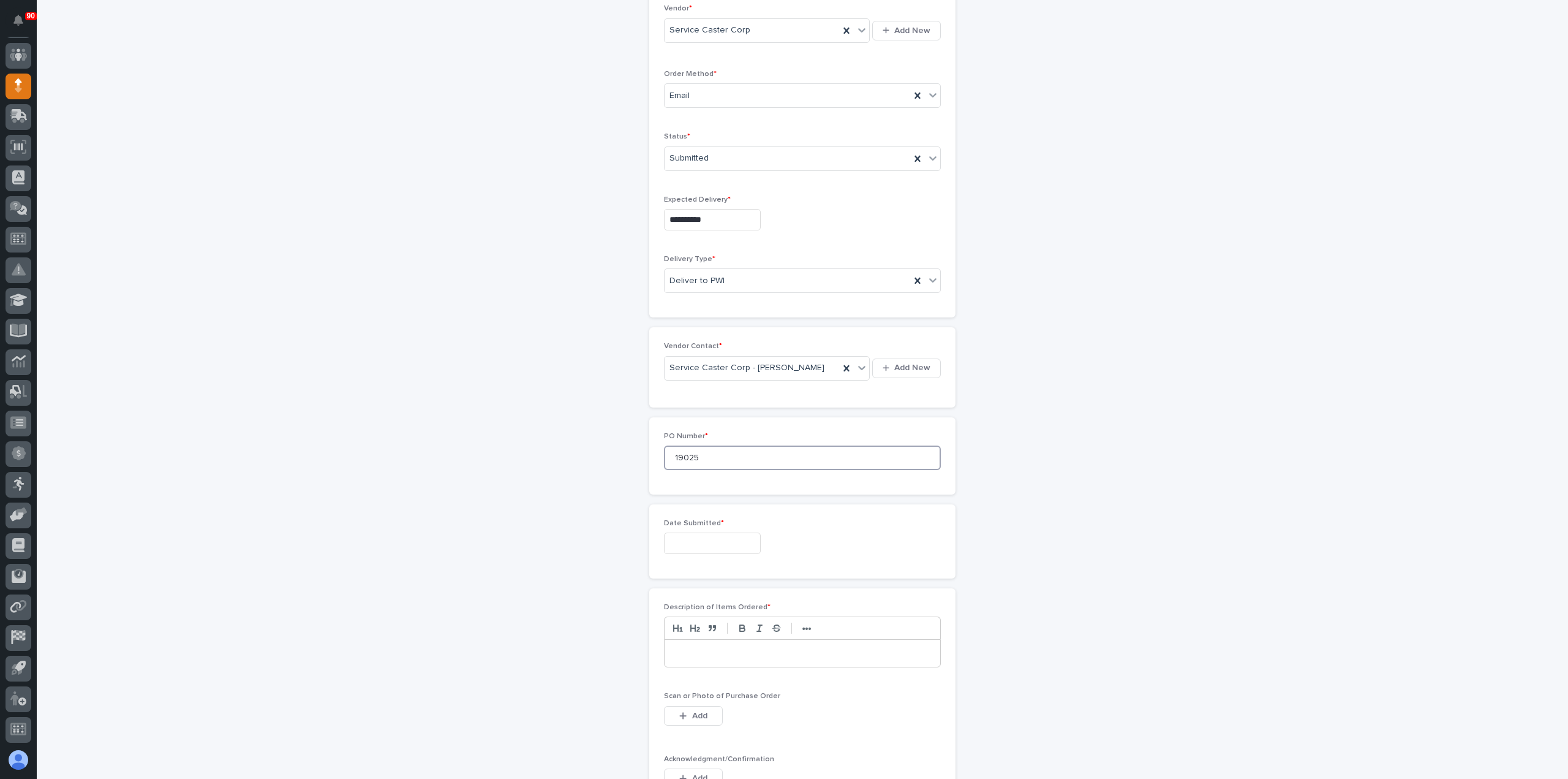
scroll to position [306, 0]
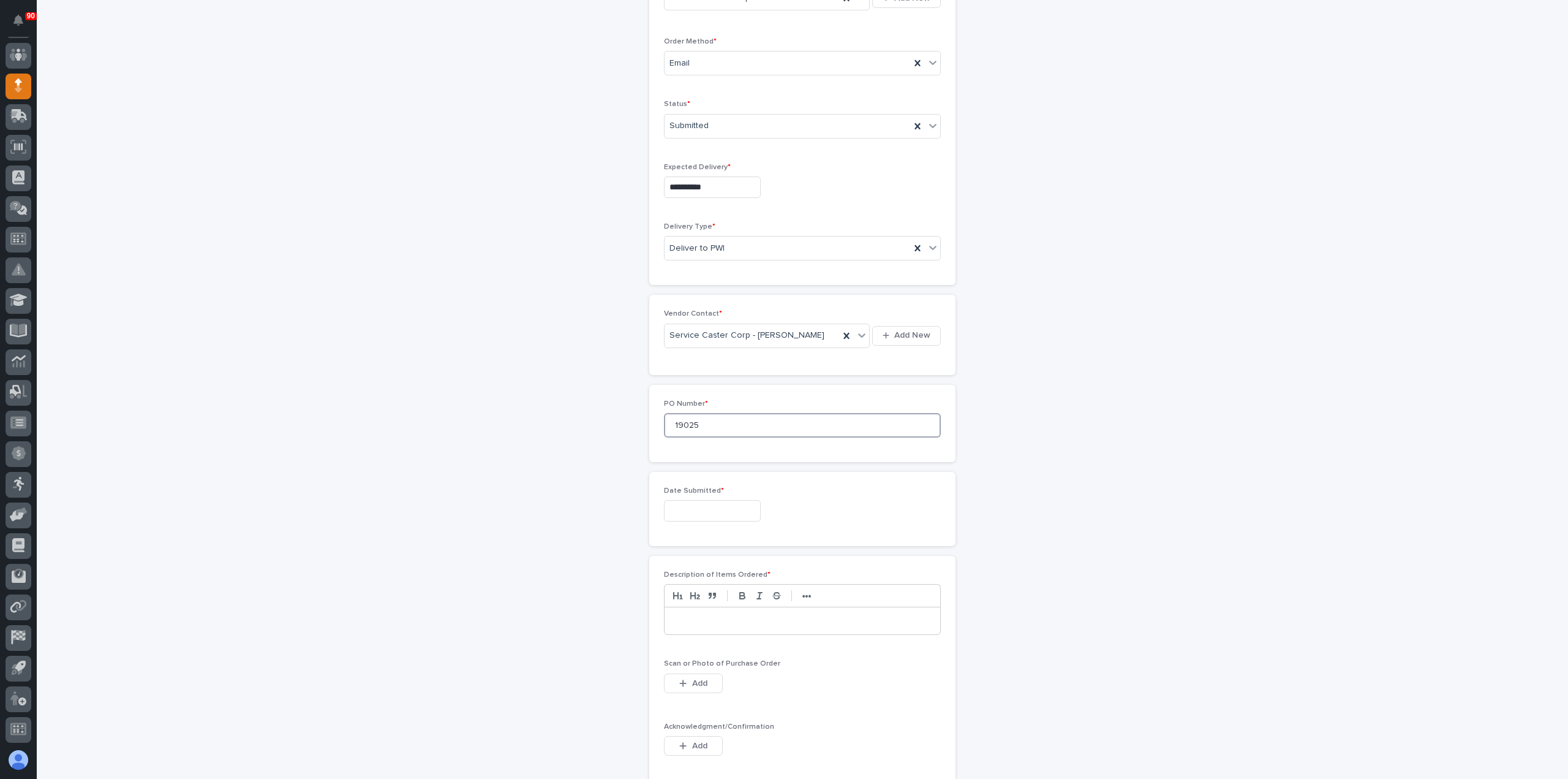
type input "19025"
click at [702, 506] on input "text" at bounding box center [712, 511] width 97 height 21
click at [662, 368] on div "29" at bounding box center [664, 367] width 16 height 16
type input "**********"
click at [748, 623] on div at bounding box center [802, 621] width 275 height 27
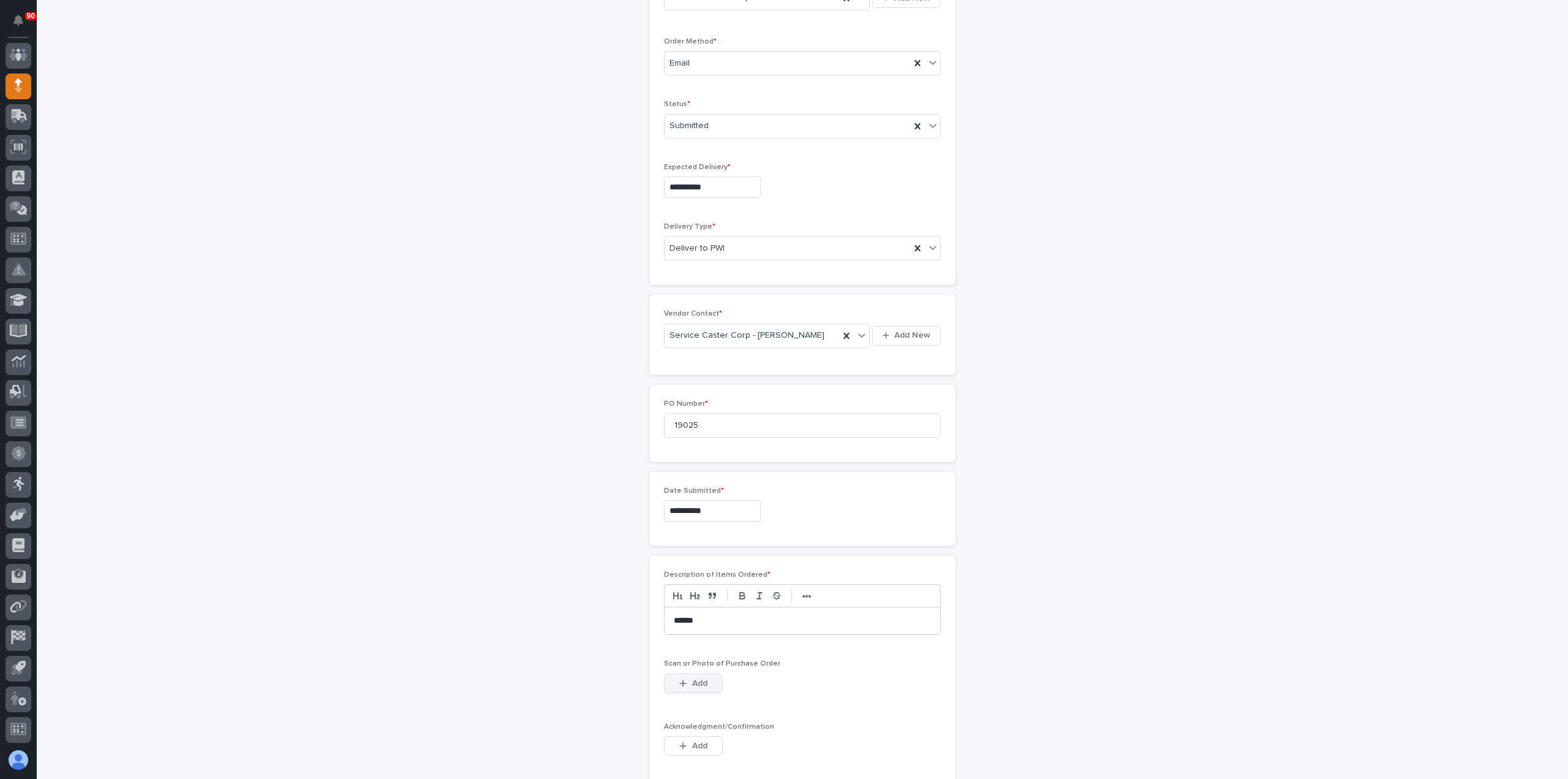
click at [695, 678] on span "Add" at bounding box center [700, 683] width 15 height 11
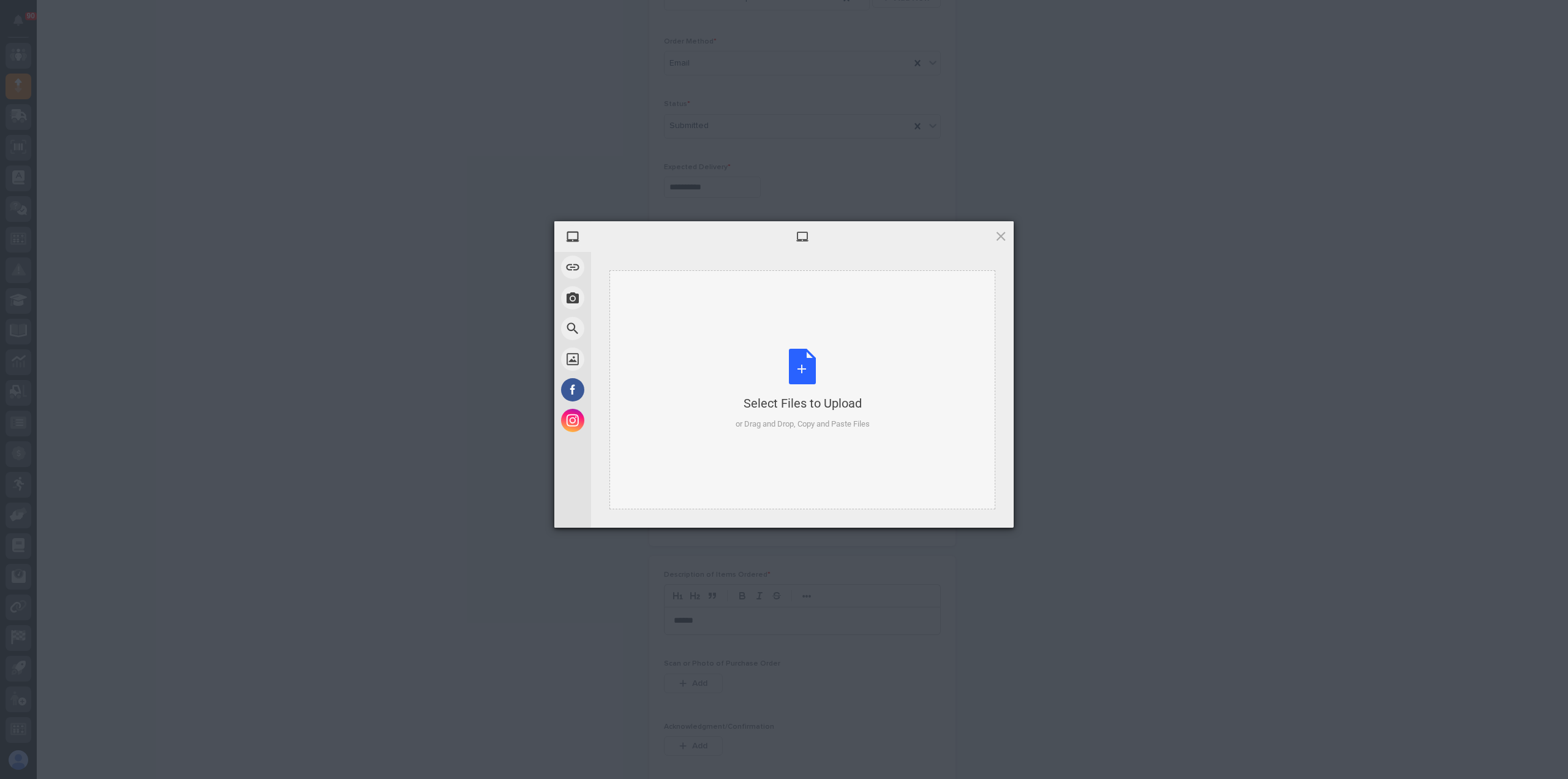
click at [805, 369] on div "Select Files to Upload or Drag and Drop, Copy and Paste Files" at bounding box center [802, 390] width 134 height 81
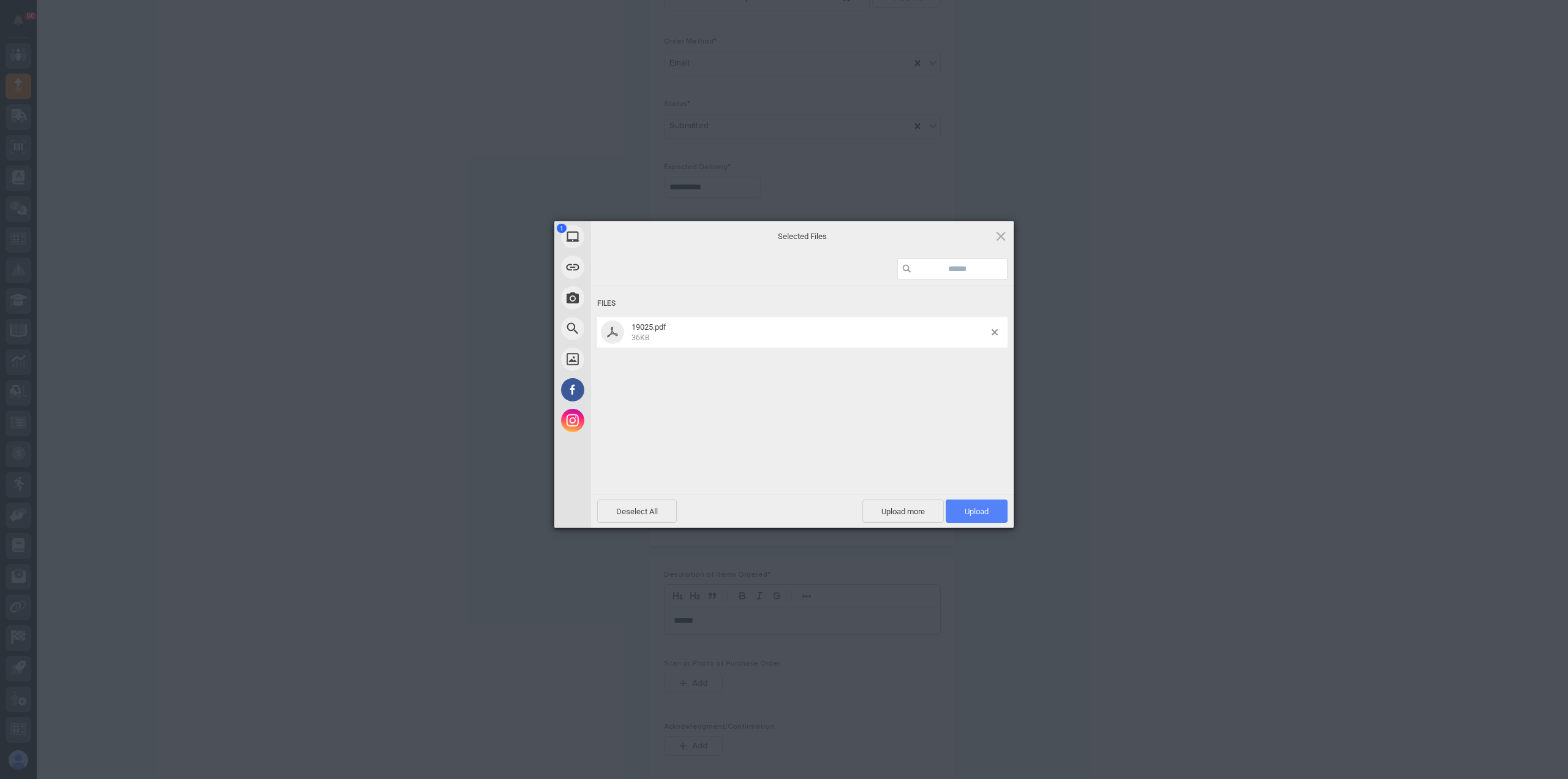
click at [993, 507] on span "Upload 1" at bounding box center [976, 511] width 62 height 24
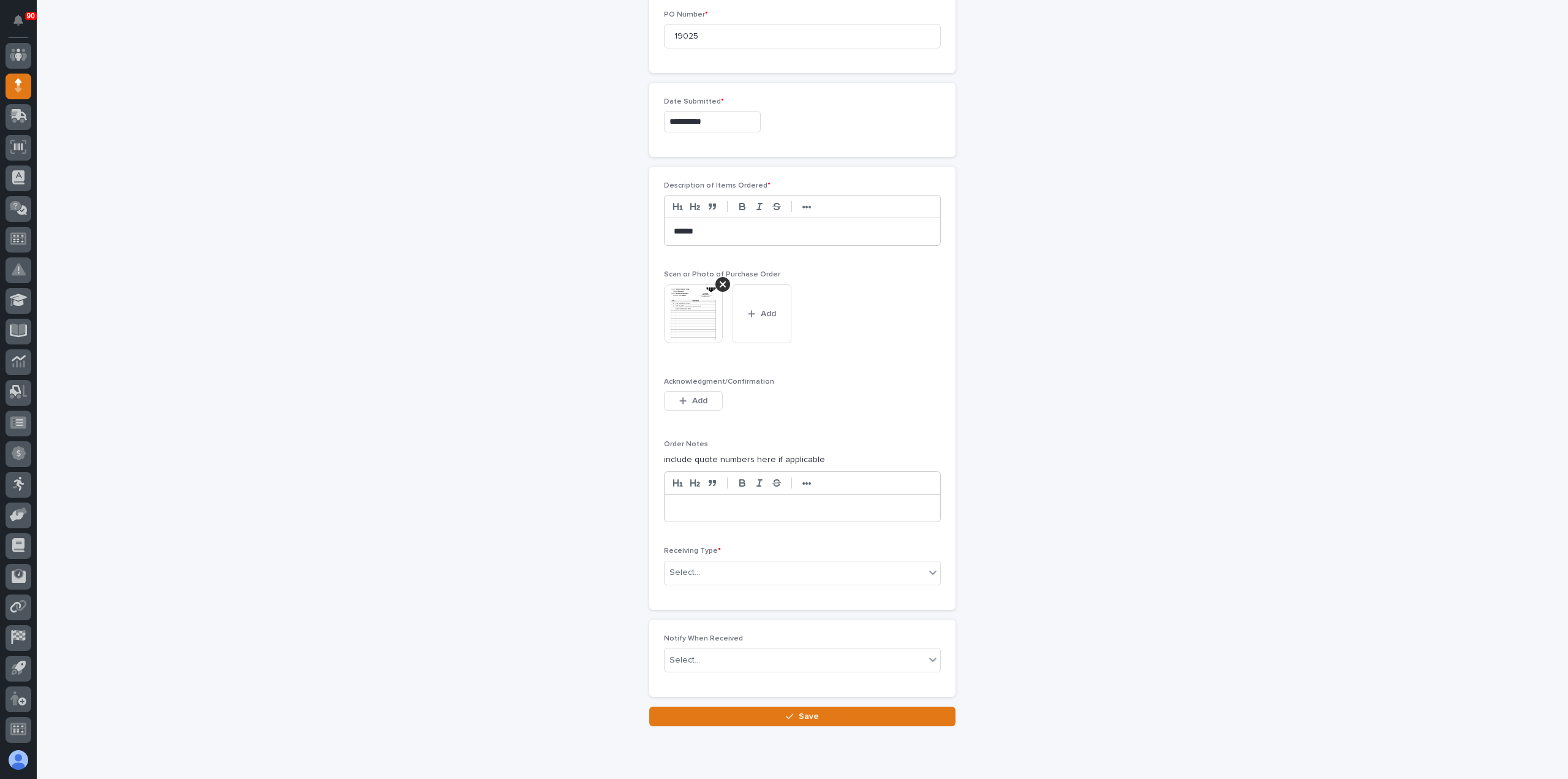
scroll to position [696, 0]
click at [729, 562] on div "Select..." at bounding box center [794, 572] width 260 height 20
click at [697, 651] on div "Deliver to" at bounding box center [797, 655] width 275 height 21
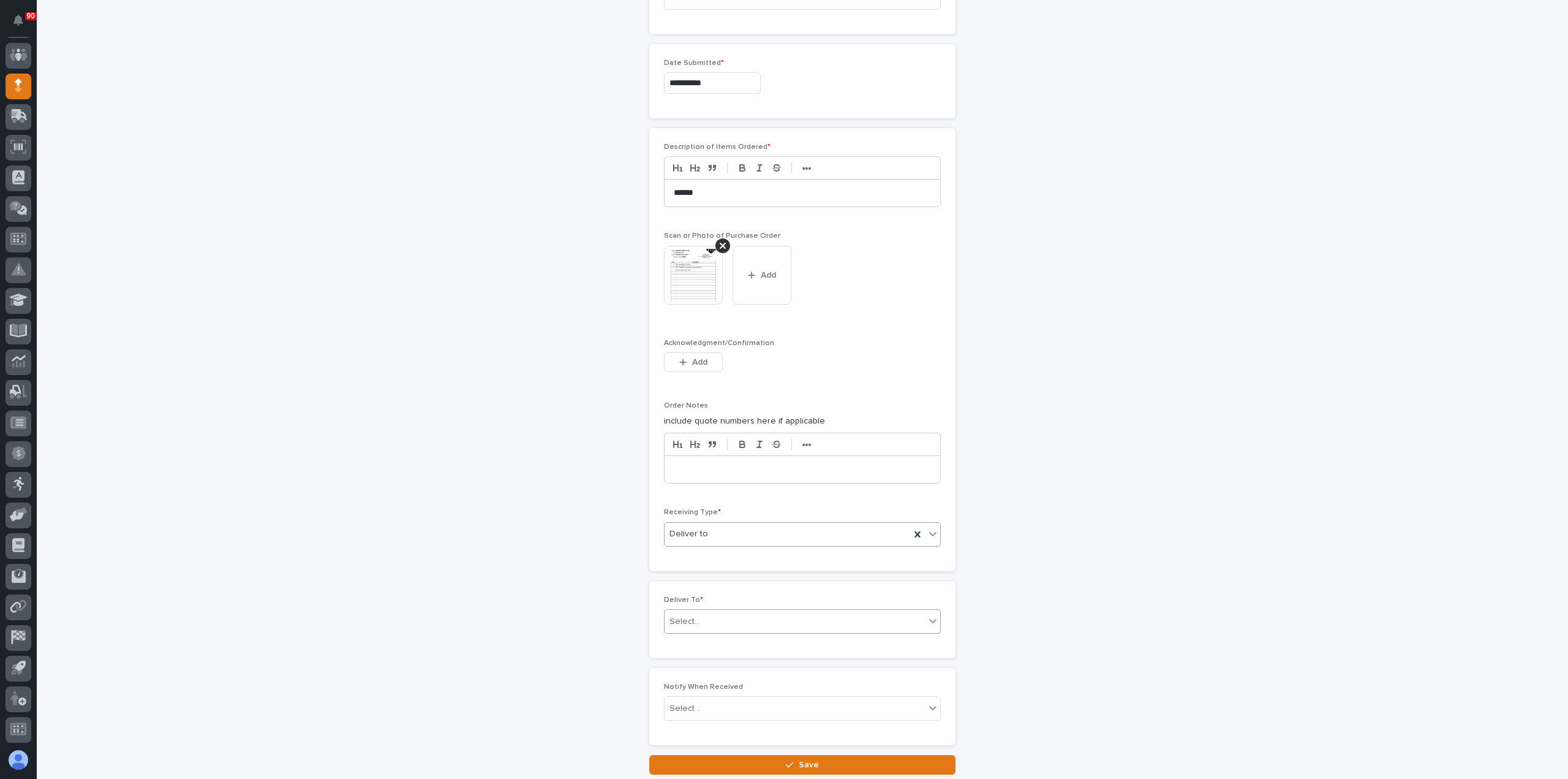
scroll to position [739, 0]
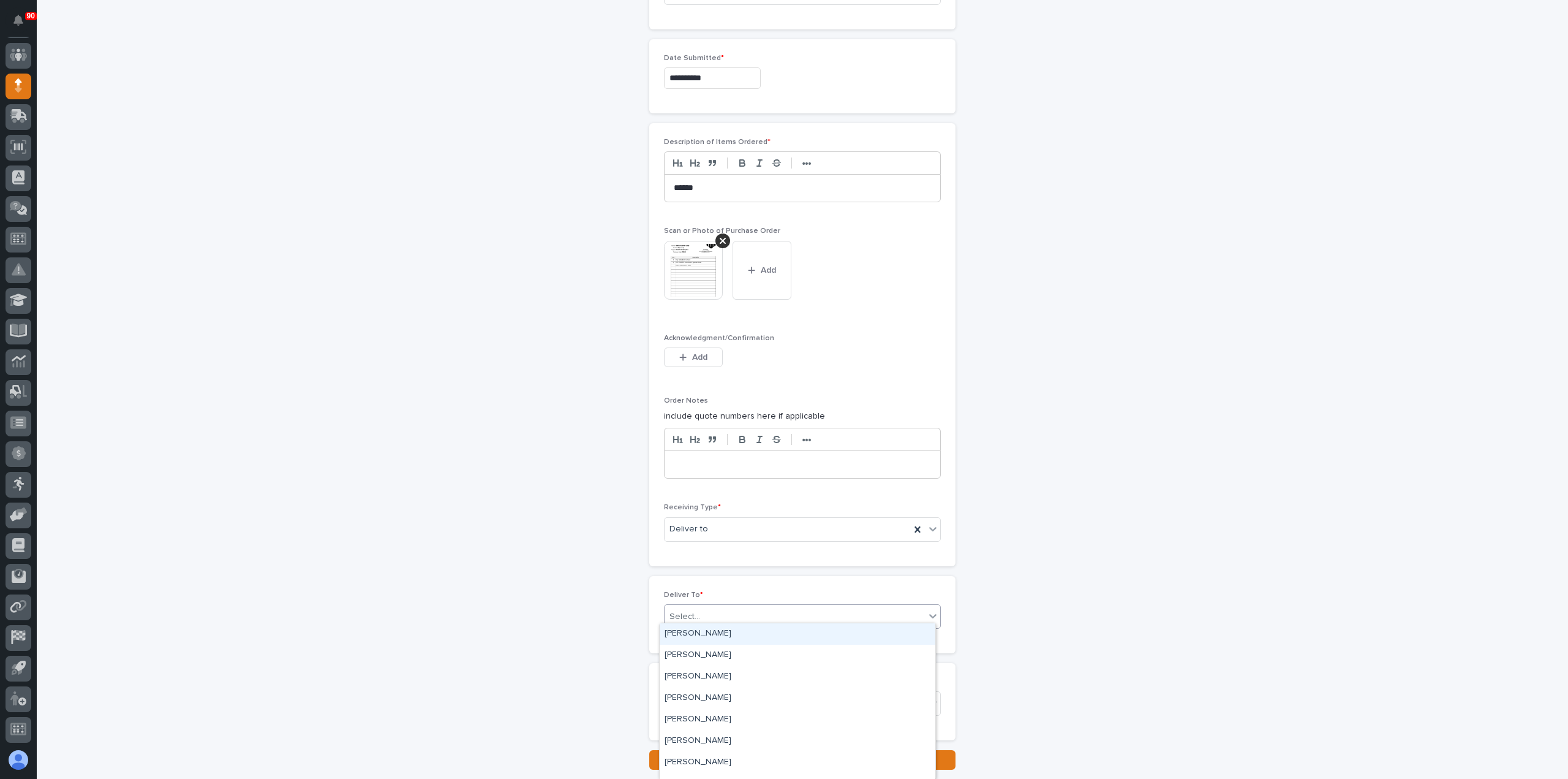
click at [717, 615] on div "Select..." at bounding box center [794, 616] width 260 height 20
type input "*"
type input "****"
click at [708, 650] on div "[PERSON_NAME]" at bounding box center [797, 656] width 275 height 21
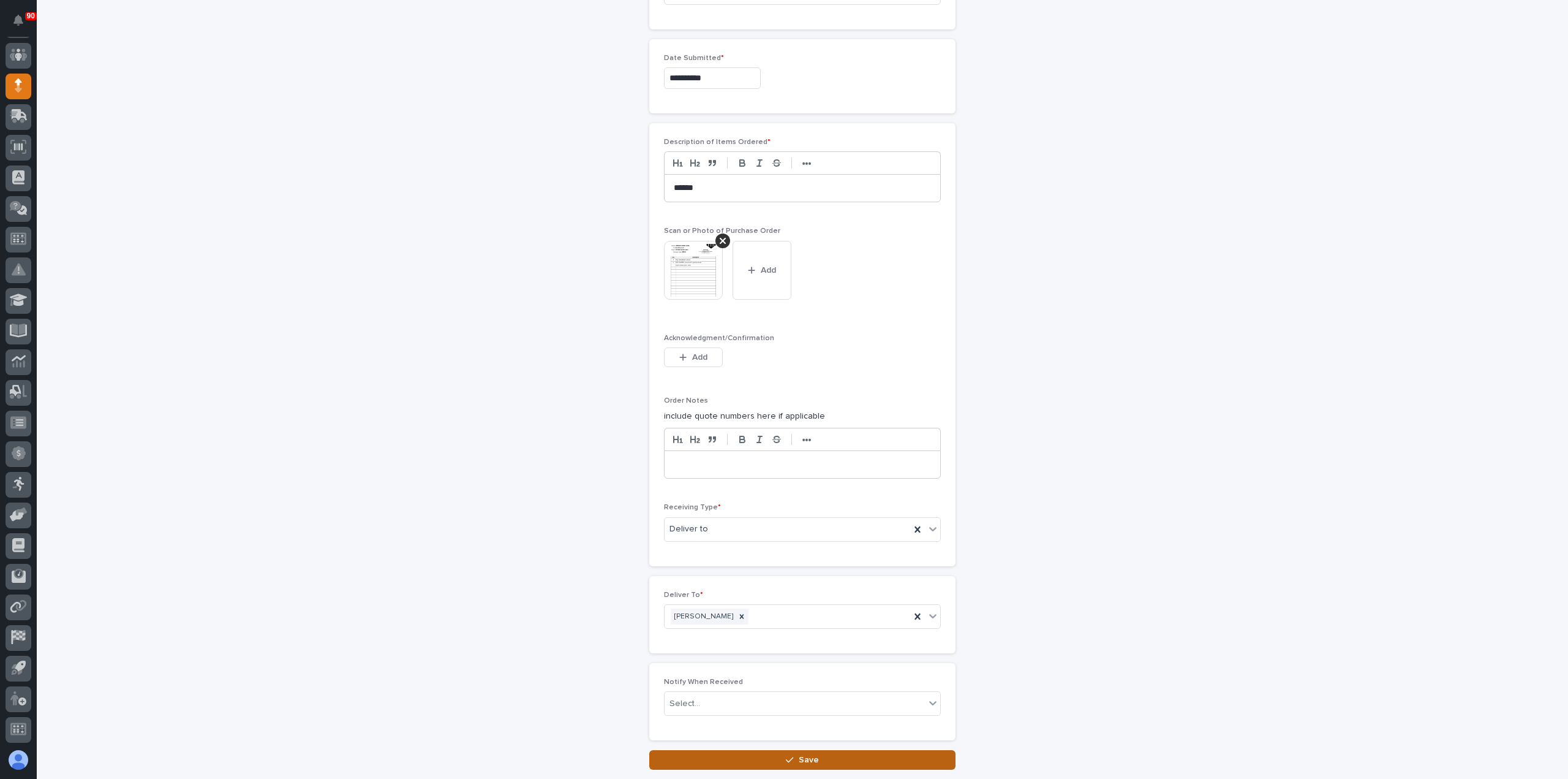
click at [801, 754] on span "Save" at bounding box center [809, 759] width 20 height 11
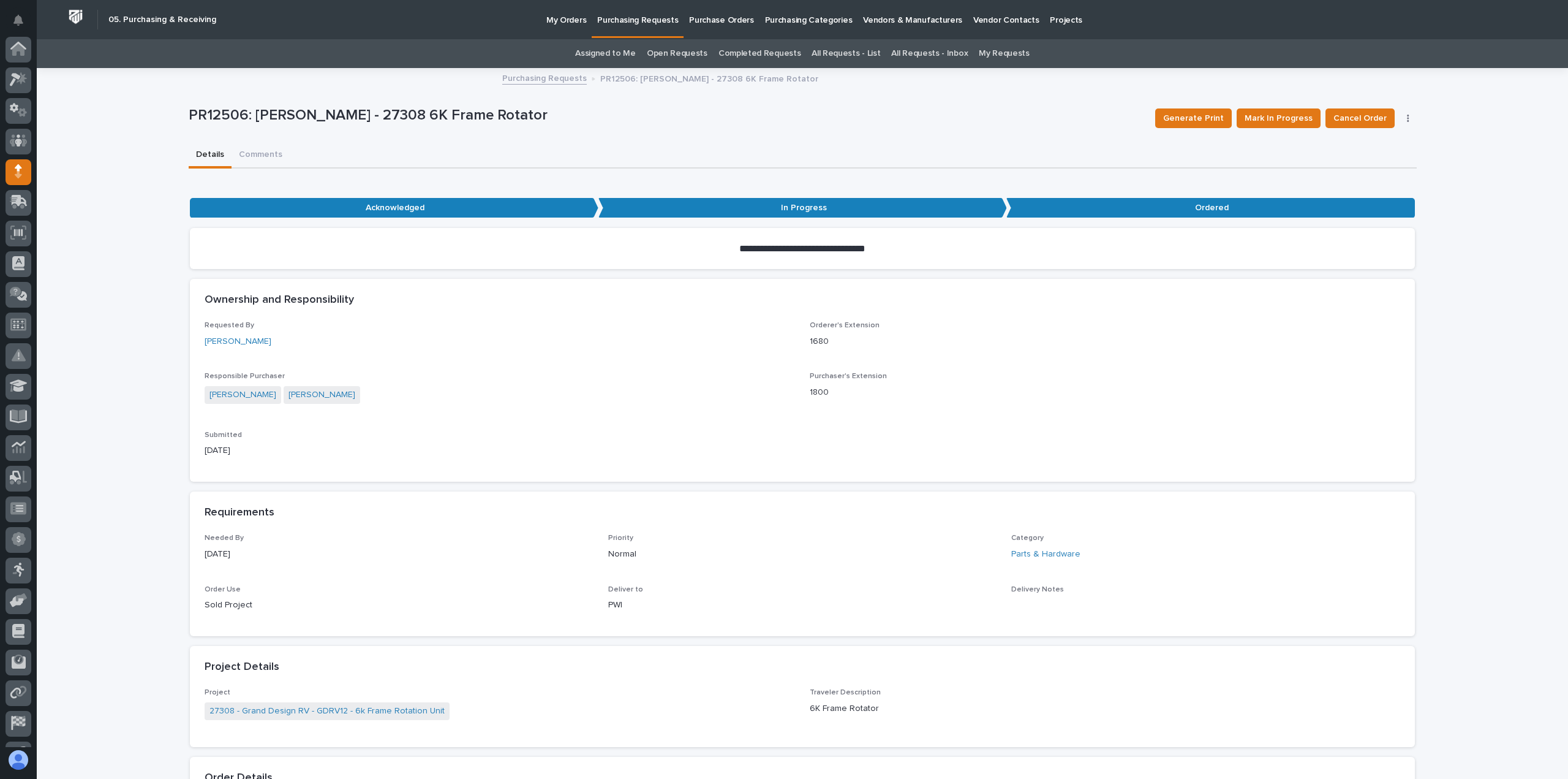
scroll to position [86, 0]
click at [1407, 118] on icon "button" at bounding box center [1408, 118] width 2 height 7
click at [1375, 142] on span "Edit Linked PO's" at bounding box center [1369, 143] width 63 height 15
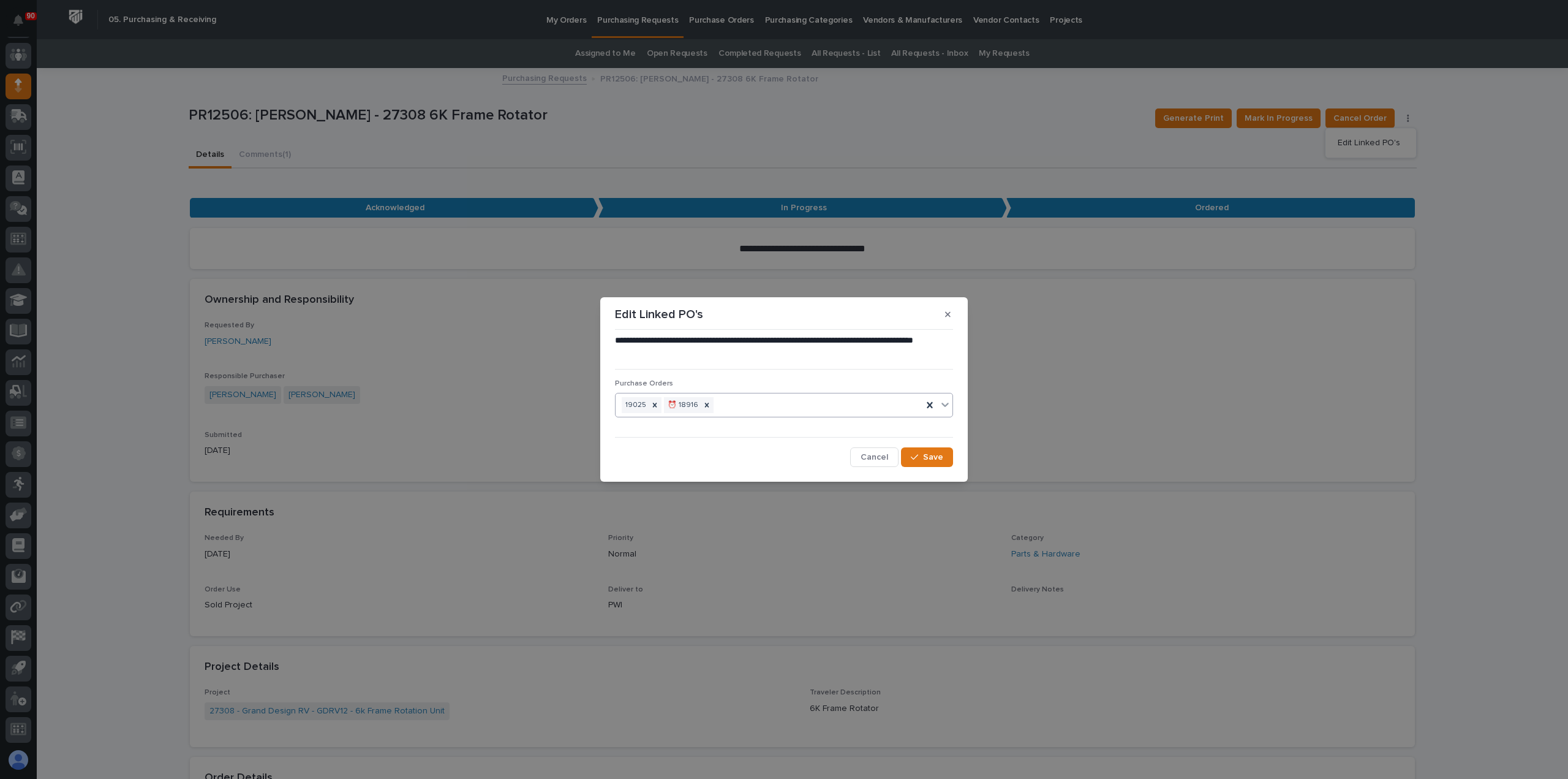
click at [733, 406] on div "19025 ⏰ 18916" at bounding box center [769, 405] width 307 height 21
type input "*****"
click at [882, 454] on span "Cancel" at bounding box center [874, 457] width 28 height 11
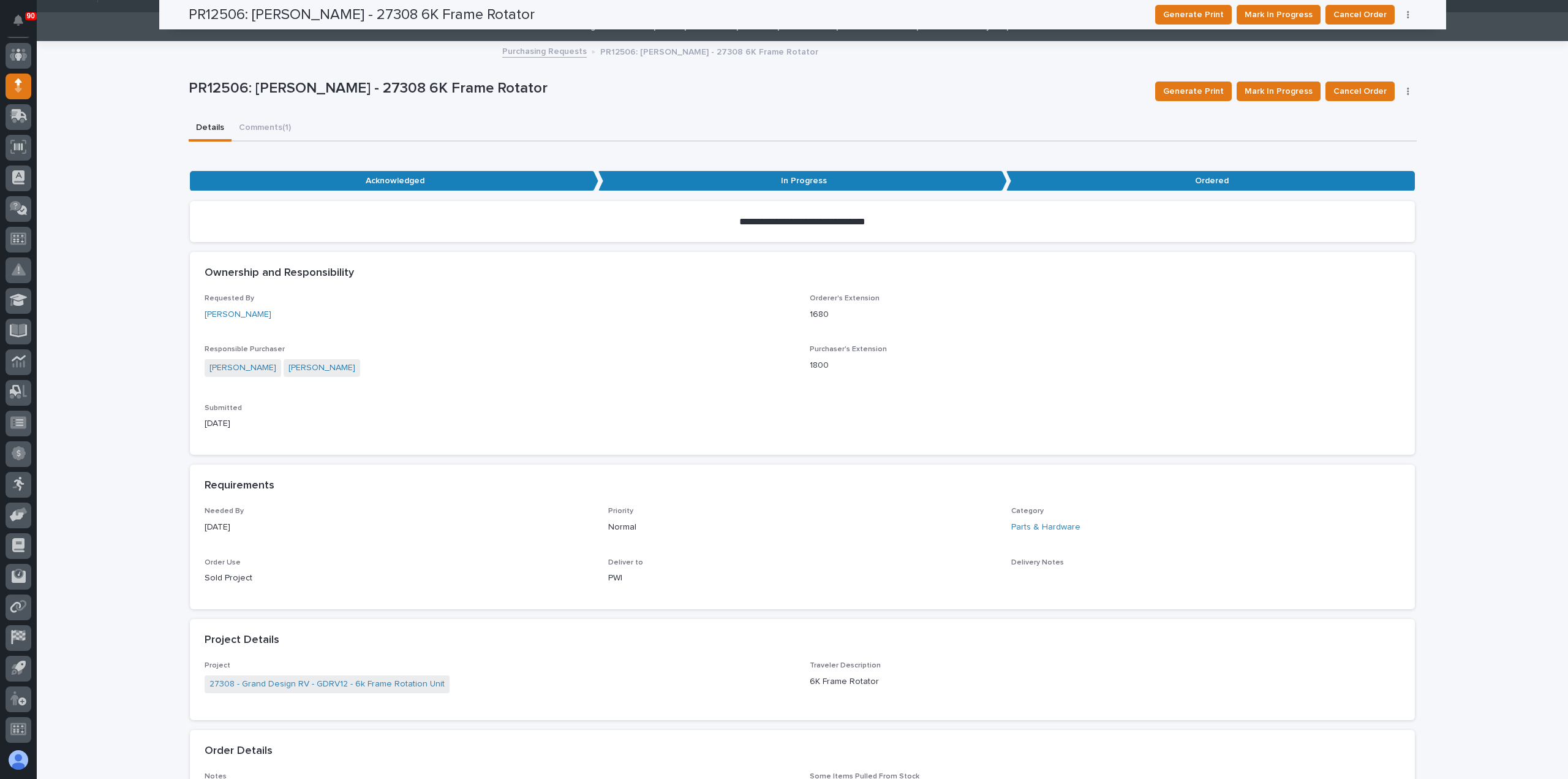
scroll to position [0, 0]
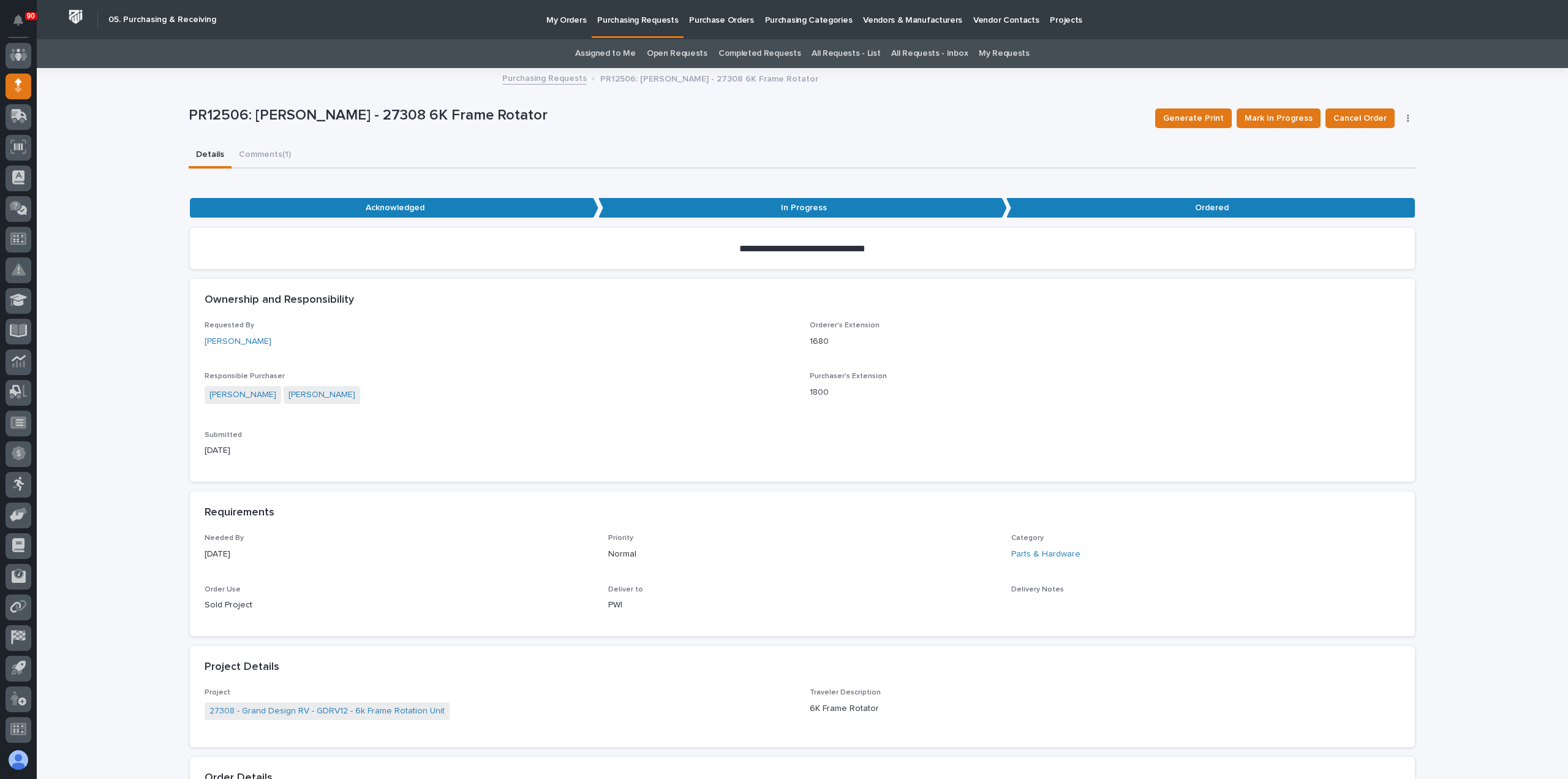
click at [1400, 123] on div "Generate Print Mark In Progress Cancel Order Edit Linked PO's" at bounding box center [1283, 118] width 267 height 49
click at [1407, 118] on icon "button" at bounding box center [1408, 118] width 2 height 9
click at [1376, 143] on span "Edit Linked PO's" at bounding box center [1369, 143] width 63 height 15
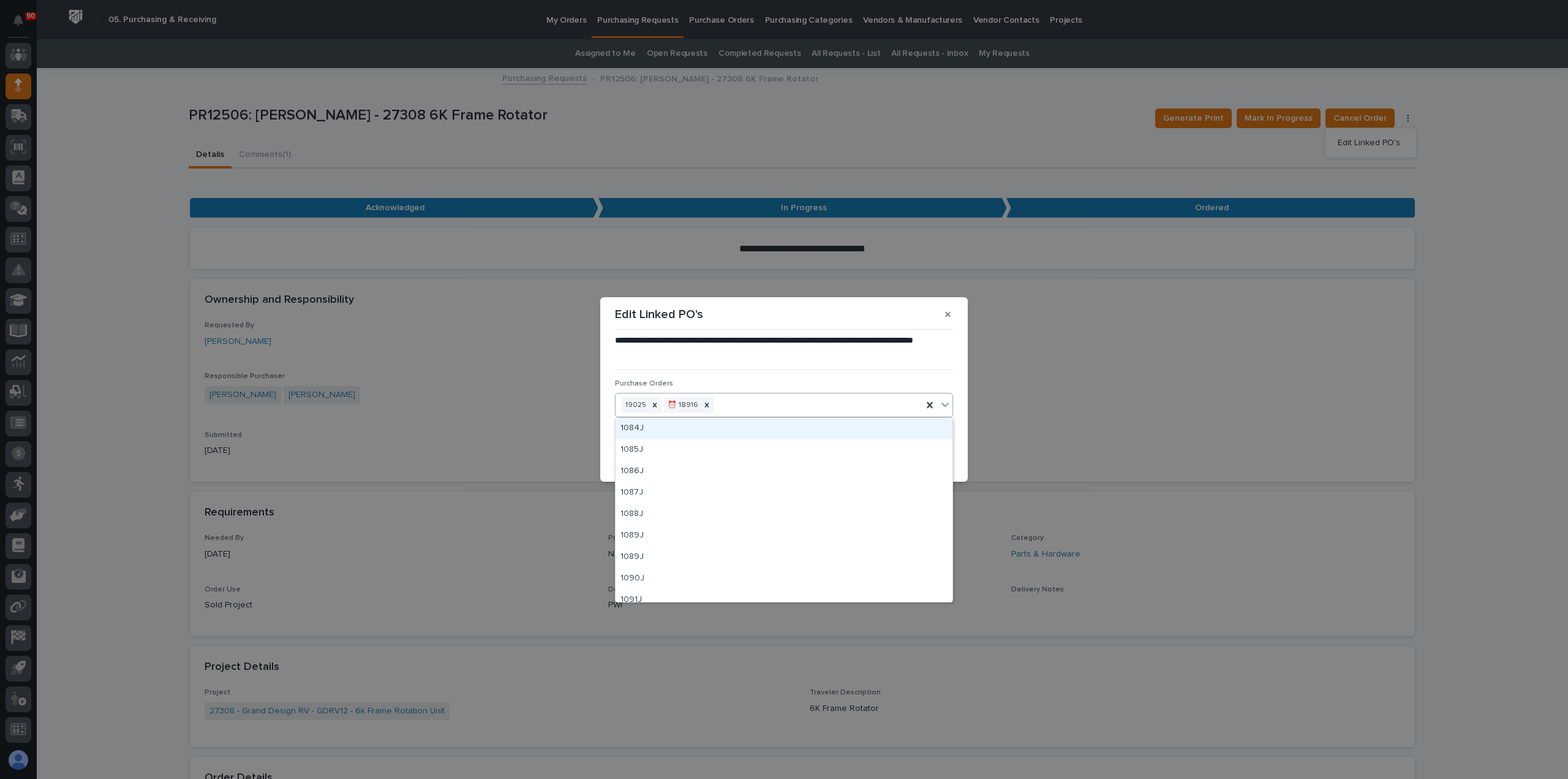
click at [772, 402] on div "19025 ⏰ 18916" at bounding box center [769, 405] width 307 height 21
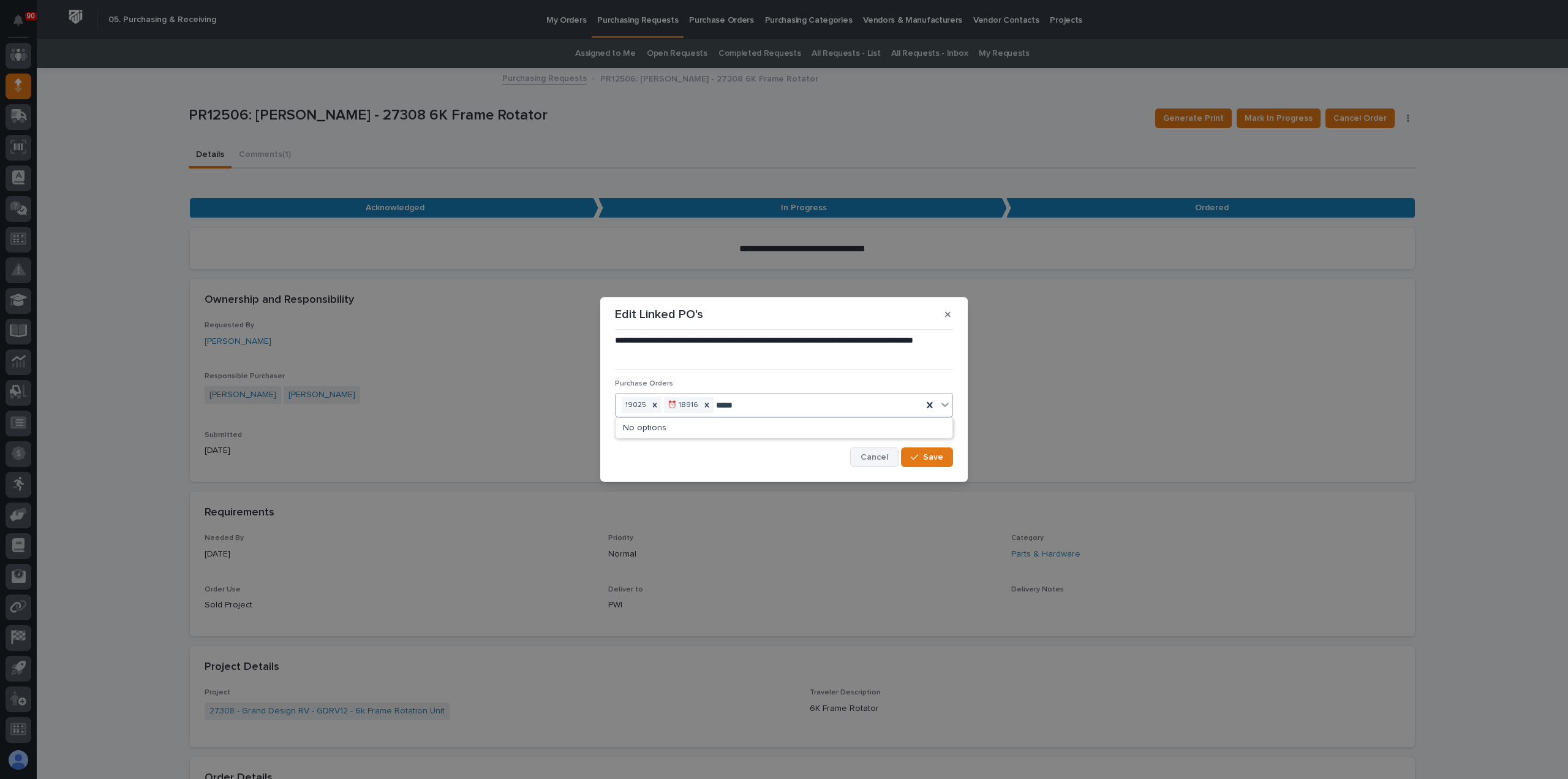
type input "*****"
click at [880, 455] on span "Cancel" at bounding box center [874, 457] width 28 height 11
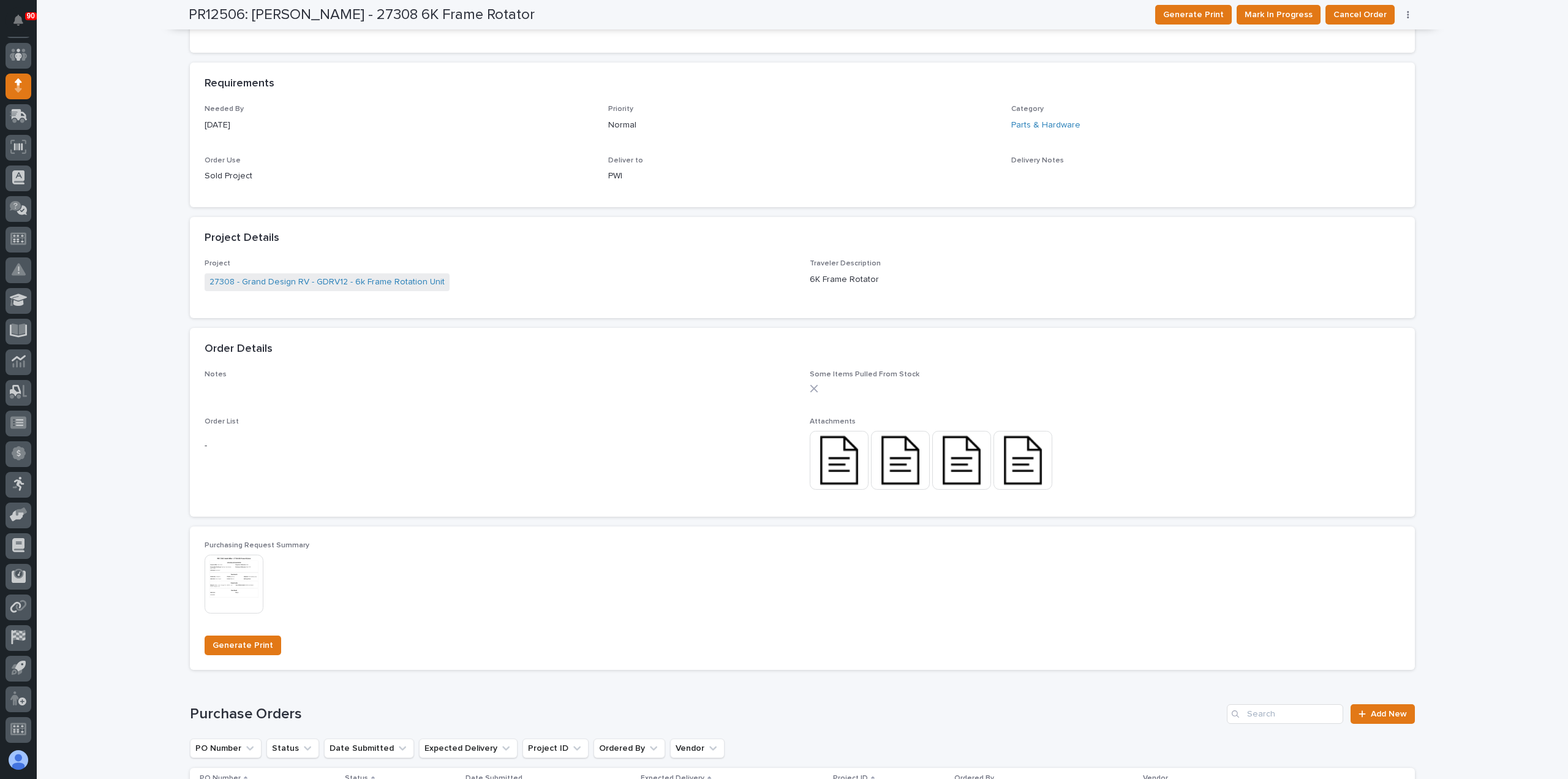
scroll to position [613, 0]
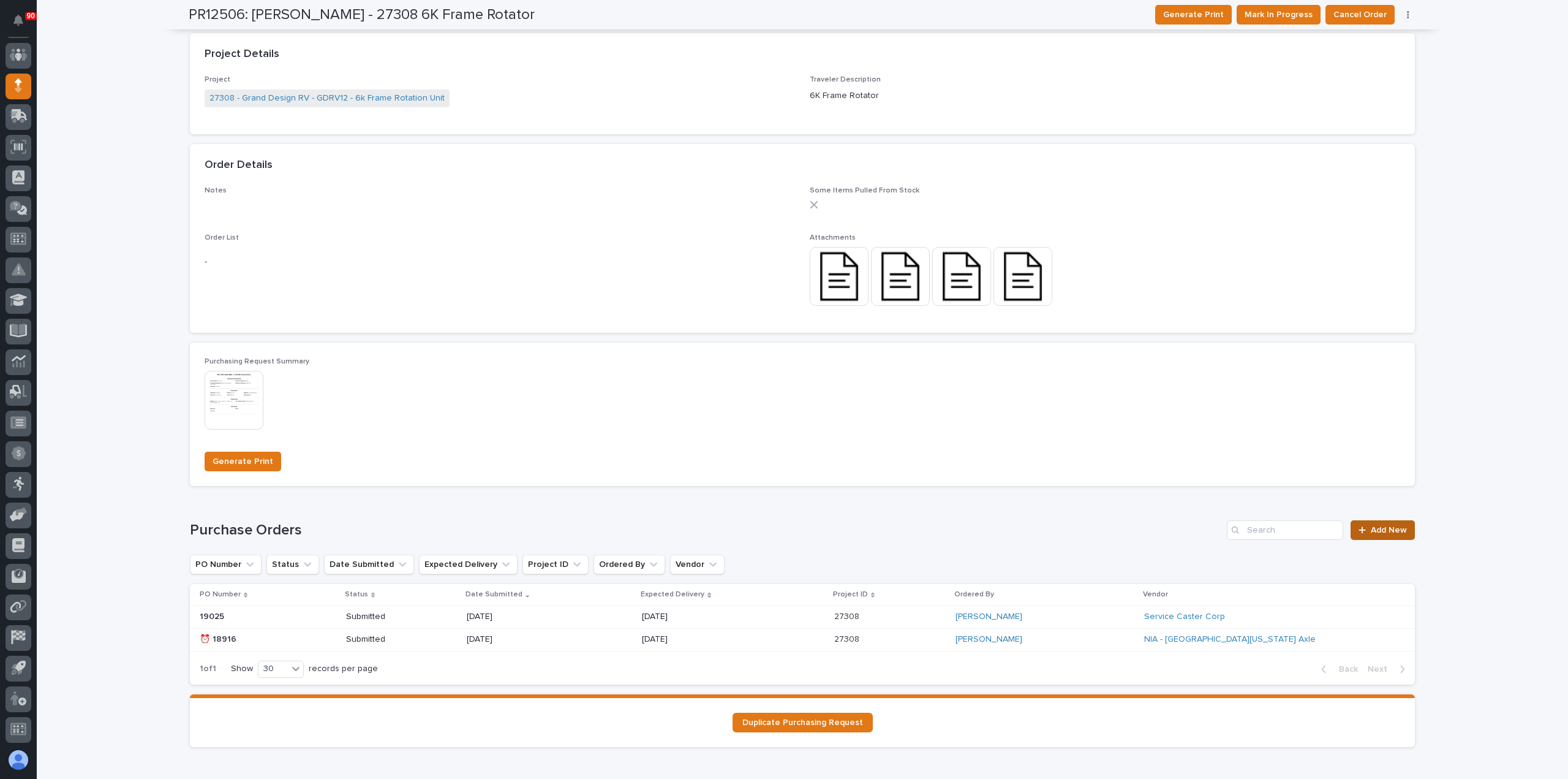
click at [1393, 529] on span "Add New" at bounding box center [1388, 530] width 36 height 9
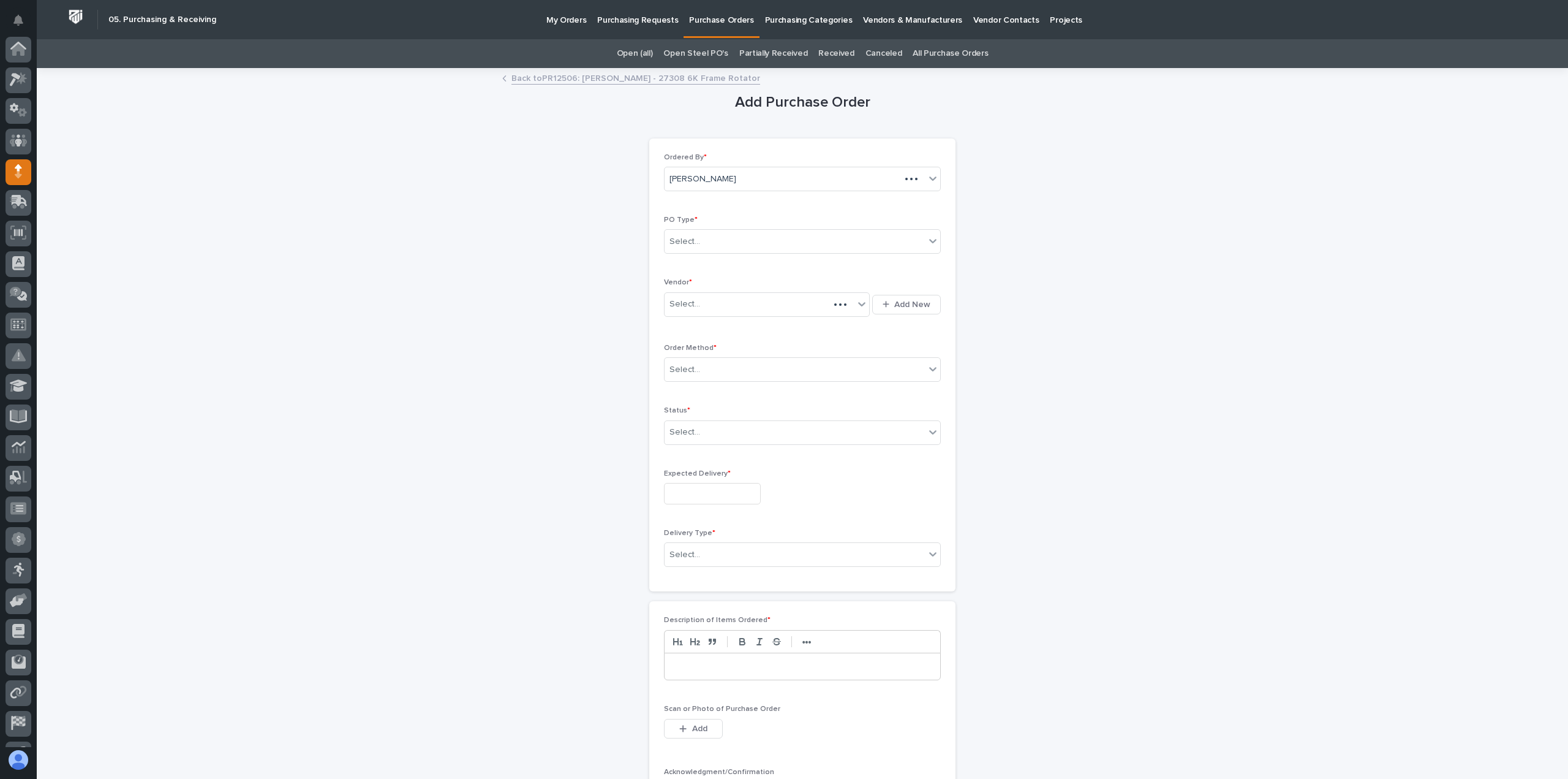
scroll to position [86, 0]
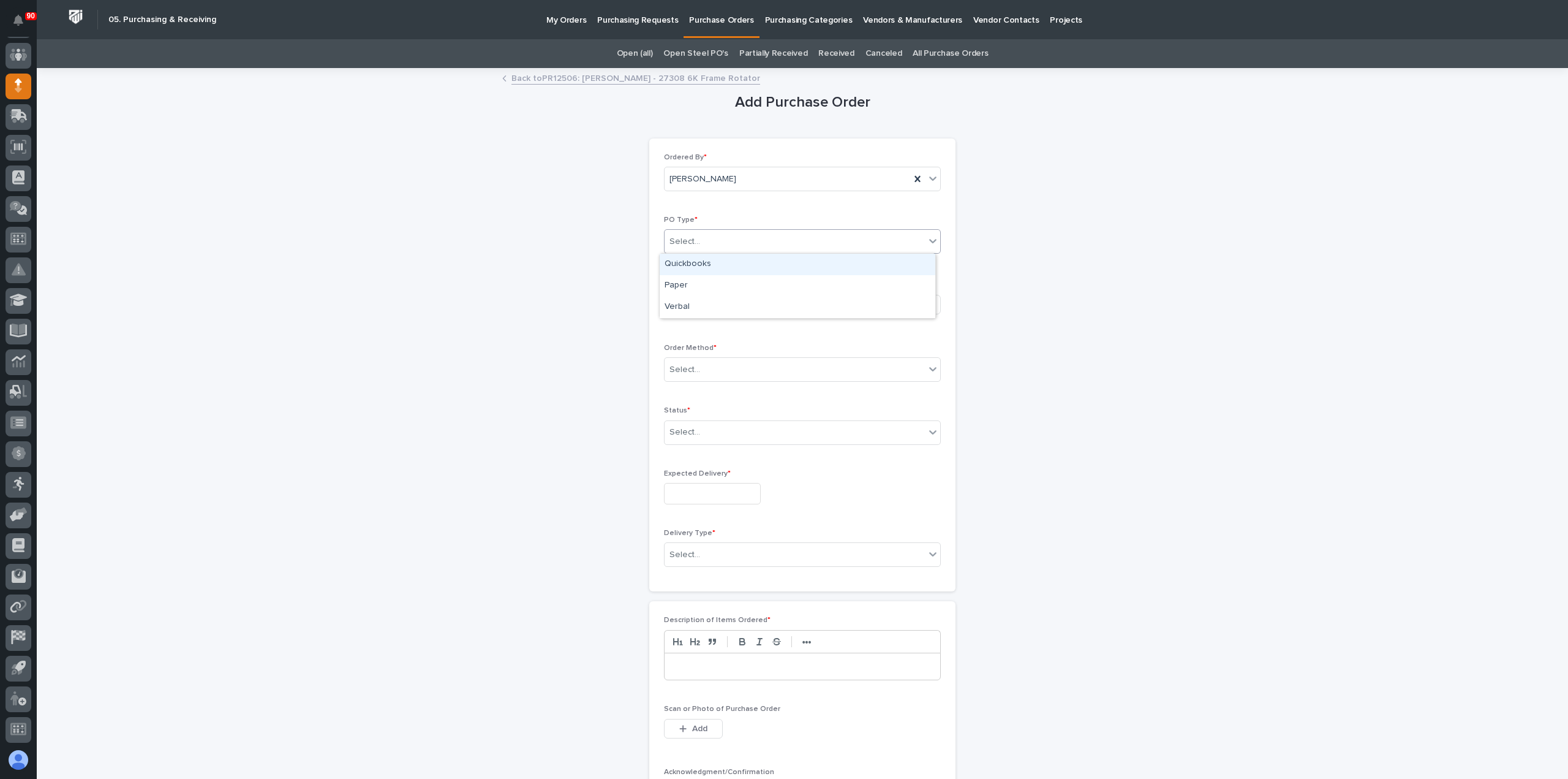
click at [725, 240] on div "Select..." at bounding box center [794, 242] width 260 height 20
click at [707, 281] on div "Paper" at bounding box center [797, 286] width 275 height 21
click at [715, 302] on div "Select..." at bounding box center [759, 304] width 189 height 20
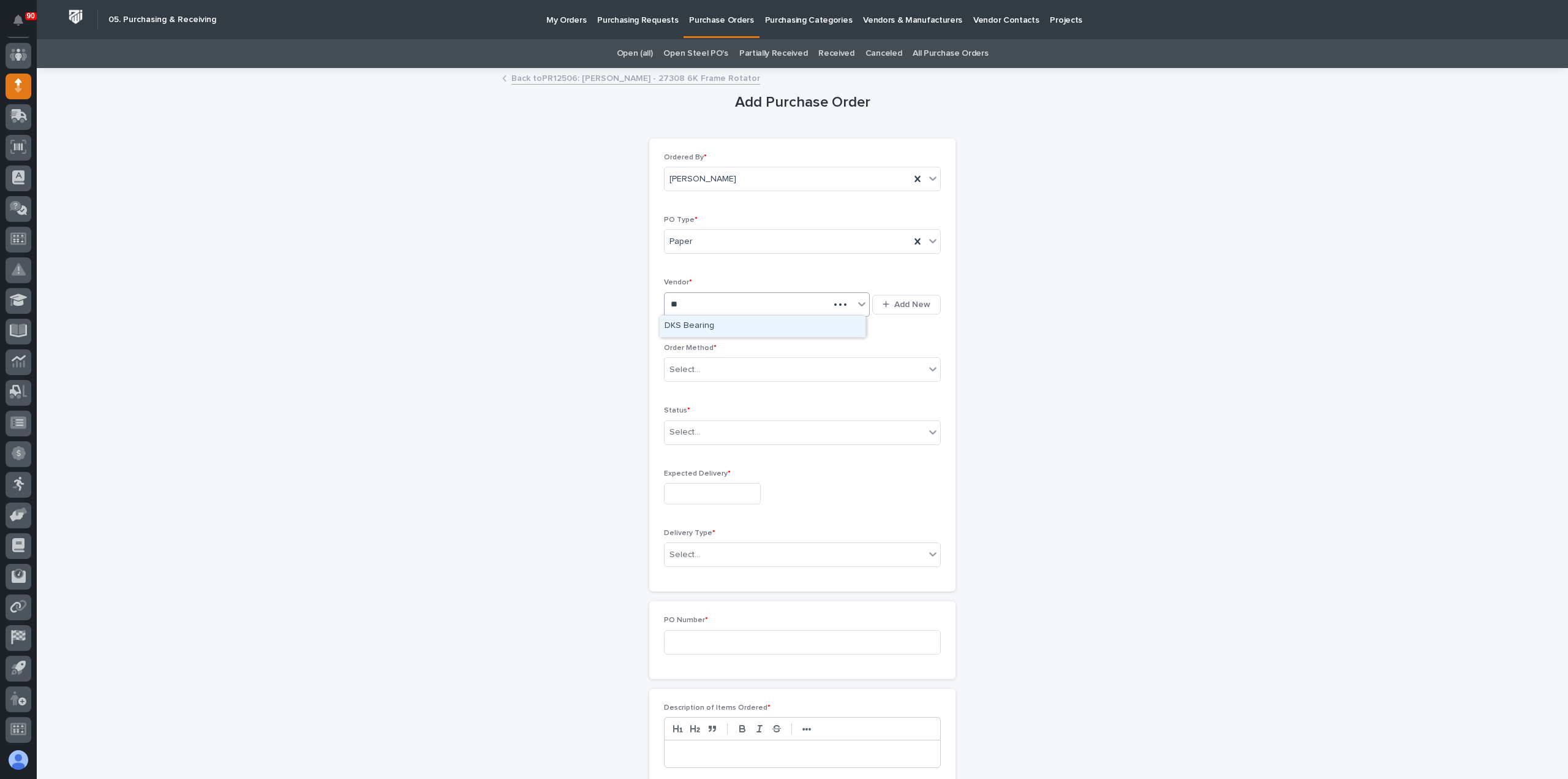
type input "***"
click at [697, 330] on div "DKS Bearing" at bounding box center [762, 326] width 206 height 21
click at [709, 365] on div "Select..." at bounding box center [794, 370] width 260 height 20
click at [698, 389] on div "Online Order" at bounding box center [797, 391] width 275 height 21
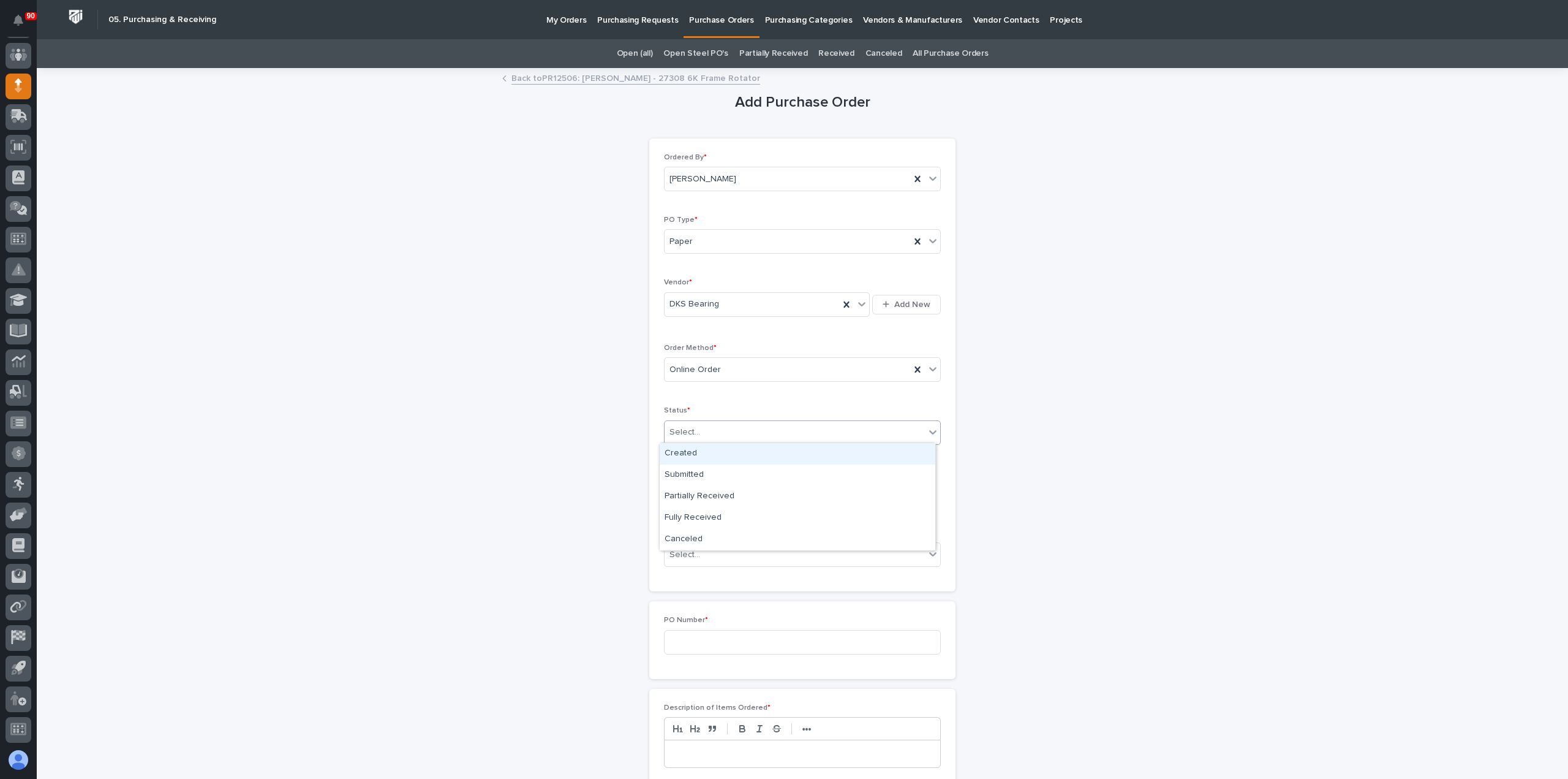
click at [725, 431] on div "Select..." at bounding box center [794, 432] width 260 height 20
drag, startPoint x: 683, startPoint y: 472, endPoint x: 697, endPoint y: 484, distance: 18.4
click at [684, 472] on div "Submitted" at bounding box center [797, 475] width 275 height 21
click at [711, 492] on input "text" at bounding box center [712, 494] width 97 height 21
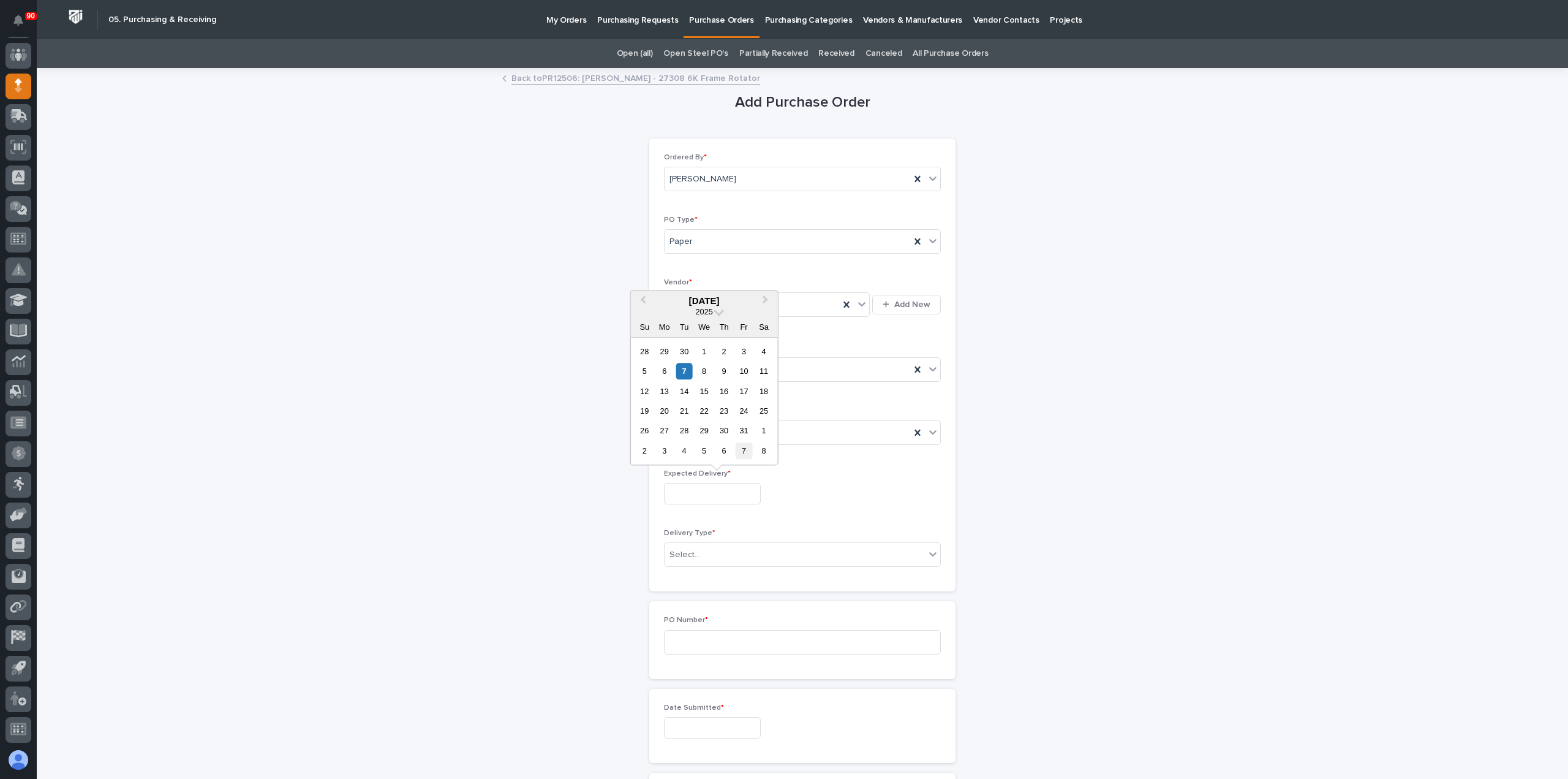
click at [742, 452] on div "7" at bounding box center [743, 450] width 16 height 16
type input "**********"
click at [707, 549] on div "Select..." at bounding box center [794, 555] width 260 height 20
click at [707, 574] on div "Deliver to PWI" at bounding box center [797, 575] width 275 height 21
drag, startPoint x: 698, startPoint y: 633, endPoint x: 707, endPoint y: 631, distance: 9.2
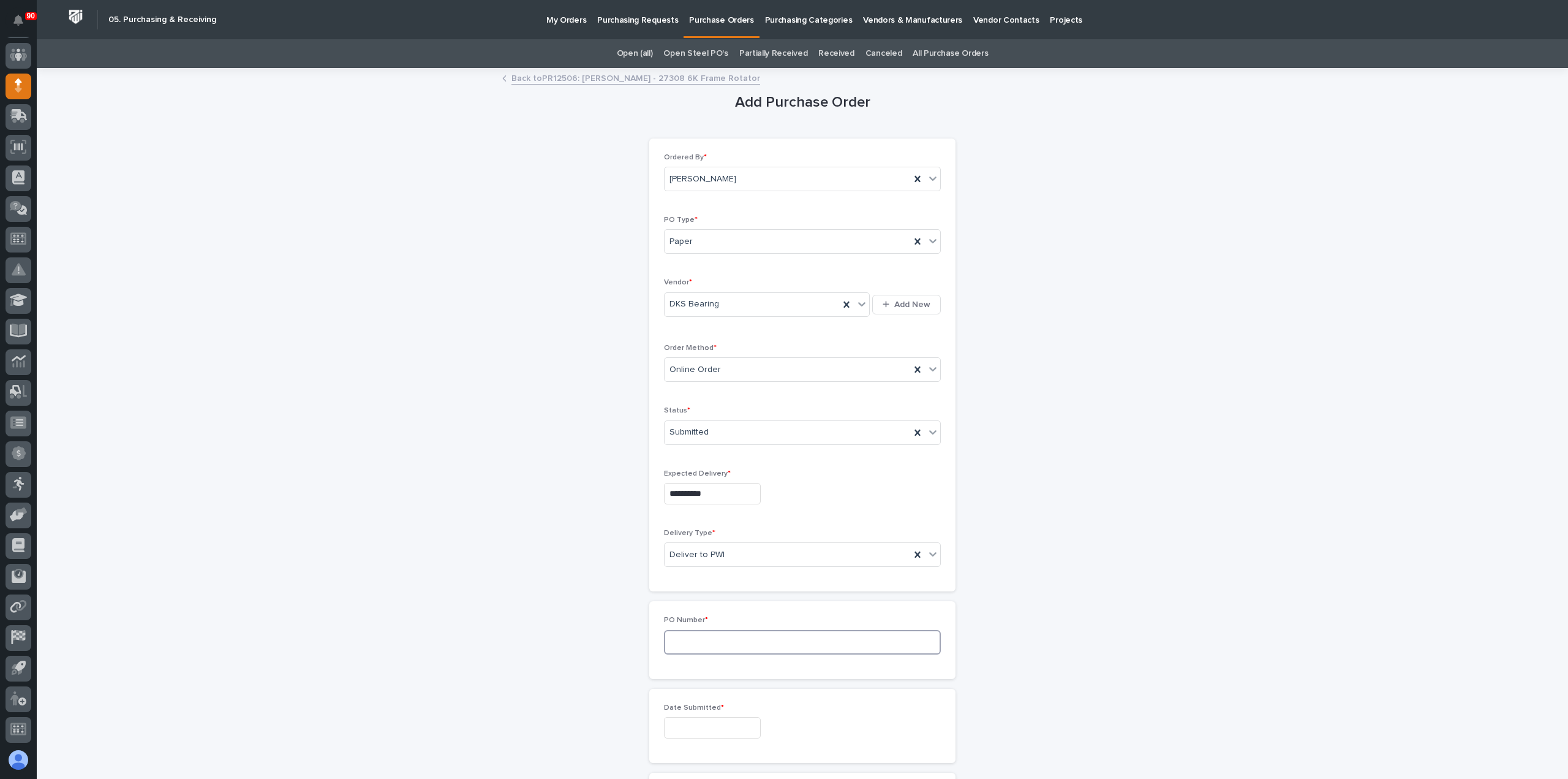
click at [700, 633] on input at bounding box center [802, 642] width 277 height 24
drag, startPoint x: 685, startPoint y: 638, endPoint x: 780, endPoint y: 635, distance: 95.0
click at [780, 635] on input "18927" at bounding box center [802, 642] width 277 height 24
type input "18972"
click at [704, 723] on input "text" at bounding box center [712, 728] width 97 height 21
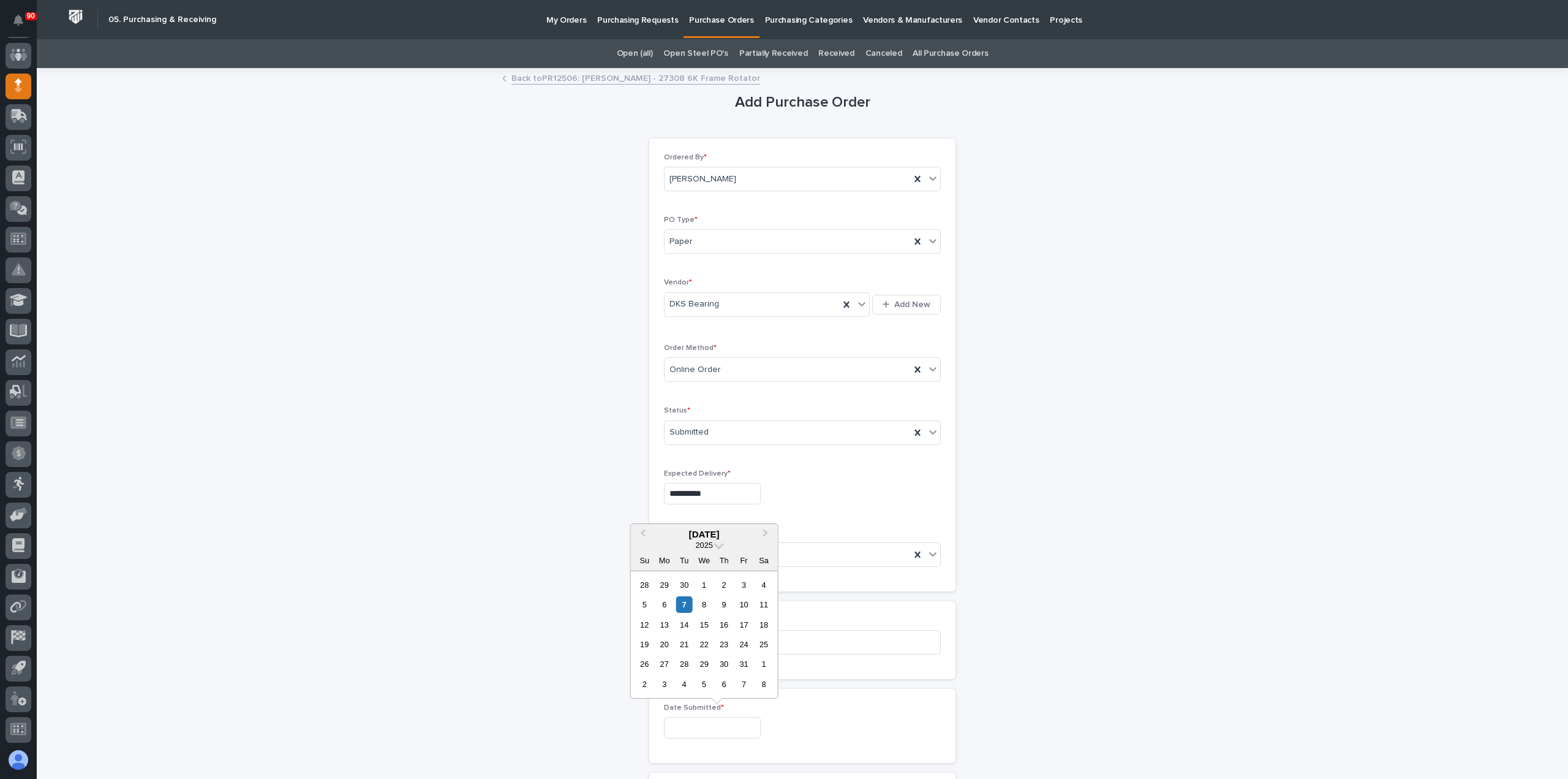
click at [677, 76] on link "Back to PR12506: [PERSON_NAME] - 27308 6K Frame Rotator" at bounding box center [635, 78] width 249 height 14
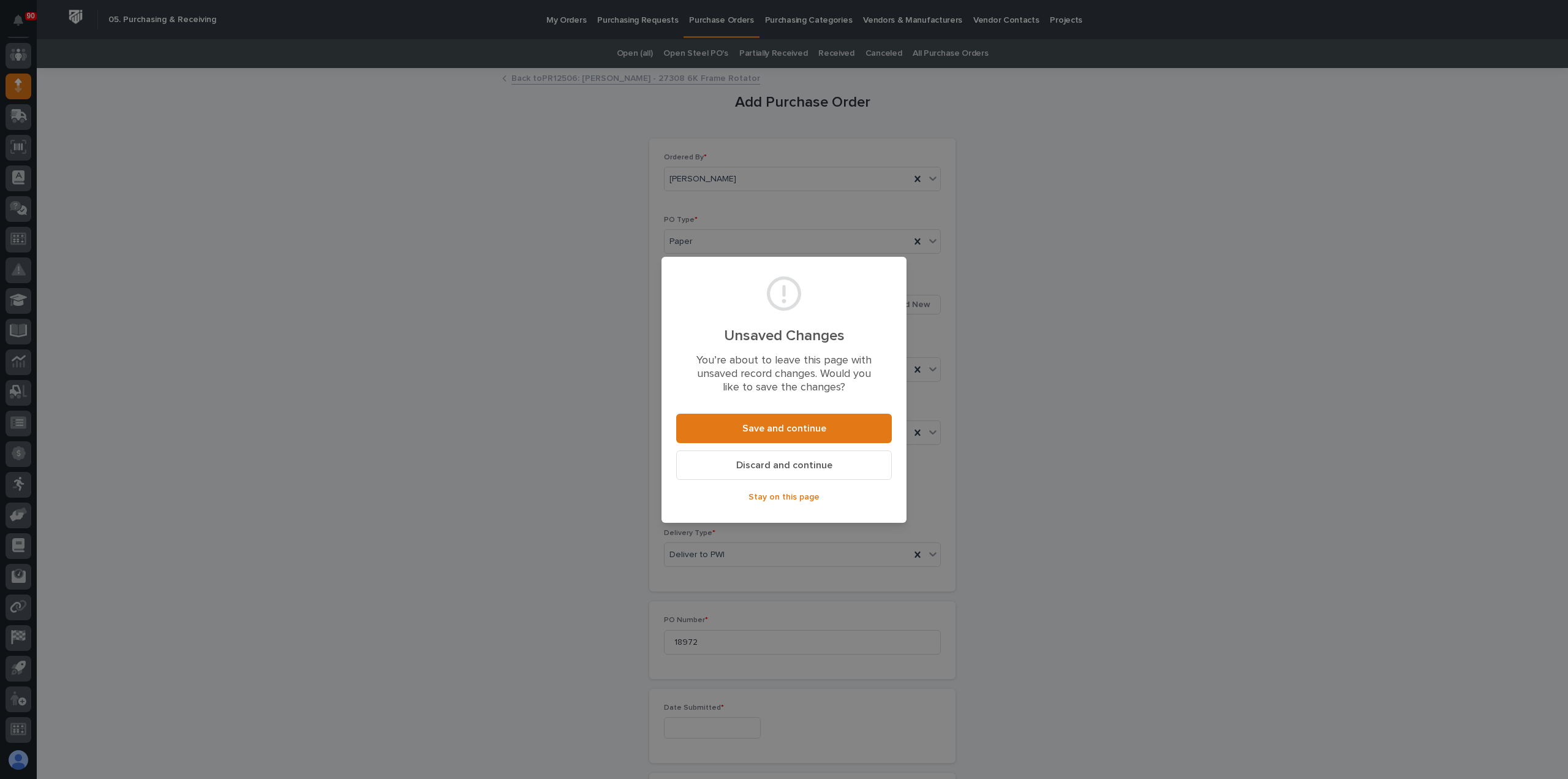
click at [783, 460] on span "Discard and continue" at bounding box center [784, 465] width 96 height 13
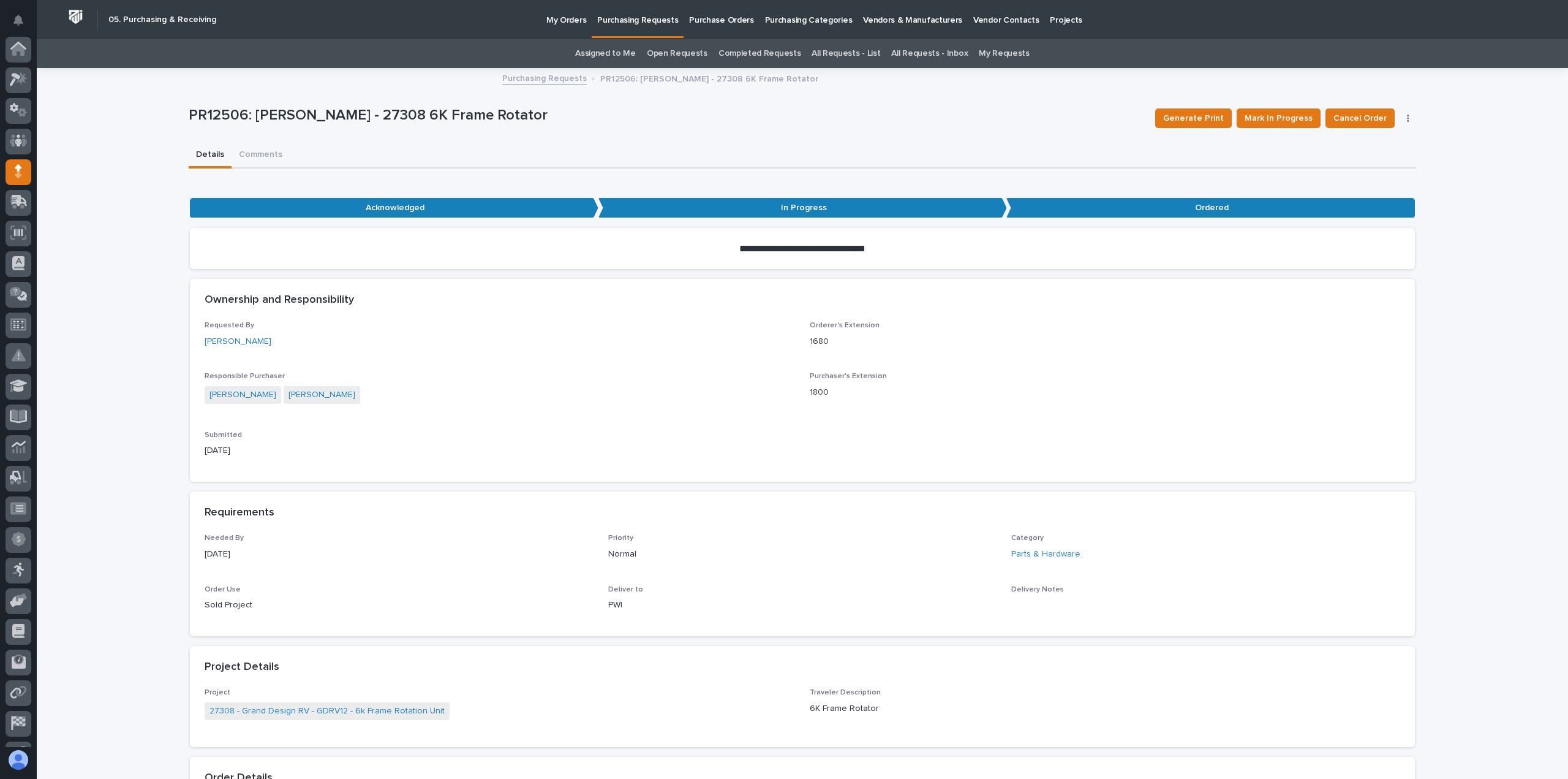
scroll to position [86, 0]
click at [1407, 114] on icon "button" at bounding box center [1408, 118] width 2 height 9
click at [1352, 144] on span "Edit Linked PO's" at bounding box center [1369, 143] width 63 height 15
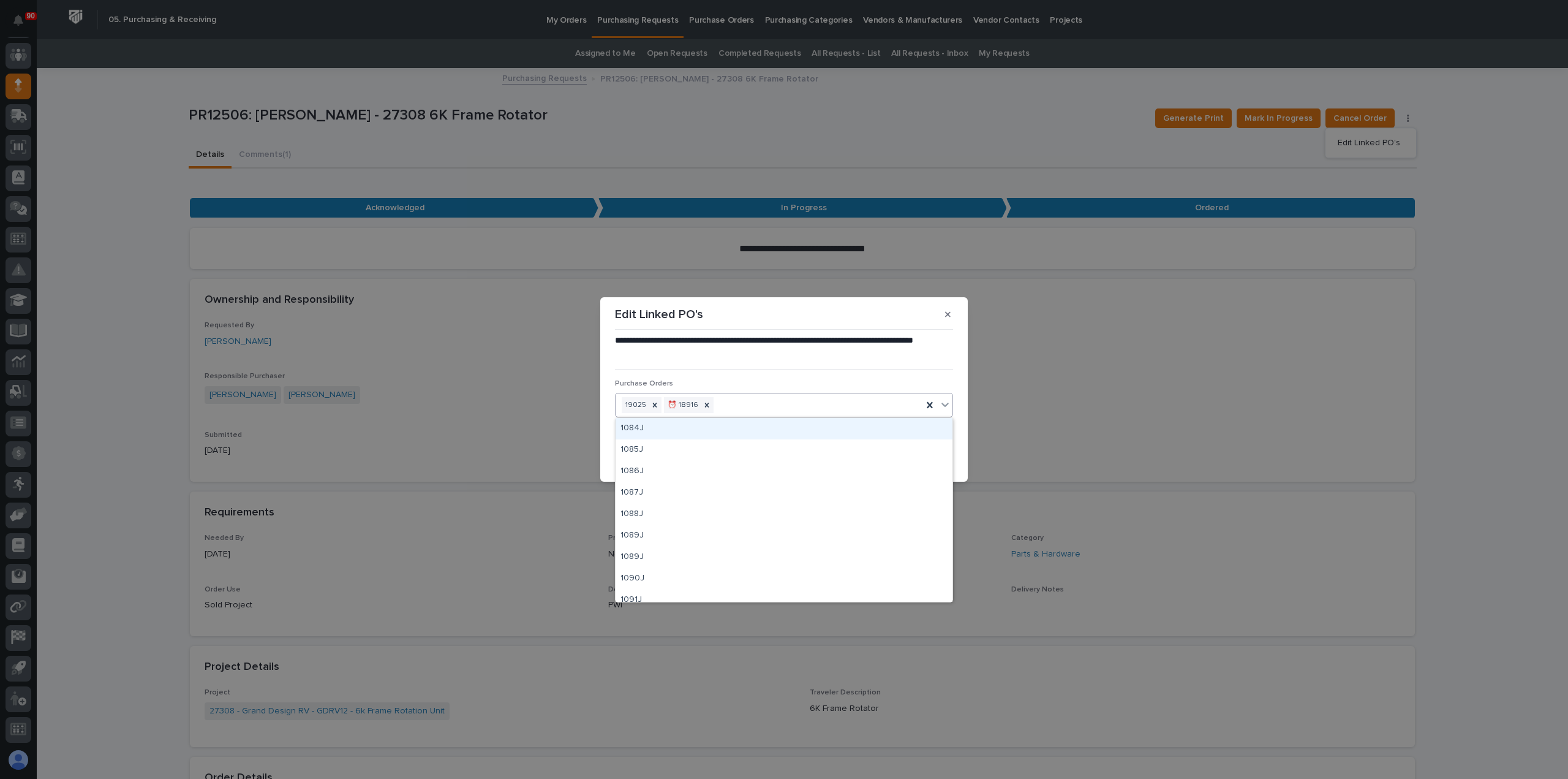
click at [821, 397] on div "19025 ⏰ 18916" at bounding box center [769, 405] width 307 height 21
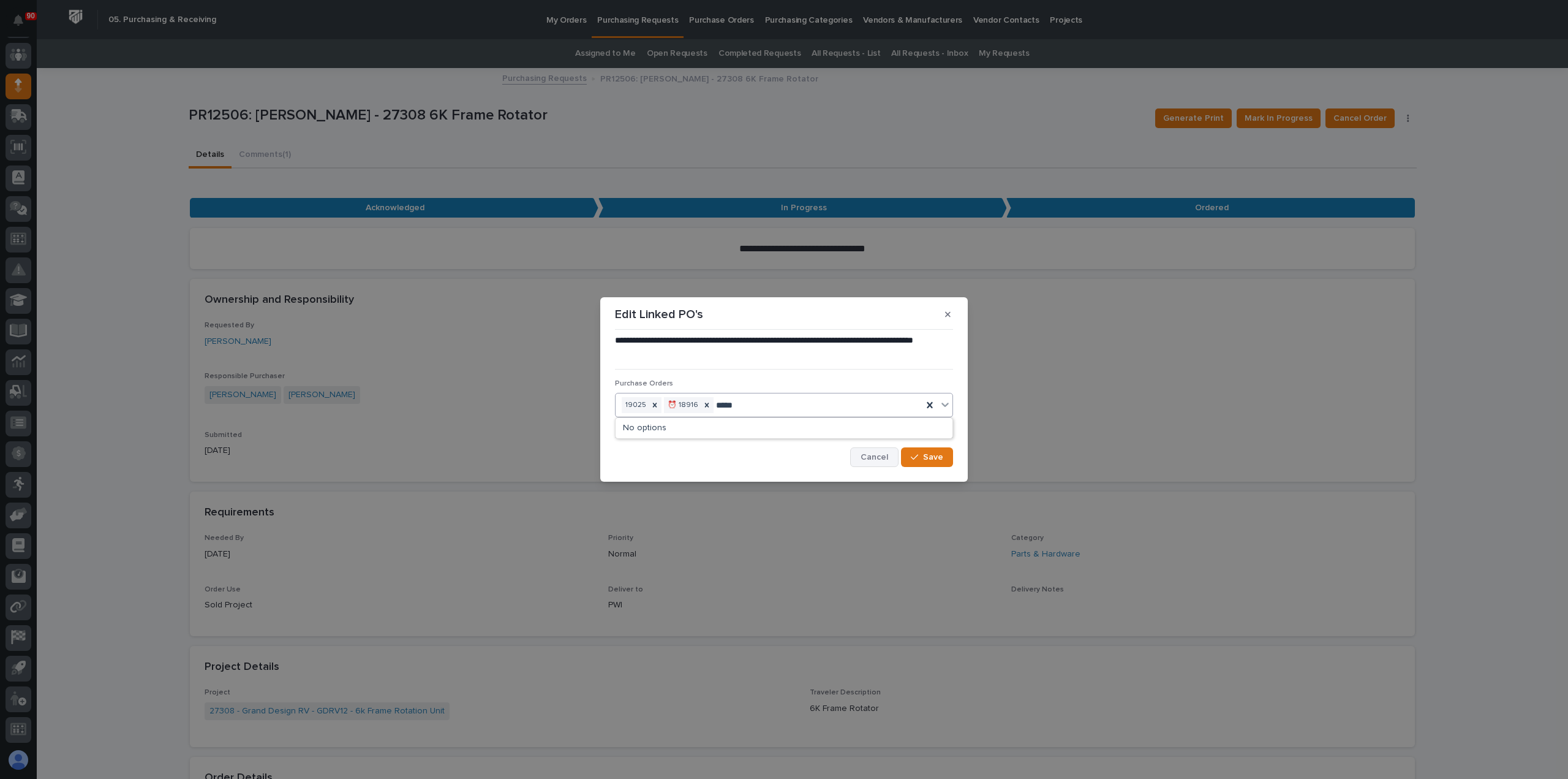
type input "*****"
click at [884, 455] on span "Cancel" at bounding box center [874, 457] width 28 height 11
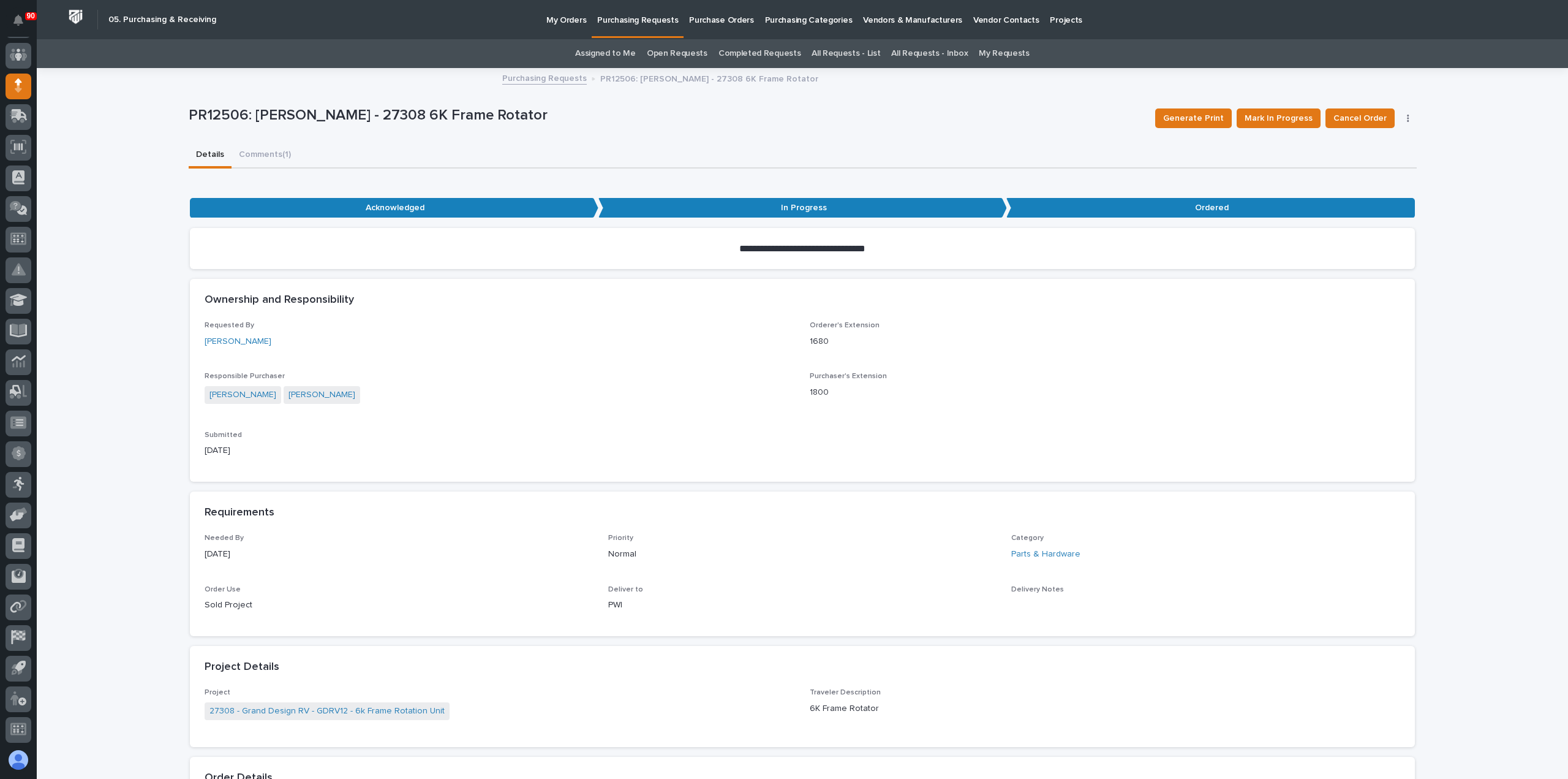
click at [647, 17] on p "Purchasing Requests" at bounding box center [637, 13] width 81 height 26
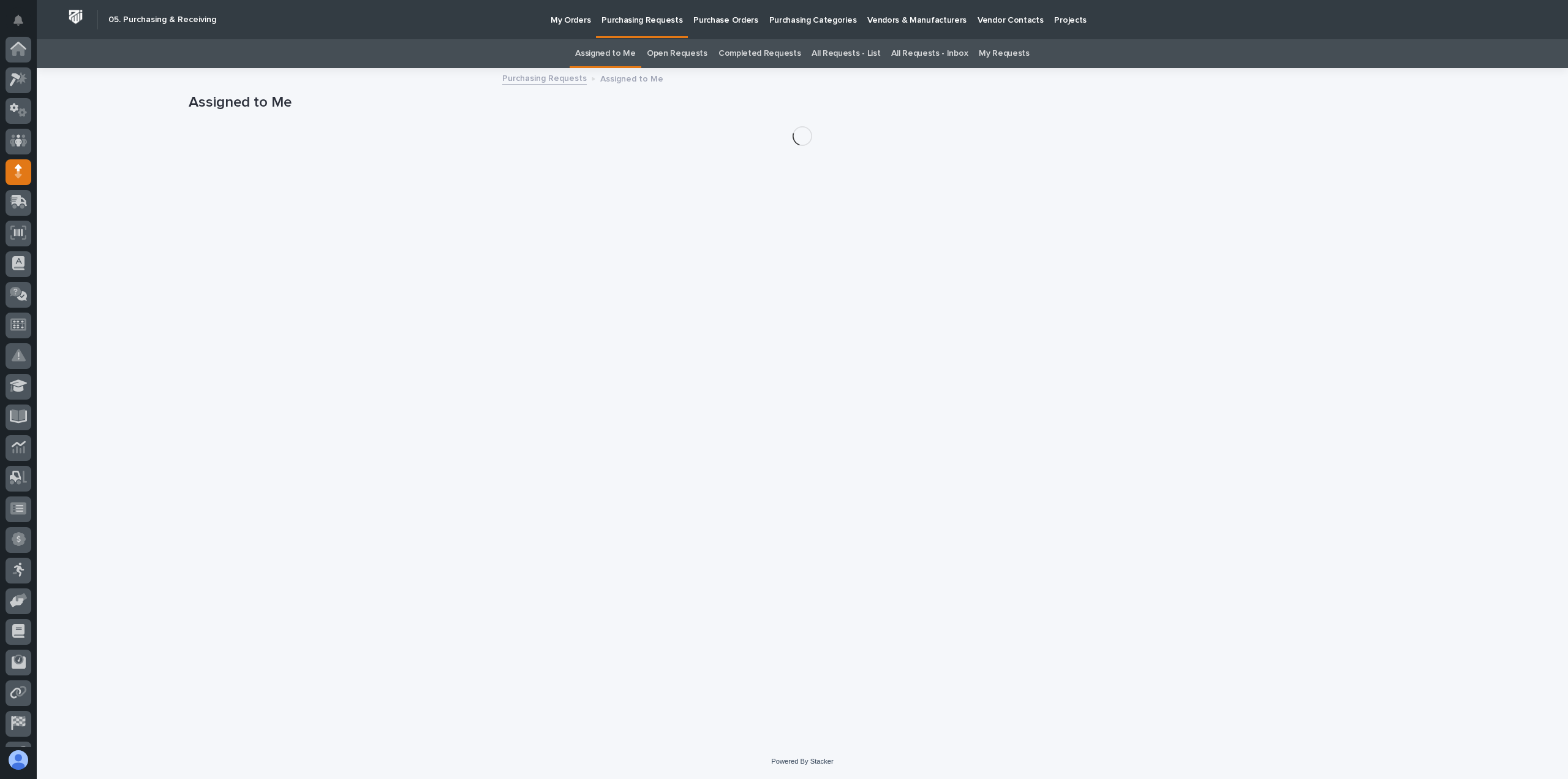
scroll to position [86, 0]
